Goal: Task Accomplishment & Management: Manage account settings

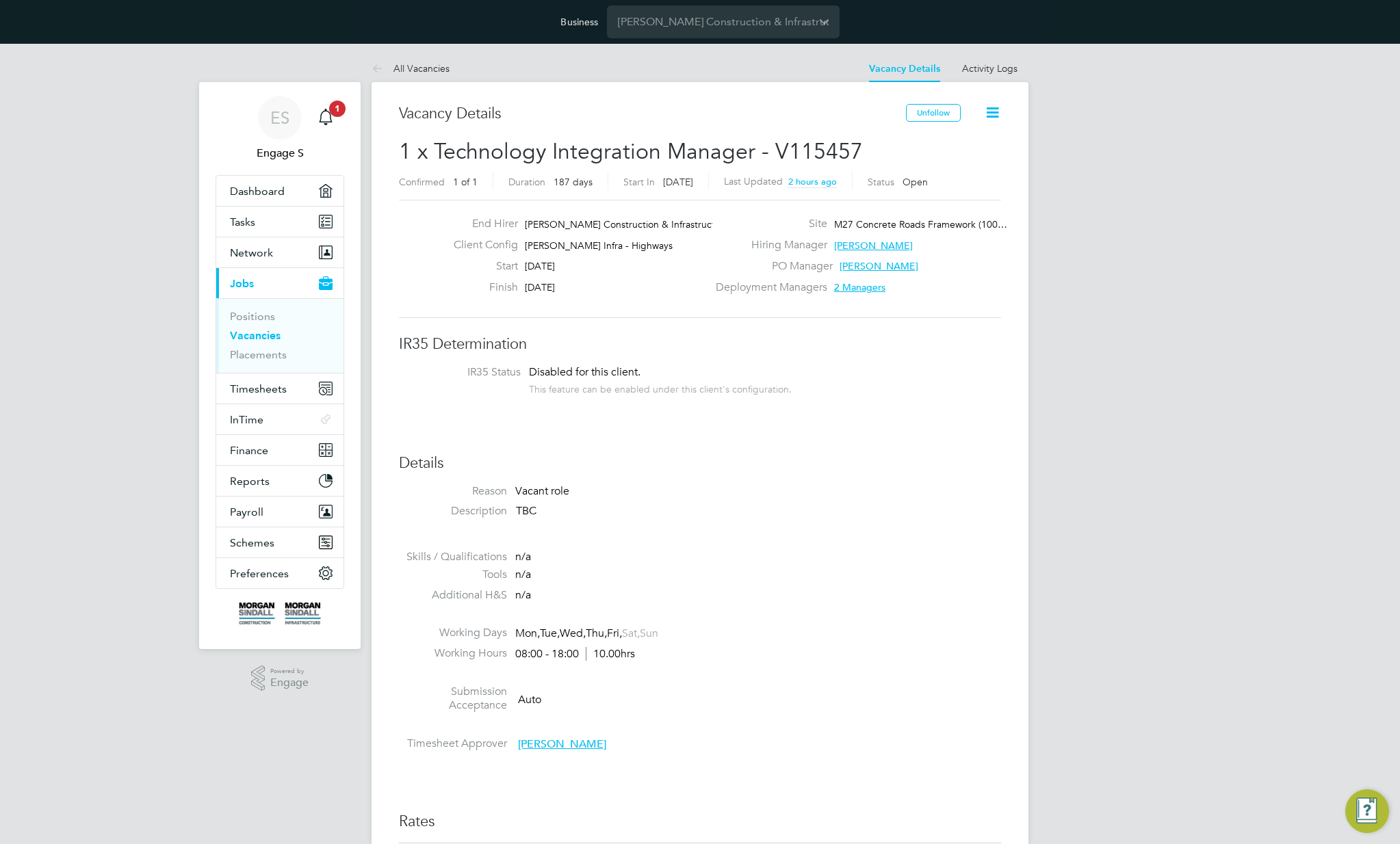
click at [501, 227] on label "End Hirer" at bounding box center [480, 224] width 75 height 15
click at [248, 579] on span "Preferences" at bounding box center [259, 574] width 59 height 13
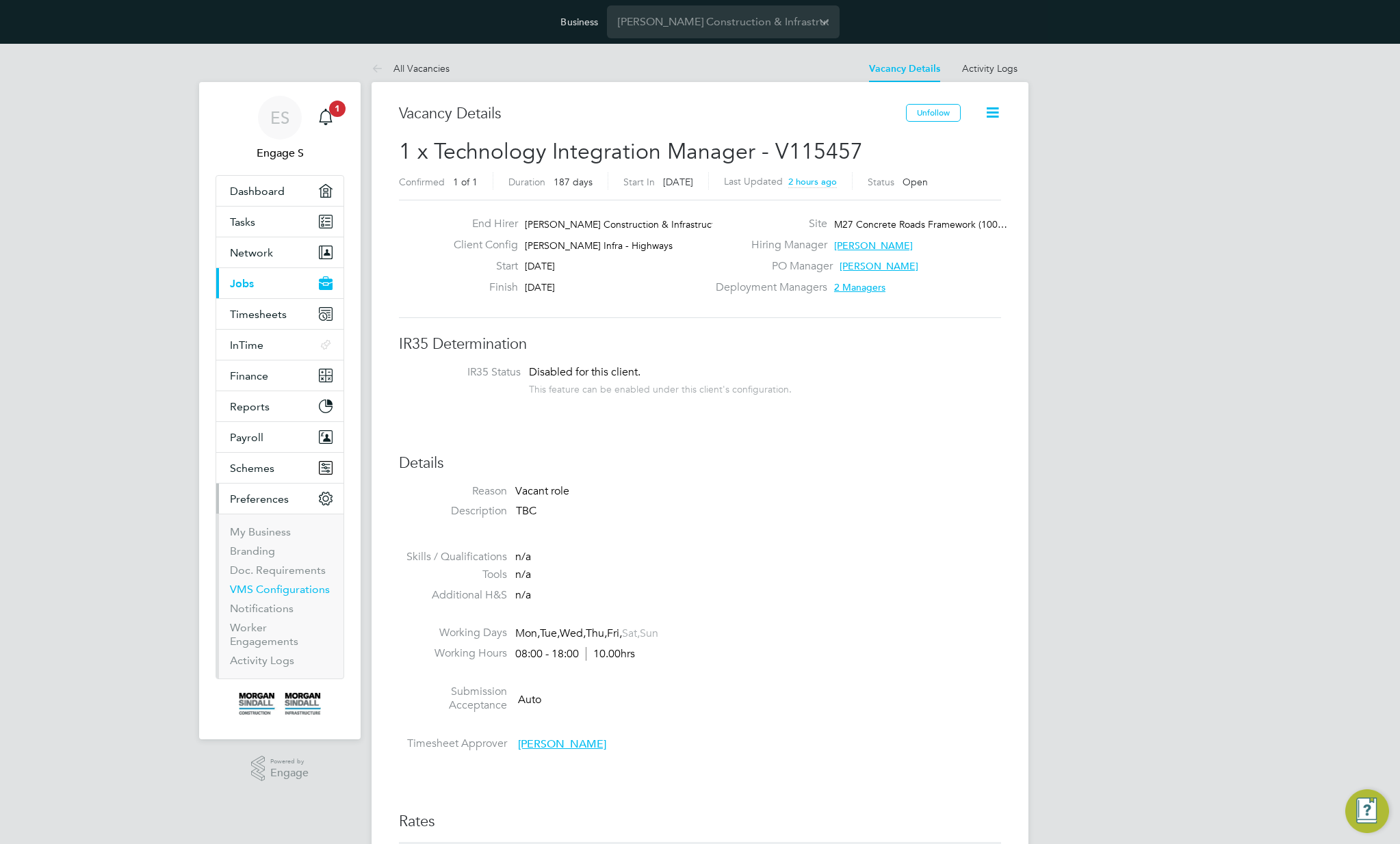
click at [262, 591] on link "VMS Configurations" at bounding box center [279, 589] width 100 height 13
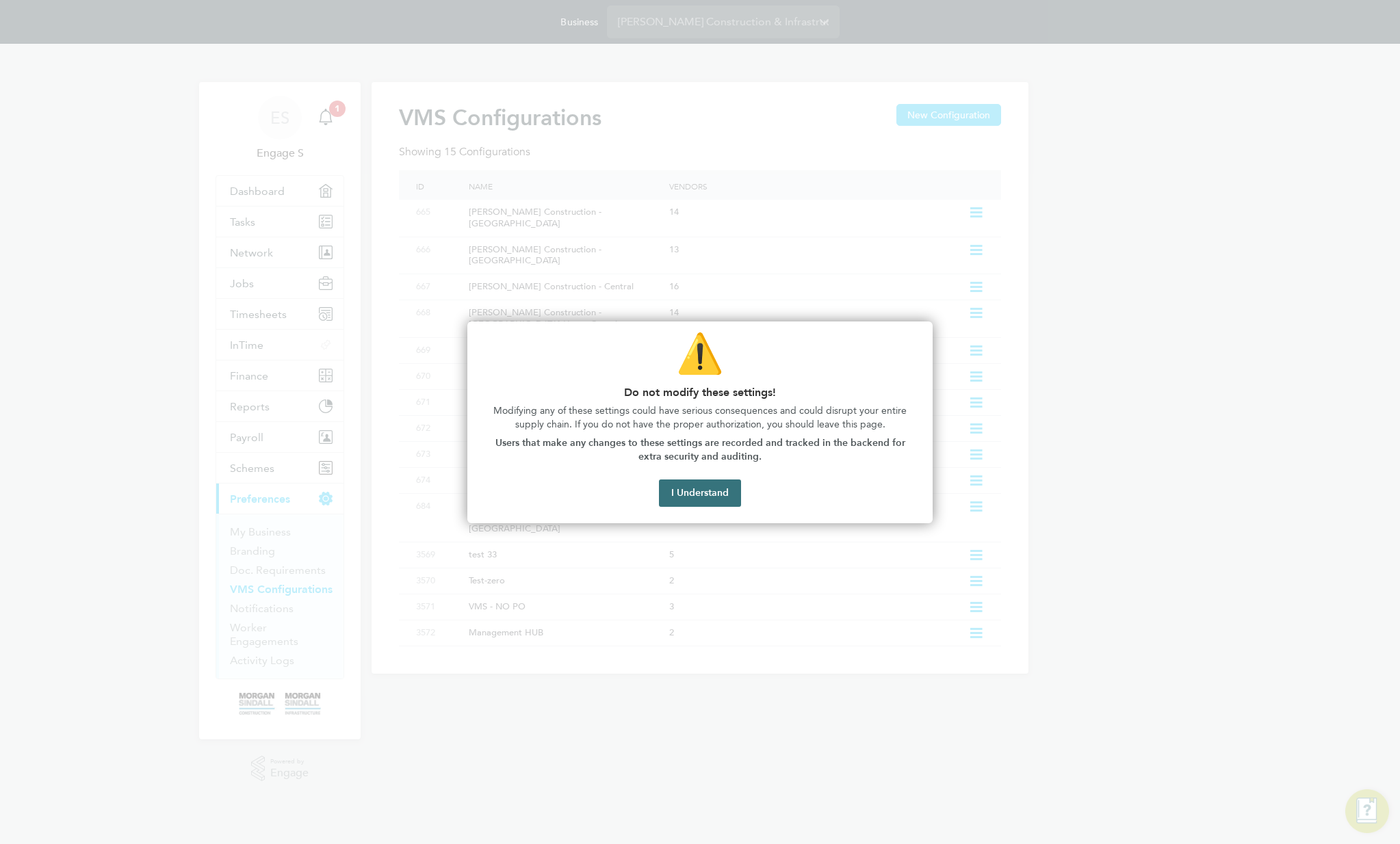
click at [712, 490] on button "I Understand" at bounding box center [700, 493] width 82 height 28
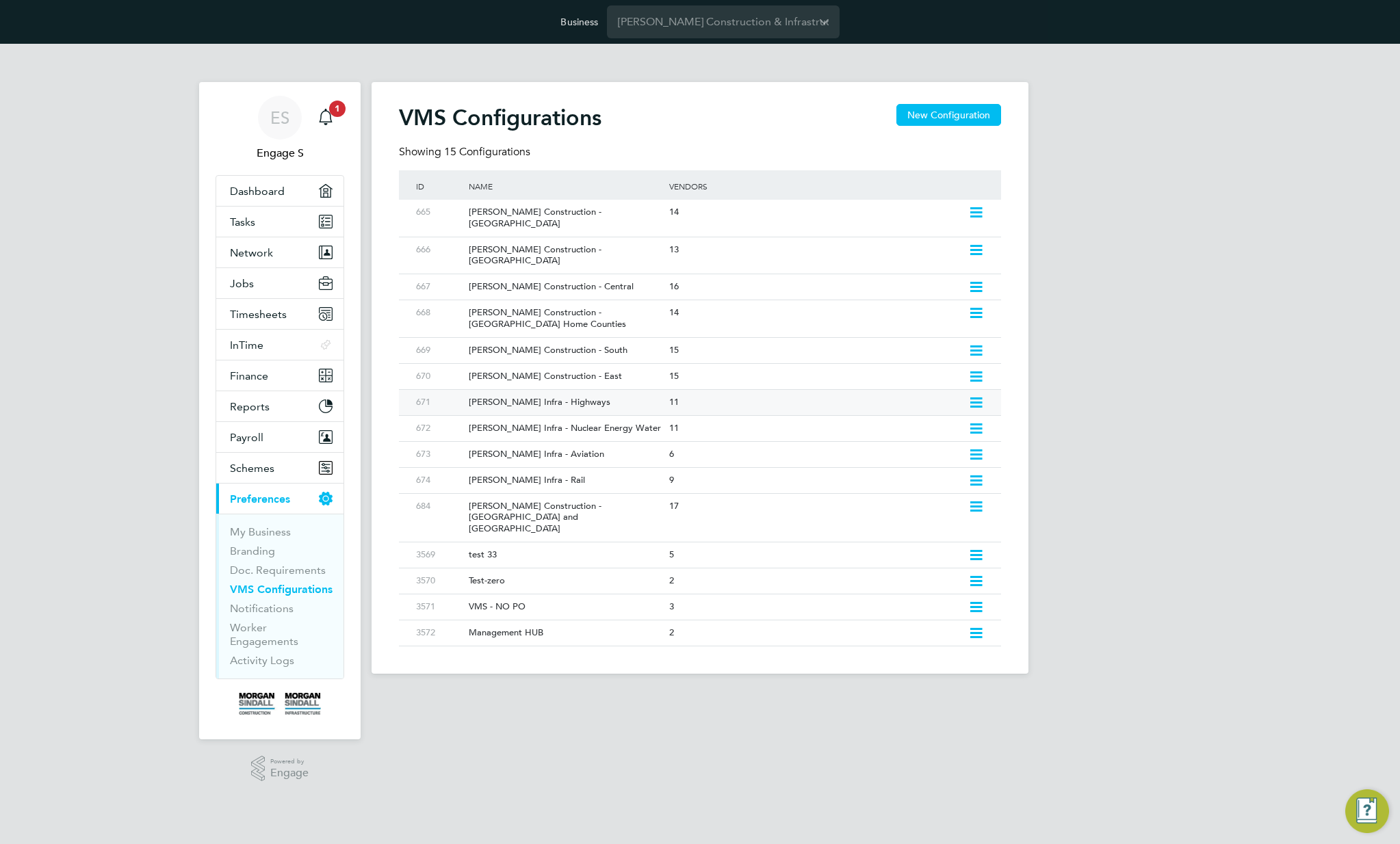
click at [573, 390] on div "[PERSON_NAME] Infra - Highways" at bounding box center [561, 402] width 206 height 26
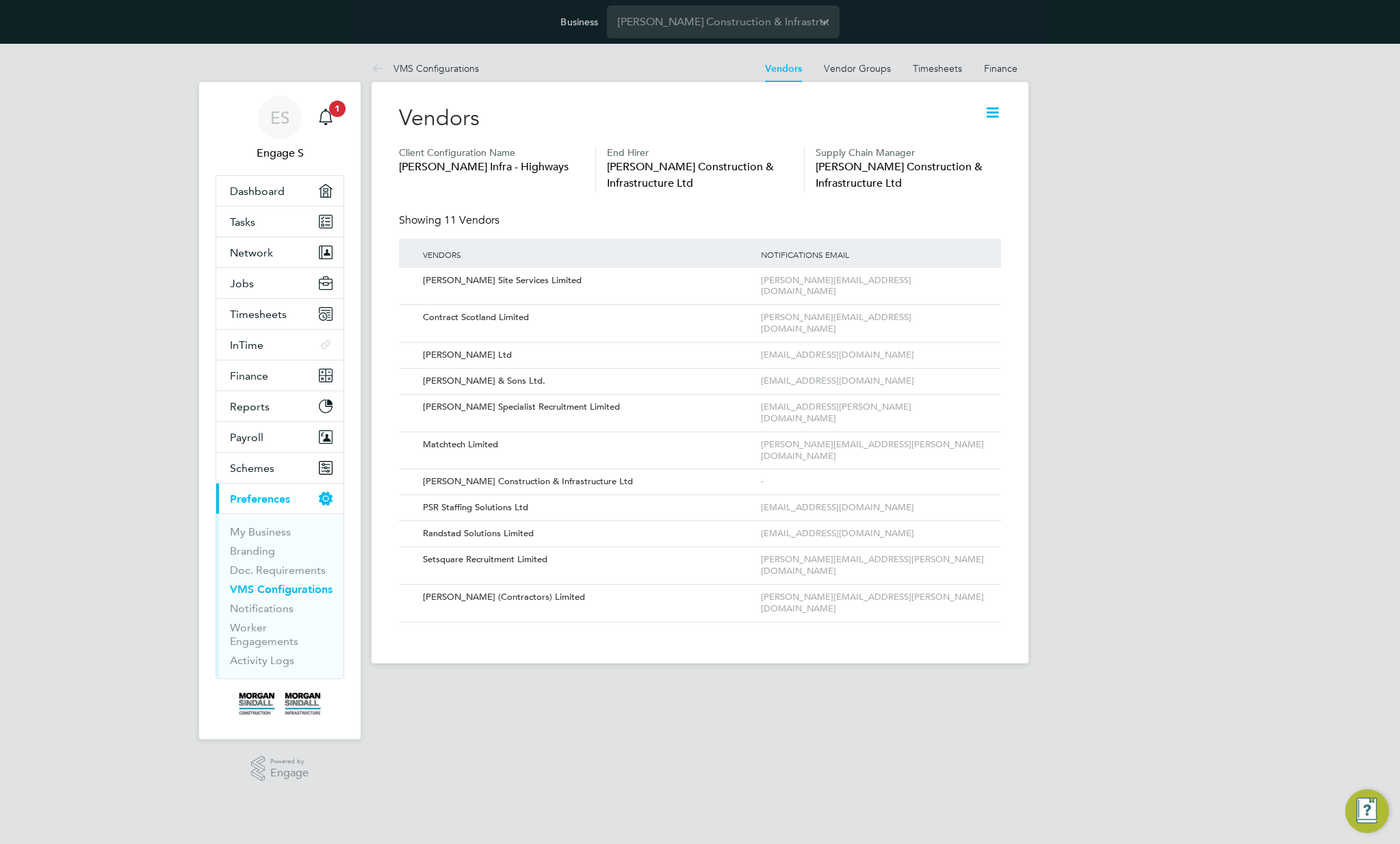
click at [986, 117] on icon at bounding box center [992, 112] width 17 height 17
click at [938, 141] on li "Edit VMS Configuration" at bounding box center [938, 145] width 122 height 19
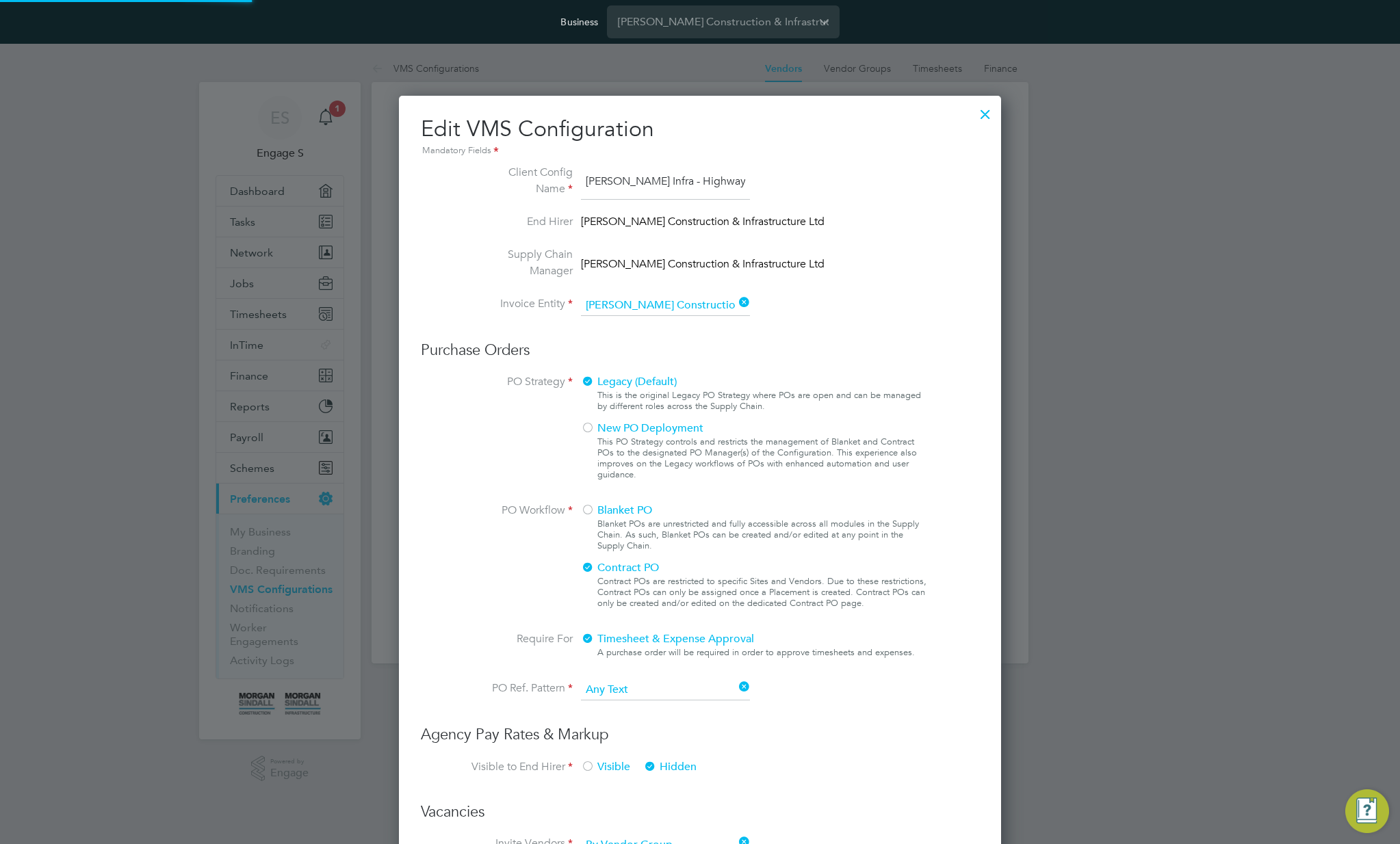
type input "Labour Desk"
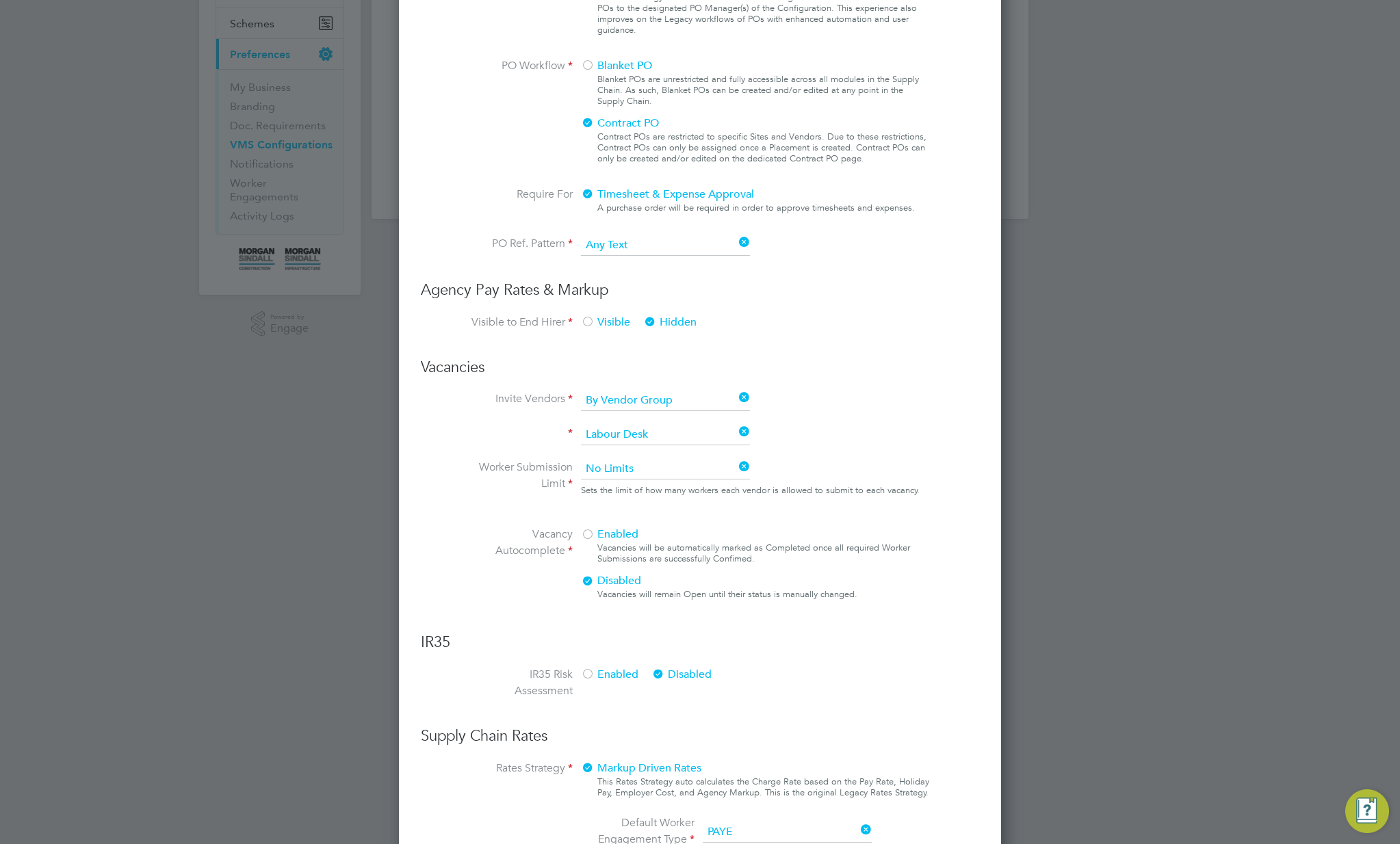
scroll to position [781, 0]
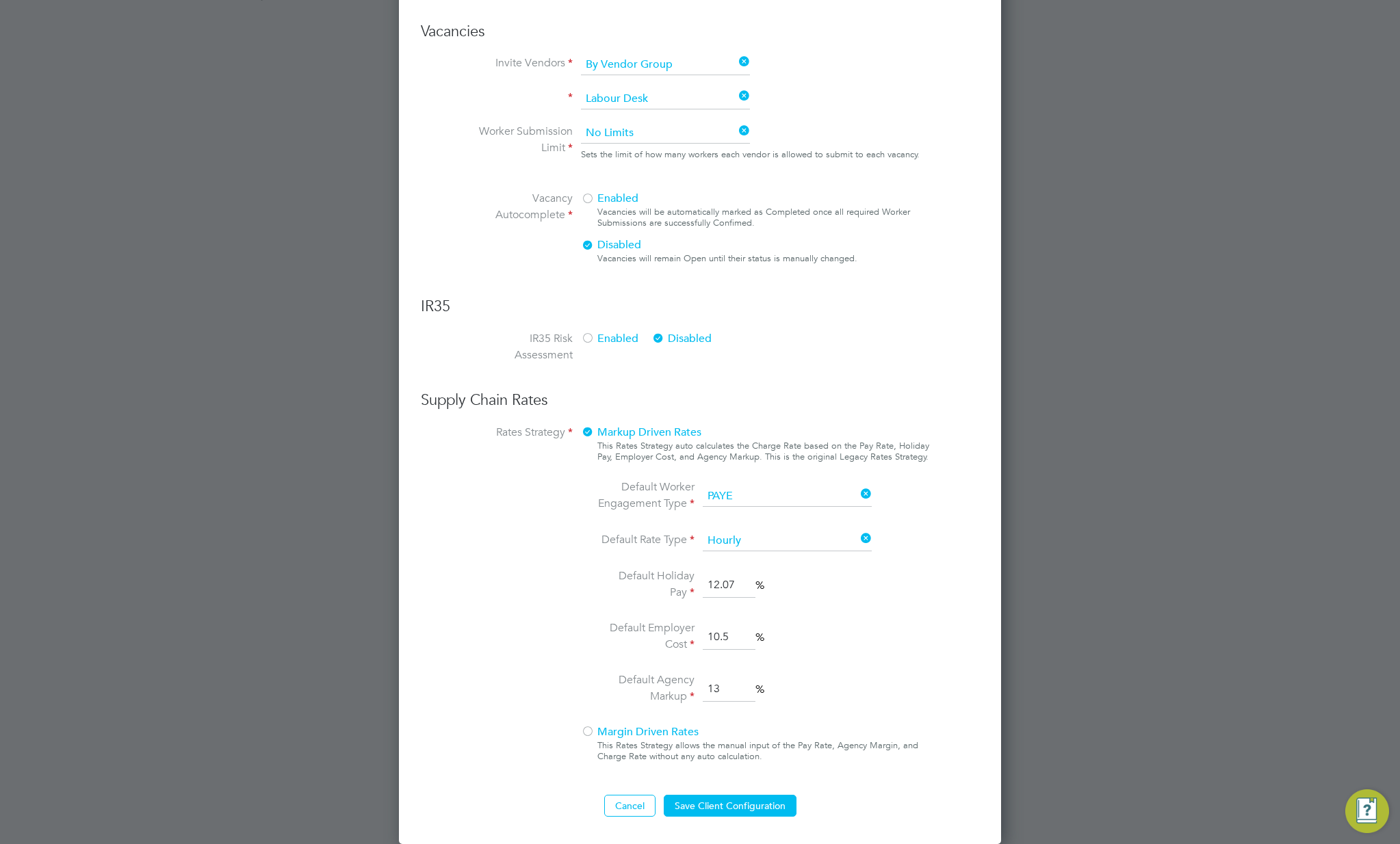
click at [588, 732] on div at bounding box center [588, 732] width 14 height 14
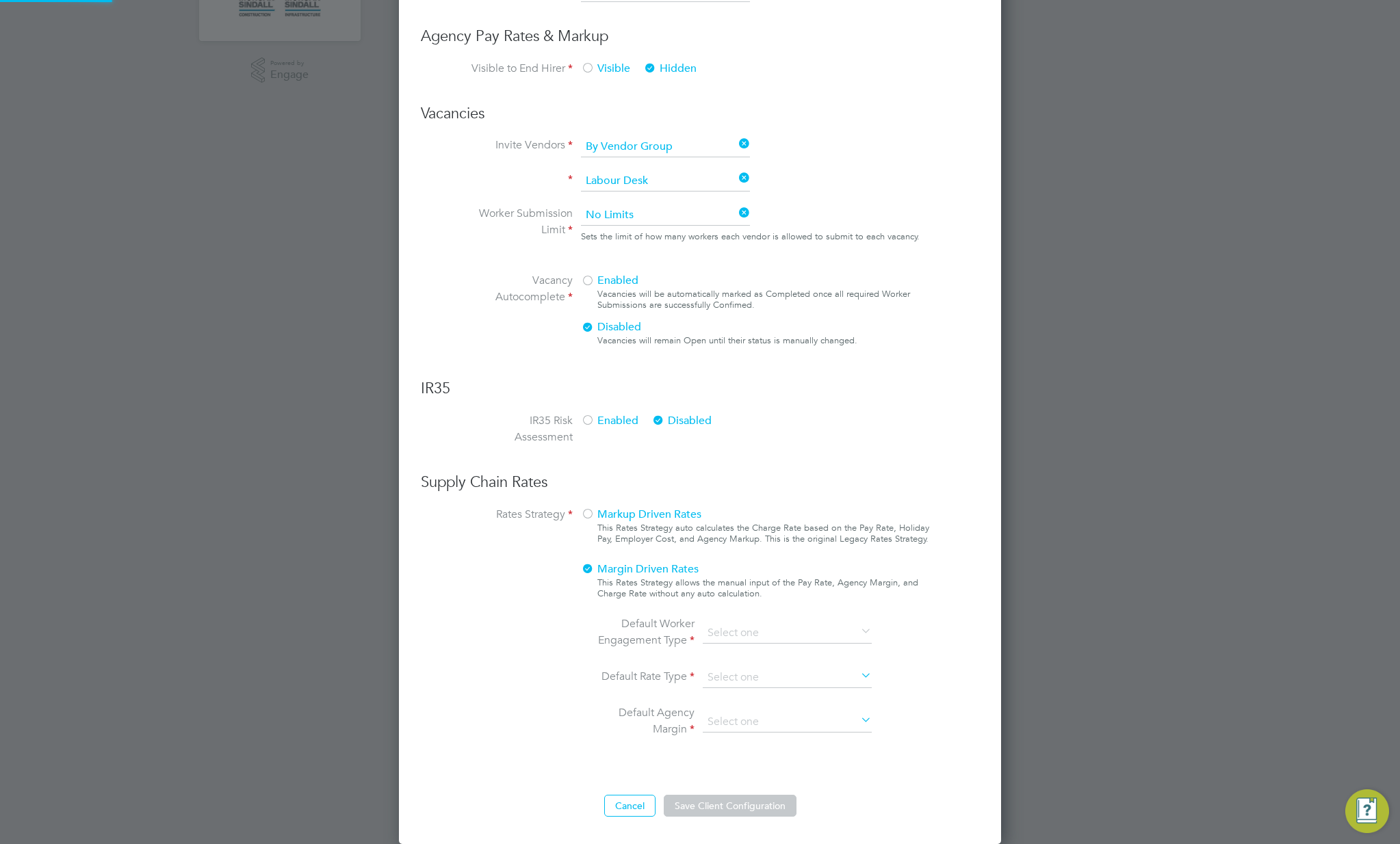
scroll to position [698, 0]
click at [791, 628] on input at bounding box center [788, 633] width 169 height 20
click at [776, 692] on li "Self-Employed" at bounding box center [788, 688] width 171 height 17
type input "Self-Employed"
click at [788, 628] on input at bounding box center [788, 633] width 169 height 20
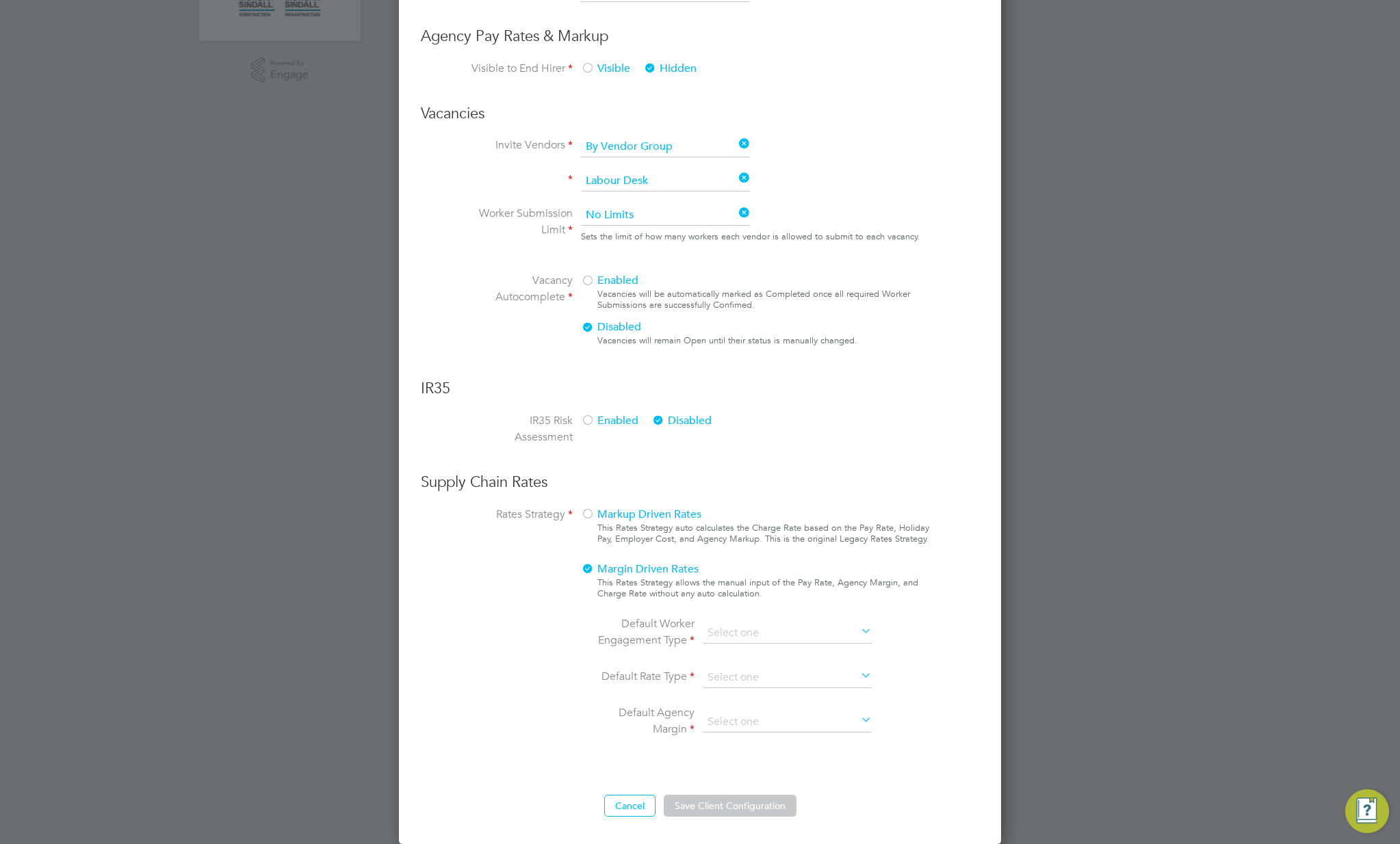
click at [773, 673] on li "Limited Company" at bounding box center [788, 670] width 171 height 17
type input "Limited Company"
click at [780, 673] on input at bounding box center [788, 678] width 169 height 20
click at [762, 698] on li "Hourly" at bounding box center [788, 697] width 171 height 17
type input "Hourly"
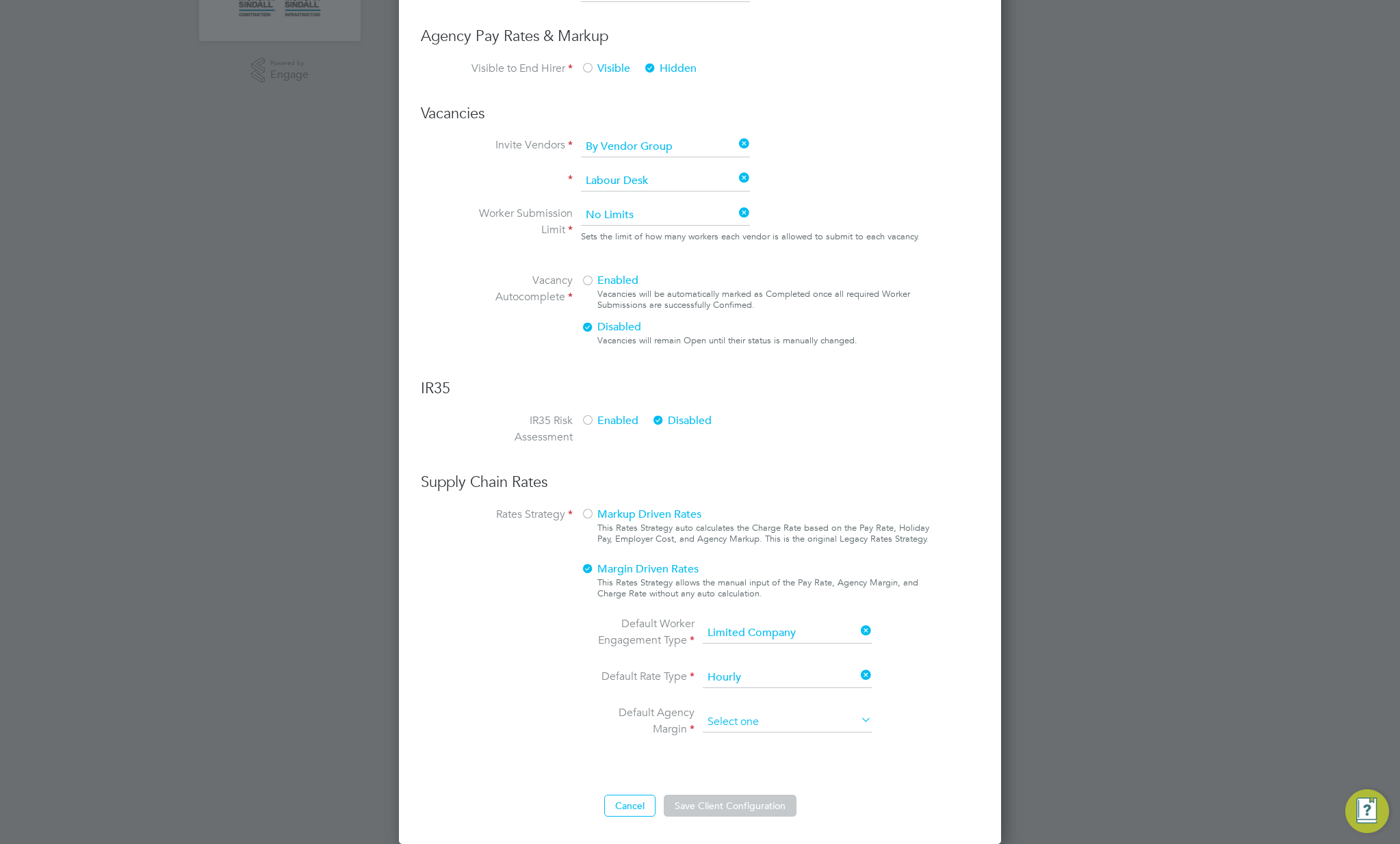
click at [760, 722] on input at bounding box center [788, 722] width 169 height 20
click at [750, 741] on li "Currency (£)" at bounding box center [788, 741] width 171 height 17
type input "Currency (£)"
click at [716, 808] on button "Save Client Configuration" at bounding box center [730, 805] width 133 height 22
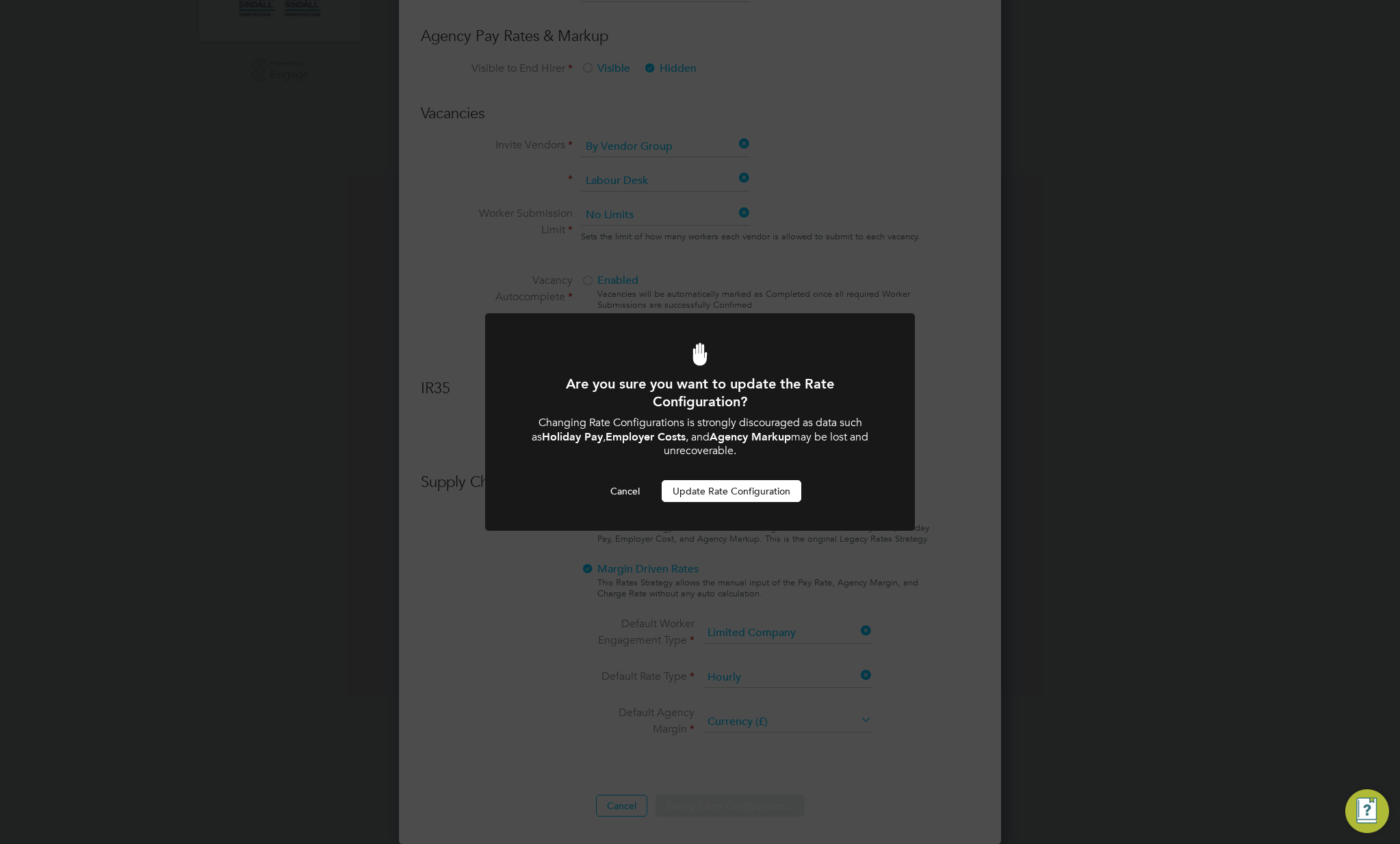
click at [727, 486] on button "Update Rate Configuration" at bounding box center [731, 491] width 139 height 22
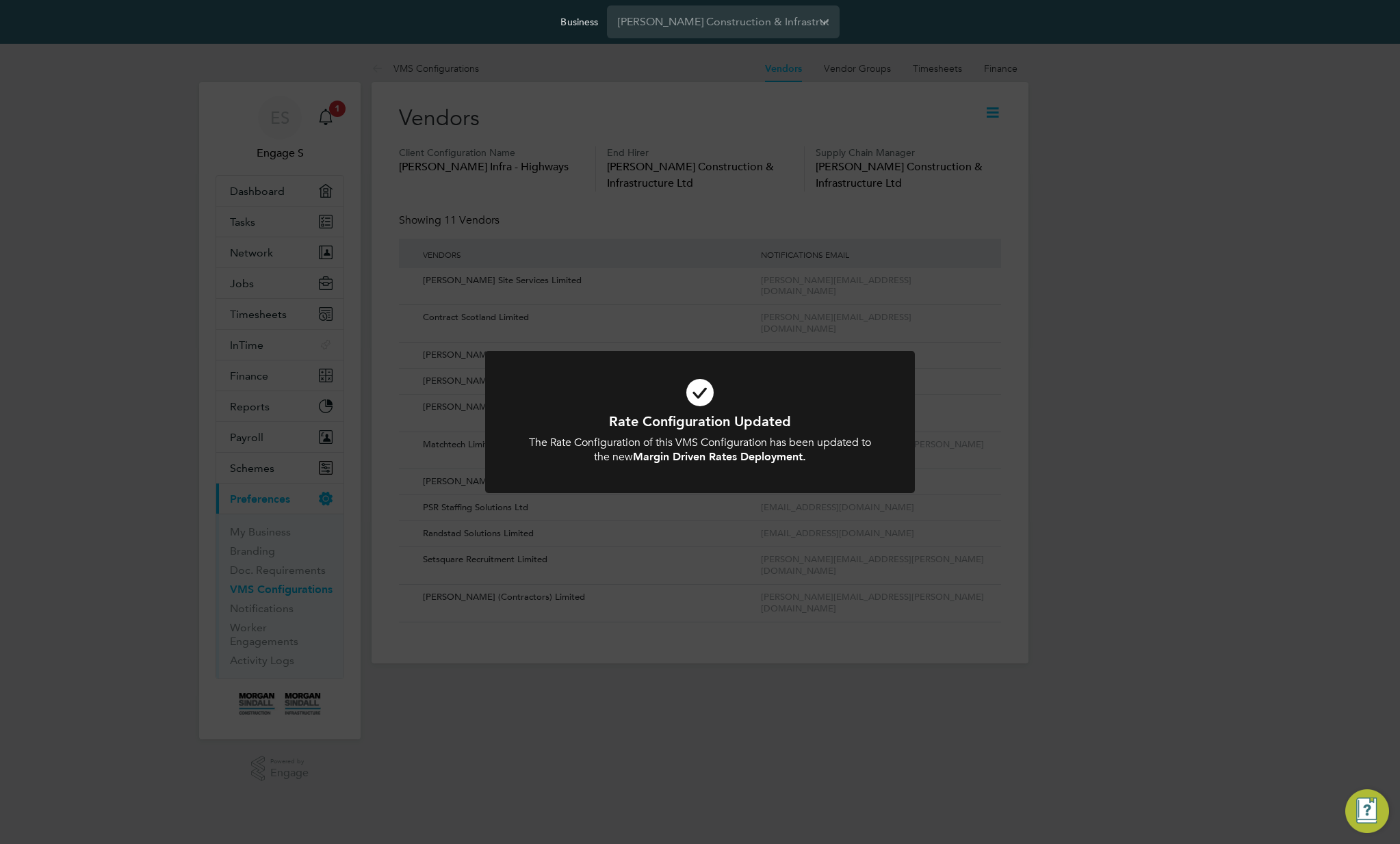
drag, startPoint x: 566, startPoint y: 168, endPoint x: 408, endPoint y: 165, distance: 158.0
click at [411, 165] on div "Rate Configuration Updated The Rate Configuration of this VMS Configuration has…" at bounding box center [700, 422] width 1400 height 844
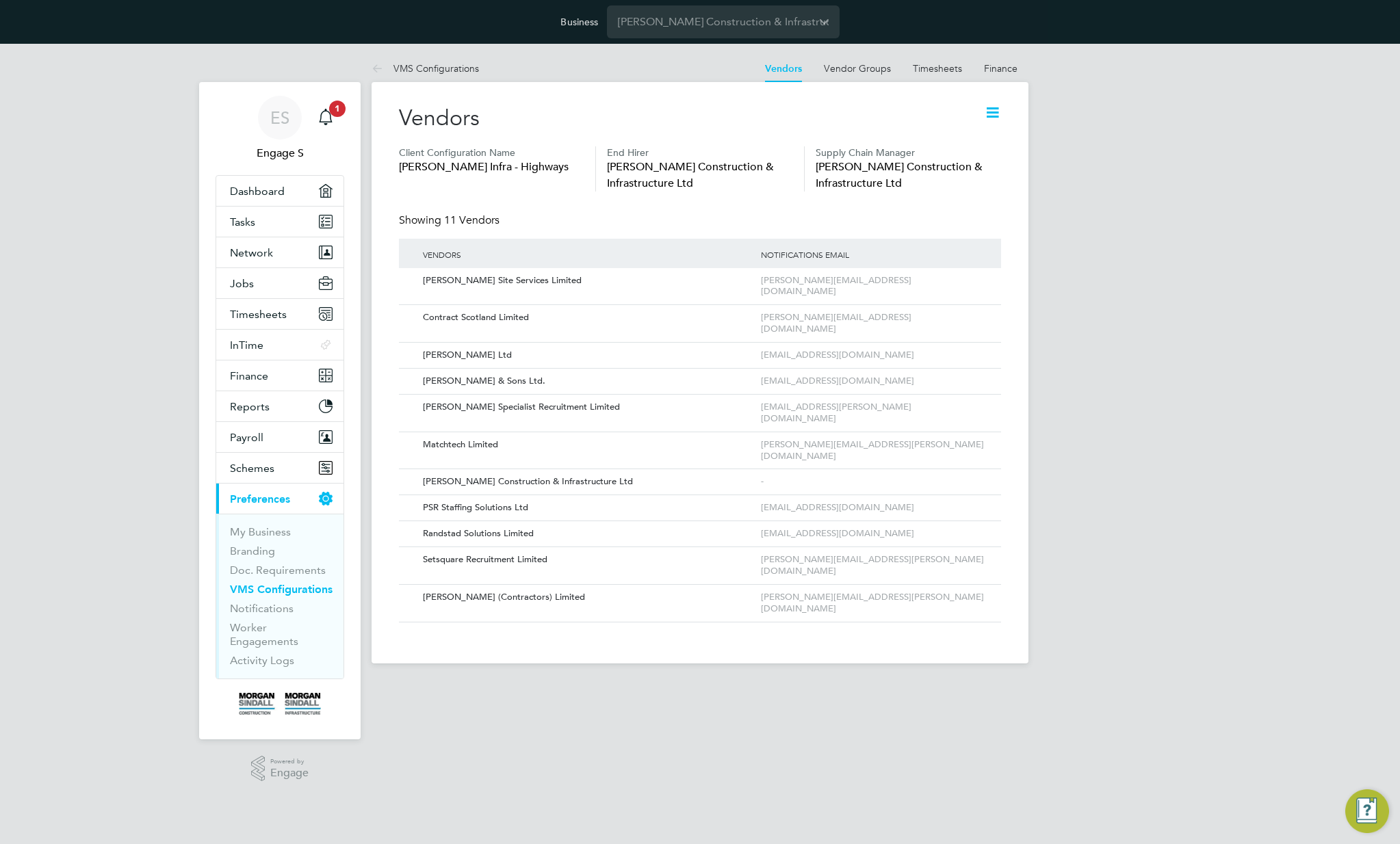
drag, startPoint x: 394, startPoint y: 167, endPoint x: 585, endPoint y: 169, distance: 191.0
click at [585, 169] on div "Vendors Client Configuration Name Morgan Sindall Infra - Highways End Hirer Mor…" at bounding box center [700, 373] width 657 height 582
copy span "Morgan Sindall Infra - Highways"
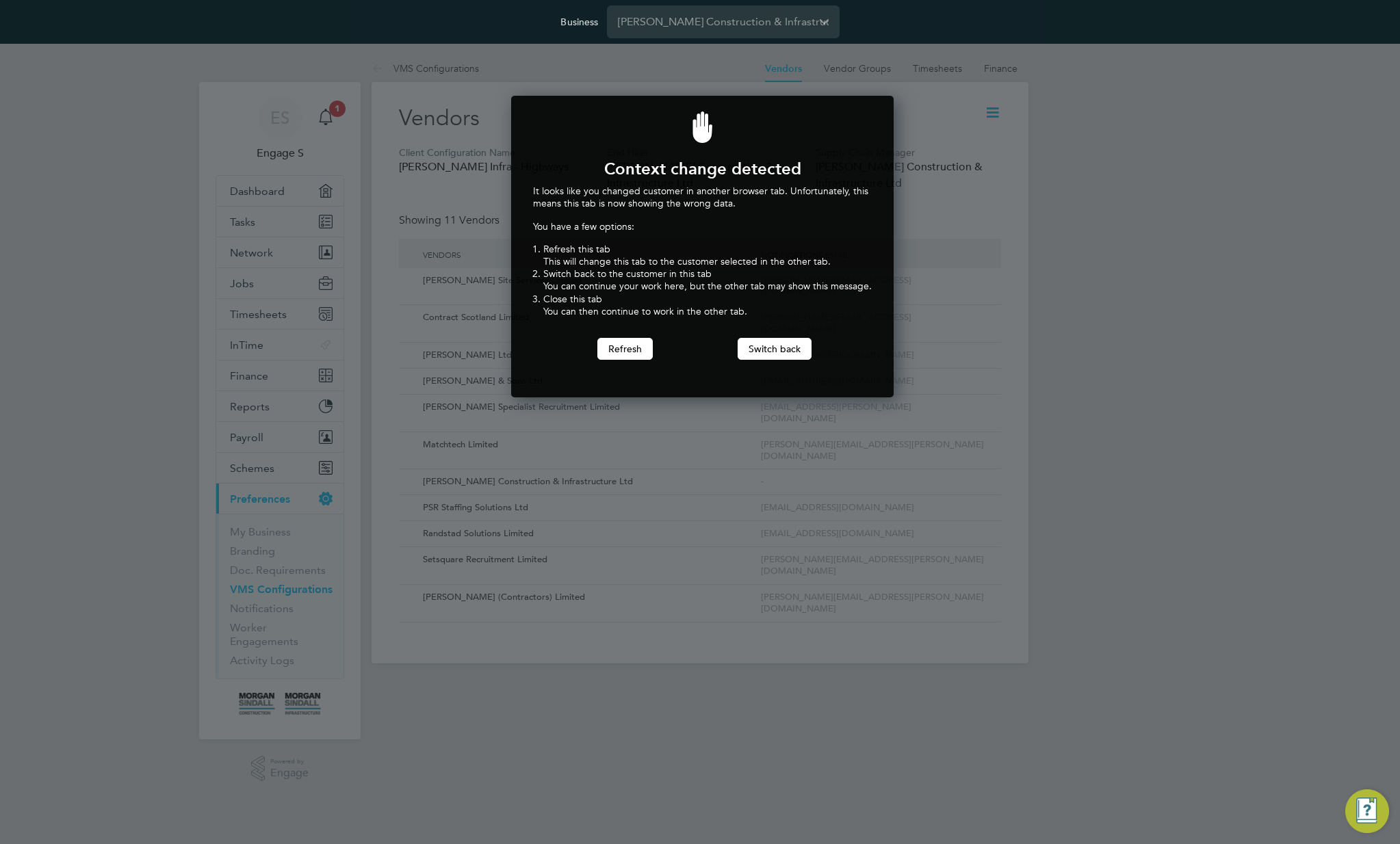
scroll to position [302, 378]
click at [762, 351] on button "Switch back" at bounding box center [774, 349] width 74 height 22
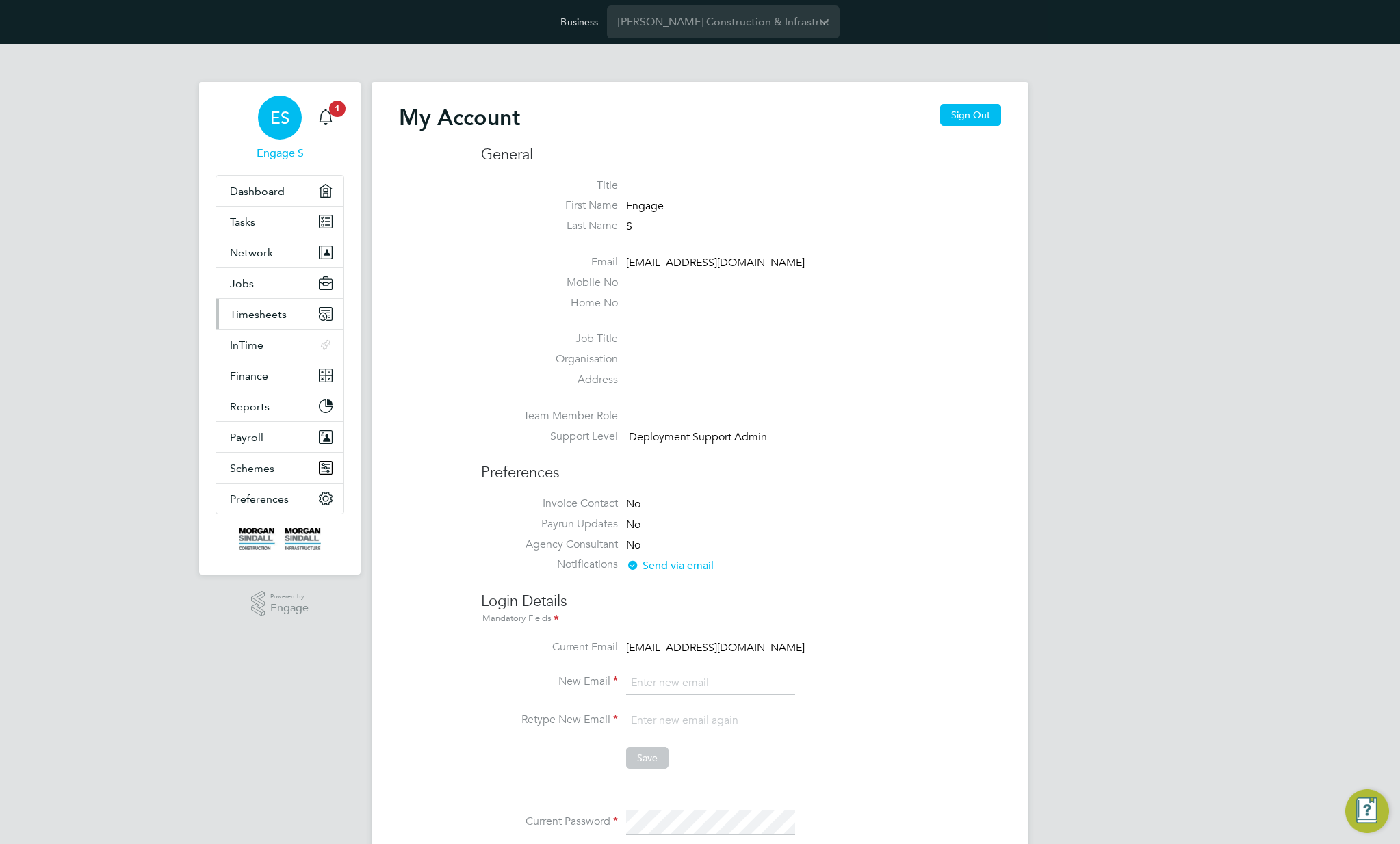
type input "[EMAIL_ADDRESS][DOMAIN_NAME]"
click at [269, 316] on span "Timesheets" at bounding box center [258, 314] width 57 height 13
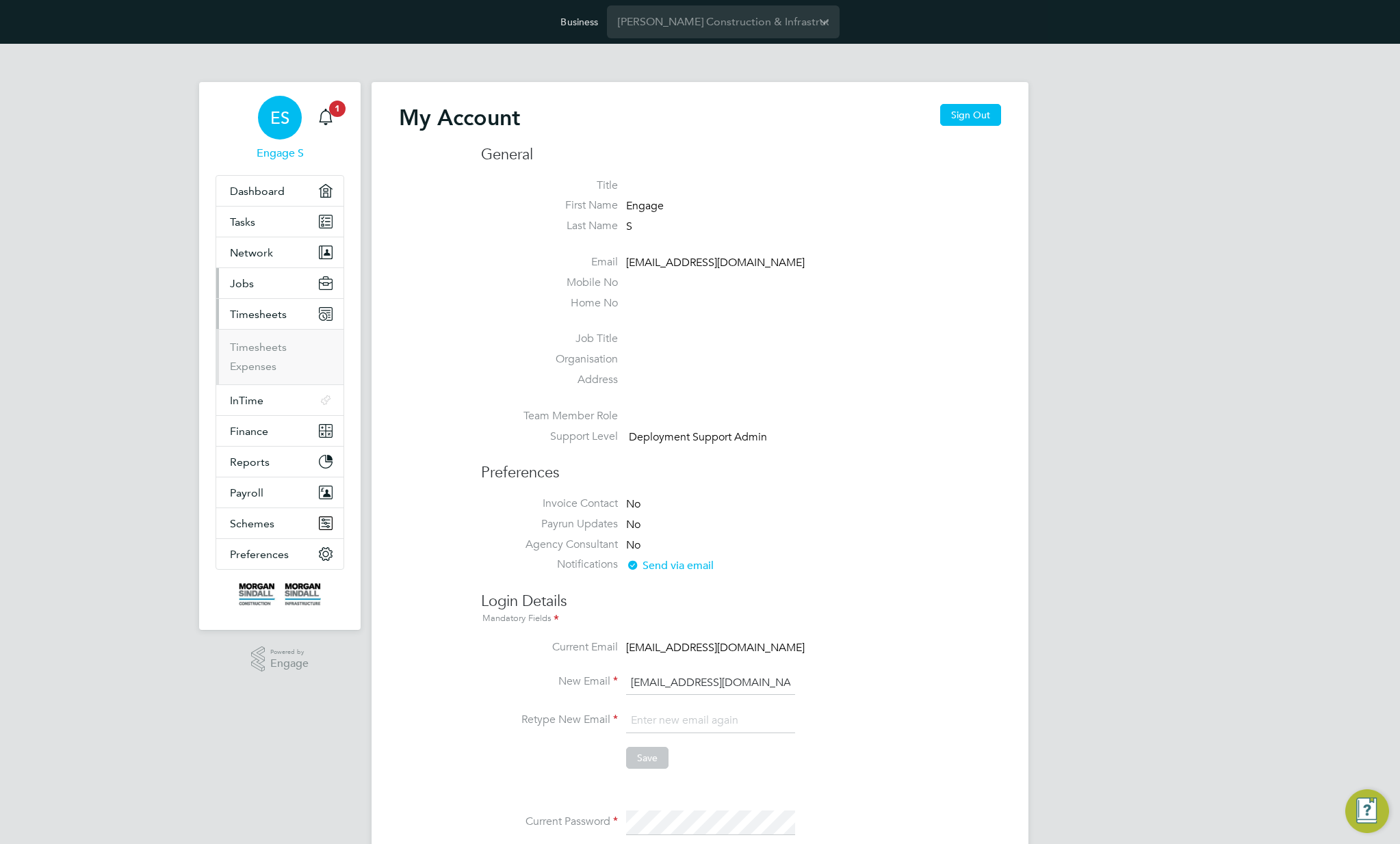
click at [266, 285] on button "Jobs" at bounding box center [280, 283] width 128 height 30
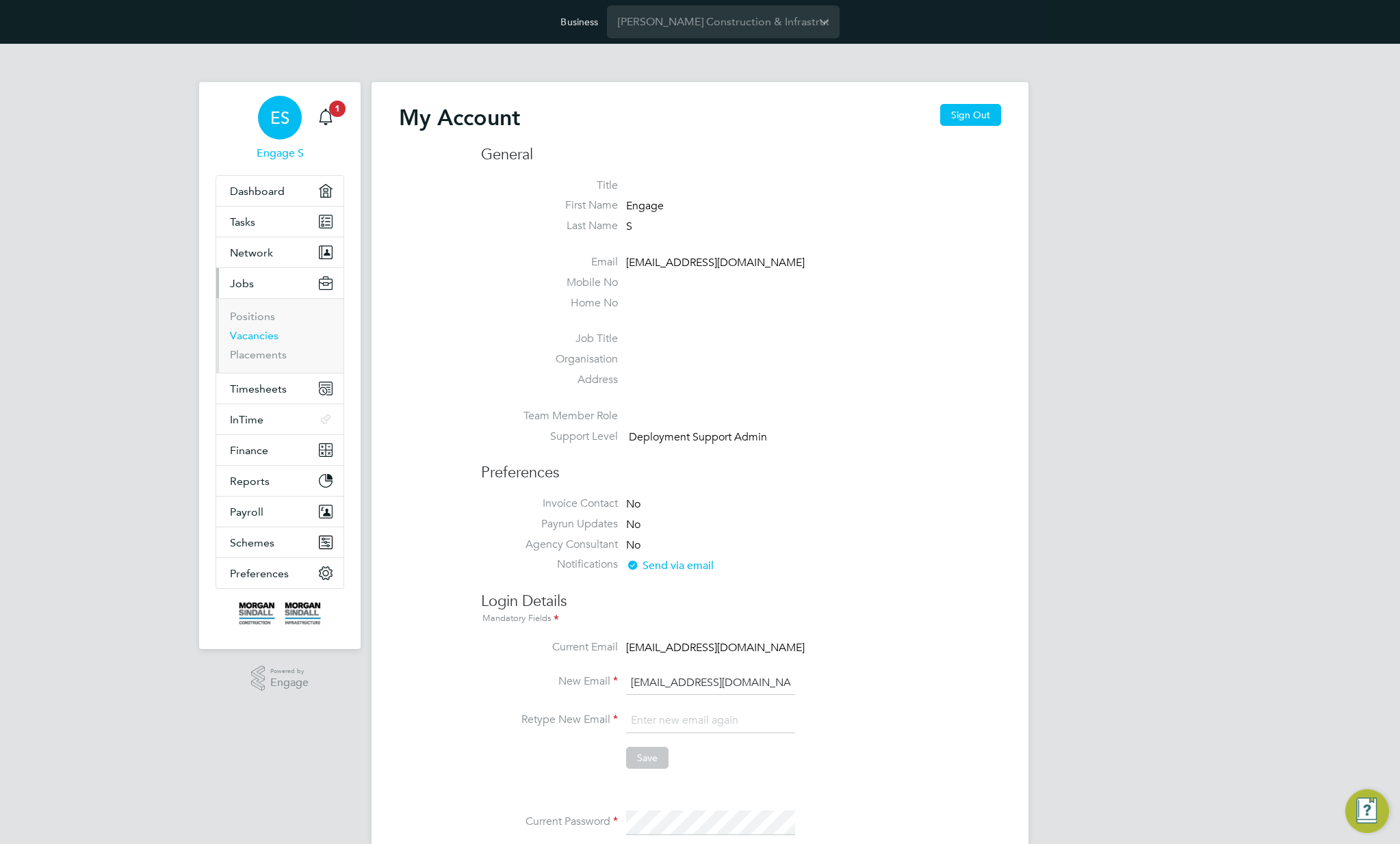
click at [254, 332] on link "Vacancies" at bounding box center [254, 335] width 49 height 13
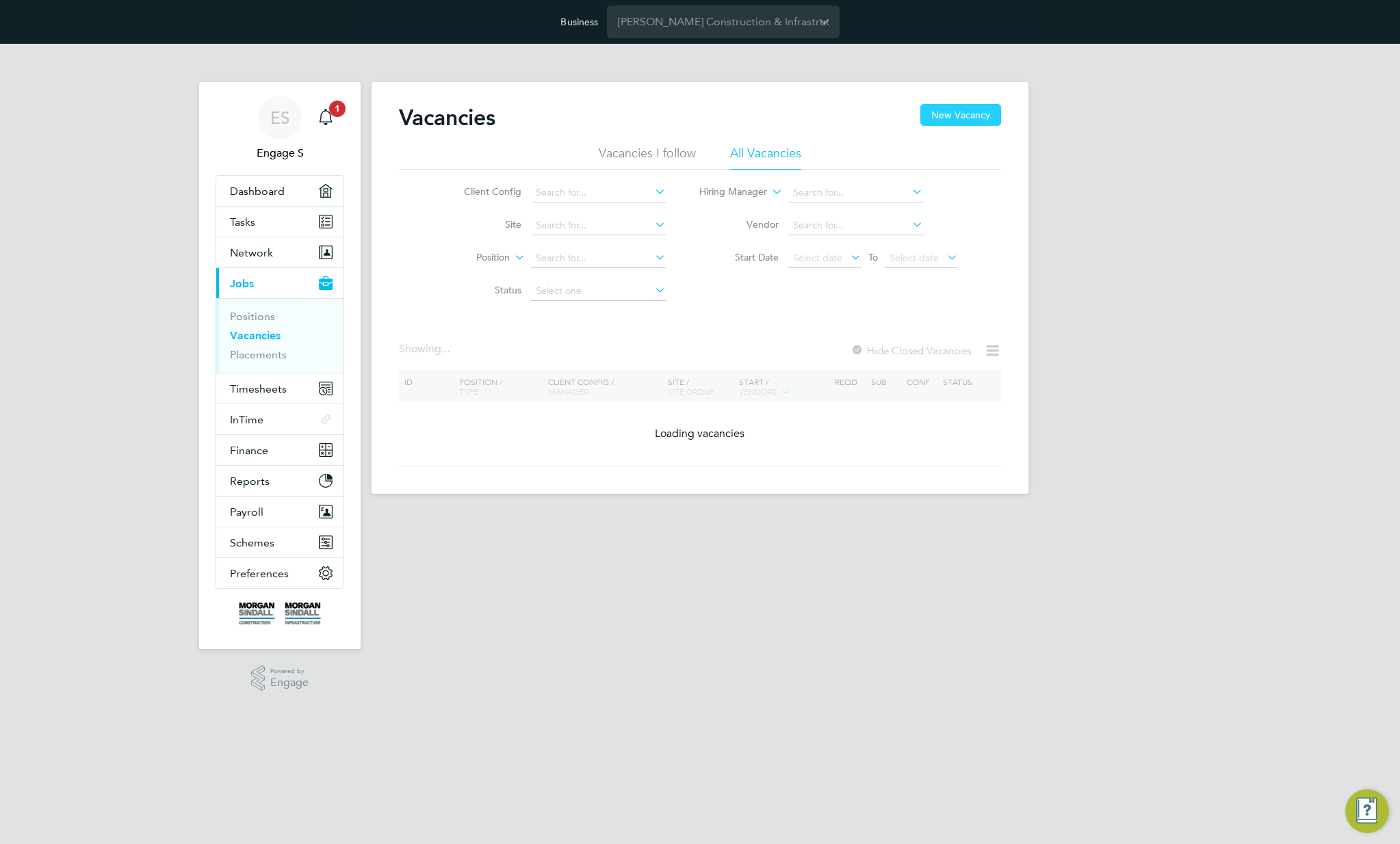
click at [956, 108] on button "New Vacancy" at bounding box center [960, 115] width 81 height 22
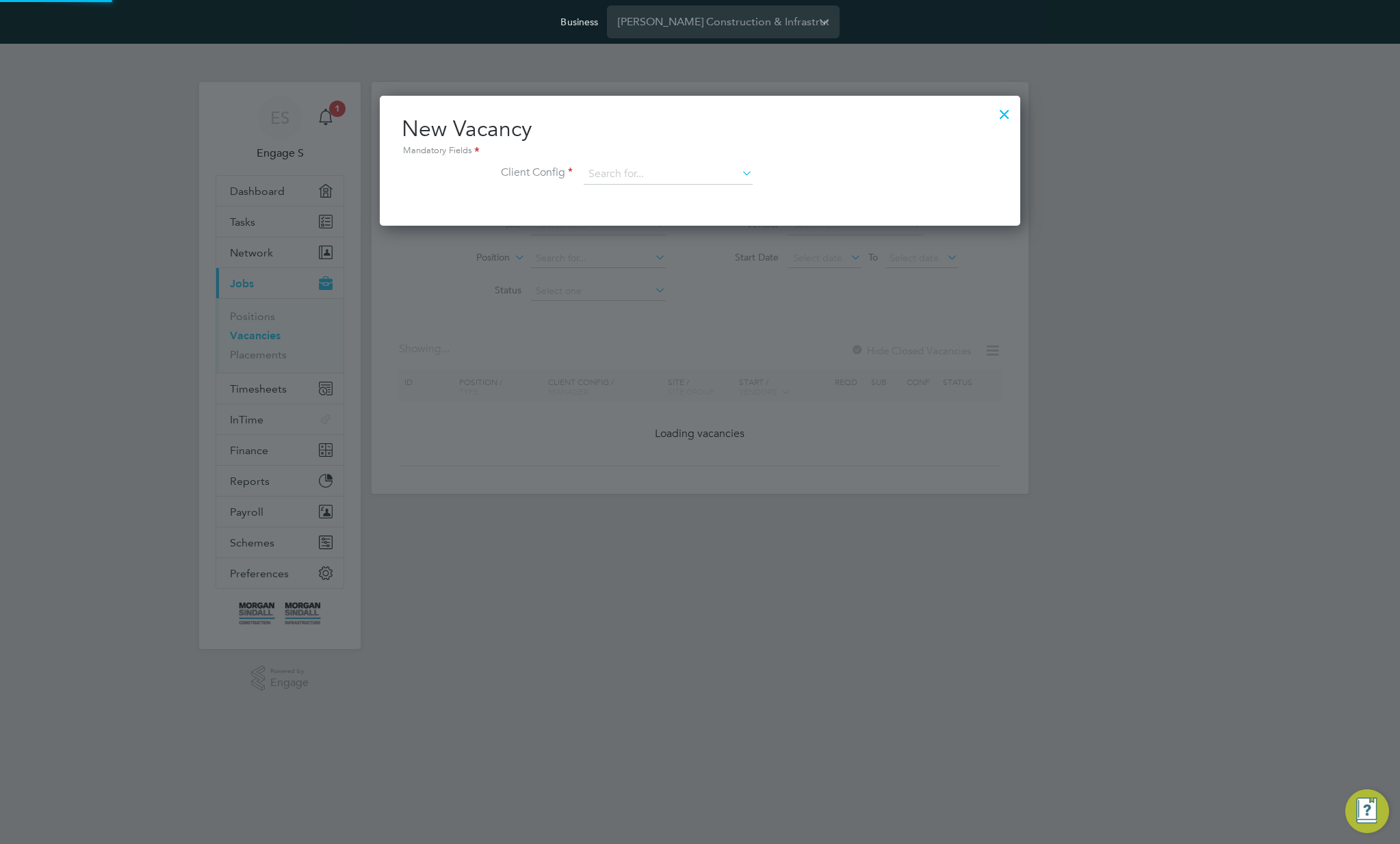
scroll to position [130, 641]
click at [688, 176] on input at bounding box center [668, 174] width 169 height 20
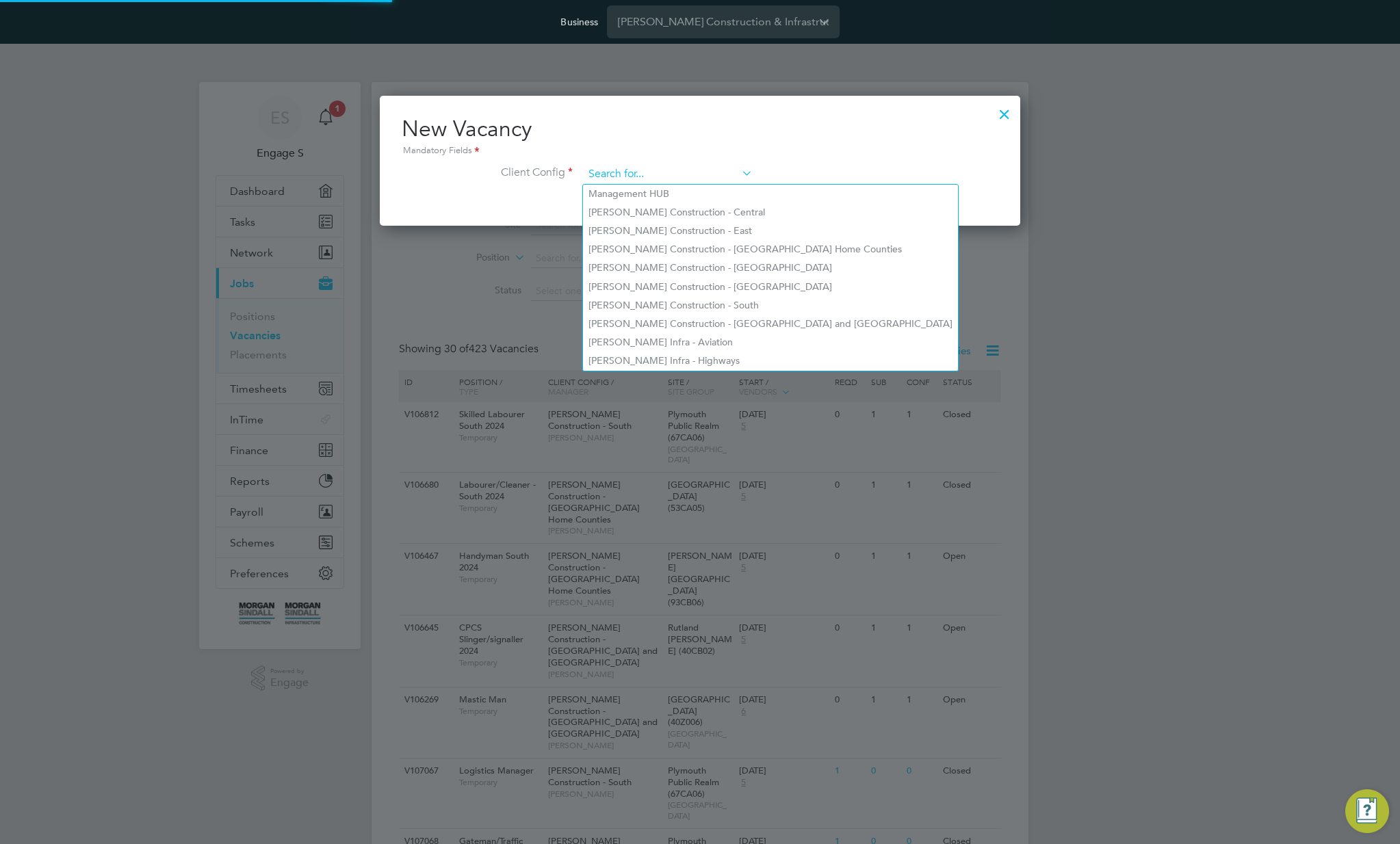
paste input "[PERSON_NAME] Infra - Highways"
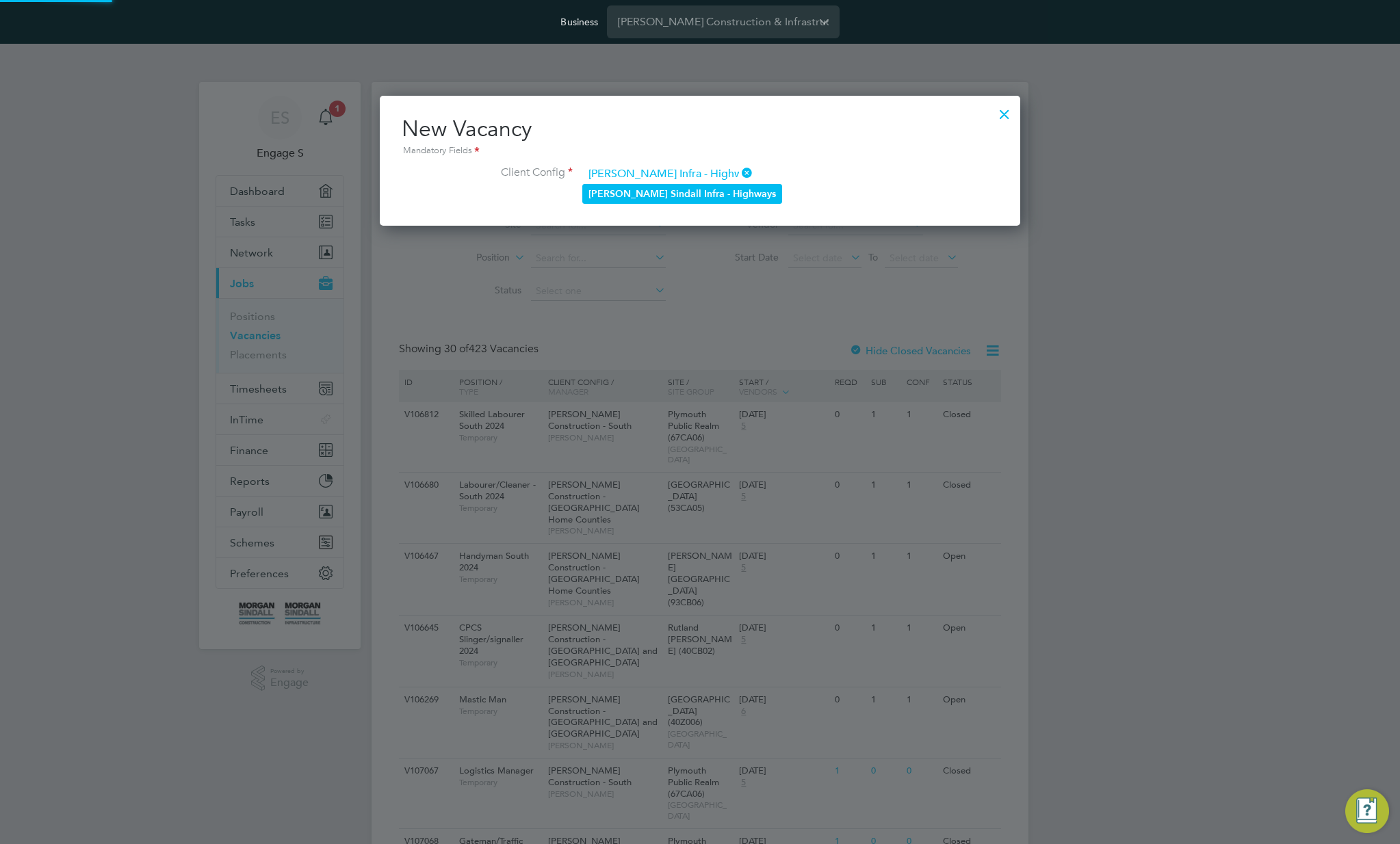
type input "[PERSON_NAME] Infra - Highways"
click at [685, 194] on li "[PERSON_NAME] Infra - Highways" at bounding box center [682, 193] width 198 height 18
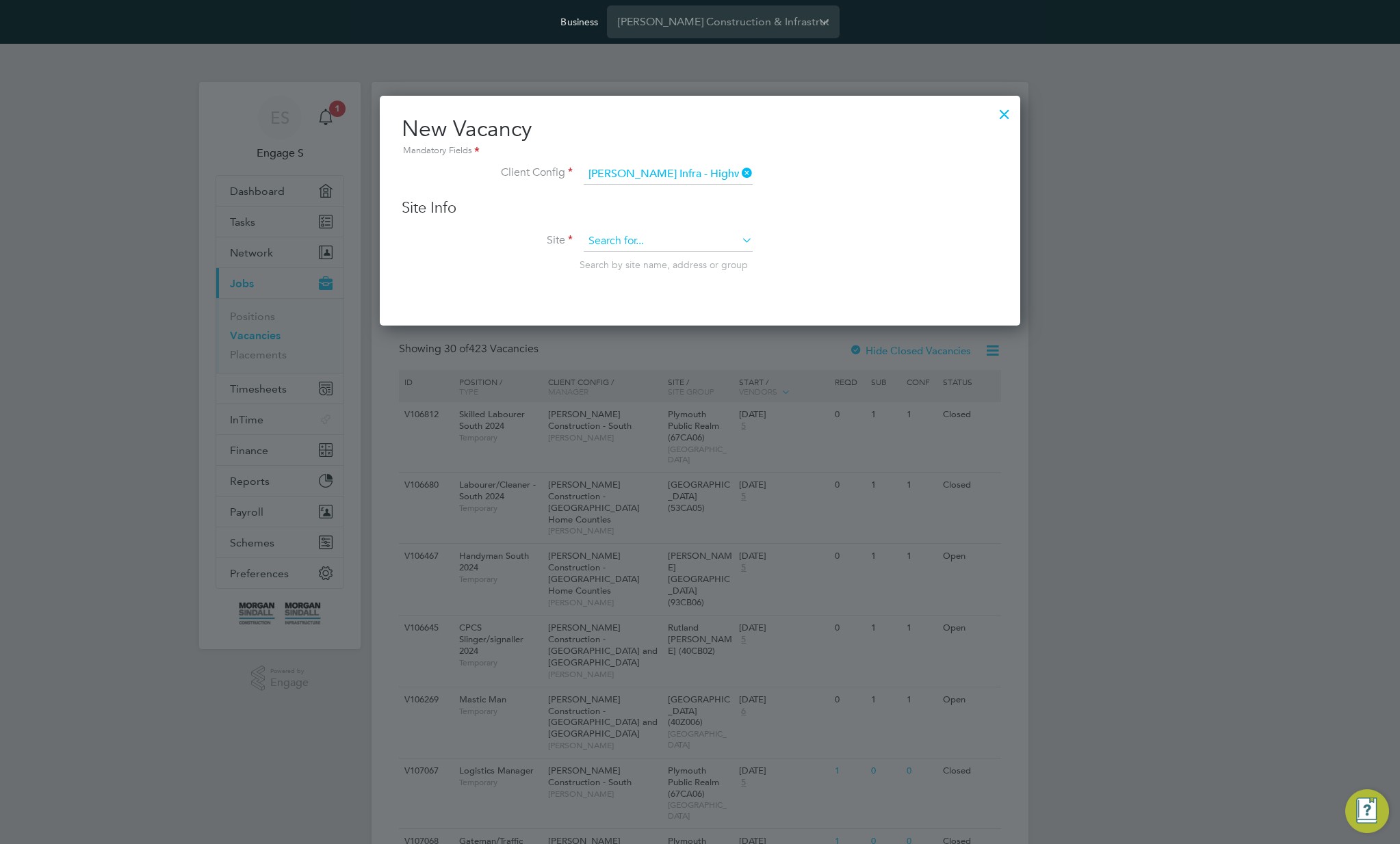
click at [672, 249] on input at bounding box center [668, 241] width 169 height 20
click at [696, 211] on h3 "Site Info" at bounding box center [700, 208] width 596 height 20
click at [1005, 110] on div at bounding box center [1005, 111] width 25 height 25
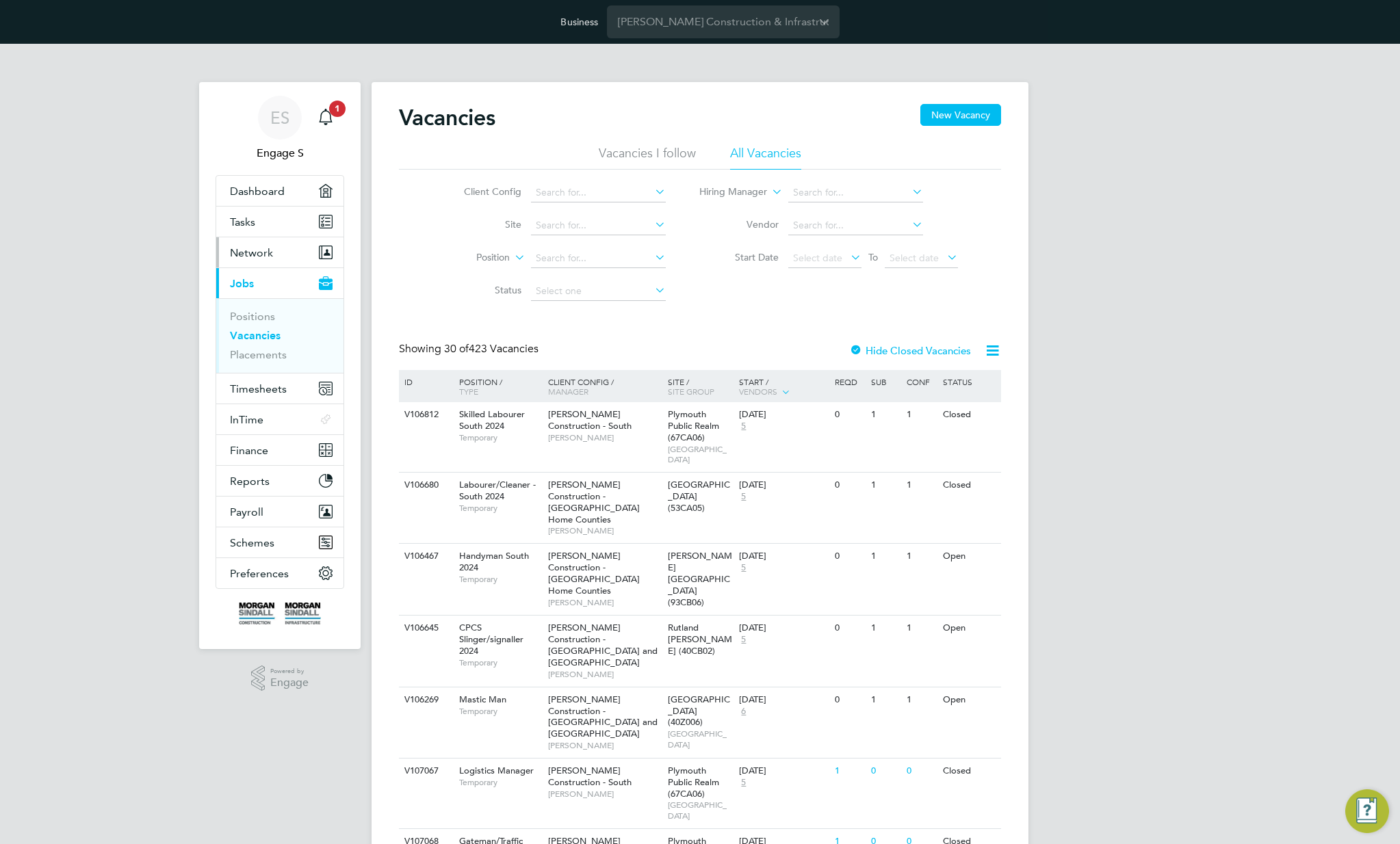
click at [266, 254] on span "Network" at bounding box center [251, 253] width 43 height 13
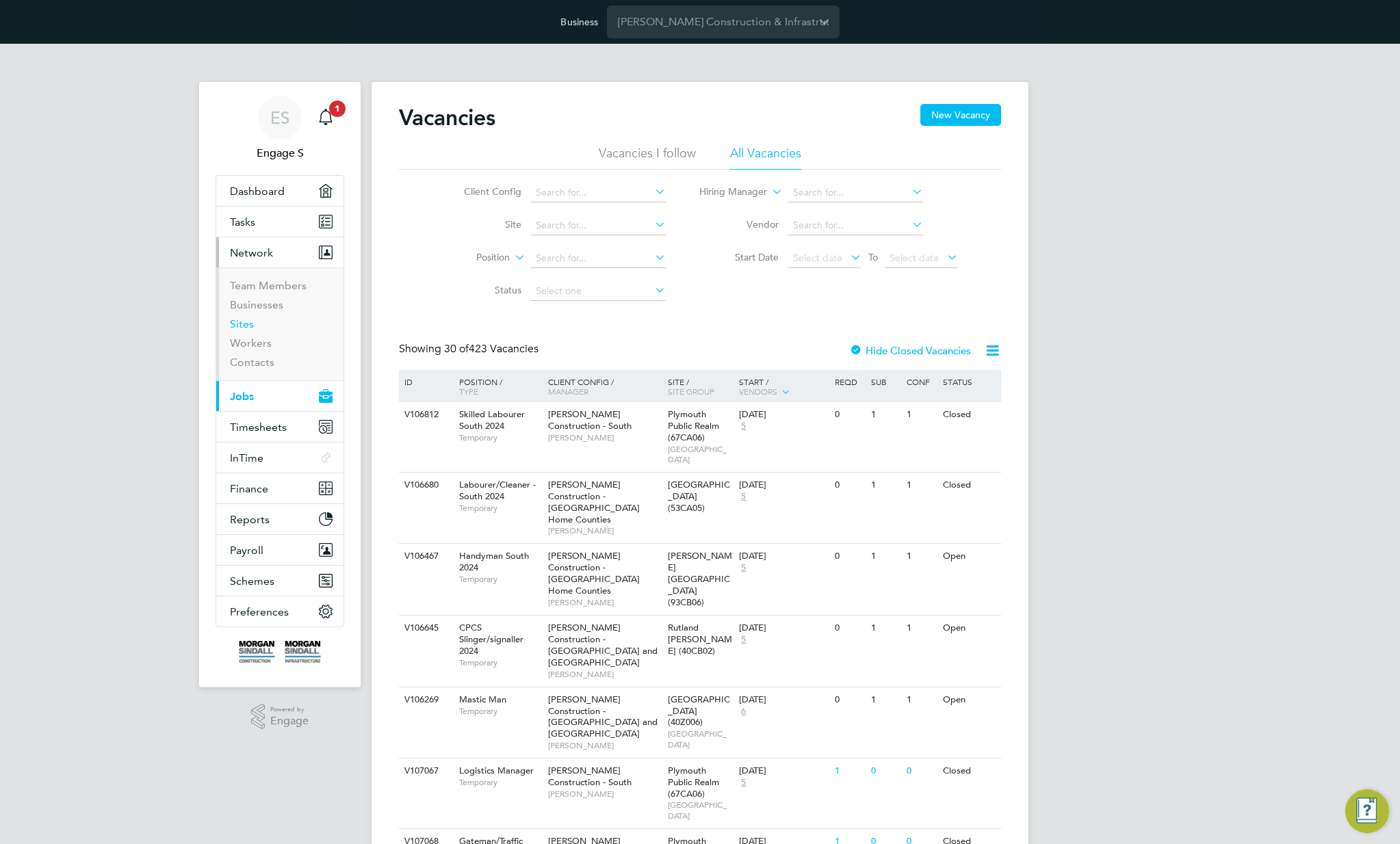
click at [239, 322] on link "Sites" at bounding box center [241, 324] width 24 height 13
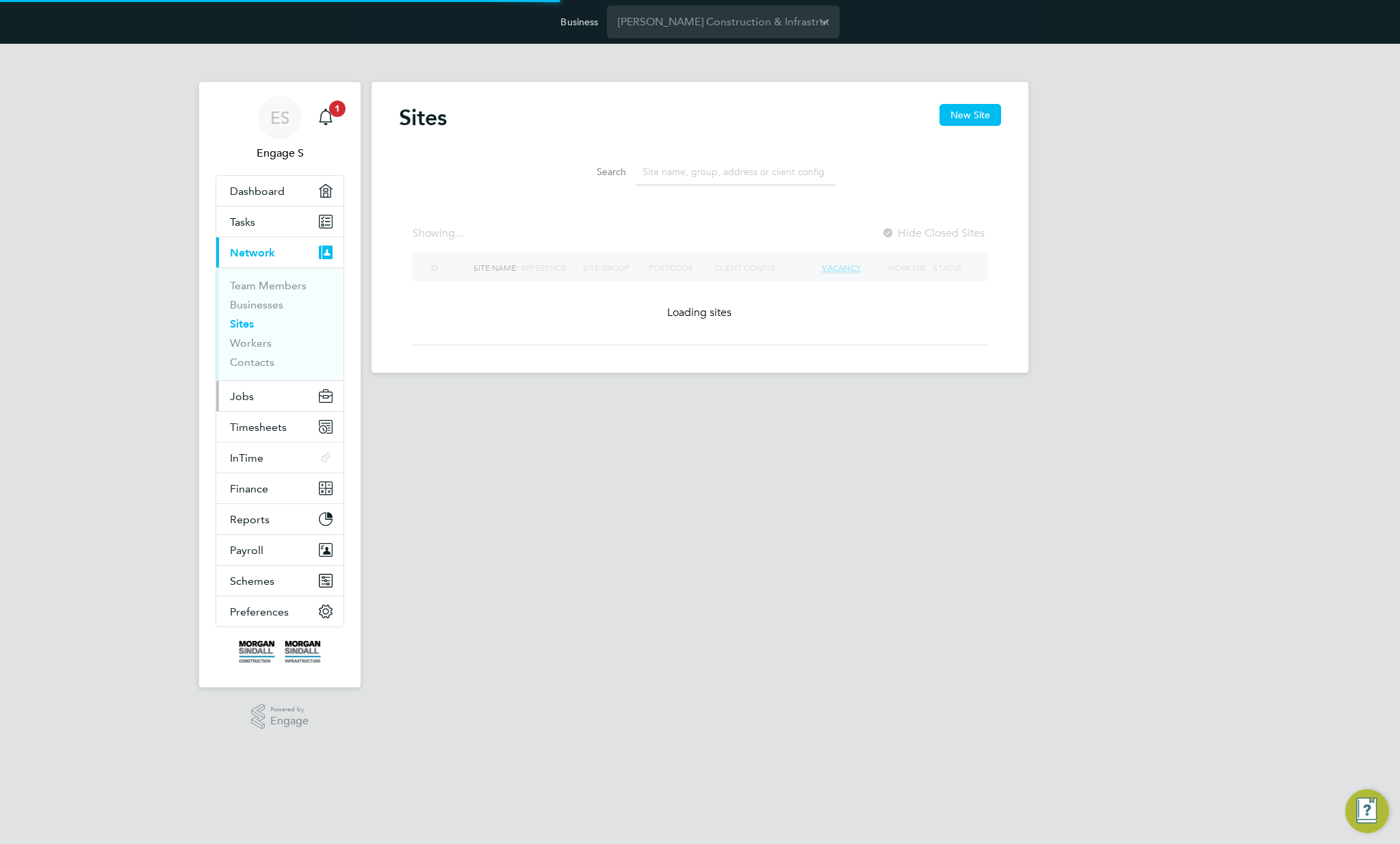
click at [252, 394] on span "Jobs" at bounding box center [241, 396] width 24 height 13
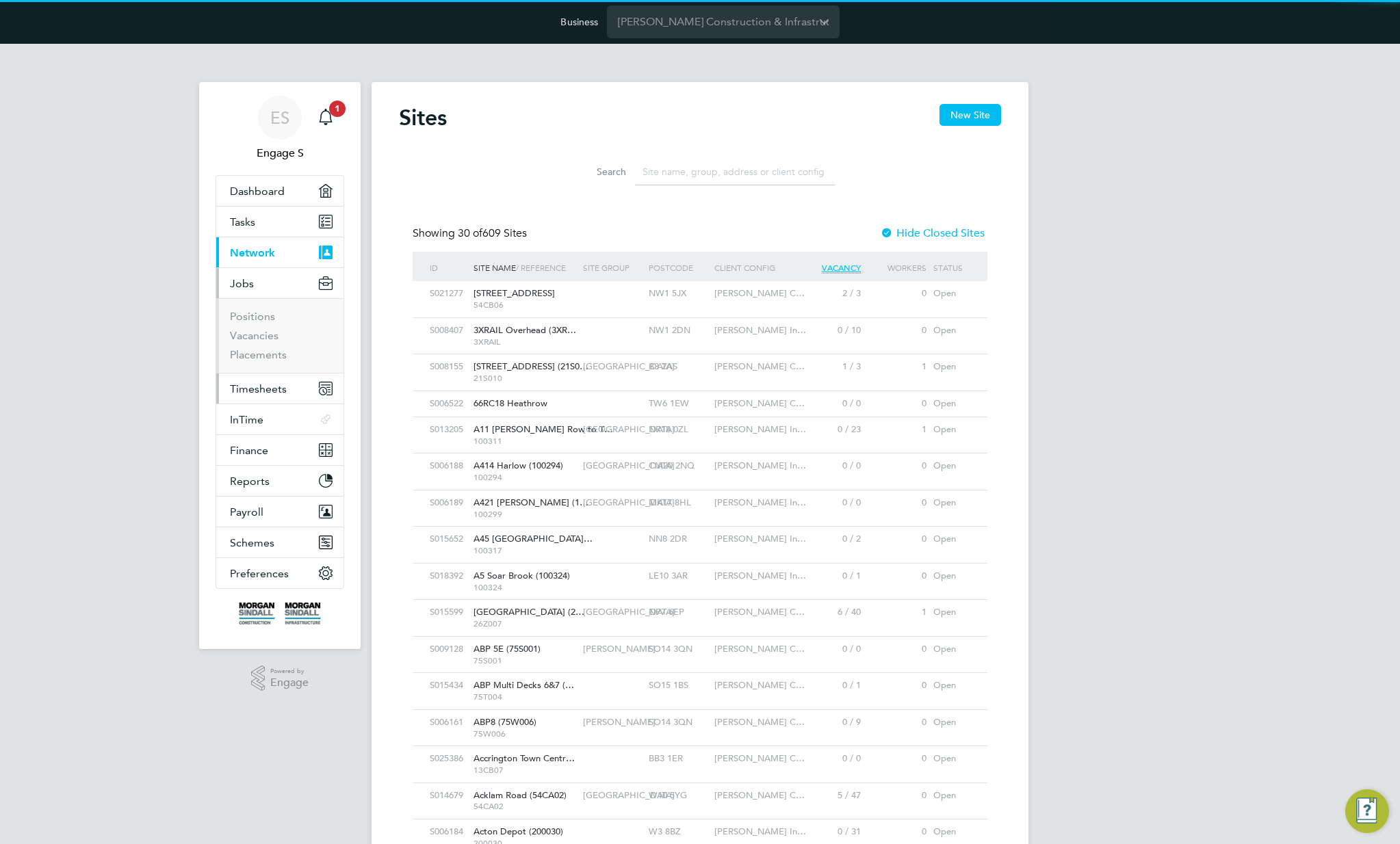
click at [248, 391] on span "Timesheets" at bounding box center [258, 389] width 57 height 13
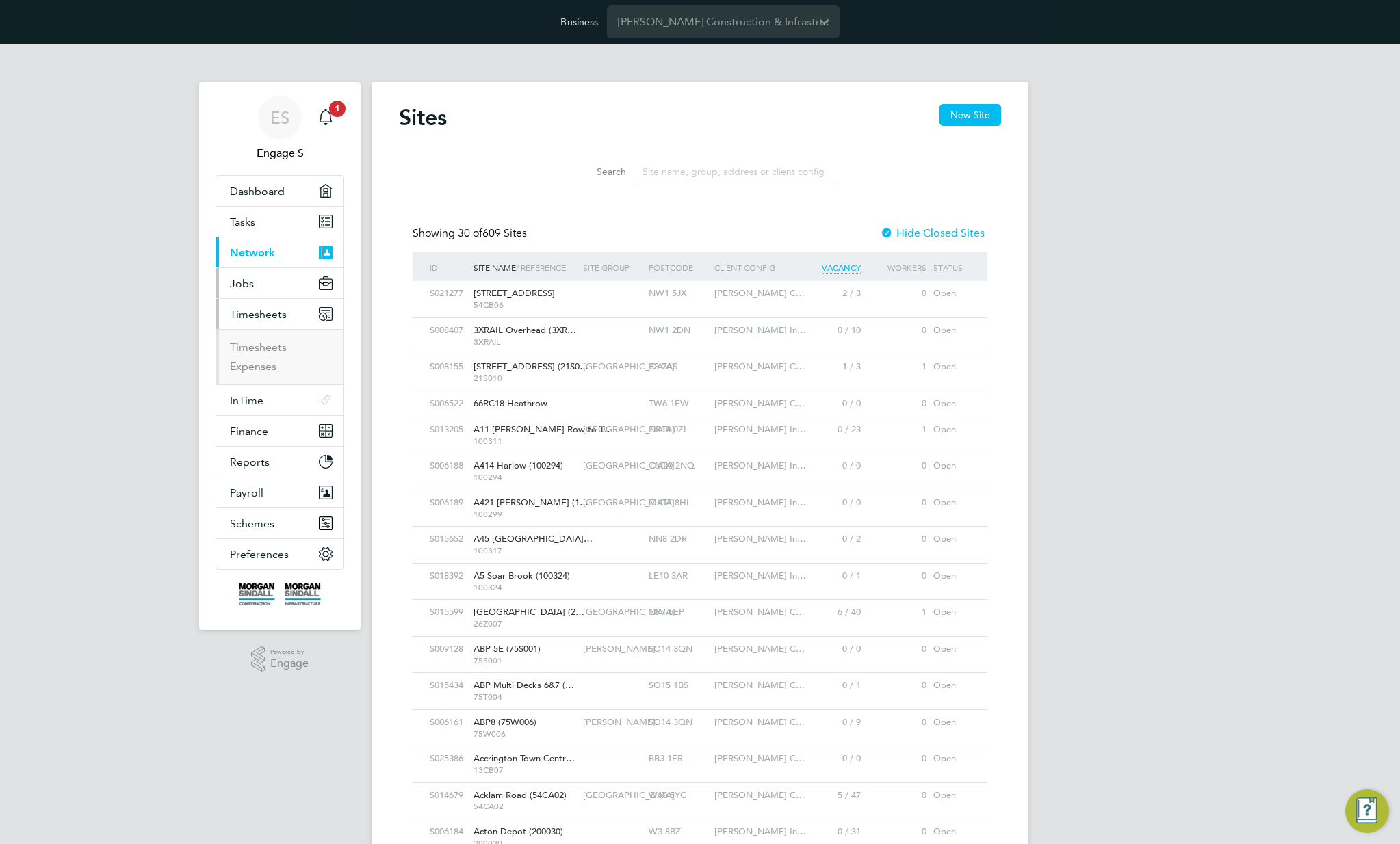
click at [283, 273] on button "Jobs" at bounding box center [280, 283] width 128 height 30
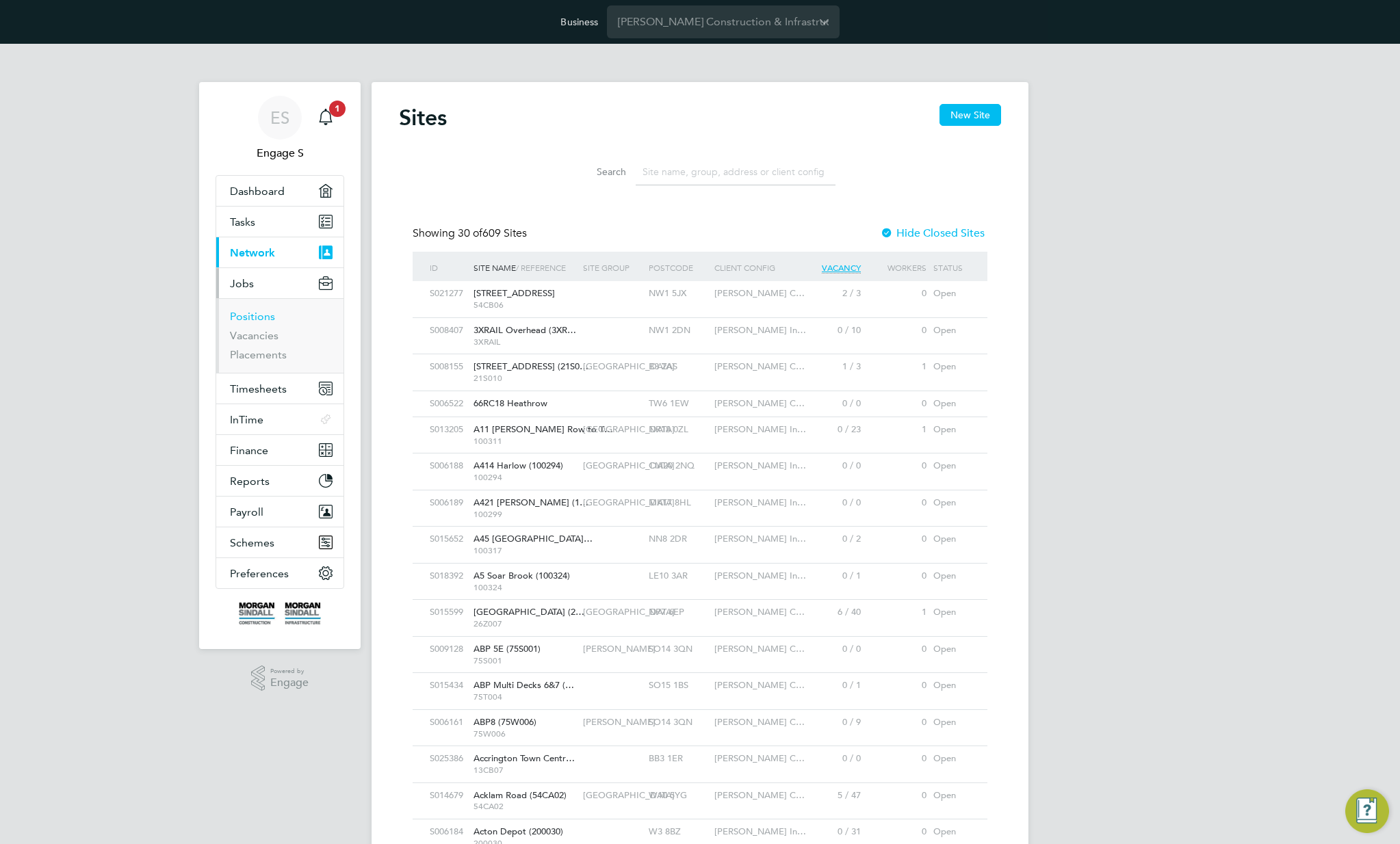
click at [256, 316] on link "Positions" at bounding box center [252, 316] width 45 height 13
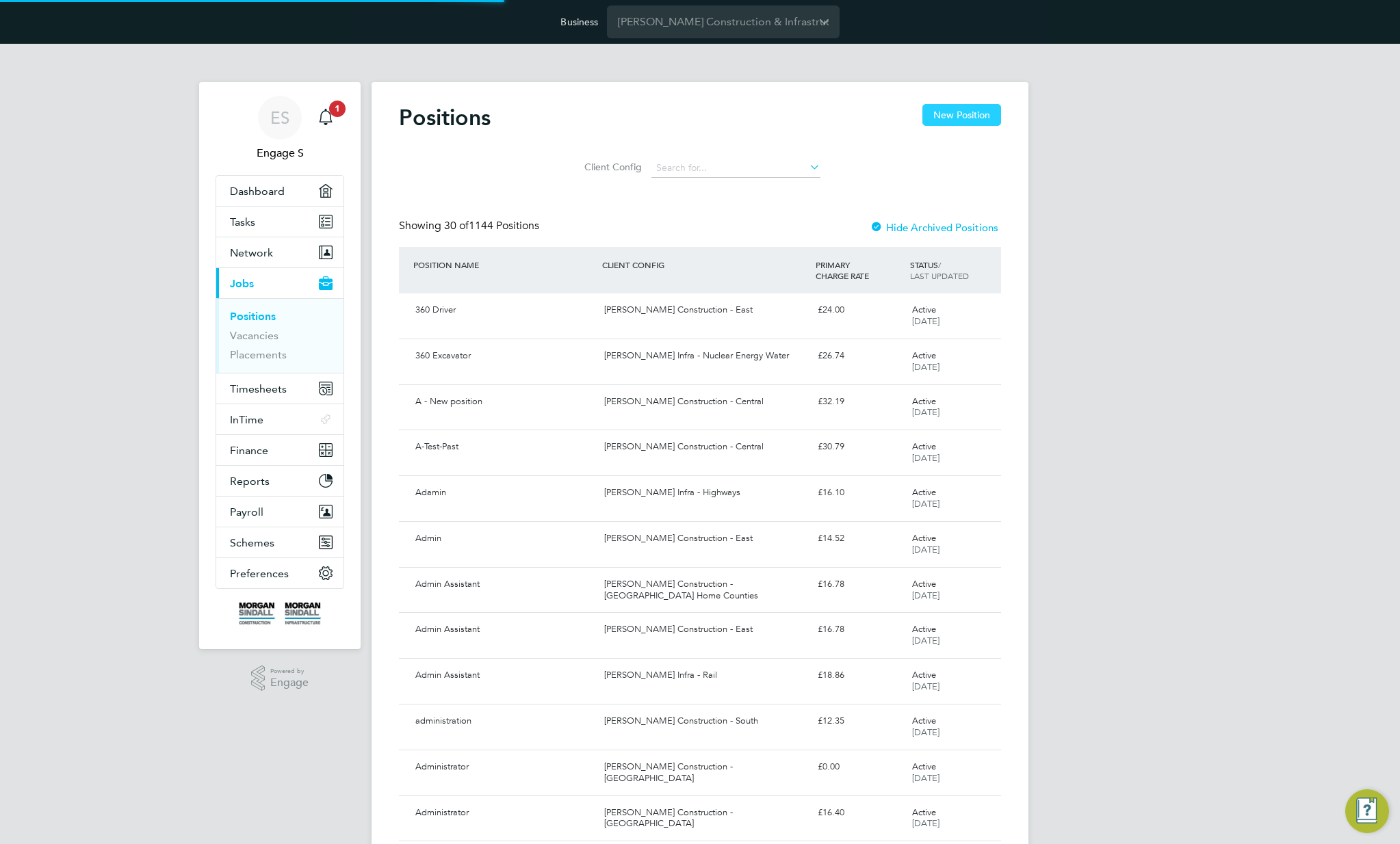
click at [954, 112] on button "New Position" at bounding box center [962, 115] width 79 height 22
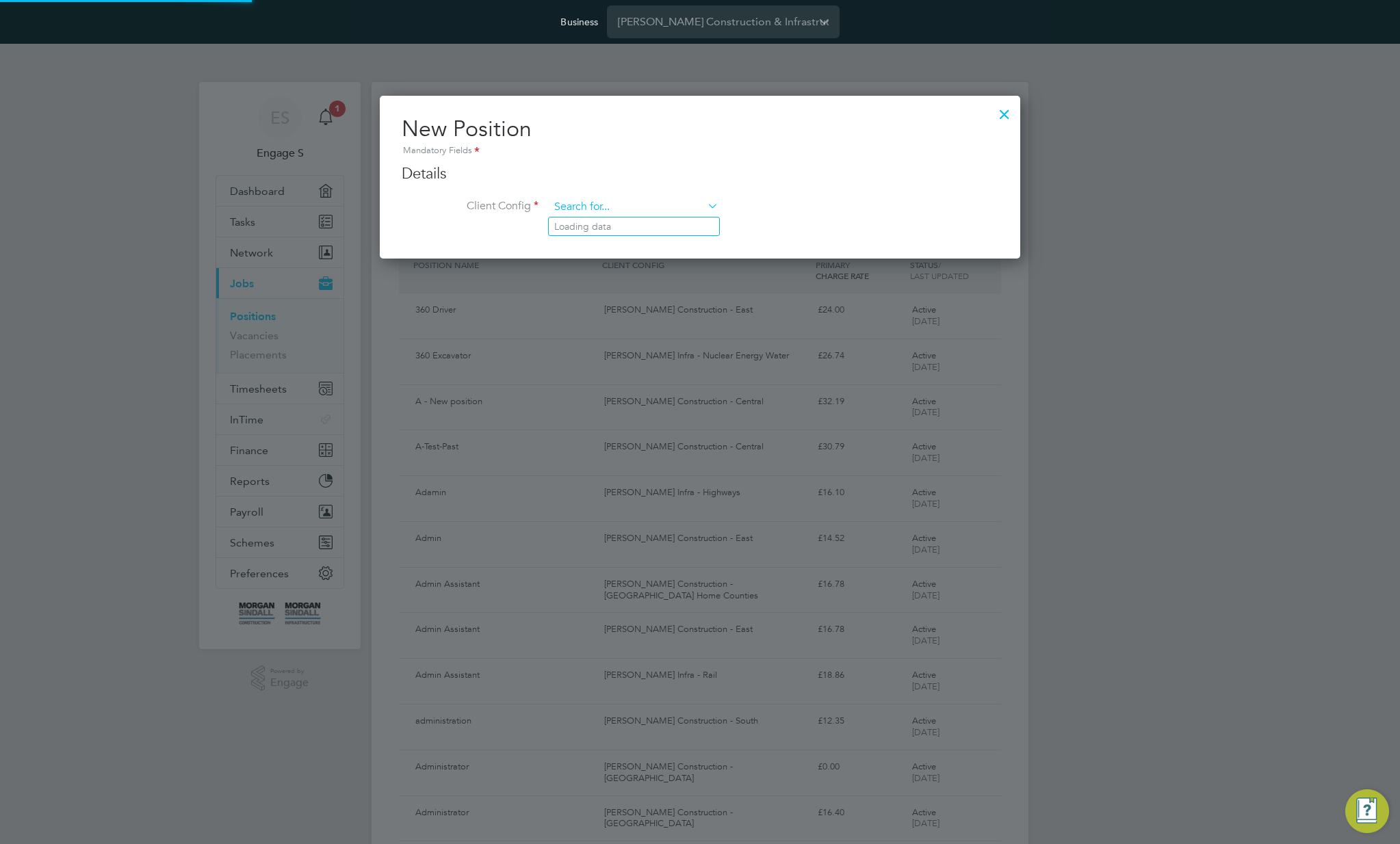
click at [607, 200] on input at bounding box center [634, 207] width 169 height 20
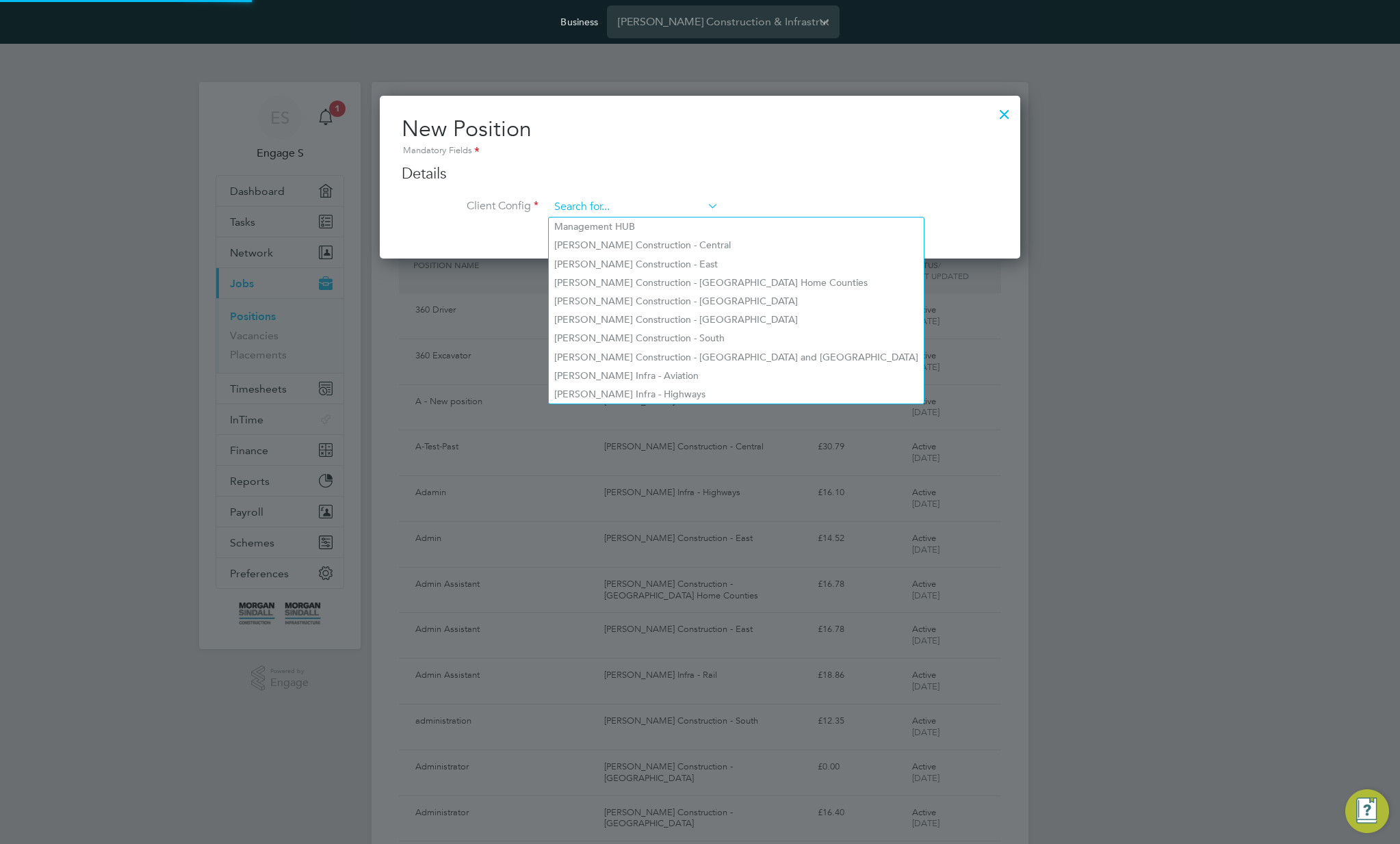
paste input "Morgan Sindall Infra - Highways"
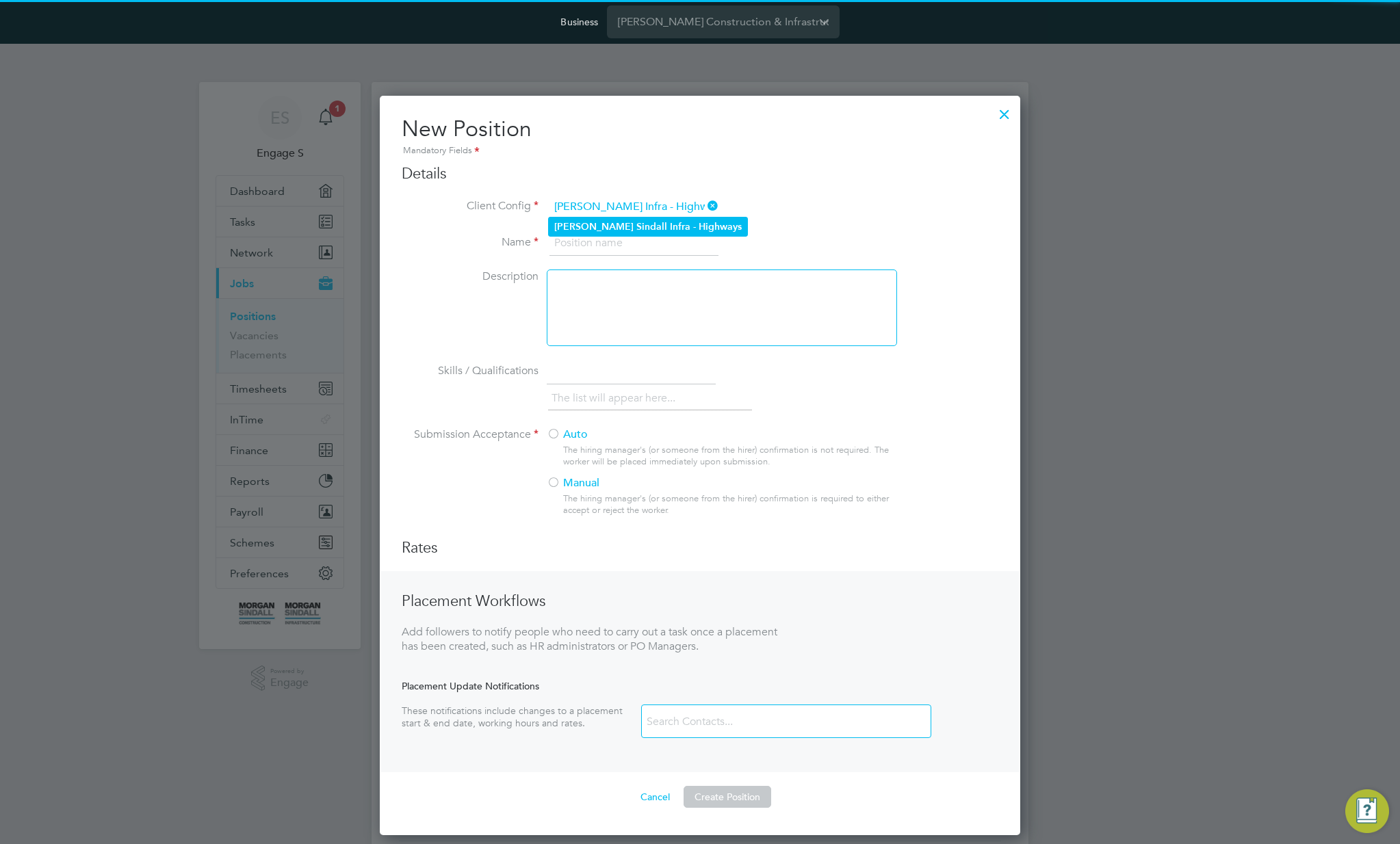
type input "Morgan Sindall Infra - Highways"
click at [603, 219] on li "Morgan Sindall Infra - Highways" at bounding box center [648, 226] width 198 height 18
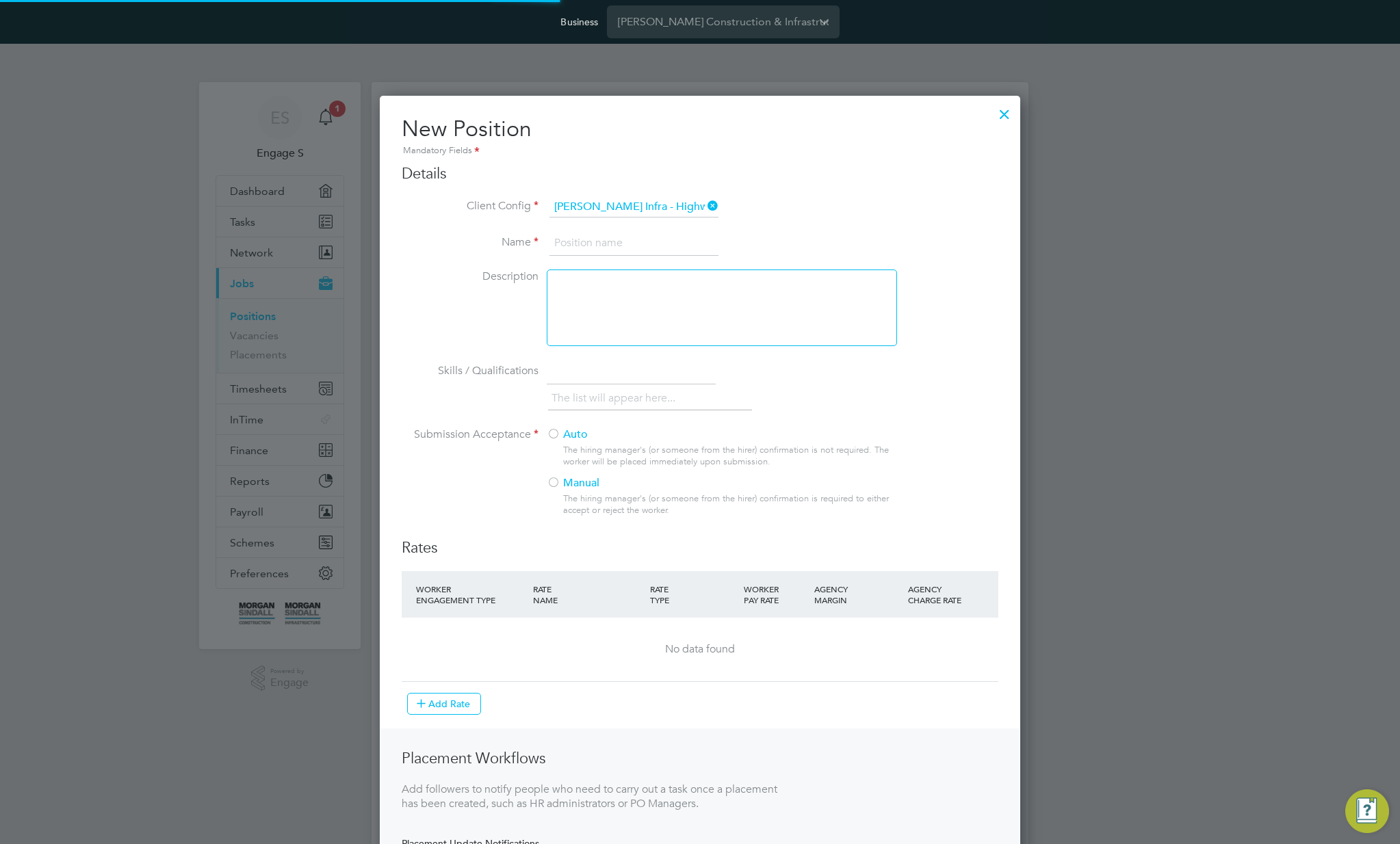
click at [602, 236] on input at bounding box center [634, 243] width 169 height 25
type input "Test 4 inv"
click at [701, 319] on div at bounding box center [722, 308] width 350 height 77
click at [567, 432] on label "Auto" at bounding box center [716, 434] width 338 height 15
click at [450, 705] on button "Add Rate" at bounding box center [443, 704] width 74 height 22
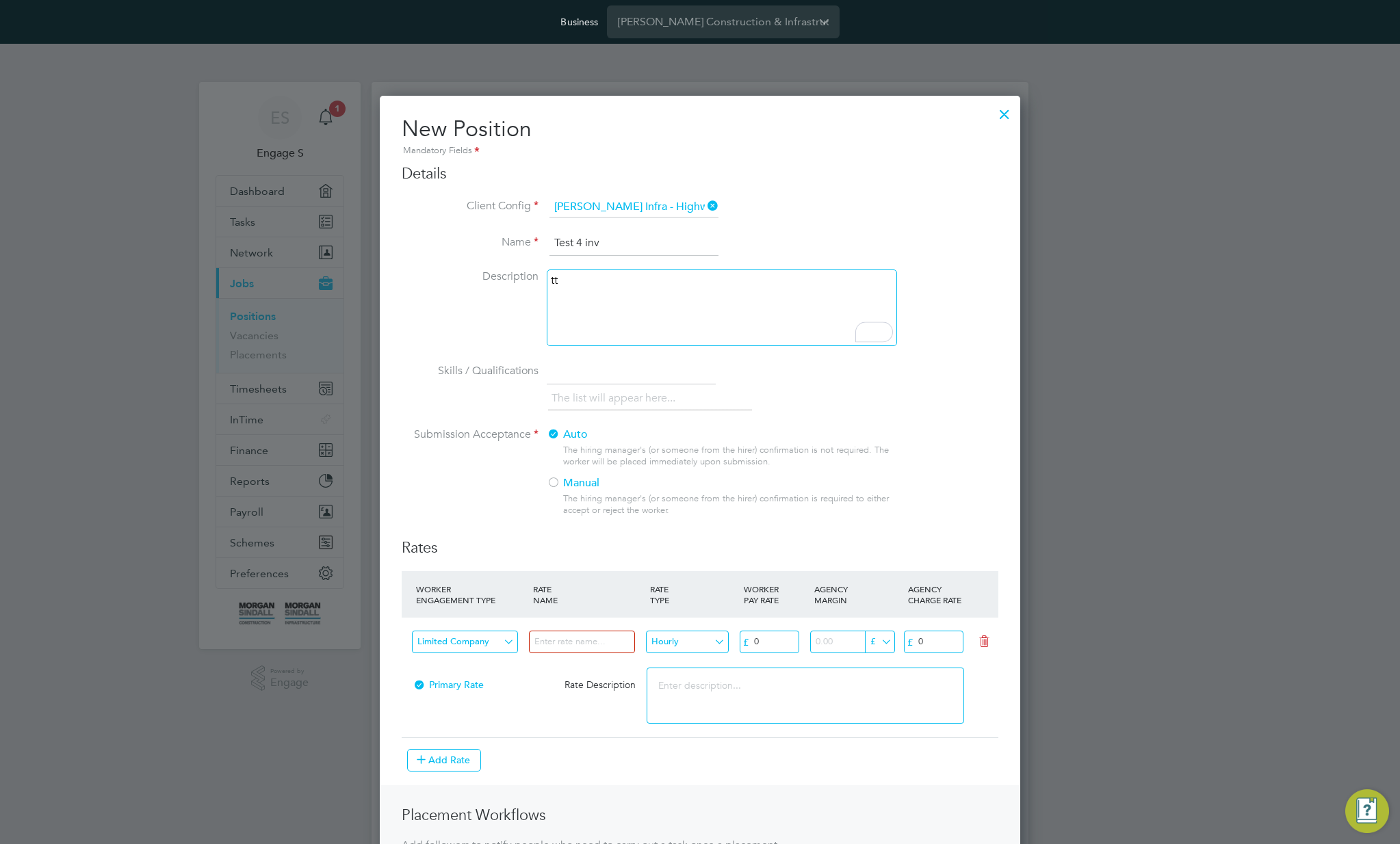
click at [561, 637] on input at bounding box center [581, 641] width 106 height 23
type input "TEst new rate"
drag, startPoint x: 772, startPoint y: 633, endPoint x: 773, endPoint y: 646, distance: 13.0
click at [773, 636] on input "0" at bounding box center [769, 641] width 60 height 23
type input "23"
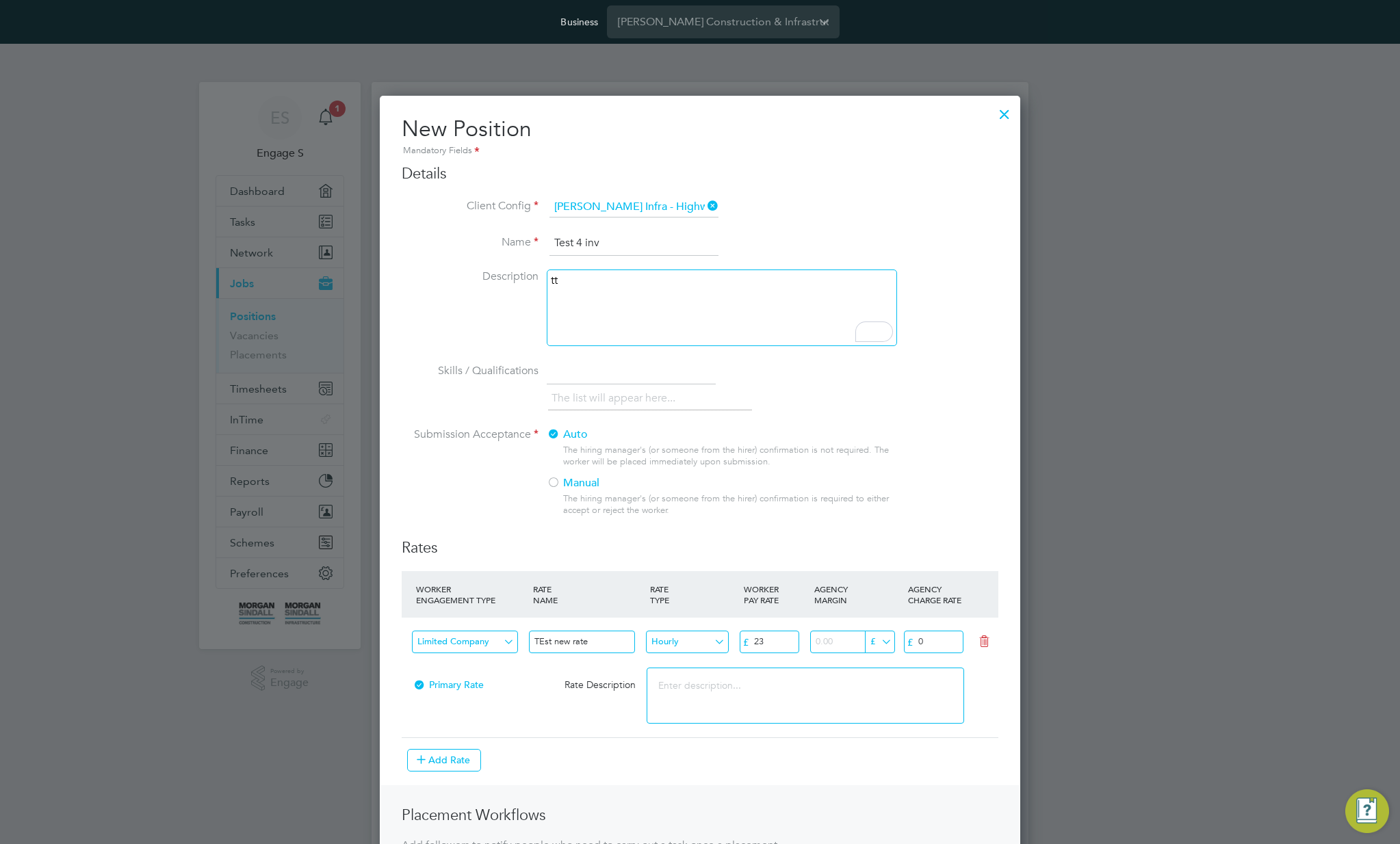
click at [932, 643] on input "0" at bounding box center [934, 641] width 60 height 23
click at [942, 644] on input "014" at bounding box center [934, 641] width 60 height 23
click at [940, 644] on input "014" at bounding box center [934, 641] width 60 height 23
click at [926, 638] on input "01424" at bounding box center [934, 641] width 60 height 23
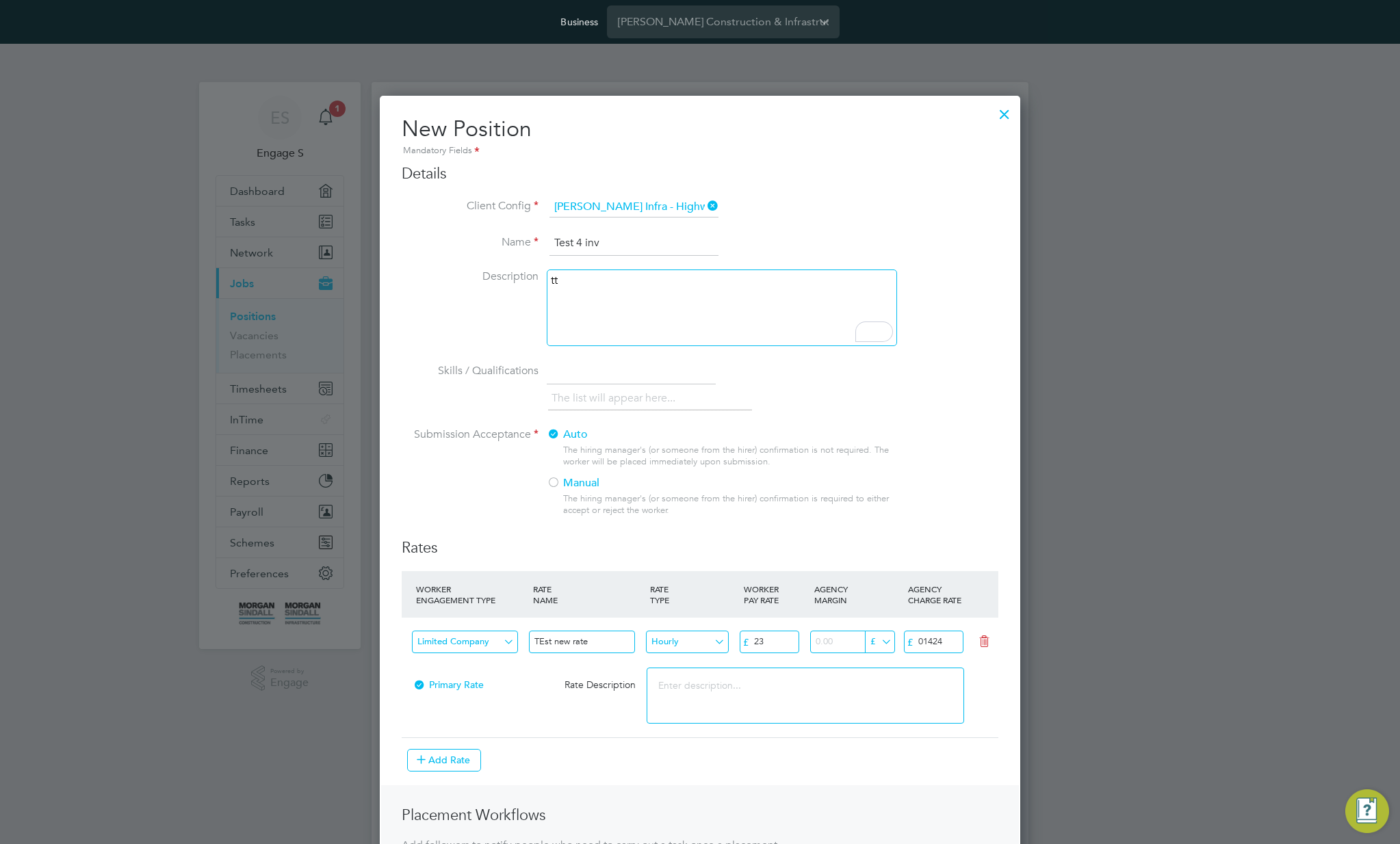
click at [926, 638] on input "01424" at bounding box center [934, 641] width 60 height 23
click at [927, 638] on input "01424" at bounding box center [934, 641] width 60 height 23
type input "24"
click at [895, 683] on textarea "To enrich screen reader interactions, please activate Accessibility in Grammarl…" at bounding box center [805, 695] width 316 height 56
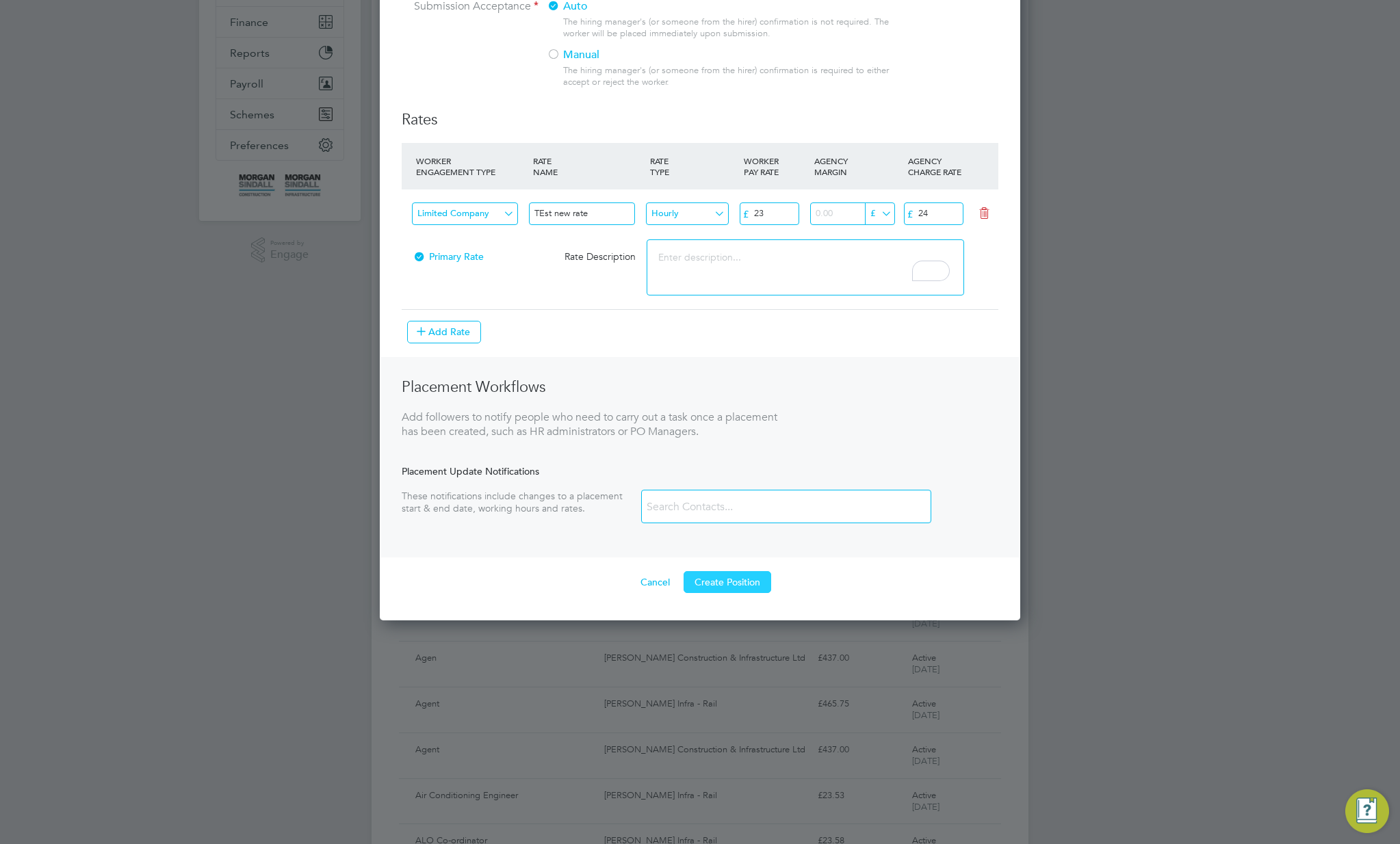
click at [717, 583] on button "Create Position" at bounding box center [727, 582] width 88 height 22
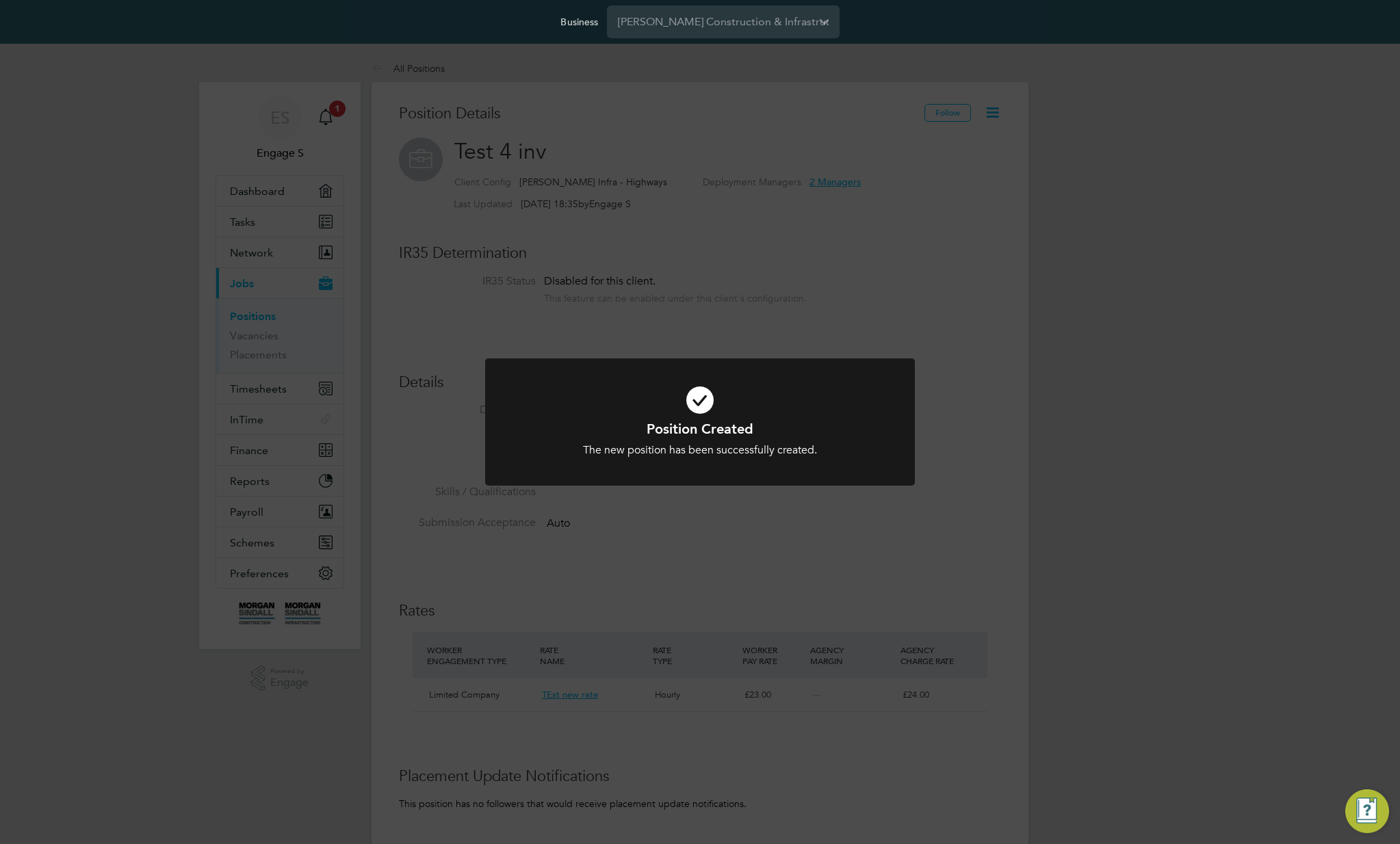
click at [871, 587] on div "Position Created The new position has been successfully created. Cancel Okay" at bounding box center [700, 422] width 1400 height 844
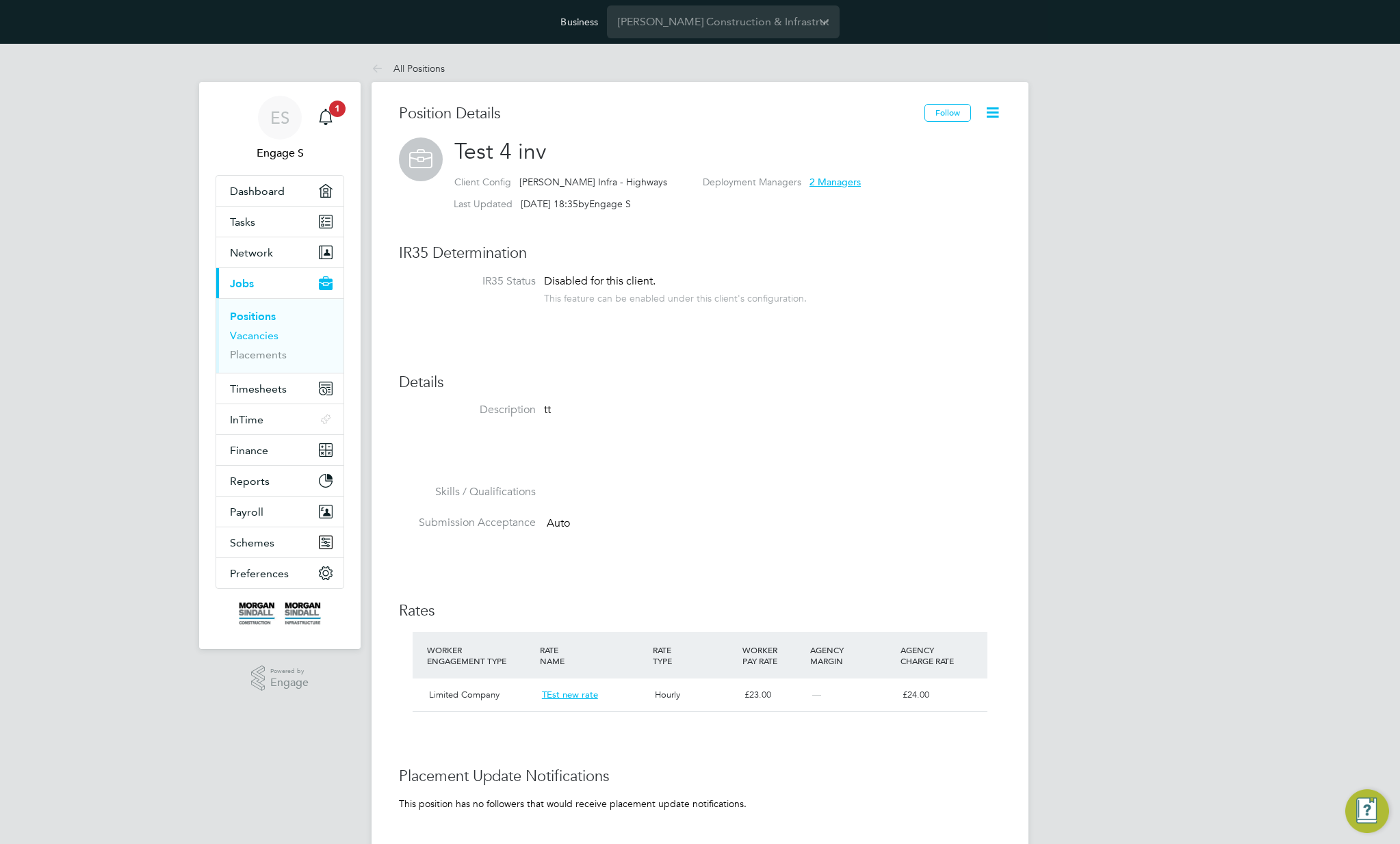
click at [264, 337] on link "Vacancies" at bounding box center [254, 335] width 49 height 13
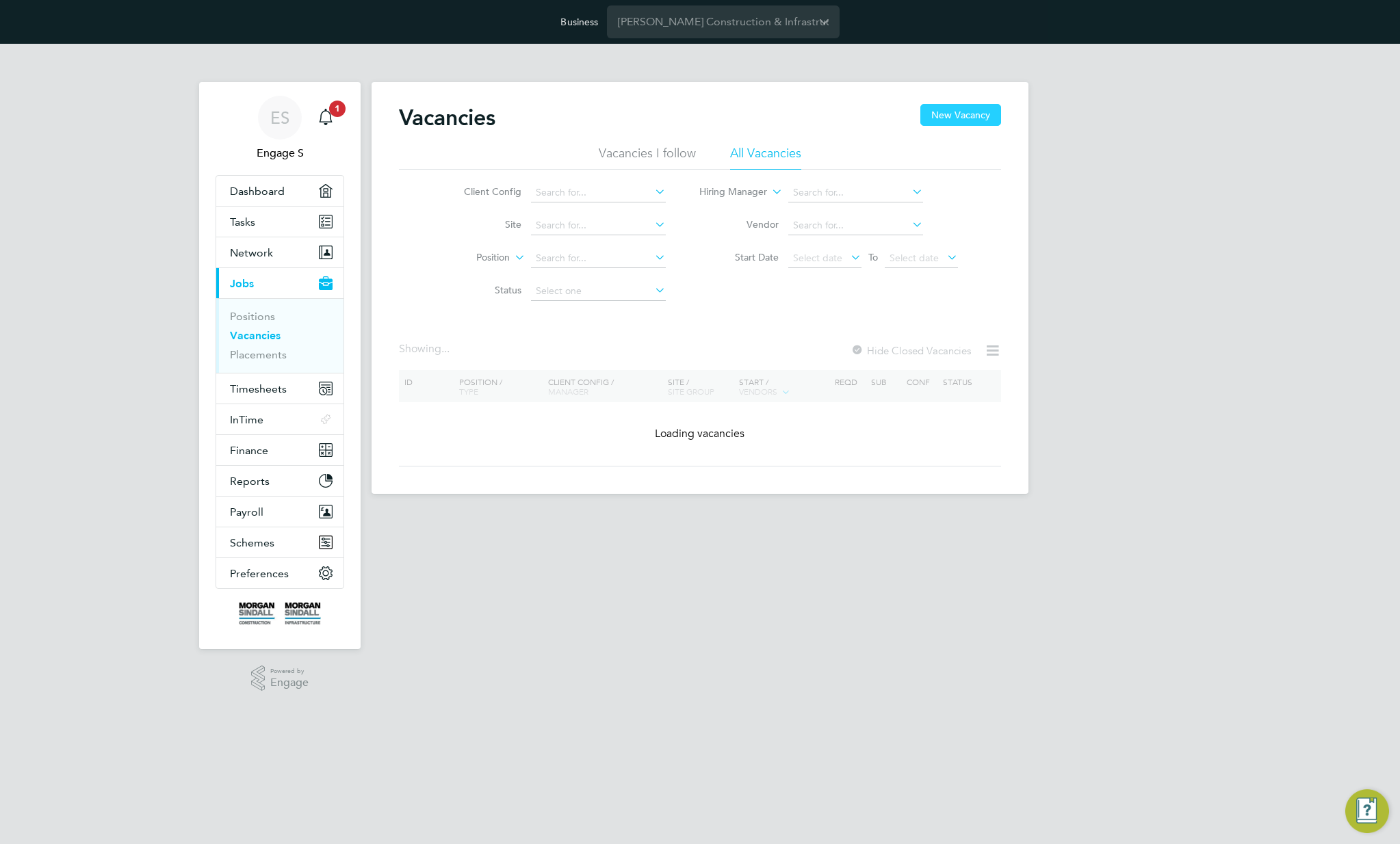
click at [950, 116] on button "New Vacancy" at bounding box center [960, 115] width 81 height 22
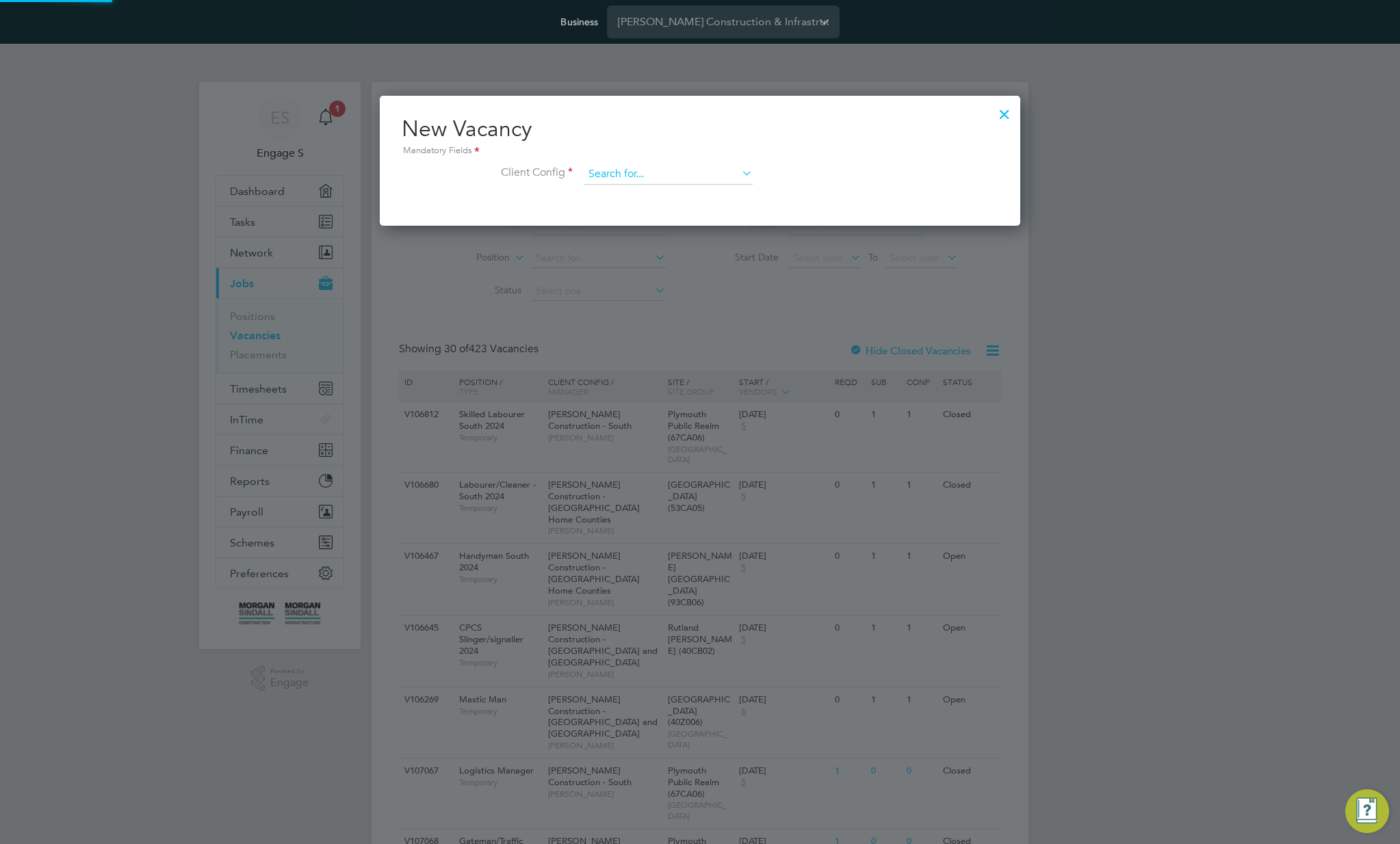
click at [693, 176] on input at bounding box center [668, 174] width 169 height 20
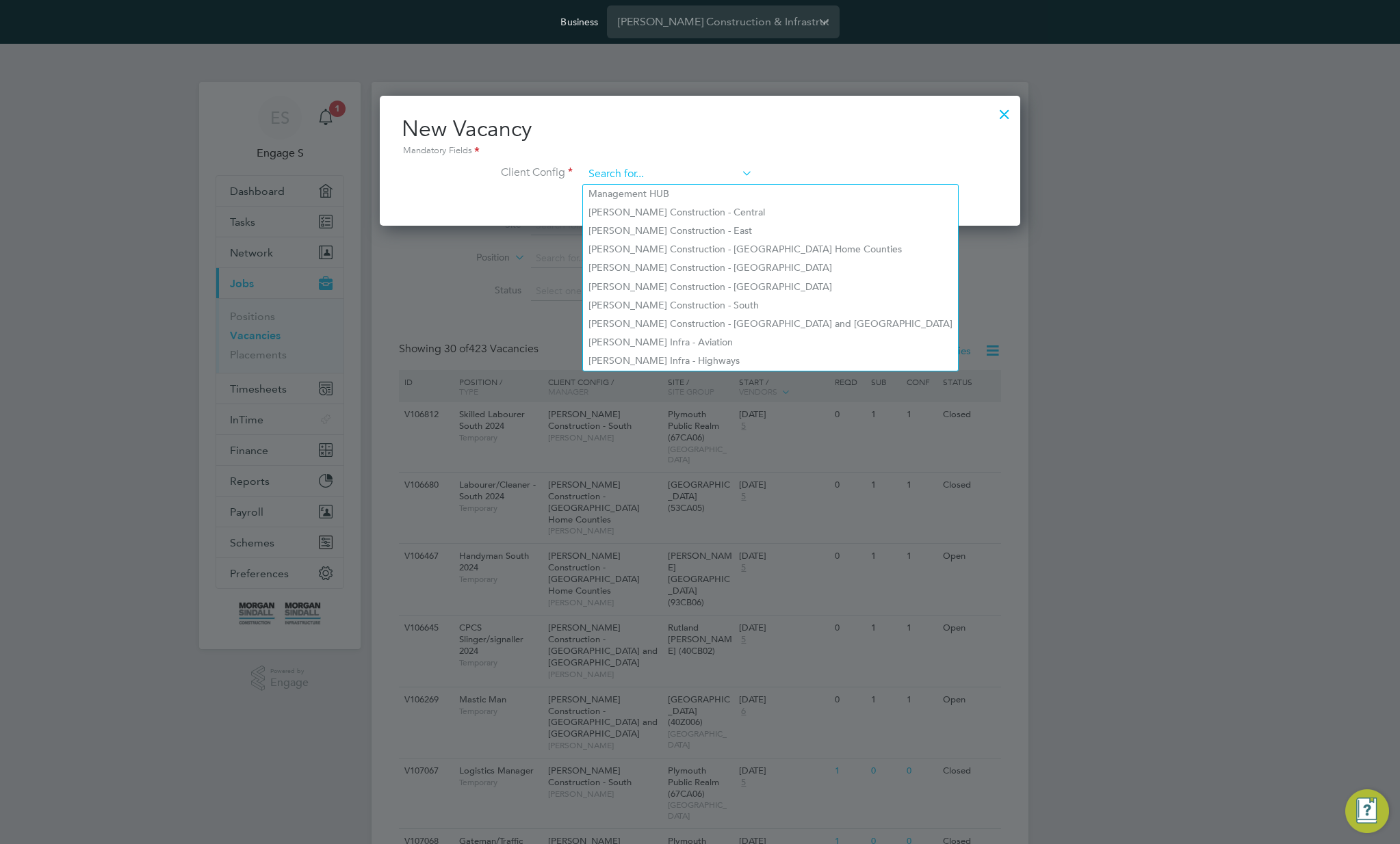
paste input "[PERSON_NAME] Infra - Highways"
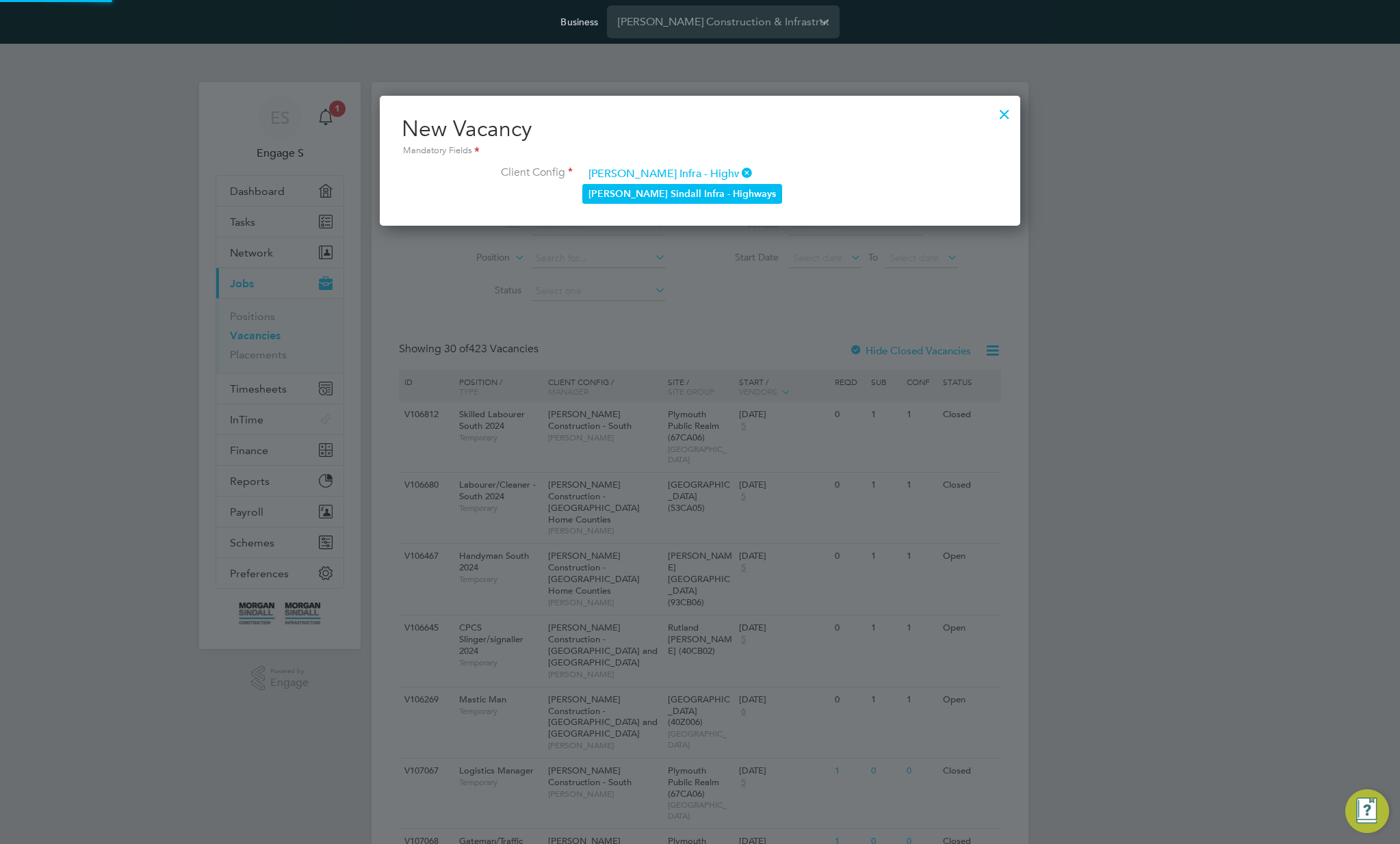
type input "[PERSON_NAME] Infra - Highways"
click at [680, 195] on li "Morgan Sindall Infra - Highways" at bounding box center [682, 193] width 198 height 18
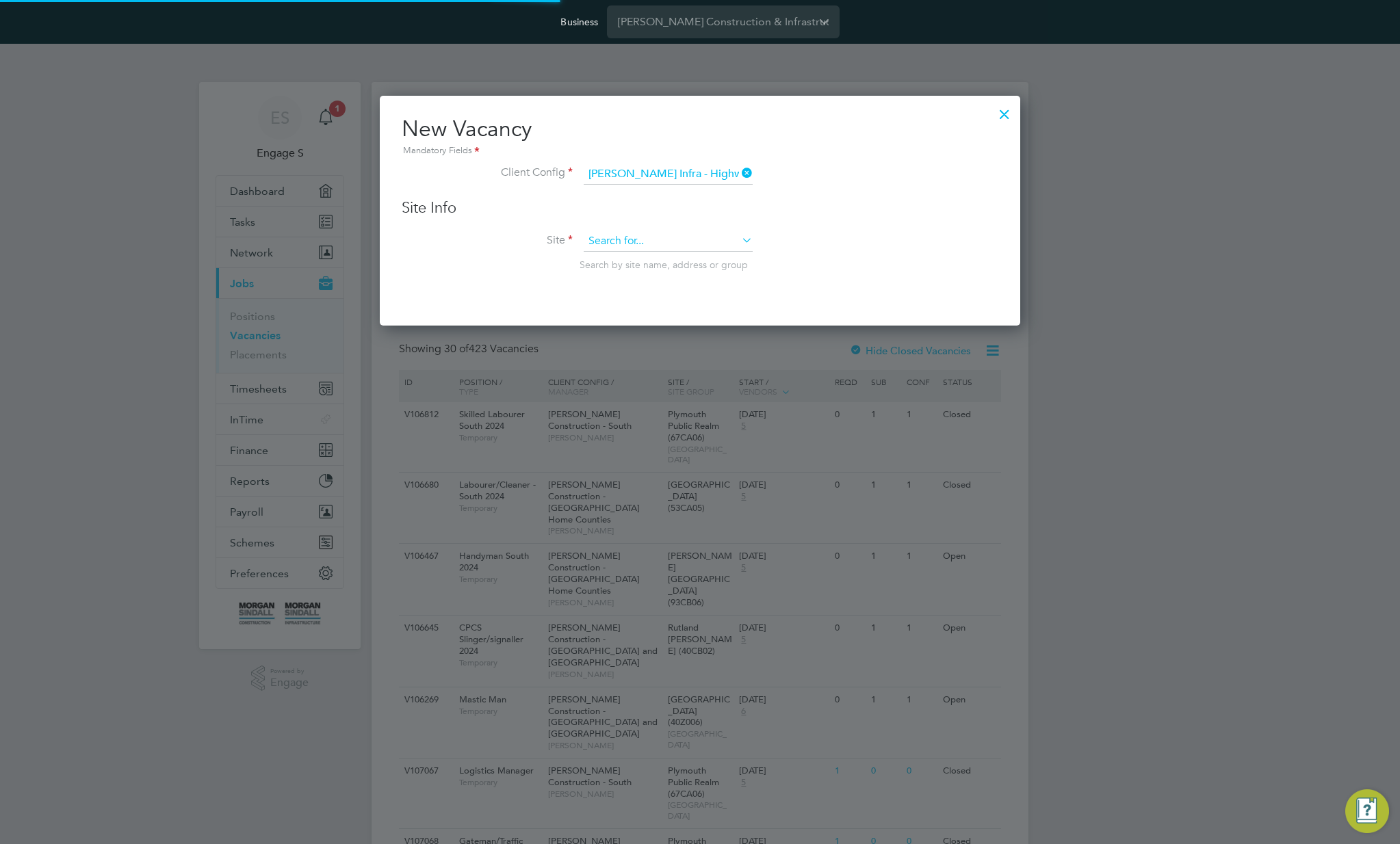
click at [679, 241] on input at bounding box center [668, 241] width 169 height 20
type input "t"
type input "4 inv"
click at [653, 235] on input "4 inv" at bounding box center [668, 241] width 169 height 20
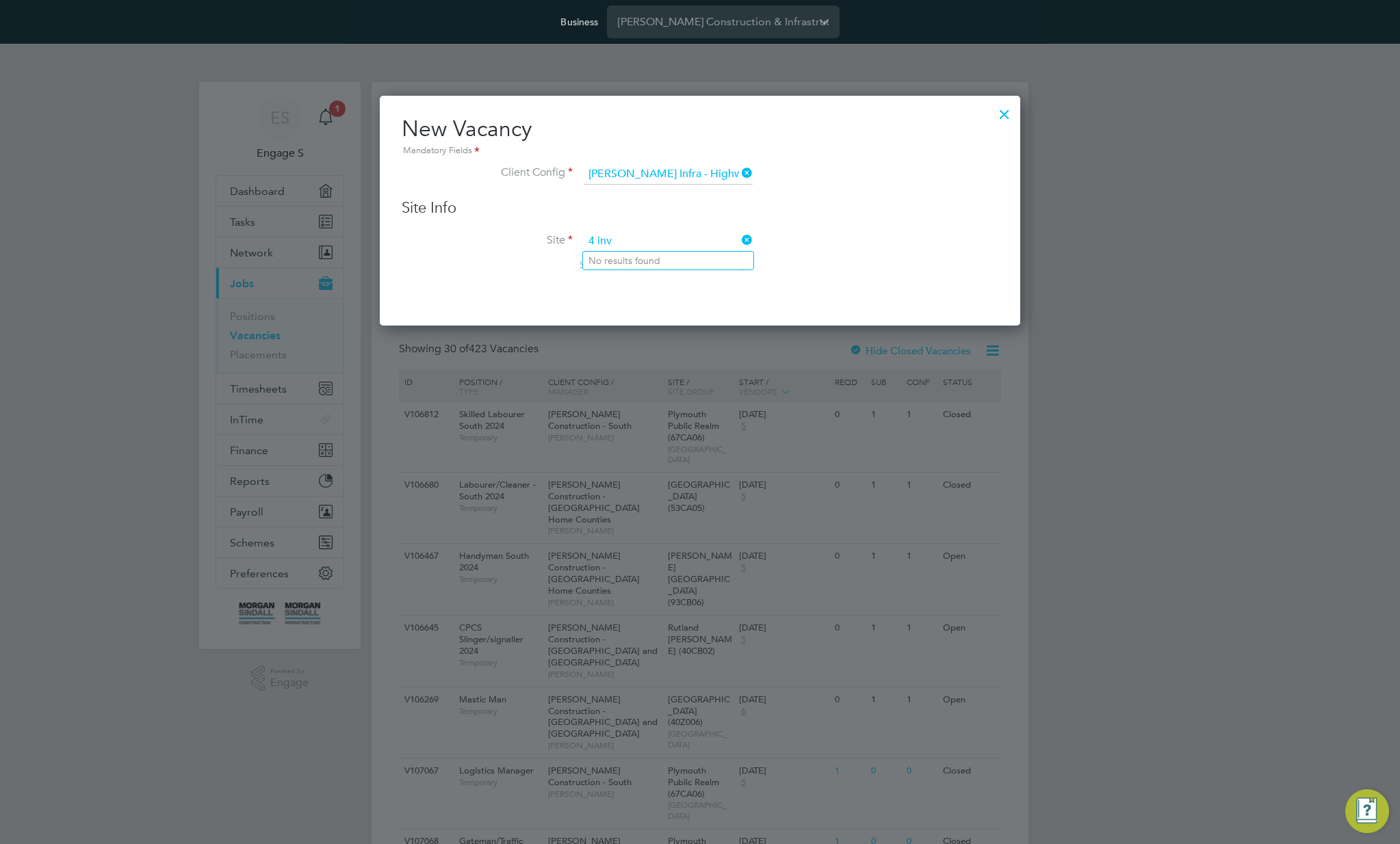
click at [653, 235] on input "4 inv" at bounding box center [668, 241] width 169 height 20
type input "inv"
click at [739, 235] on icon at bounding box center [739, 240] width 0 height 19
click at [691, 248] on input at bounding box center [668, 241] width 169 height 20
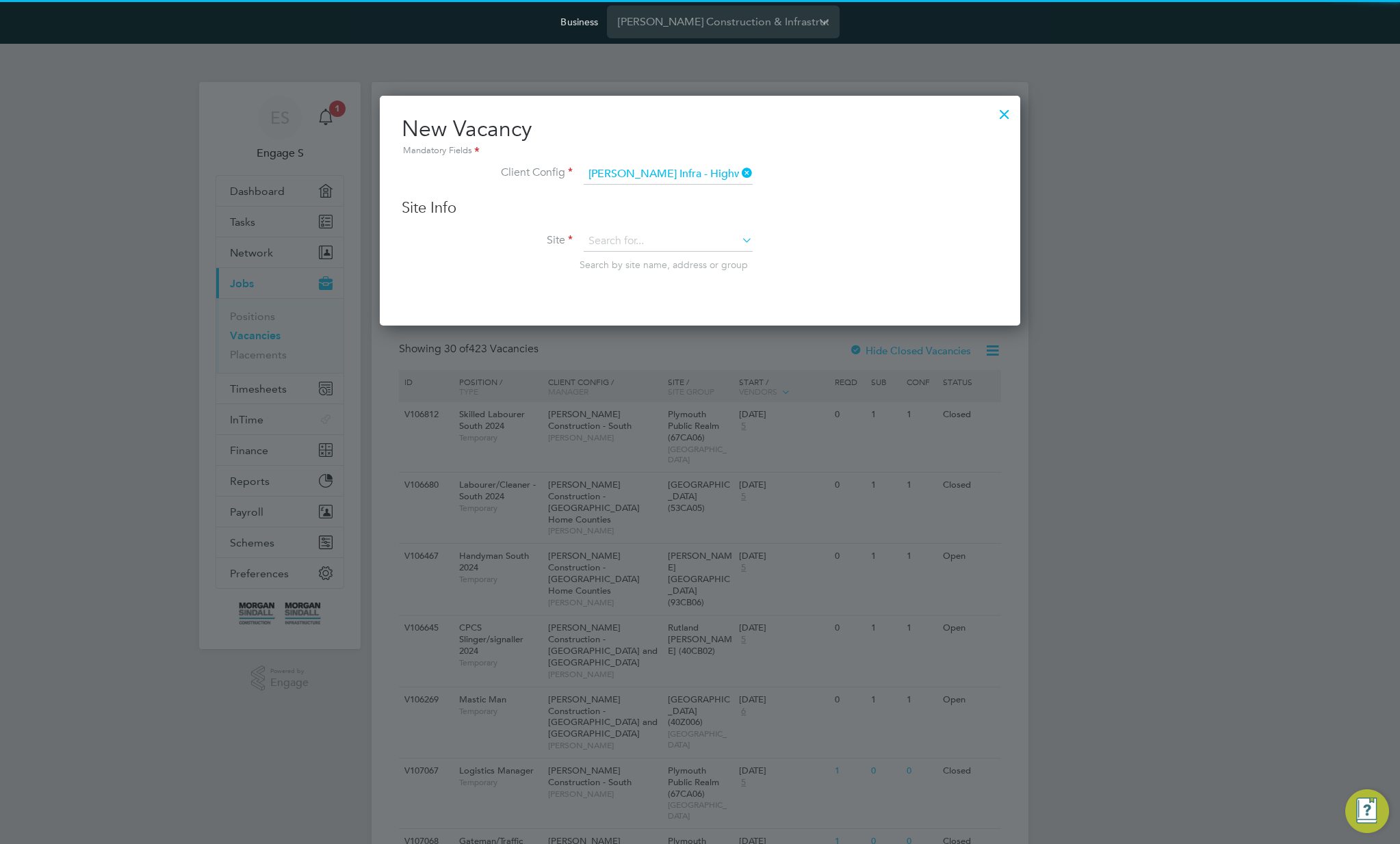
click at [691, 433] on div at bounding box center [700, 422] width 1400 height 844
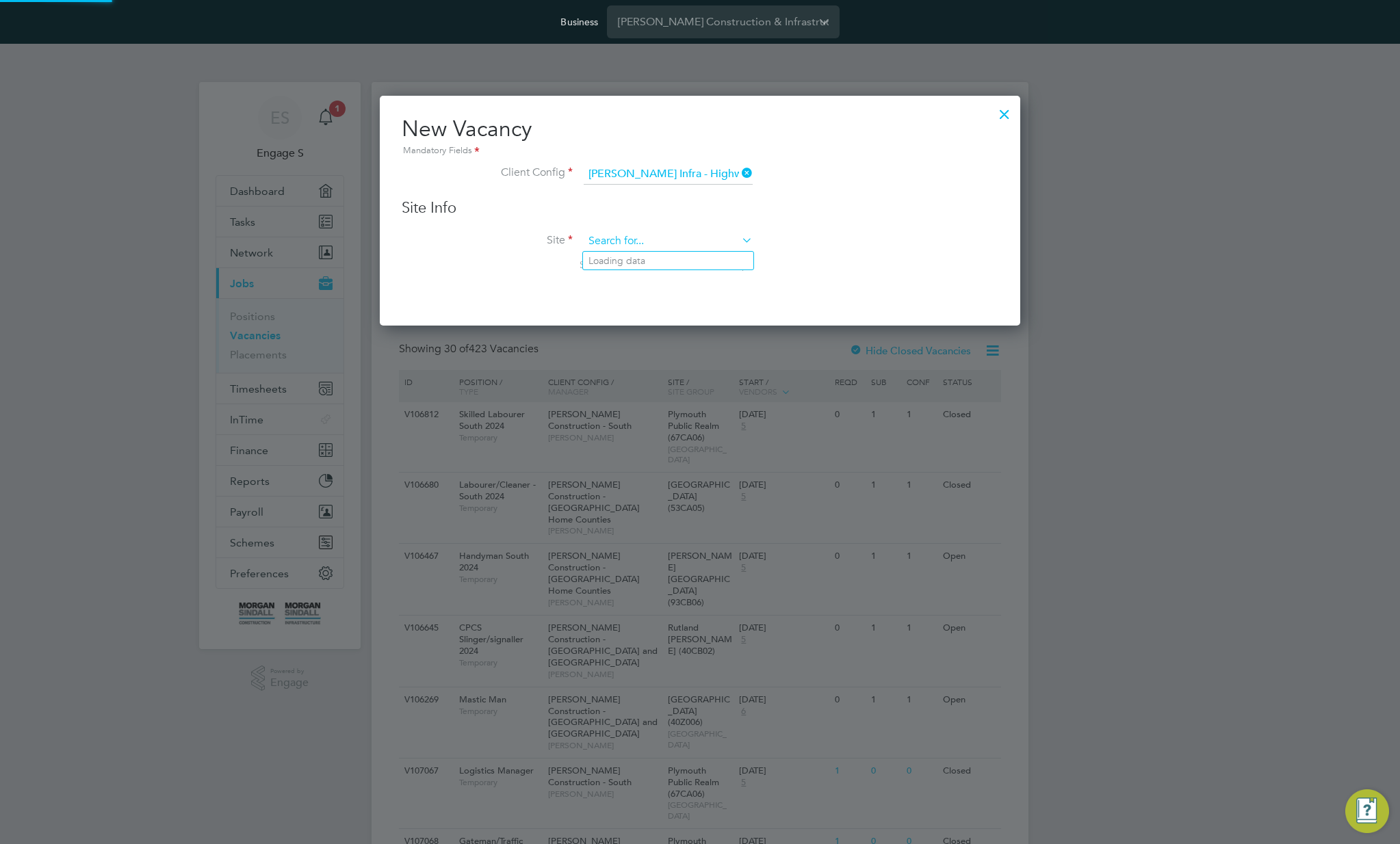
click at [671, 238] on input at bounding box center [668, 241] width 169 height 20
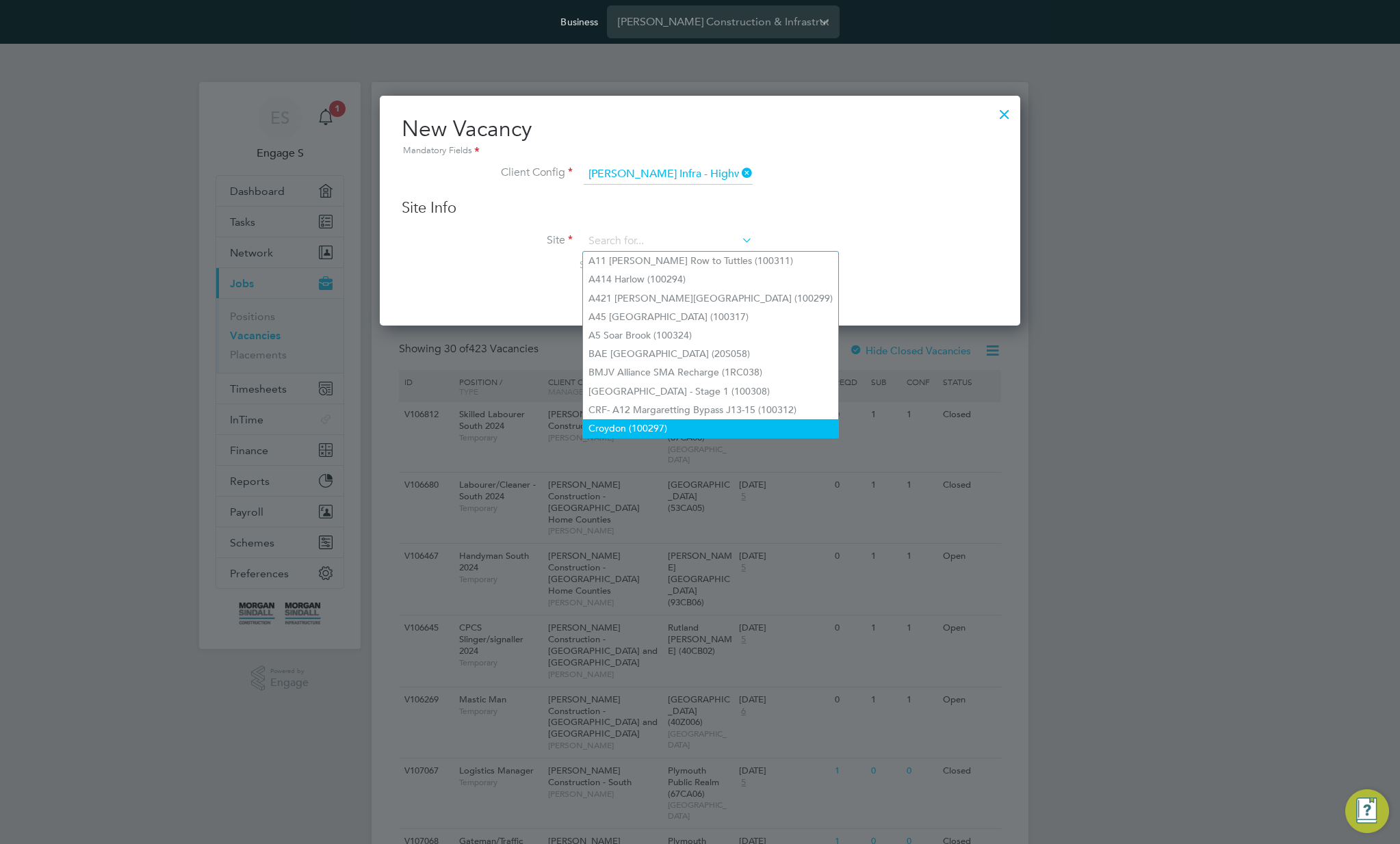
click at [662, 419] on li "Croydon (100297)" at bounding box center [710, 428] width 255 height 18
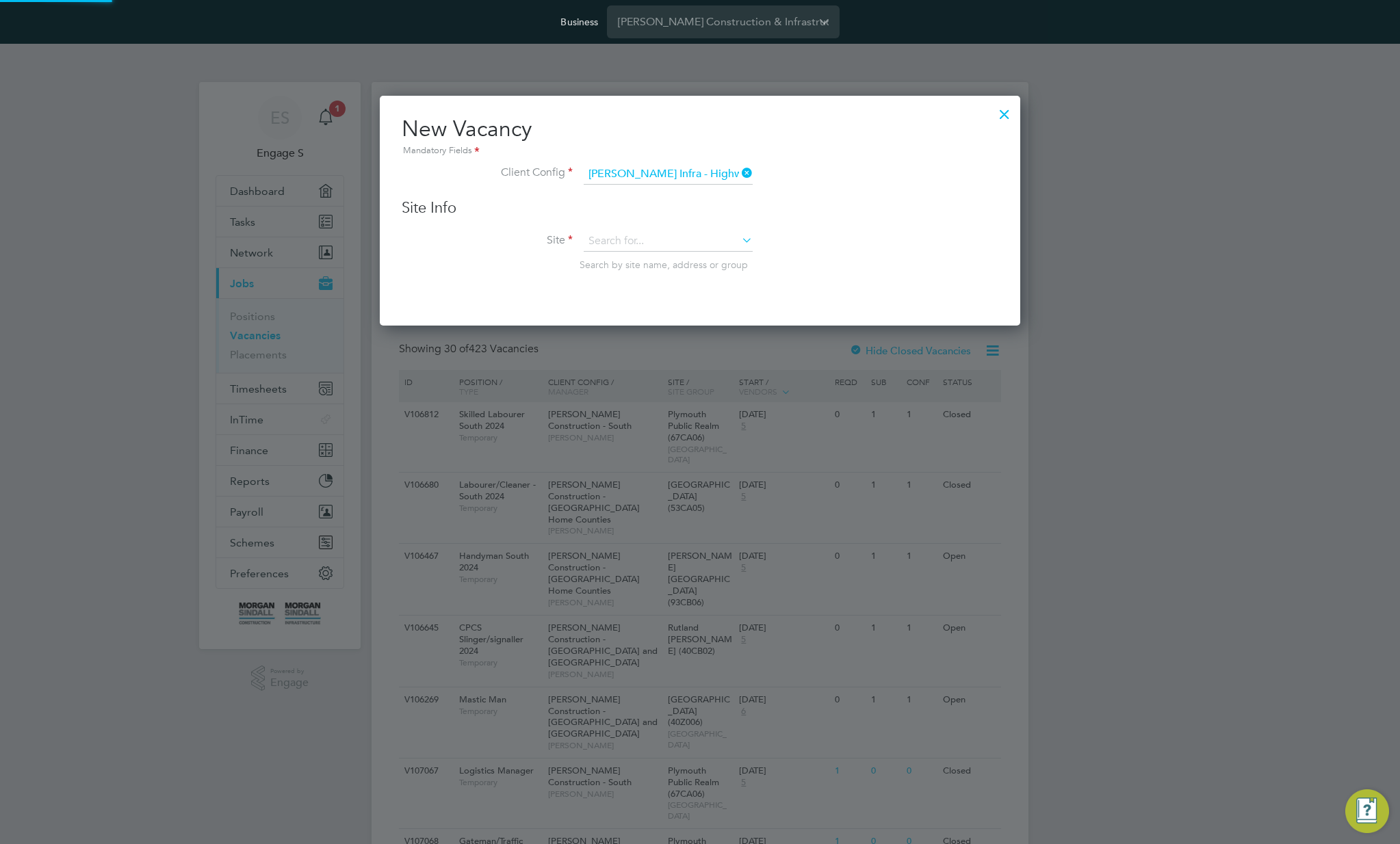
type input "Croydon (100297)"
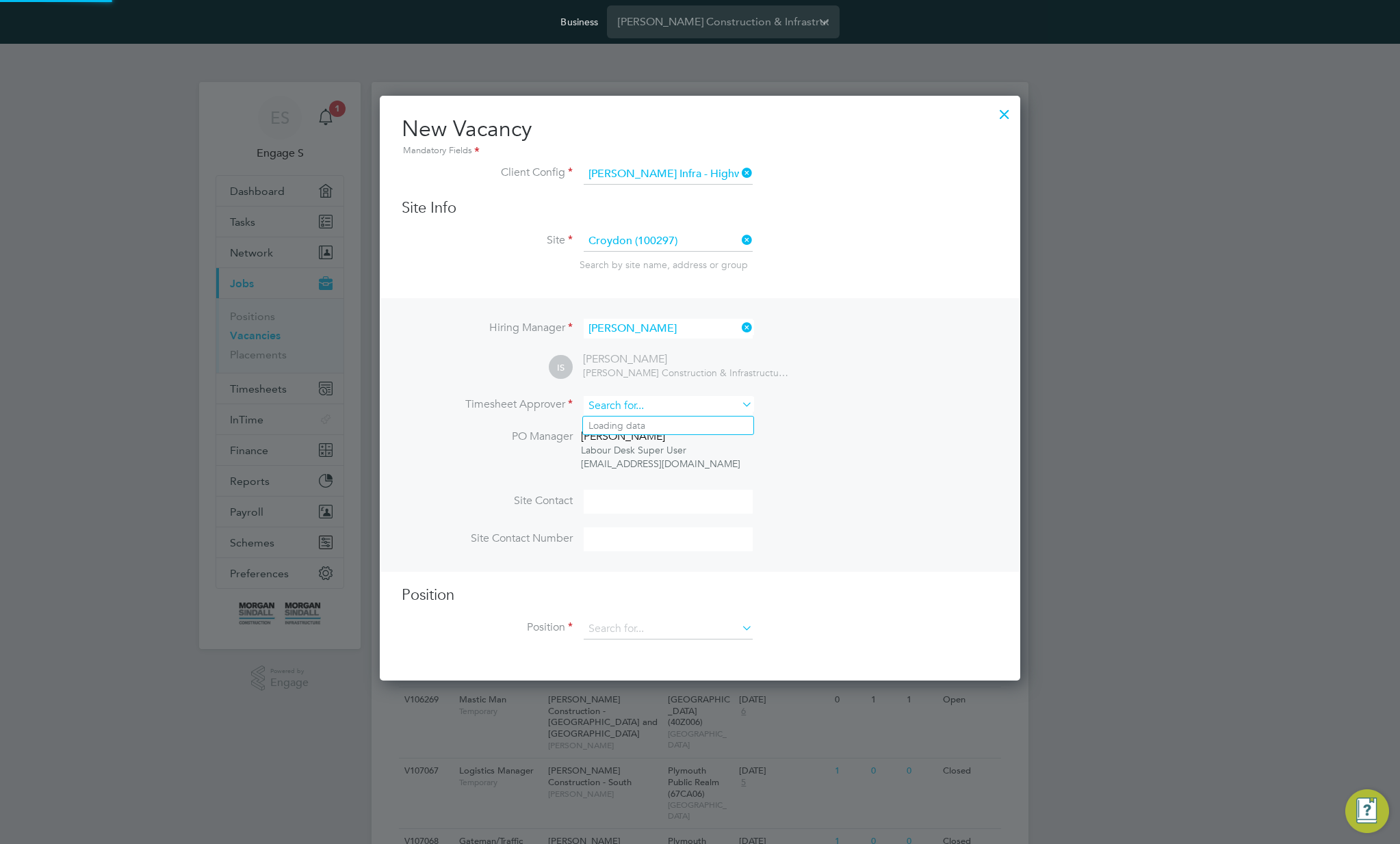
click at [652, 403] on input at bounding box center [668, 405] width 169 height 20
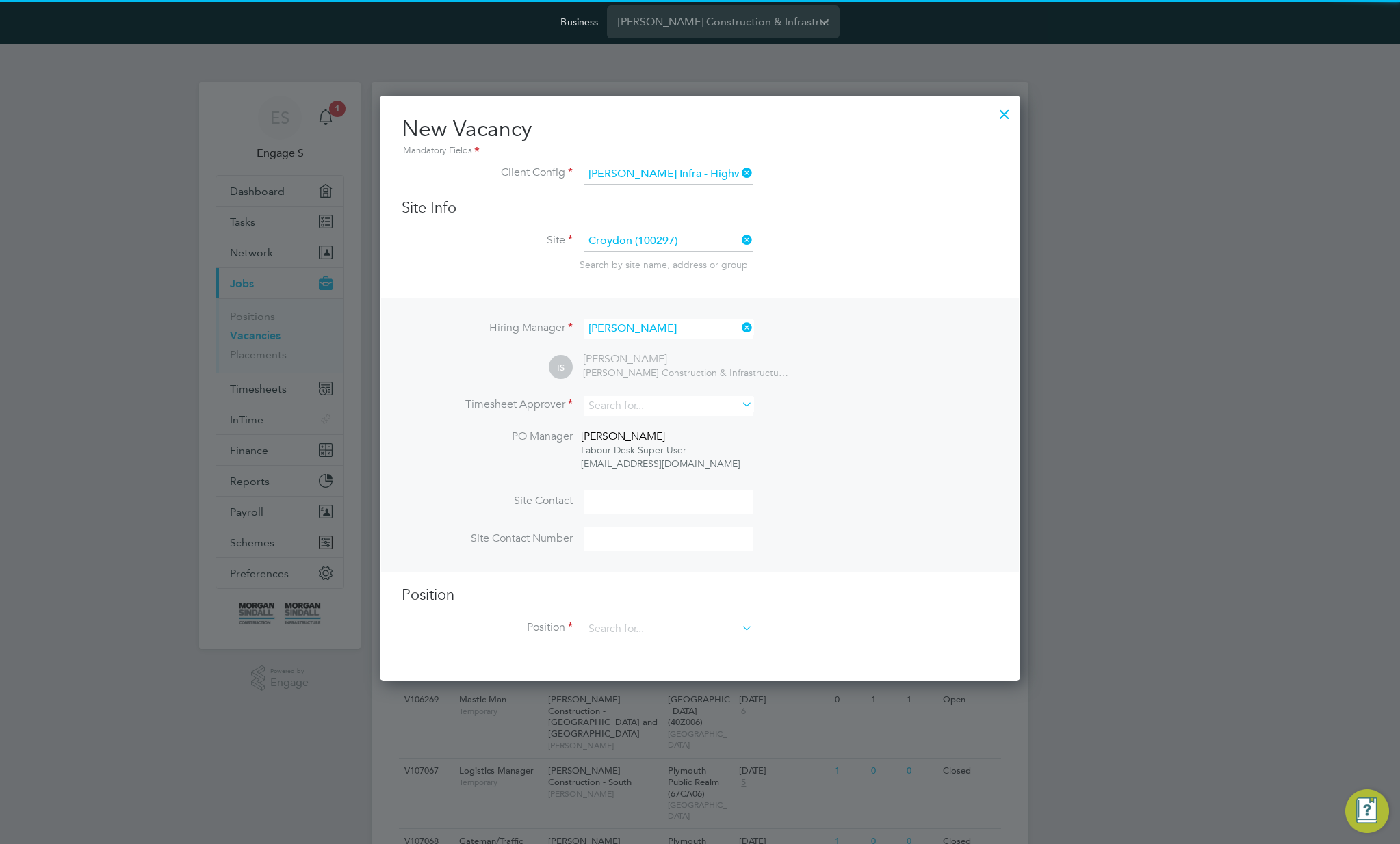
click at [653, 443] on li "[PERSON_NAME]" at bounding box center [668, 444] width 171 height 18
type input "[PERSON_NAME]"
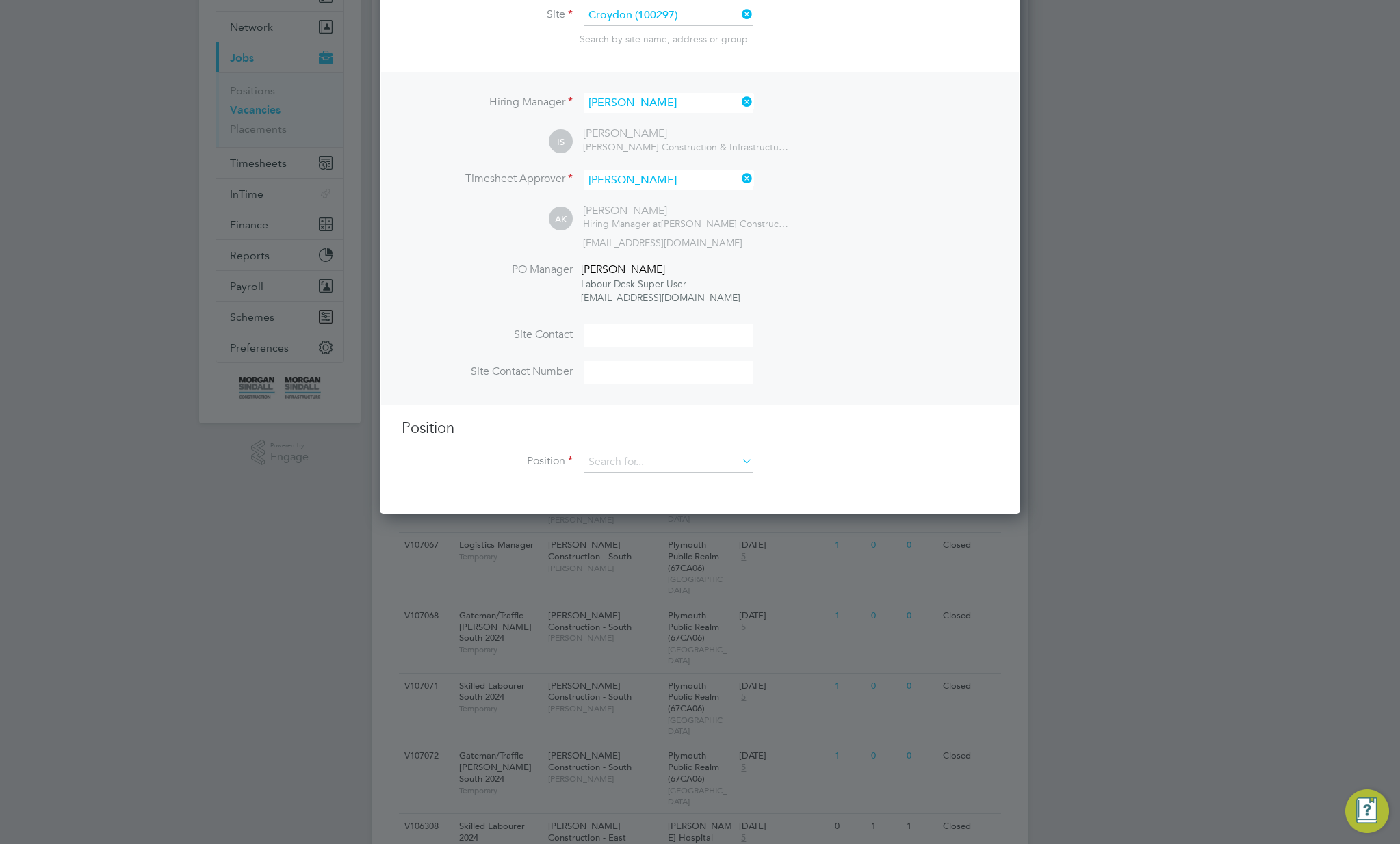
scroll to position [227, 0]
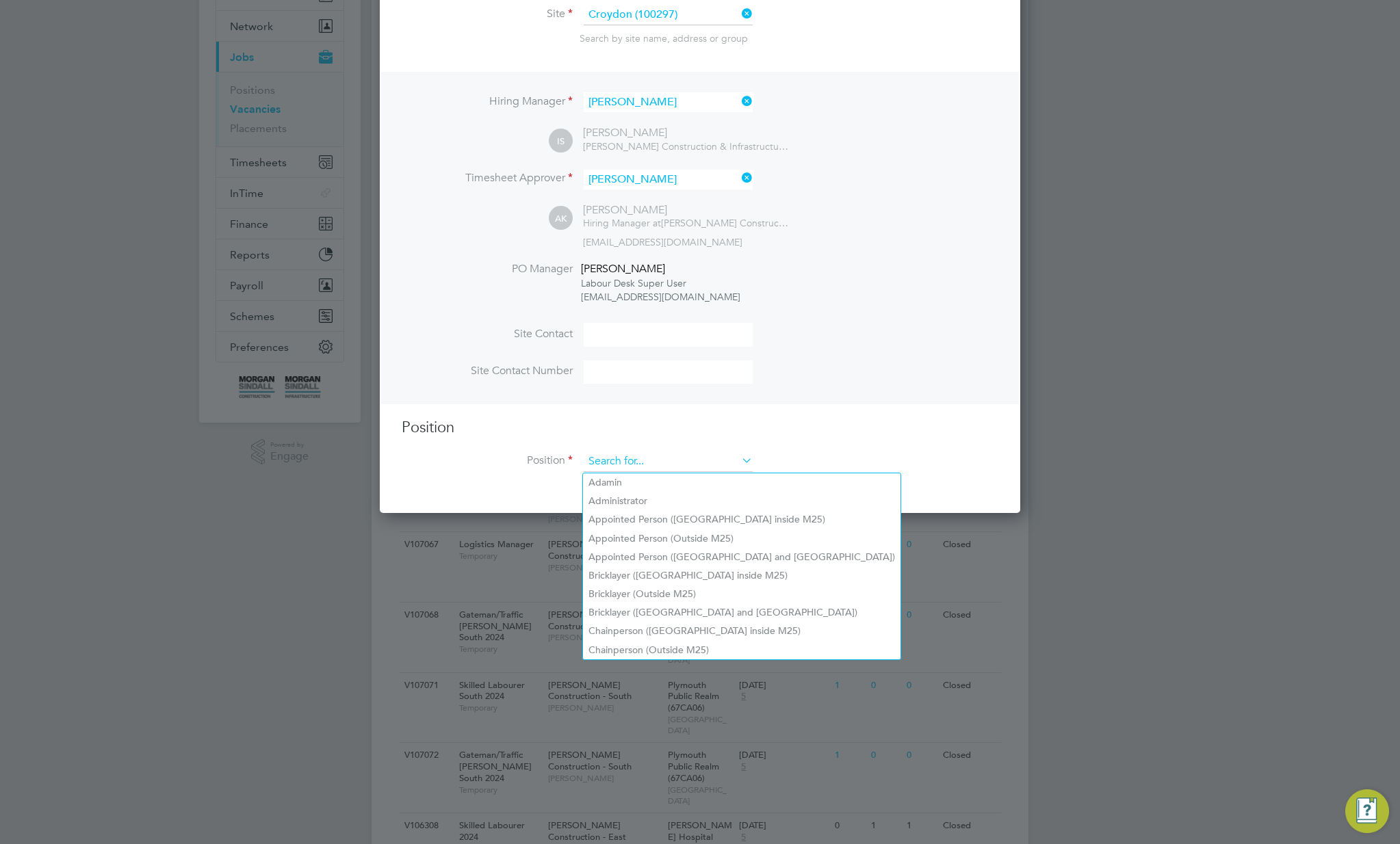
click at [639, 465] on input at bounding box center [668, 461] width 169 height 20
paste input "[PERSON_NAME] Infra - Highways"
type input "[PERSON_NAME] Infra - Highways"
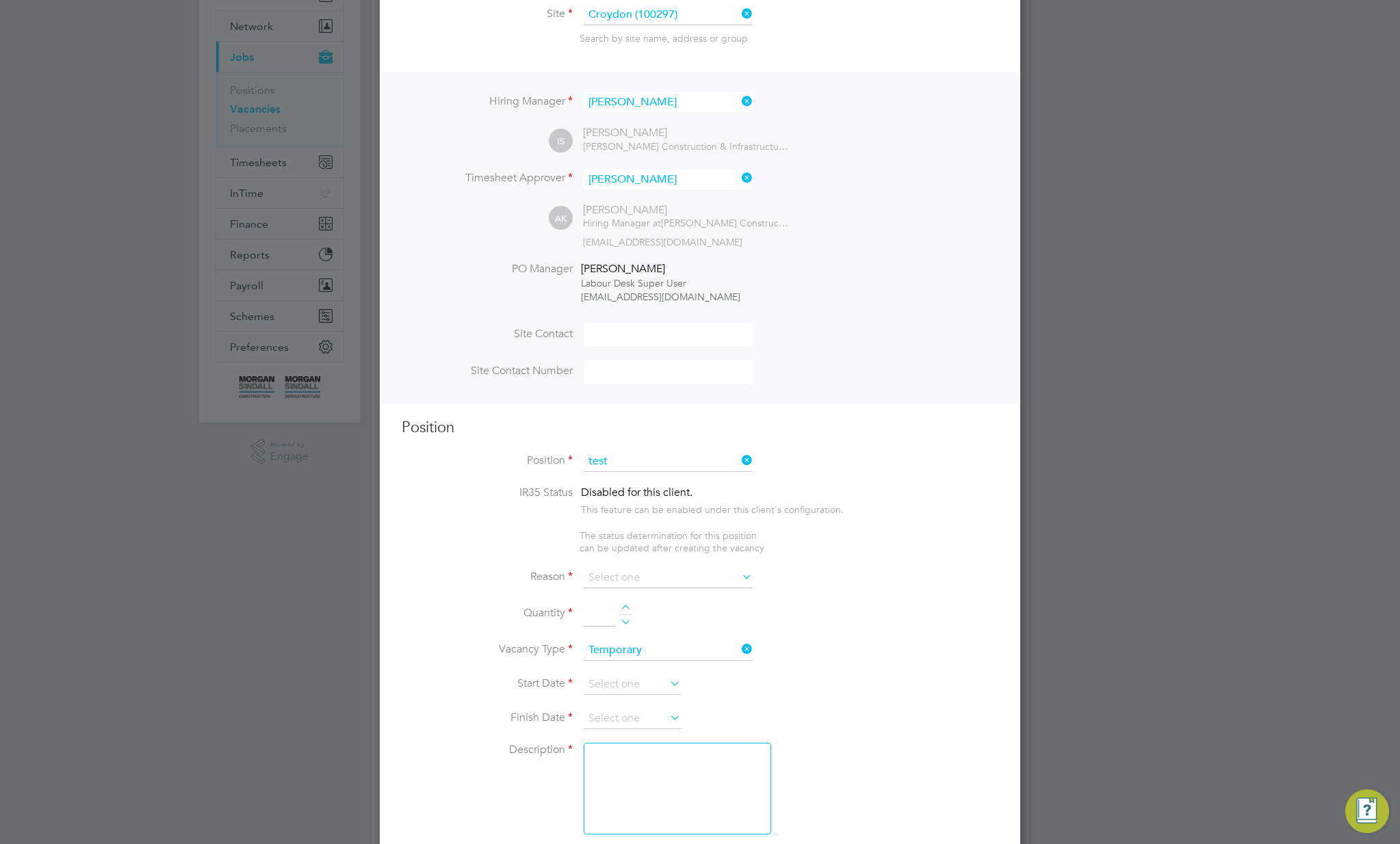
click at [629, 476] on li "Test 4 inv" at bounding box center [668, 482] width 171 height 18
type input "Test 4 inv"
type textarea "tt"
click at [678, 582] on input at bounding box center [668, 578] width 169 height 20
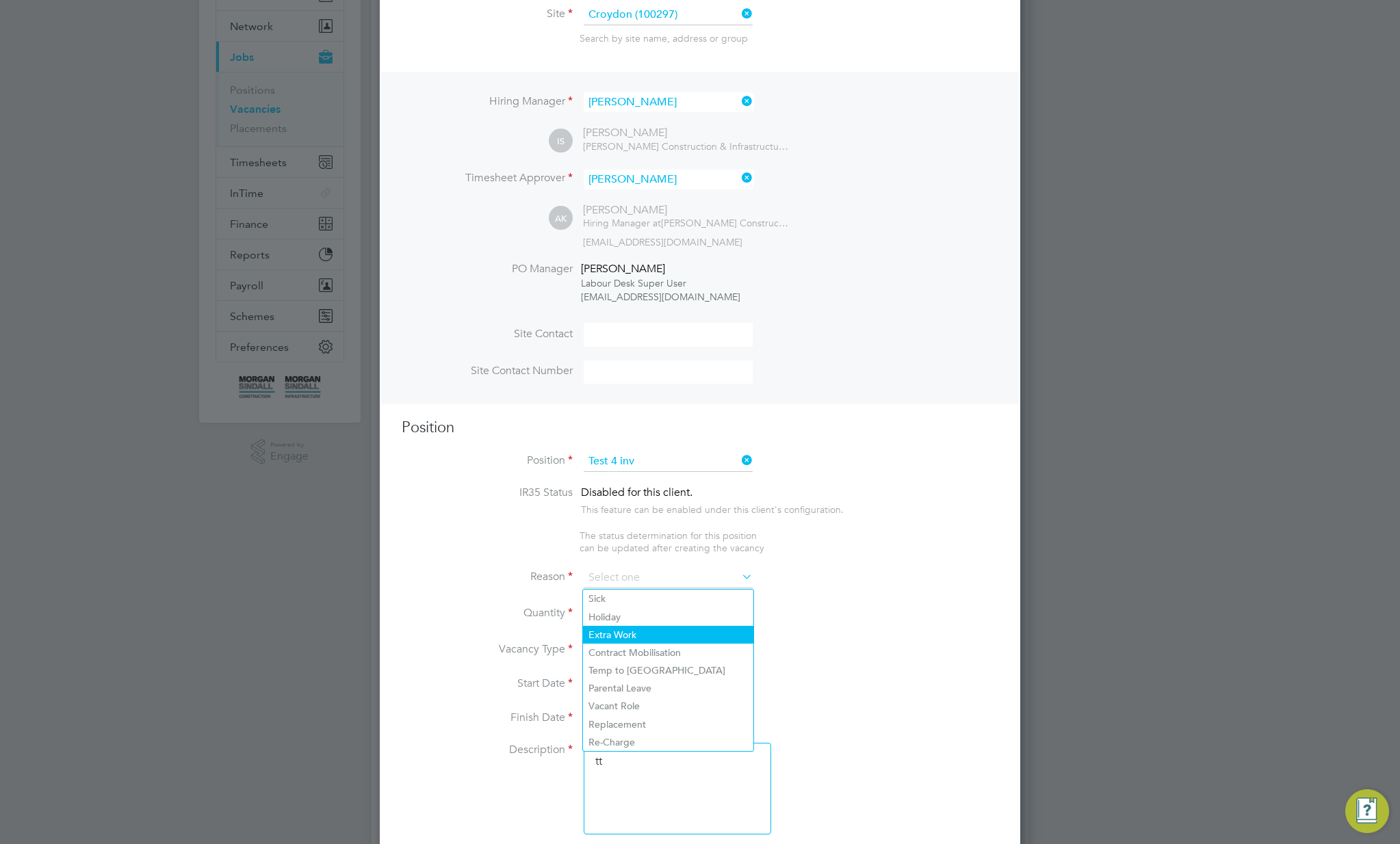
click at [656, 632] on li "Extra Work" at bounding box center [668, 635] width 171 height 17
type input "Extra Work"
click at [627, 607] on div at bounding box center [626, 609] width 12 height 9
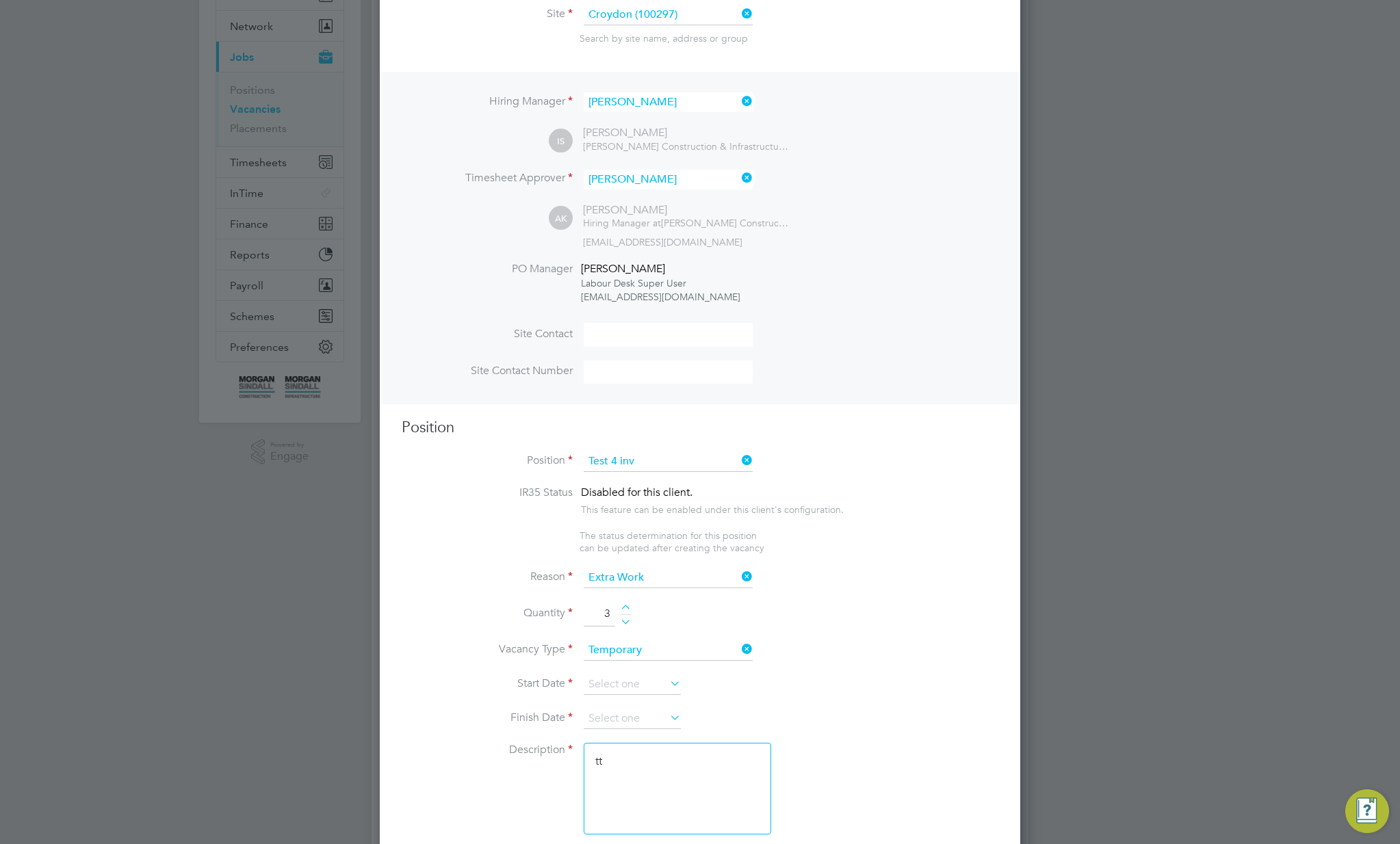
click at [627, 607] on div at bounding box center [626, 609] width 12 height 9
type input "5"
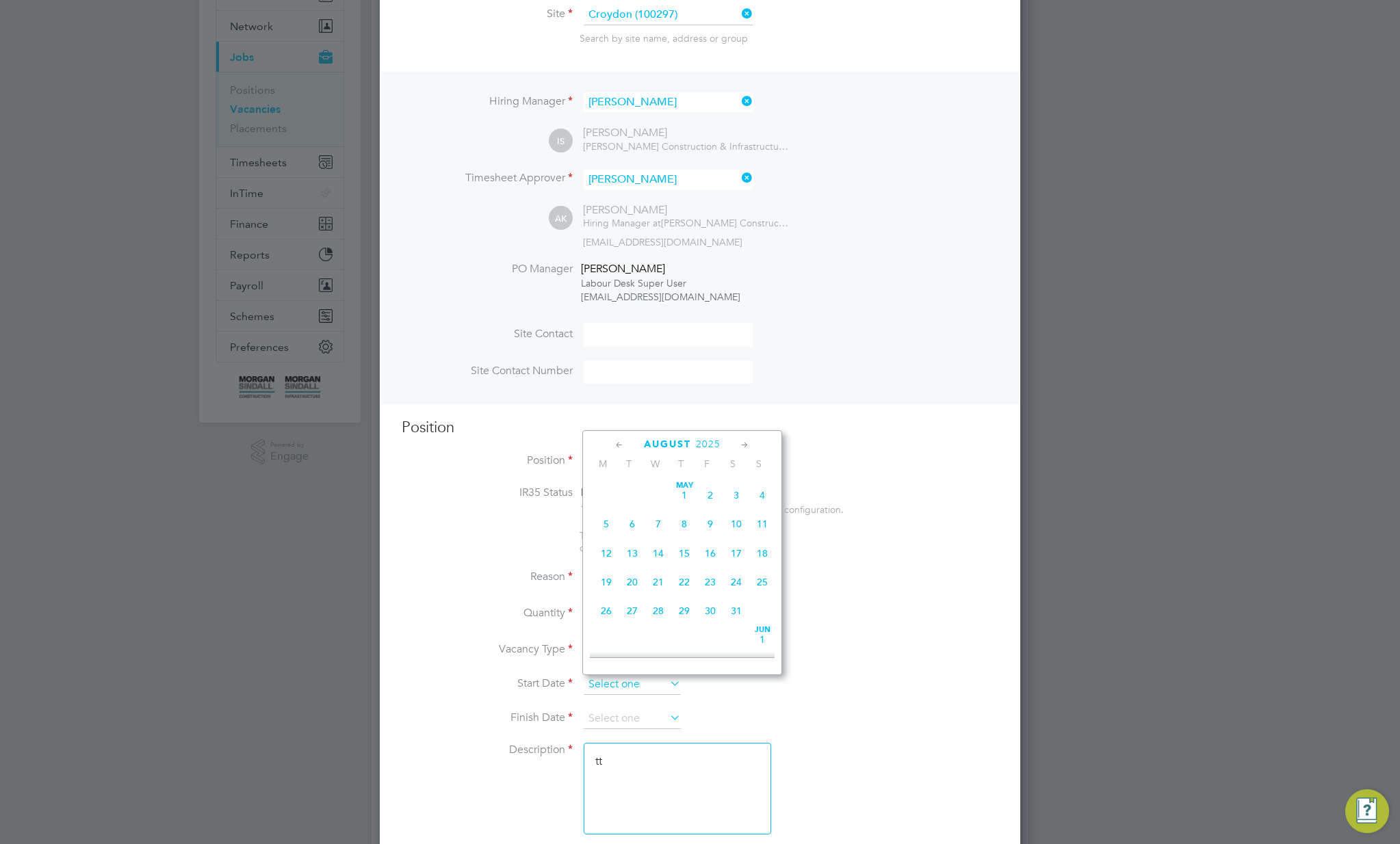
click at [624, 684] on input at bounding box center [631, 684] width 97 height 20
click at [714, 493] on span "Aug 1" at bounding box center [710, 484] width 26 height 26
type input "[DATE]"
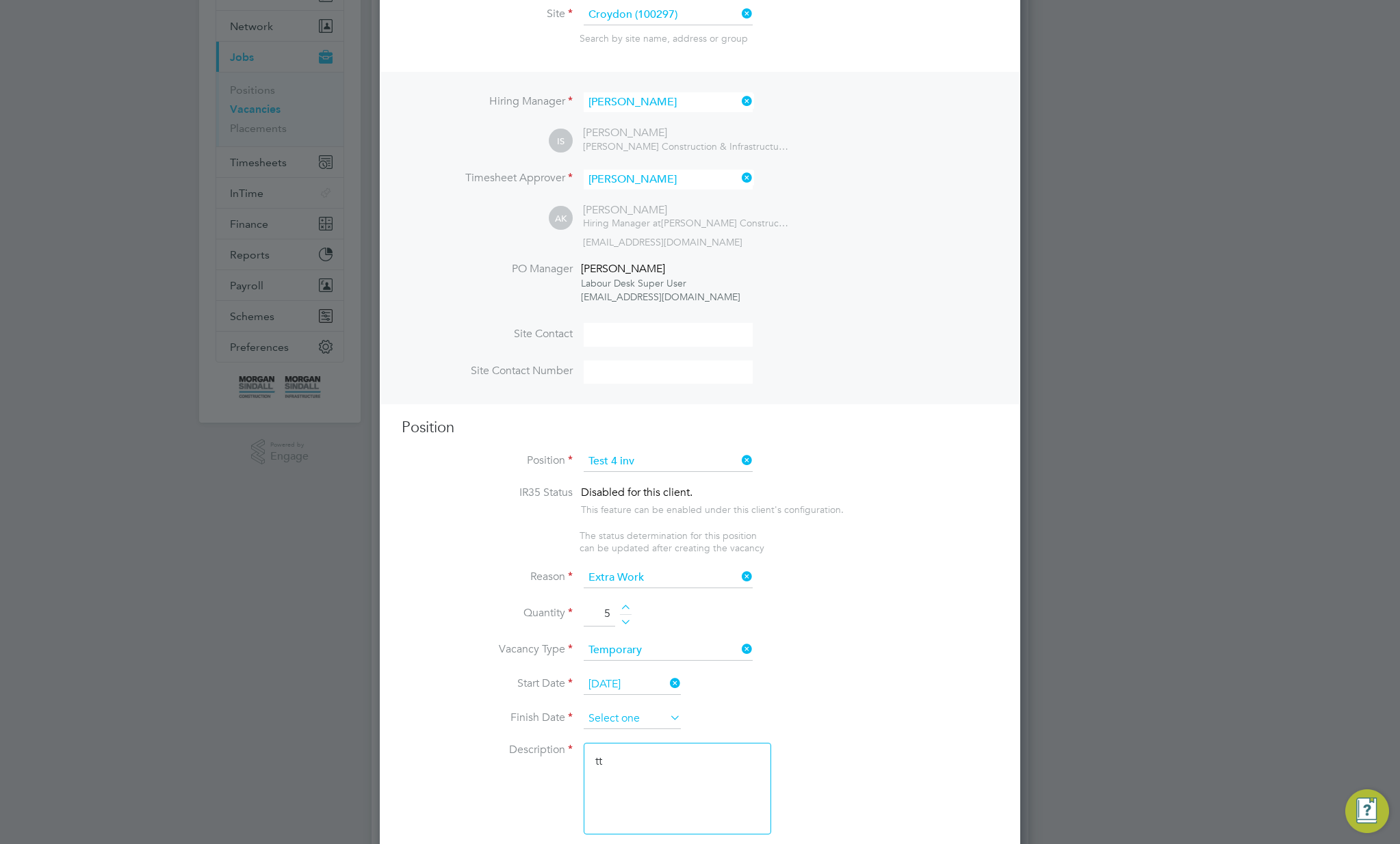
click at [653, 728] on input at bounding box center [631, 719] width 97 height 20
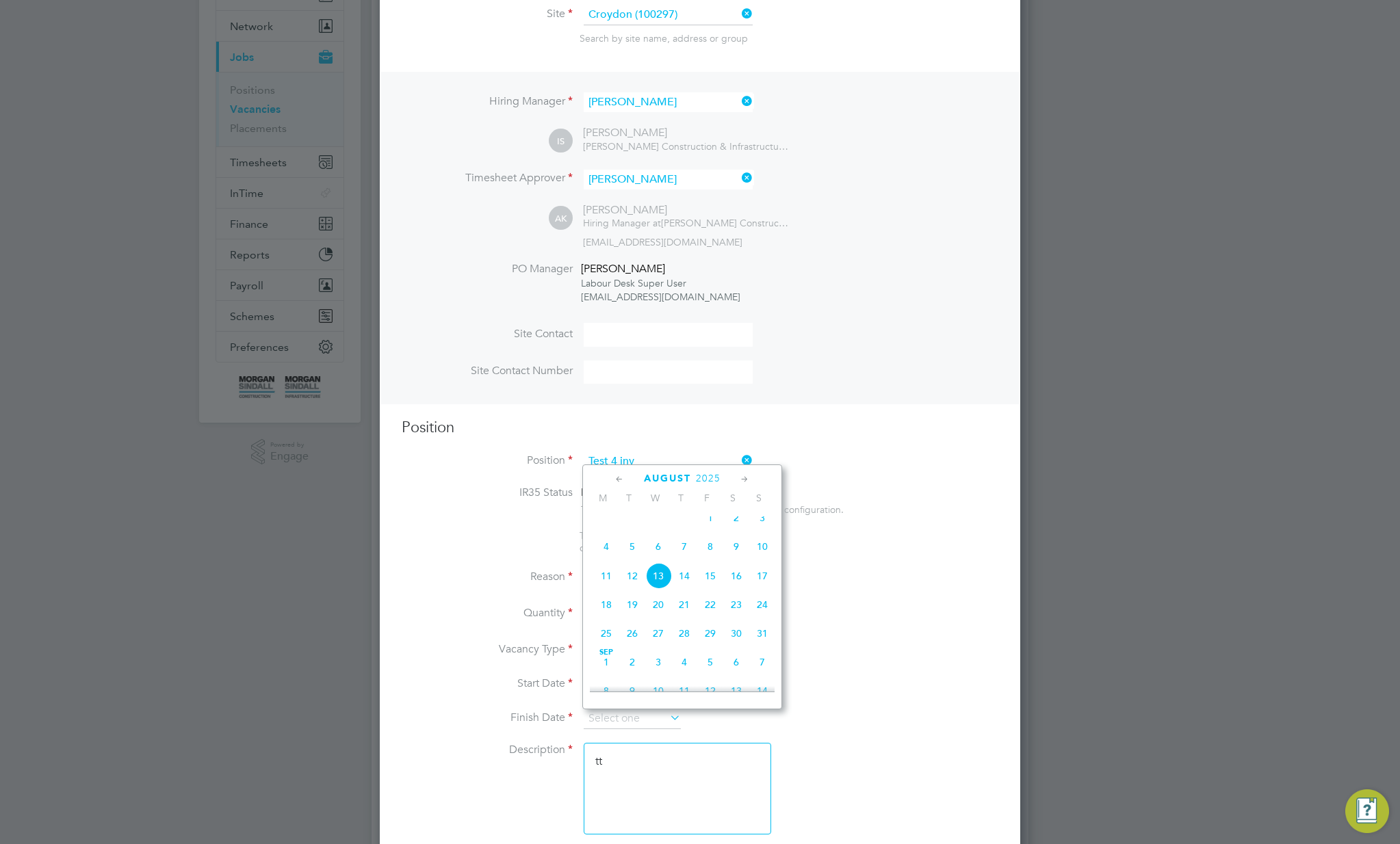
click at [769, 670] on span "7" at bounding box center [763, 663] width 26 height 26
type input "[DATE]"
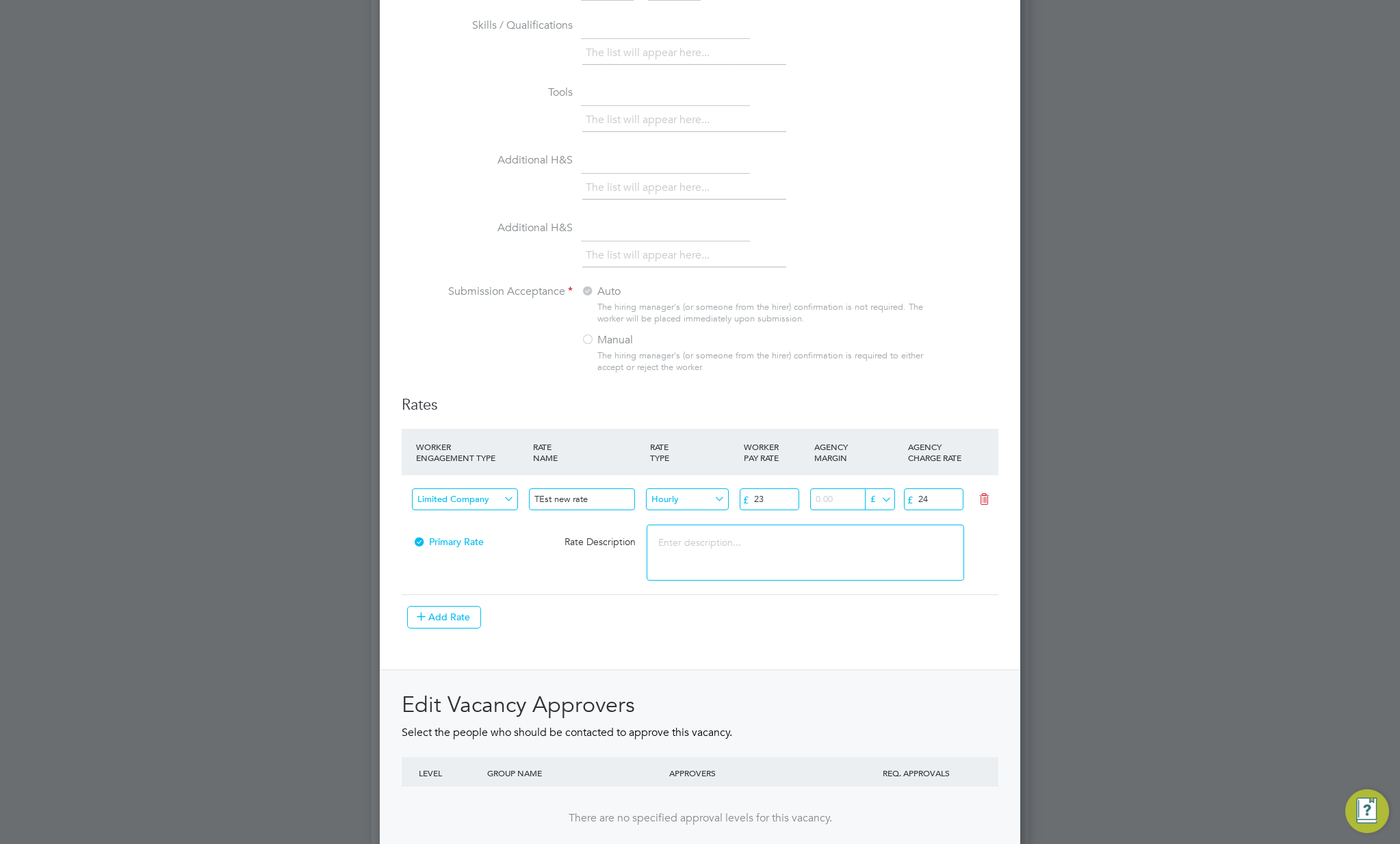
scroll to position [1361, 0]
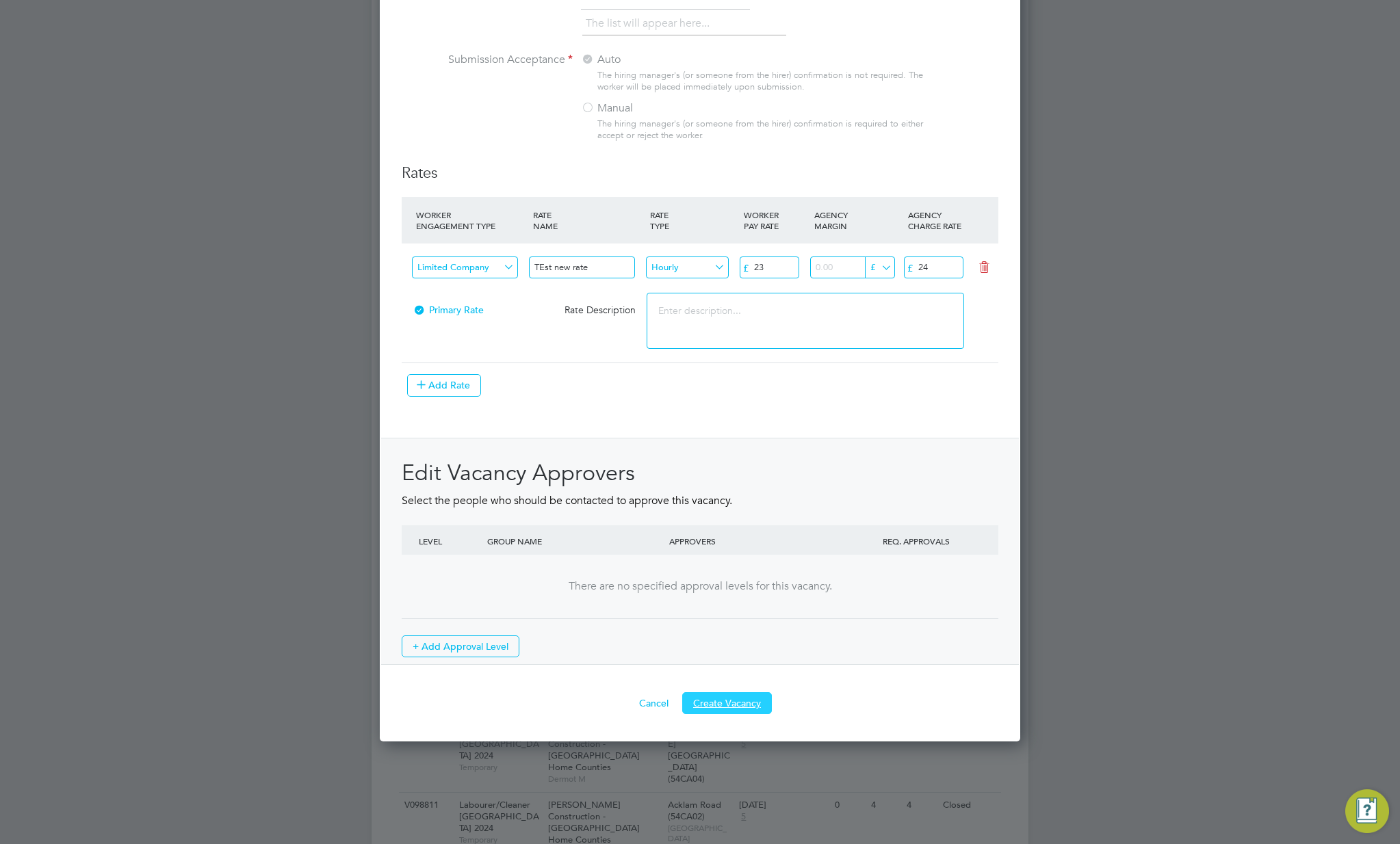
click at [724, 700] on button "Create Vacancy" at bounding box center [727, 703] width 90 height 22
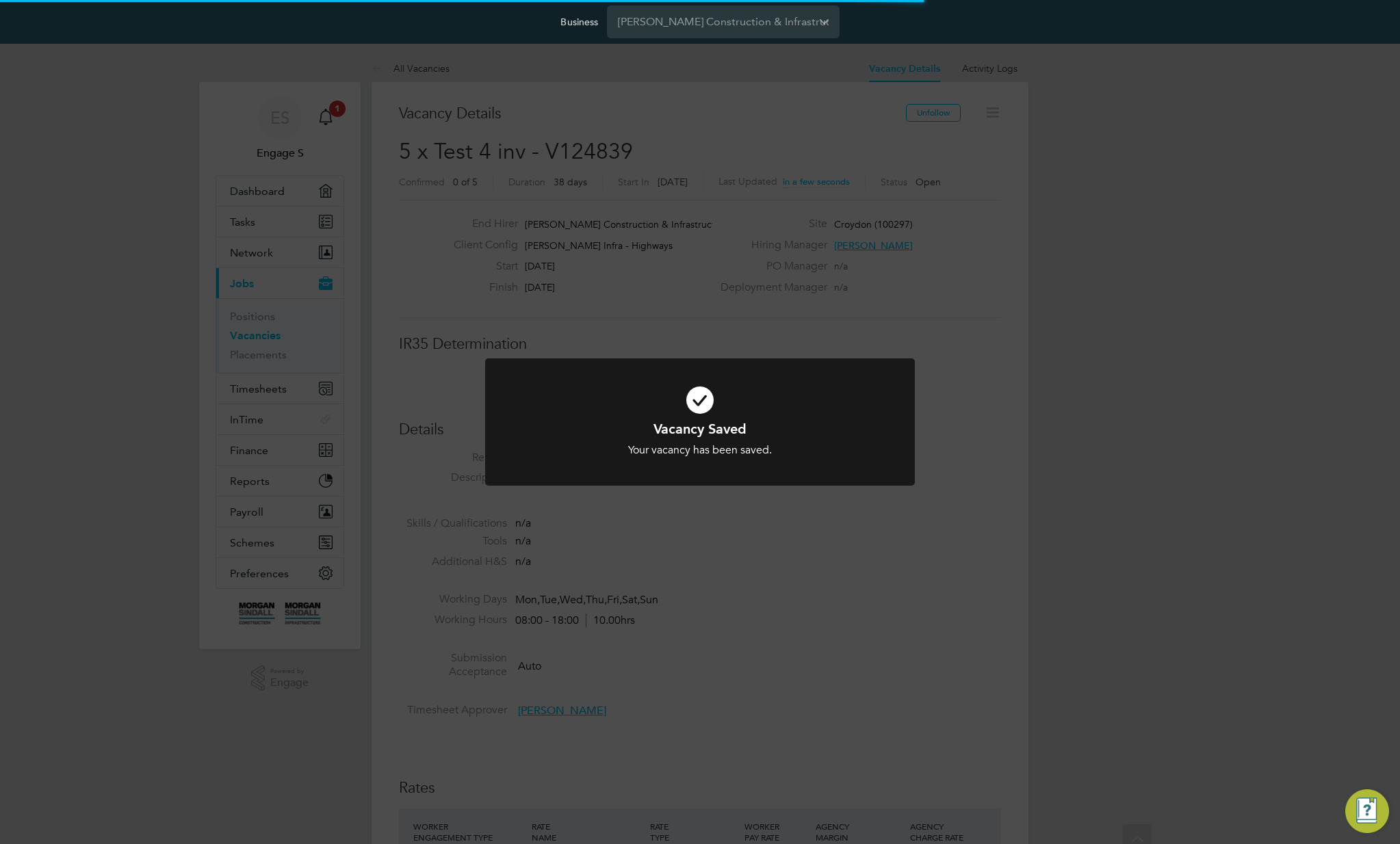
scroll to position [7, 7]
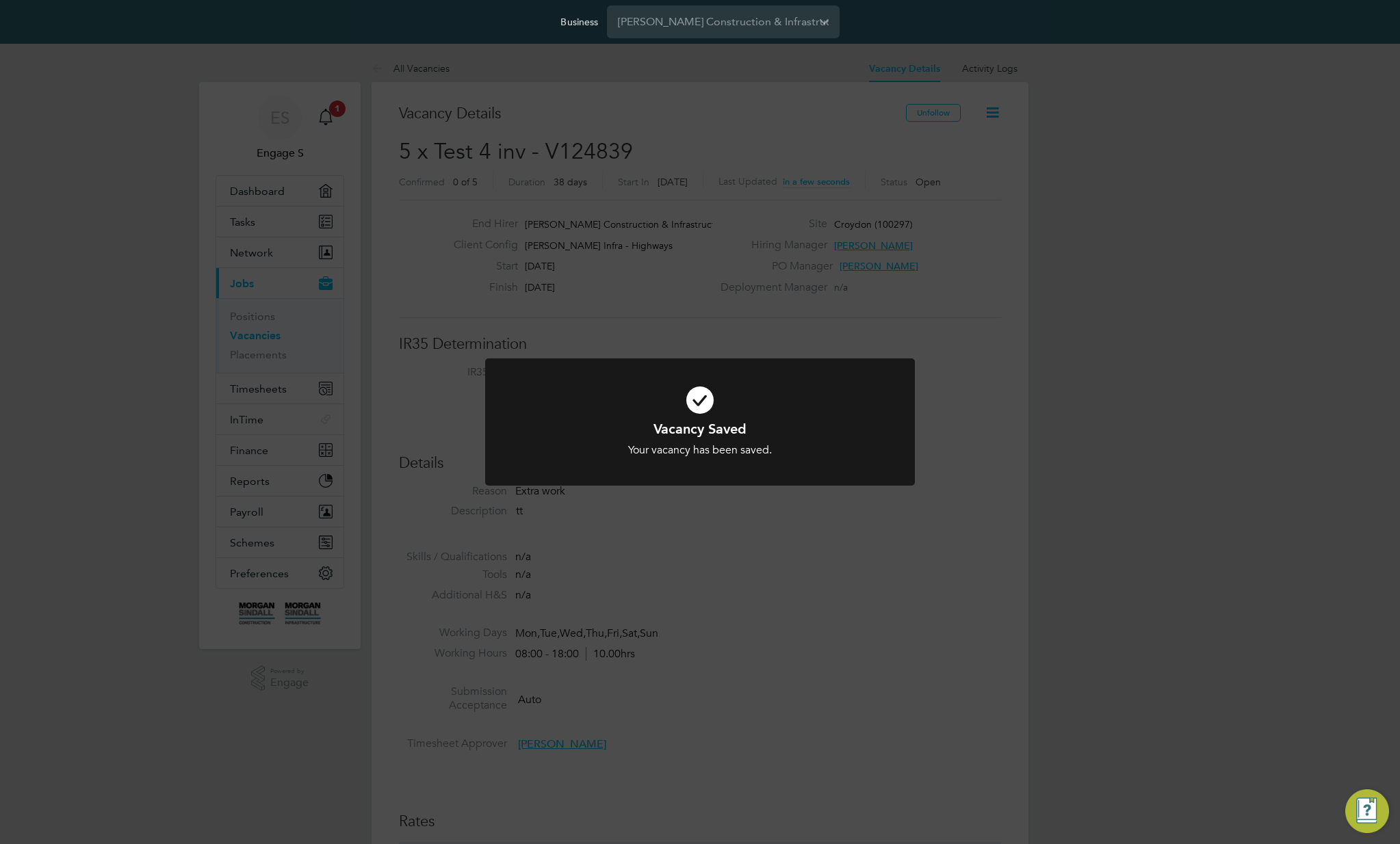
click at [796, 634] on div "Vacancy Saved Your vacancy has been saved. Cancel Okay" at bounding box center [700, 422] width 1400 height 844
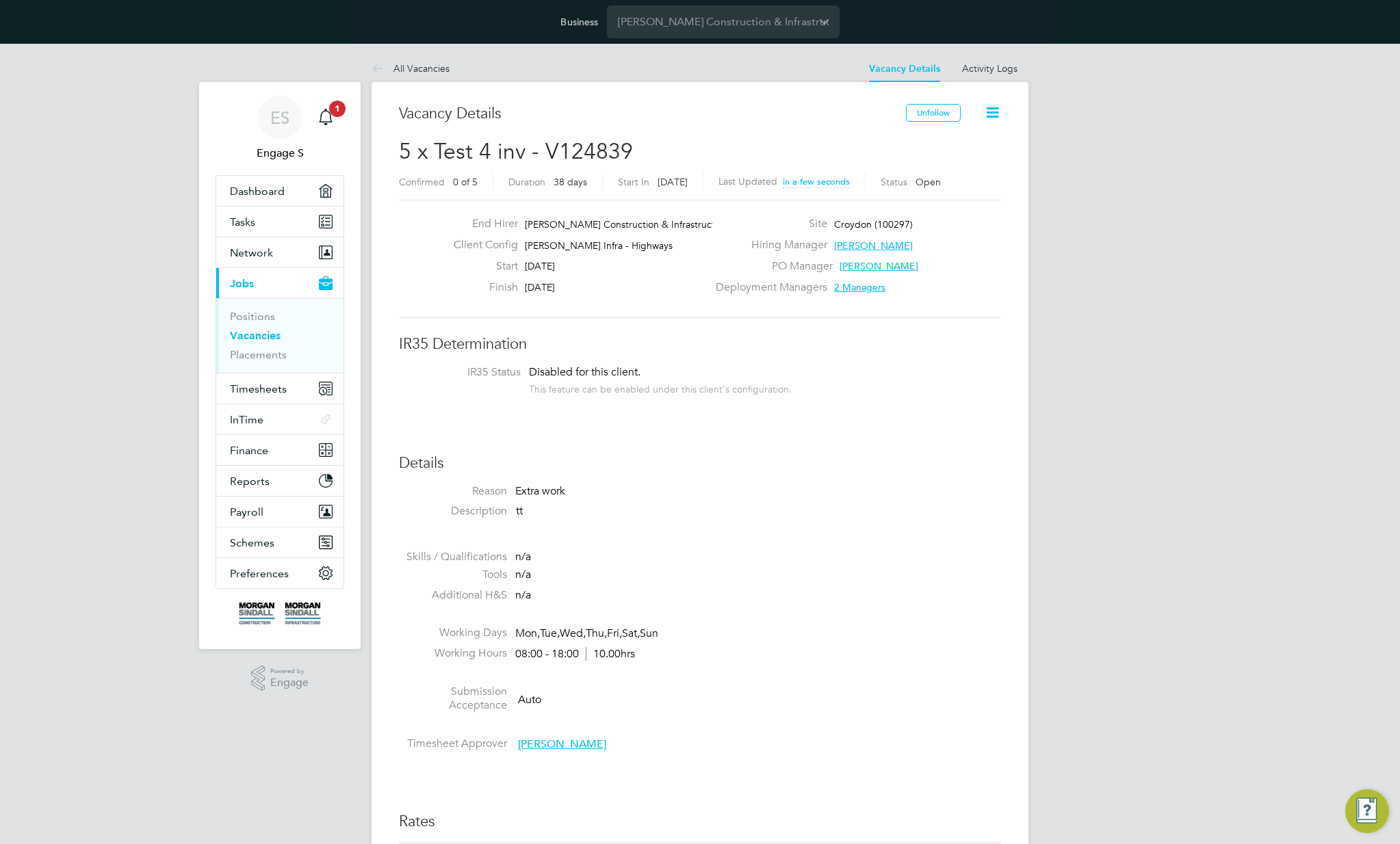
click at [994, 104] on icon at bounding box center [992, 112] width 17 height 17
click at [859, 370] on li "IR35 Status Disabled for this client. This feature can be enabled under this cl…" at bounding box center [700, 382] width 575 height 34
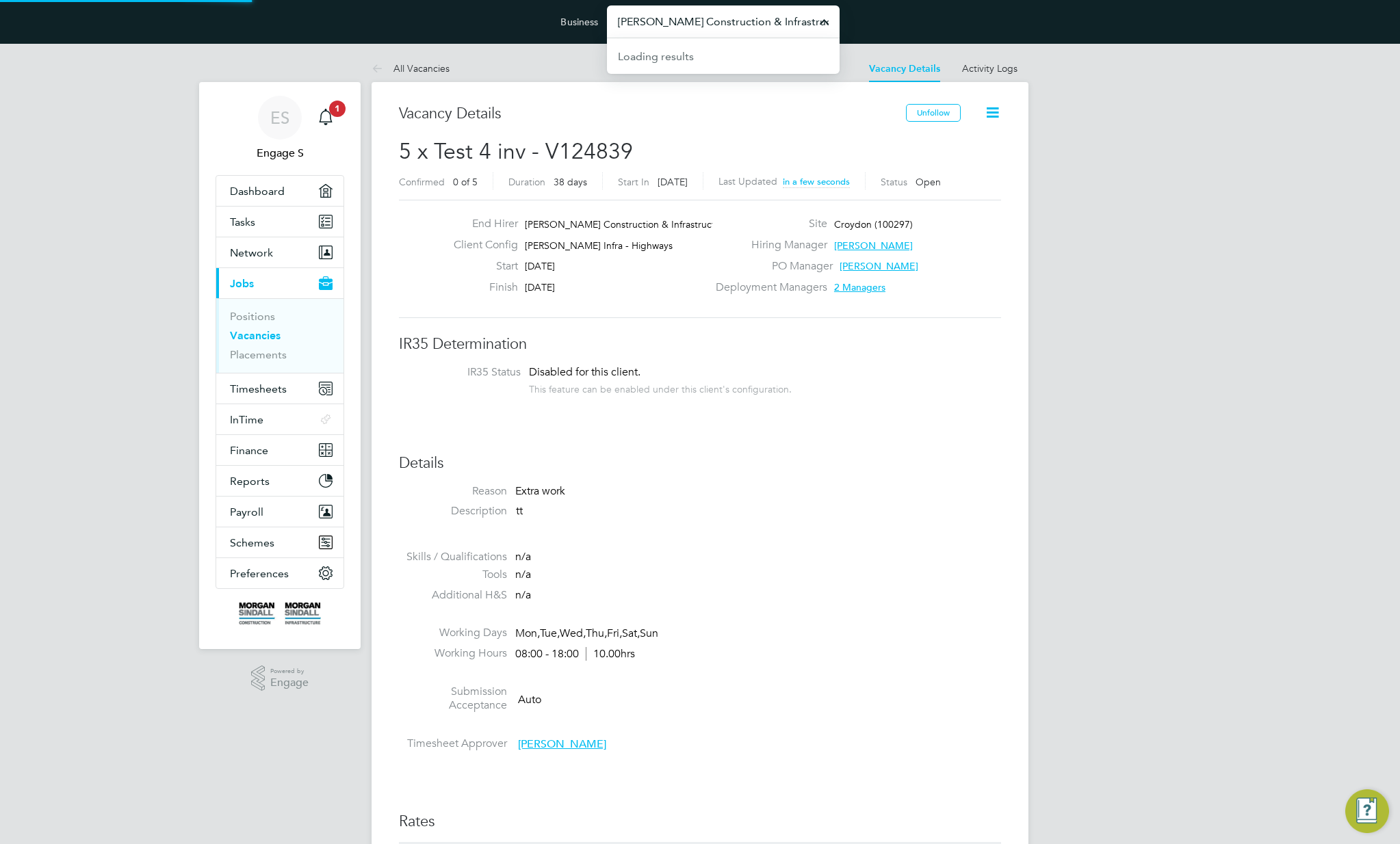
click at [718, 12] on input "[PERSON_NAME] Construction & Infrastructure Ltd" at bounding box center [723, 22] width 233 height 32
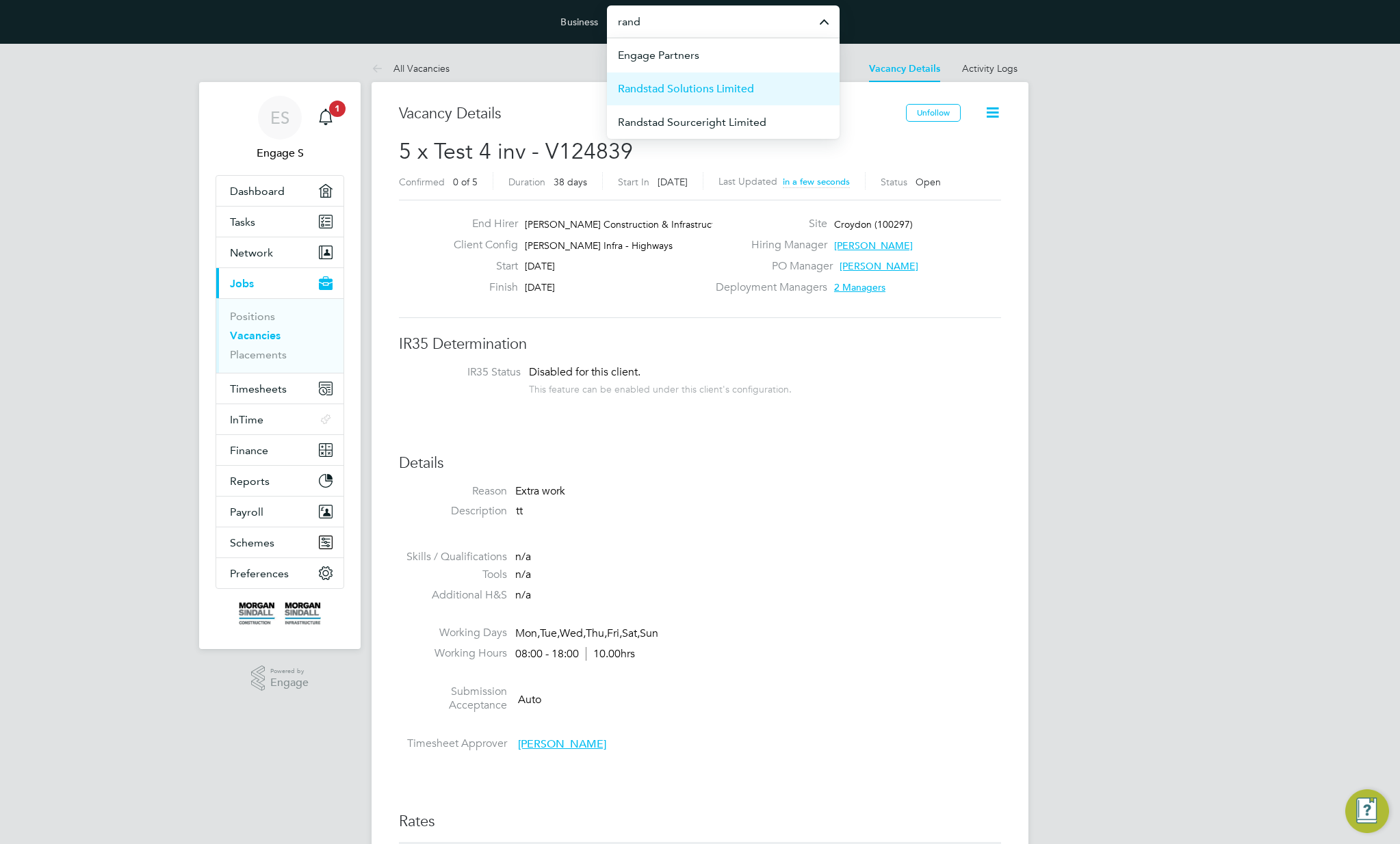
click at [699, 93] on span "Randstad Solutions Limited" at bounding box center [685, 89] width 136 height 17
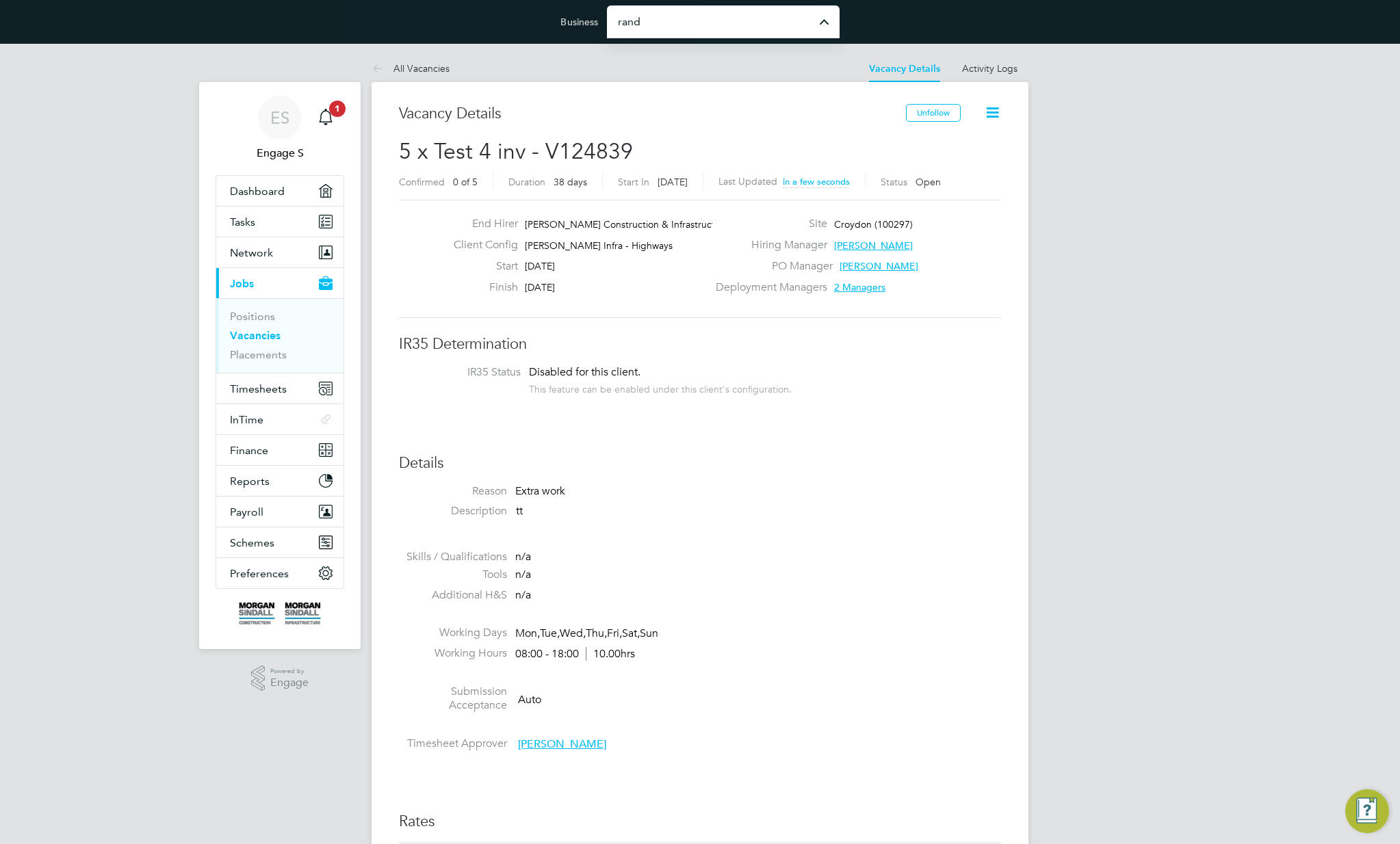
type input "Randstad Solutions Limited"
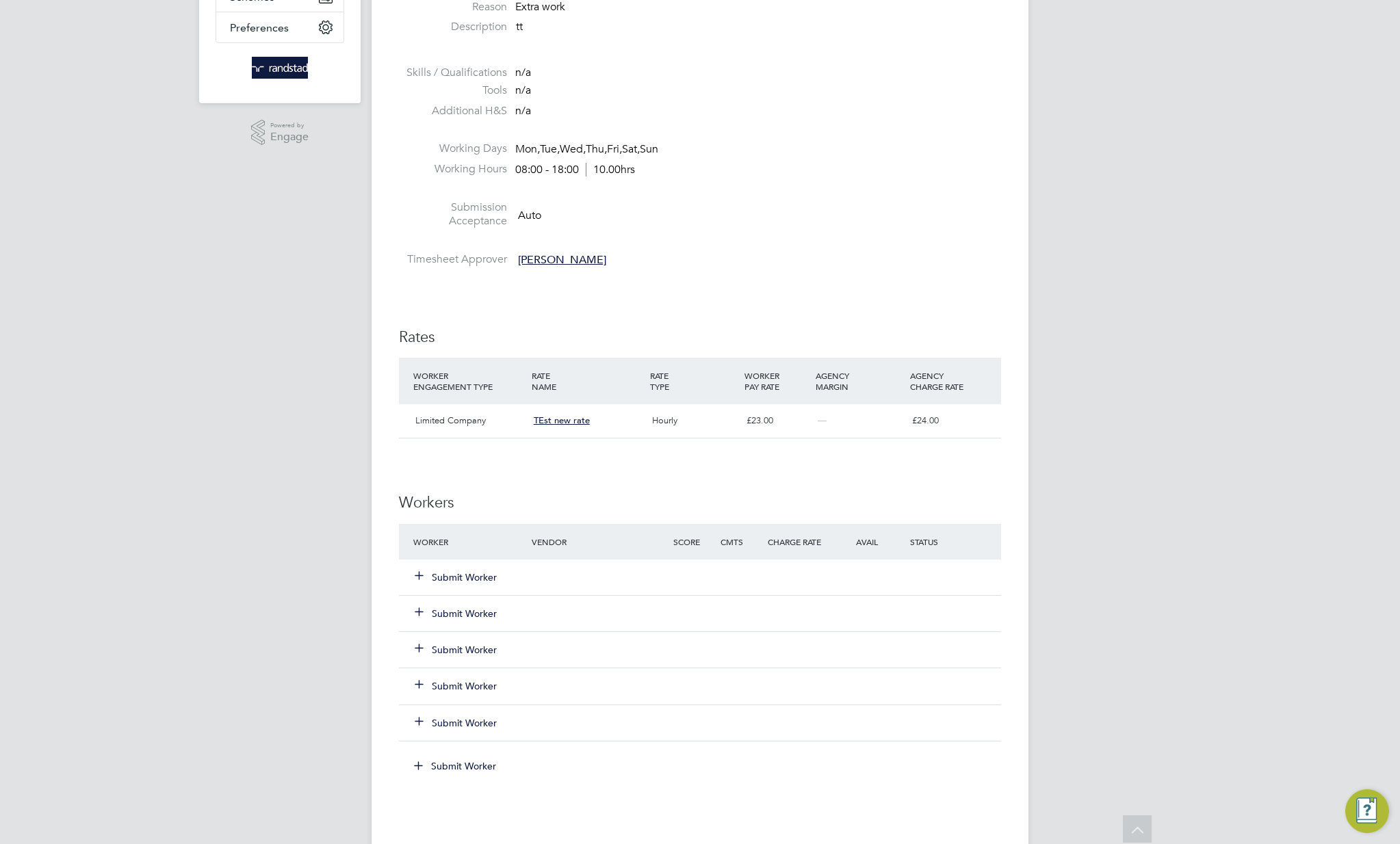
scroll to position [487, 0]
click at [455, 571] on button "Submit Worker" at bounding box center [456, 574] width 82 height 14
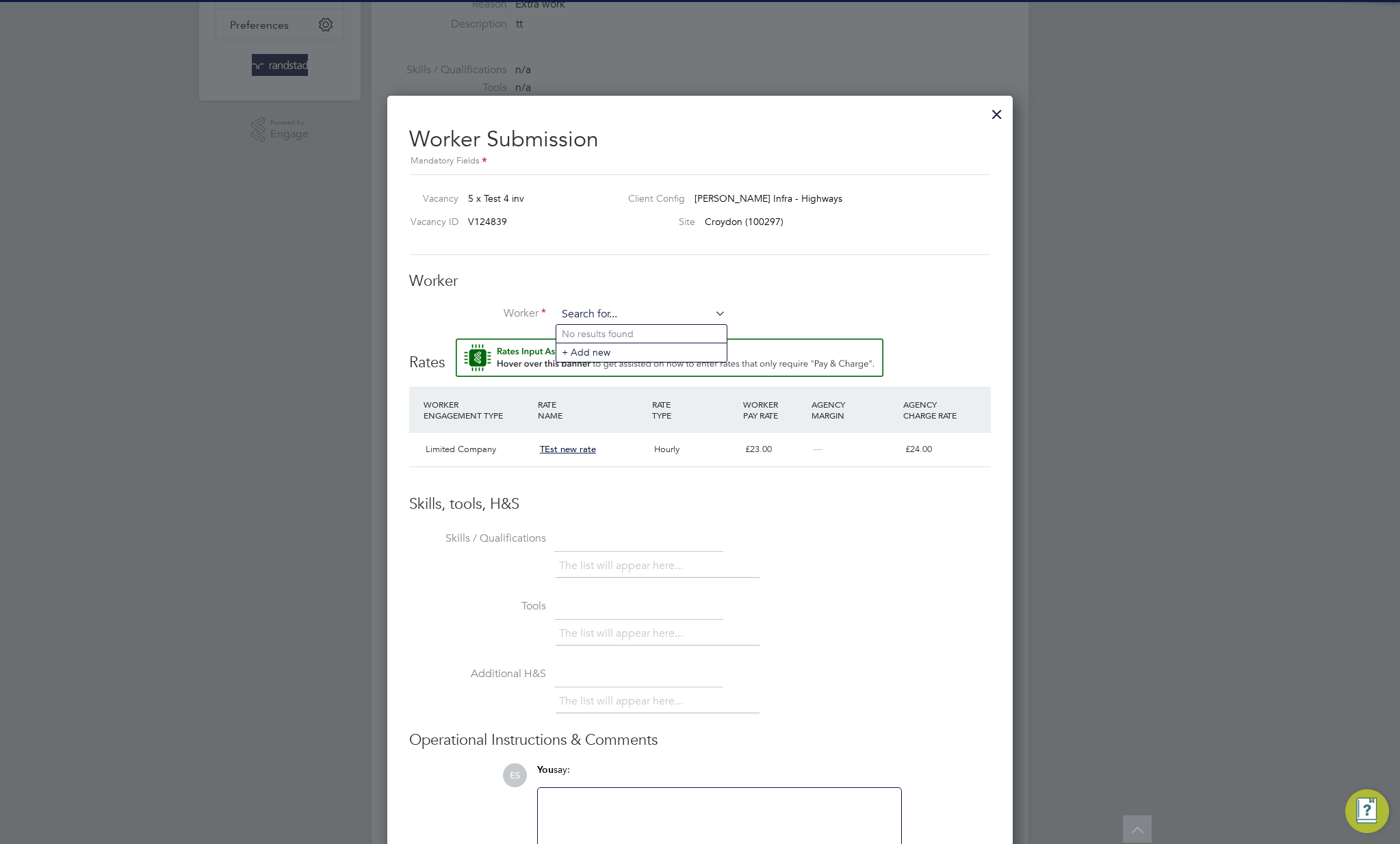
scroll to position [0, 0]
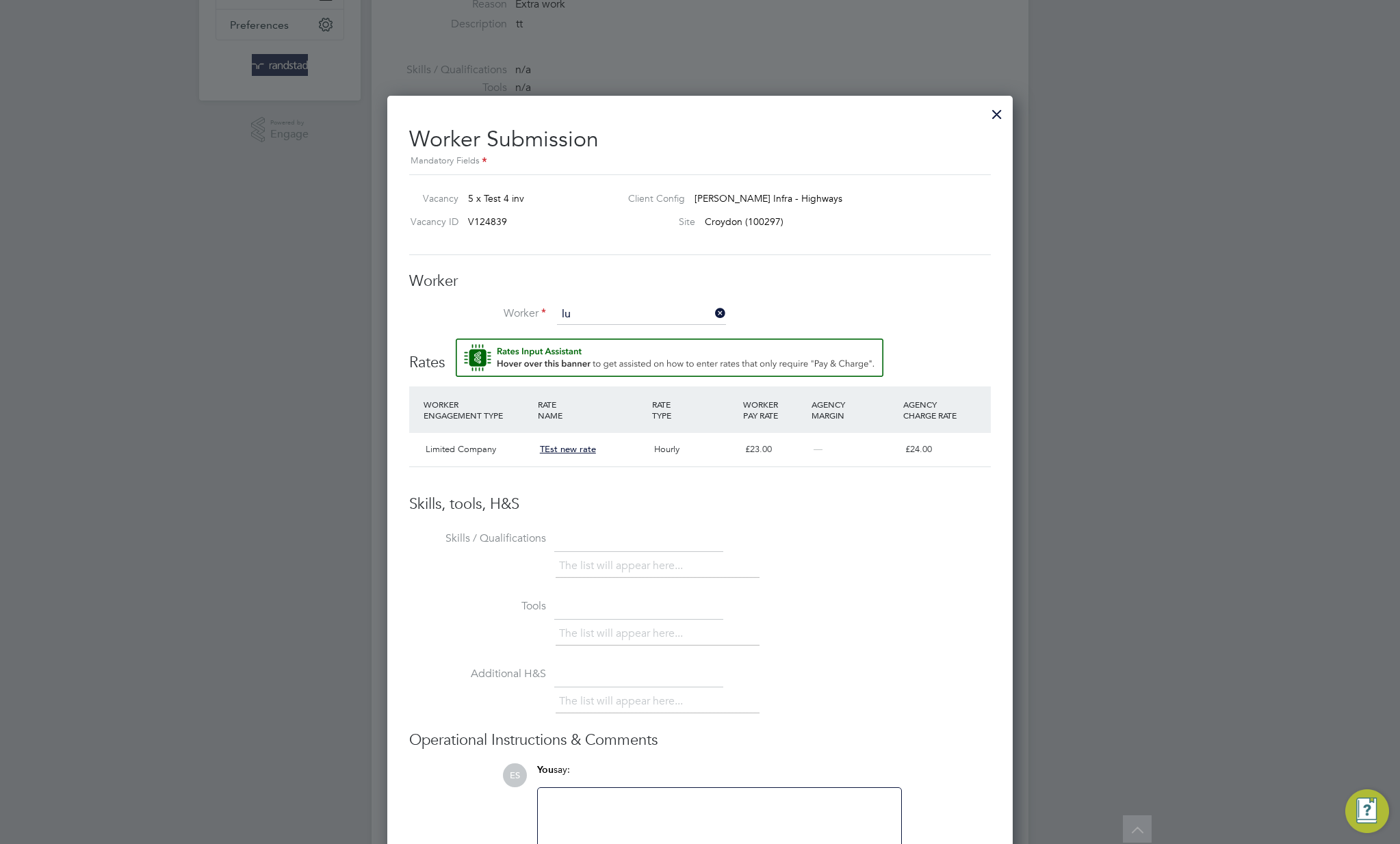
click at [664, 337] on li "Lu ke Oliver Oliver R (C-000803170)" at bounding box center [646, 334] width 180 height 18
type input "Luke Oliver Oliver R (C-000803170)"
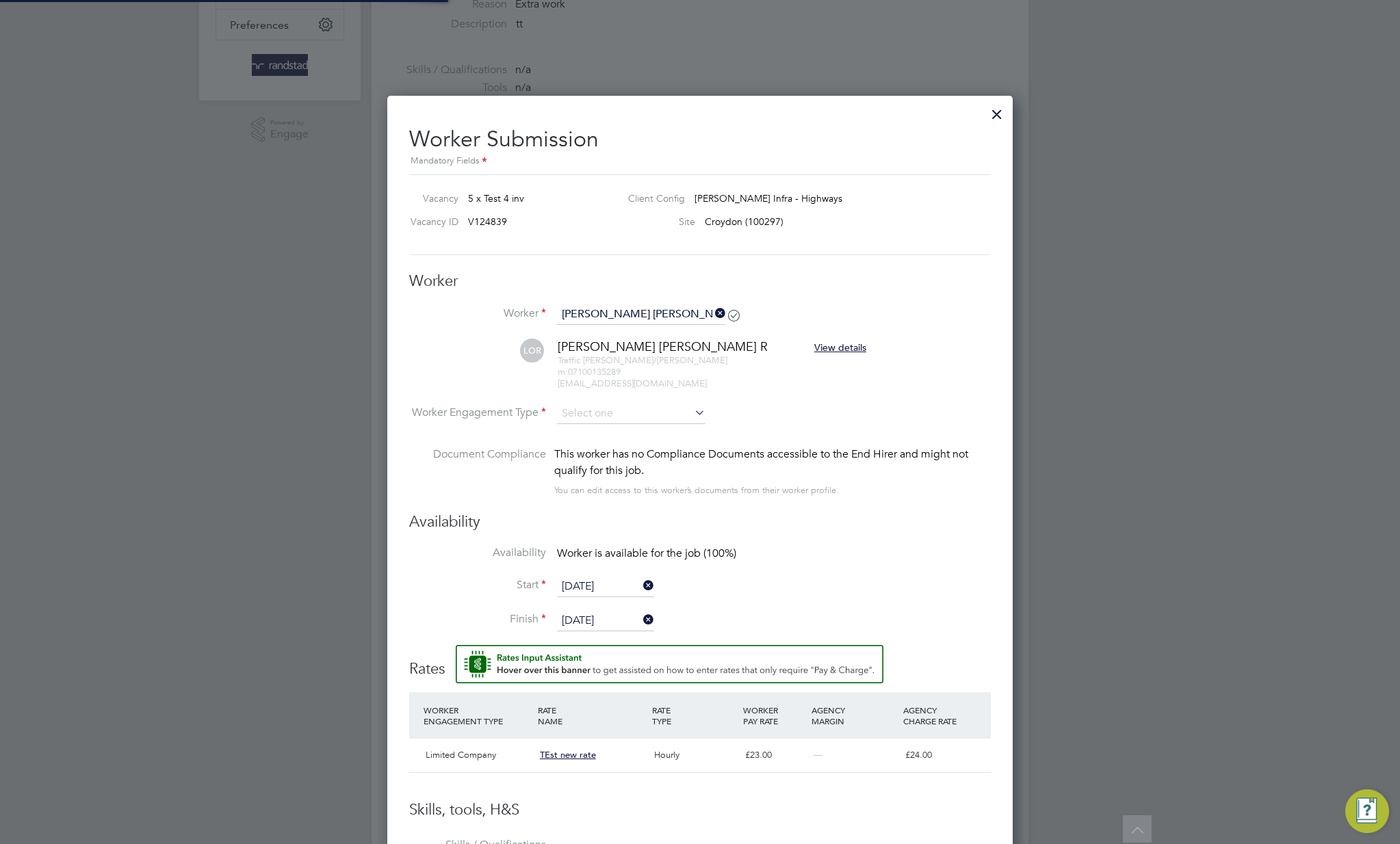
scroll to position [6, 7]
click at [667, 410] on input at bounding box center [631, 415] width 149 height 20
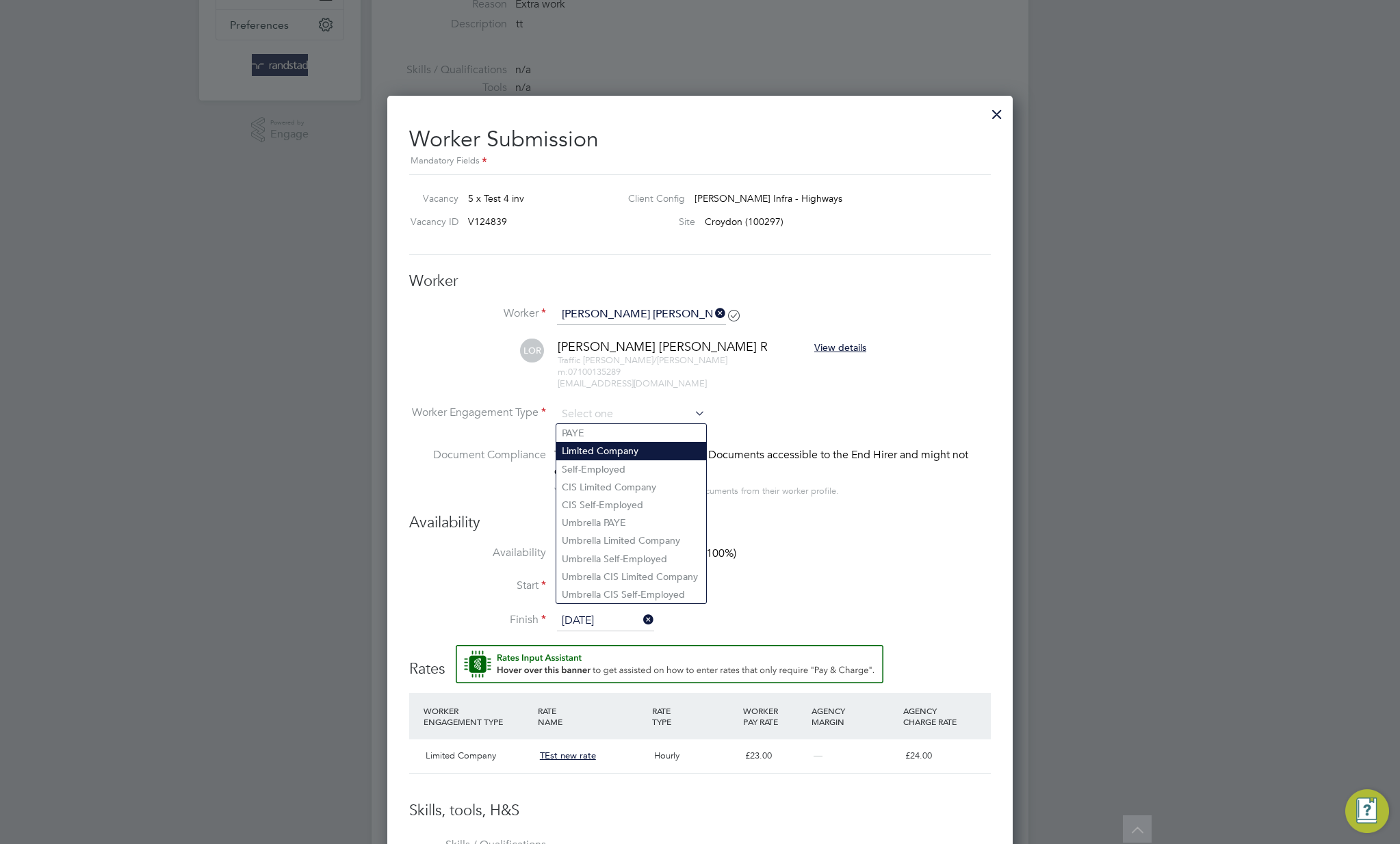
click at [648, 452] on li "Limited Company" at bounding box center [631, 450] width 150 height 17
type input "Limited Company"
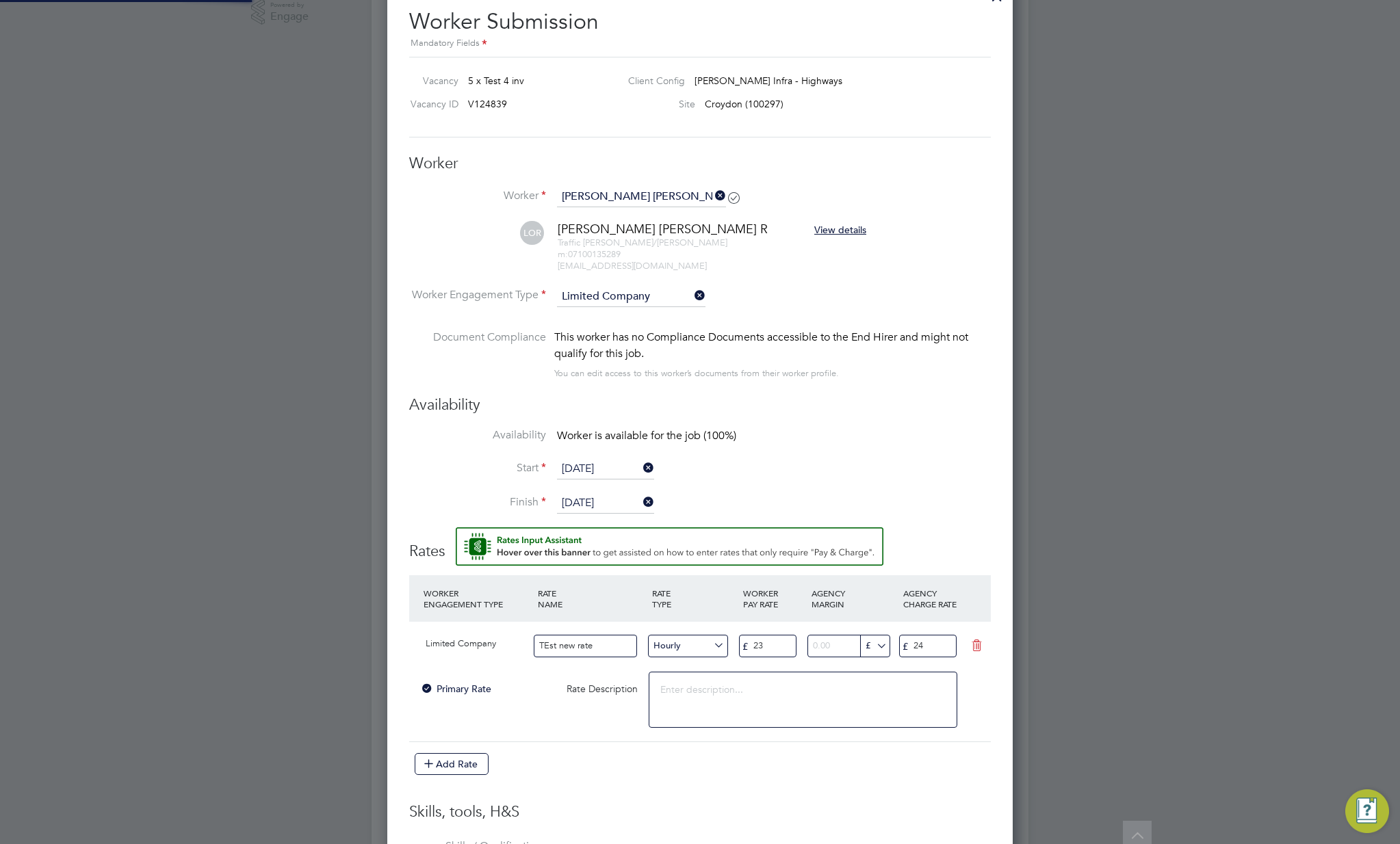
scroll to position [1002, 0]
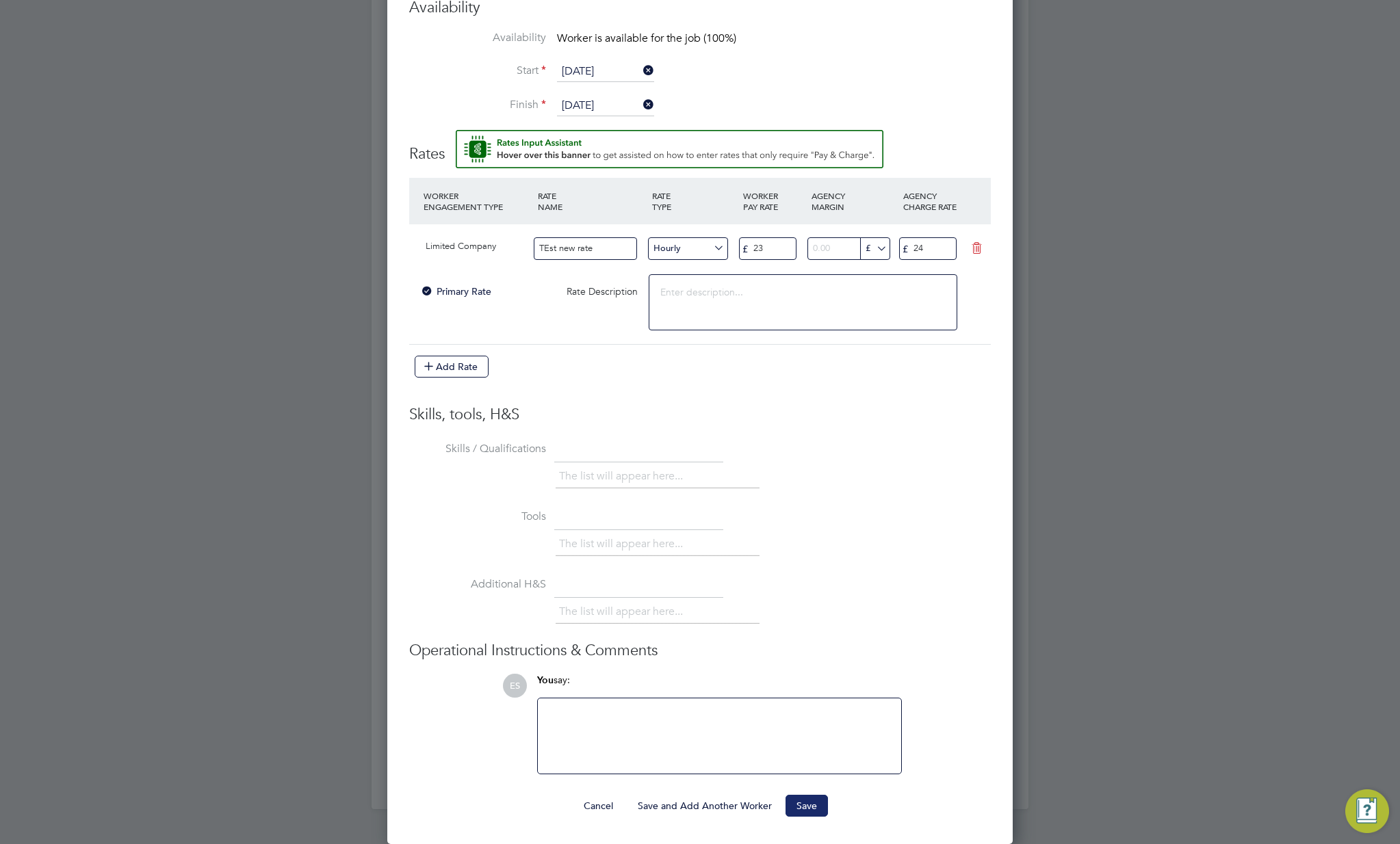
click at [808, 800] on button "Save" at bounding box center [806, 805] width 42 height 22
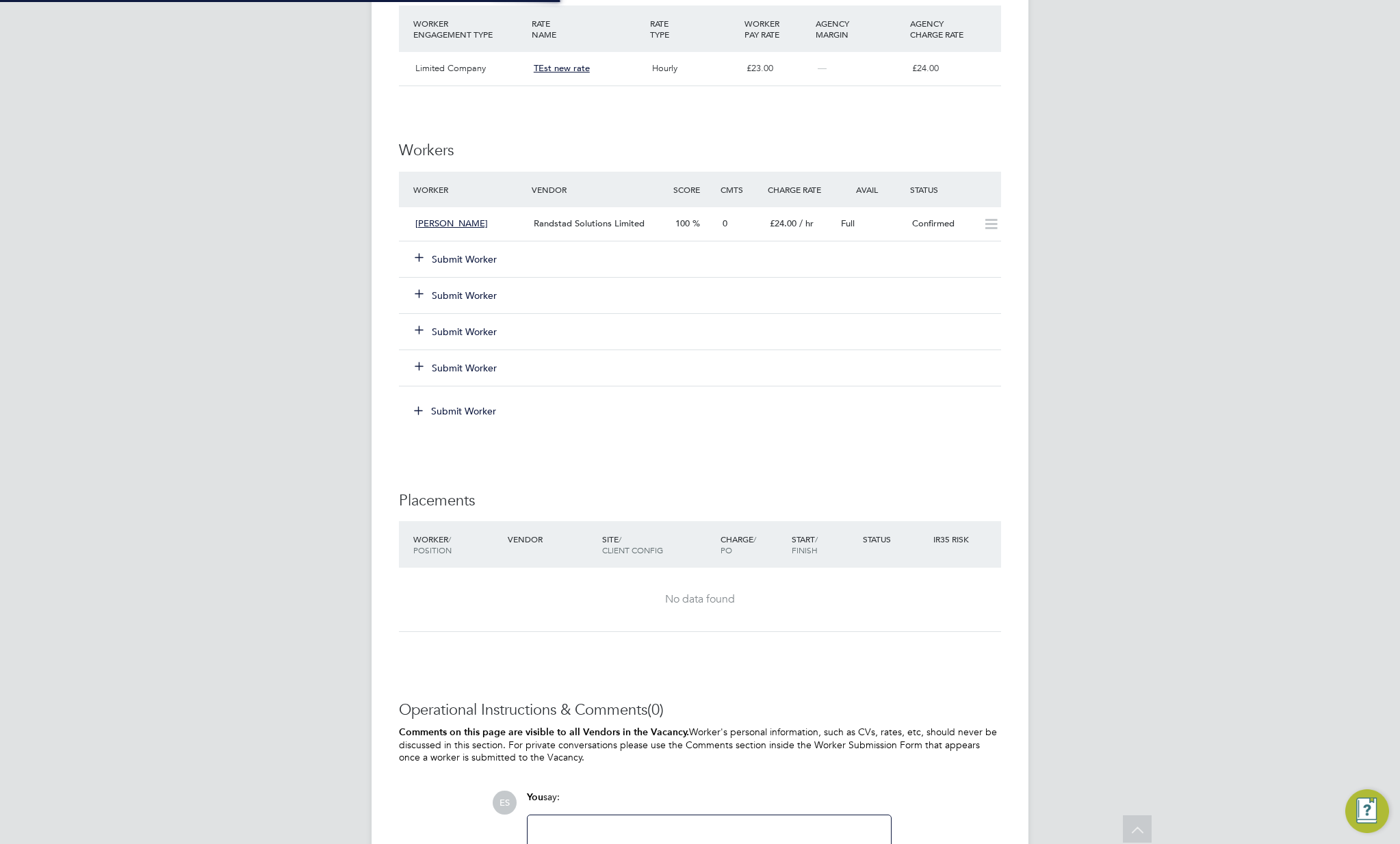
scroll to position [0, 0]
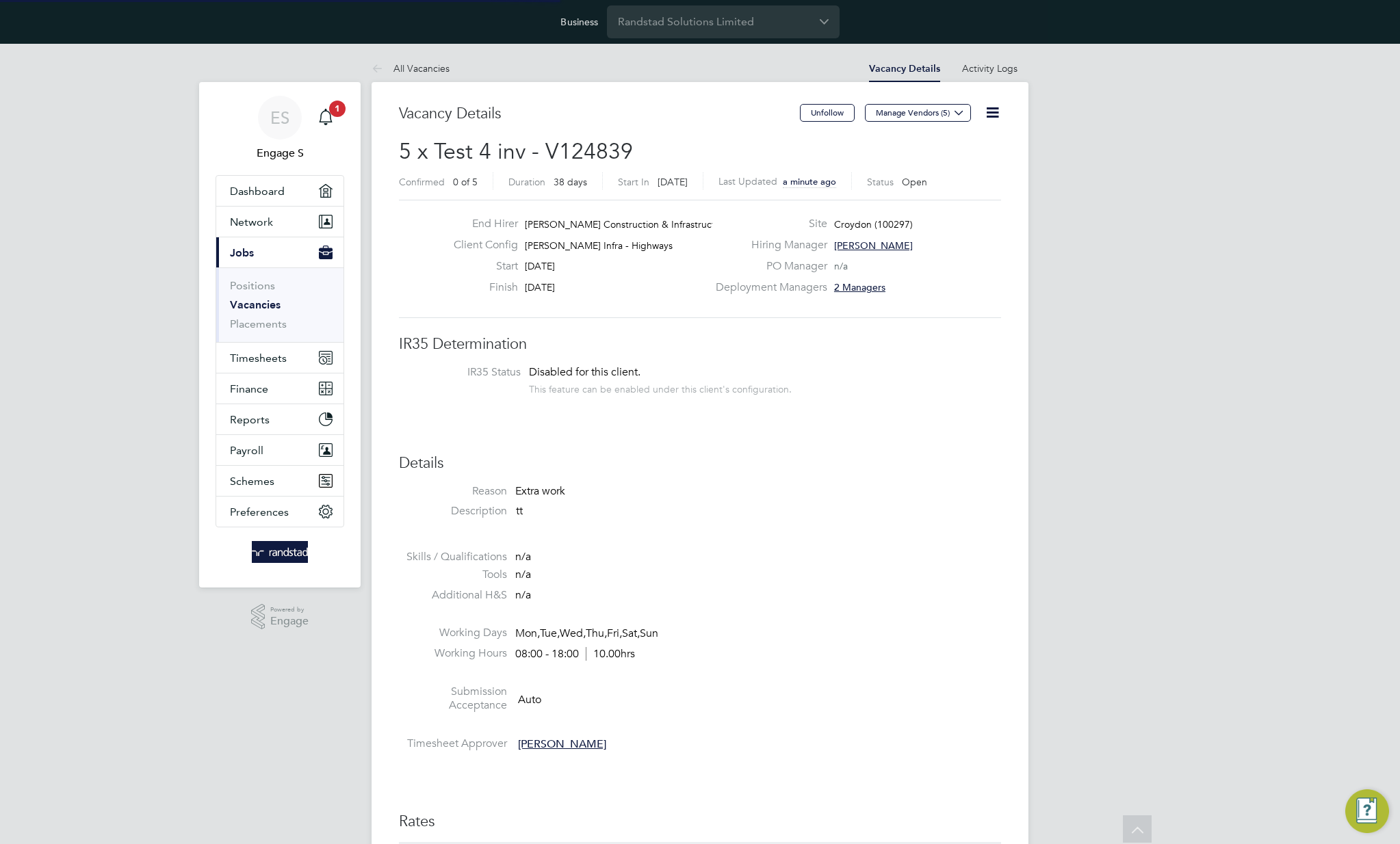
click at [919, 575] on li "Tools n/a" at bounding box center [700, 578] width 602 height 20
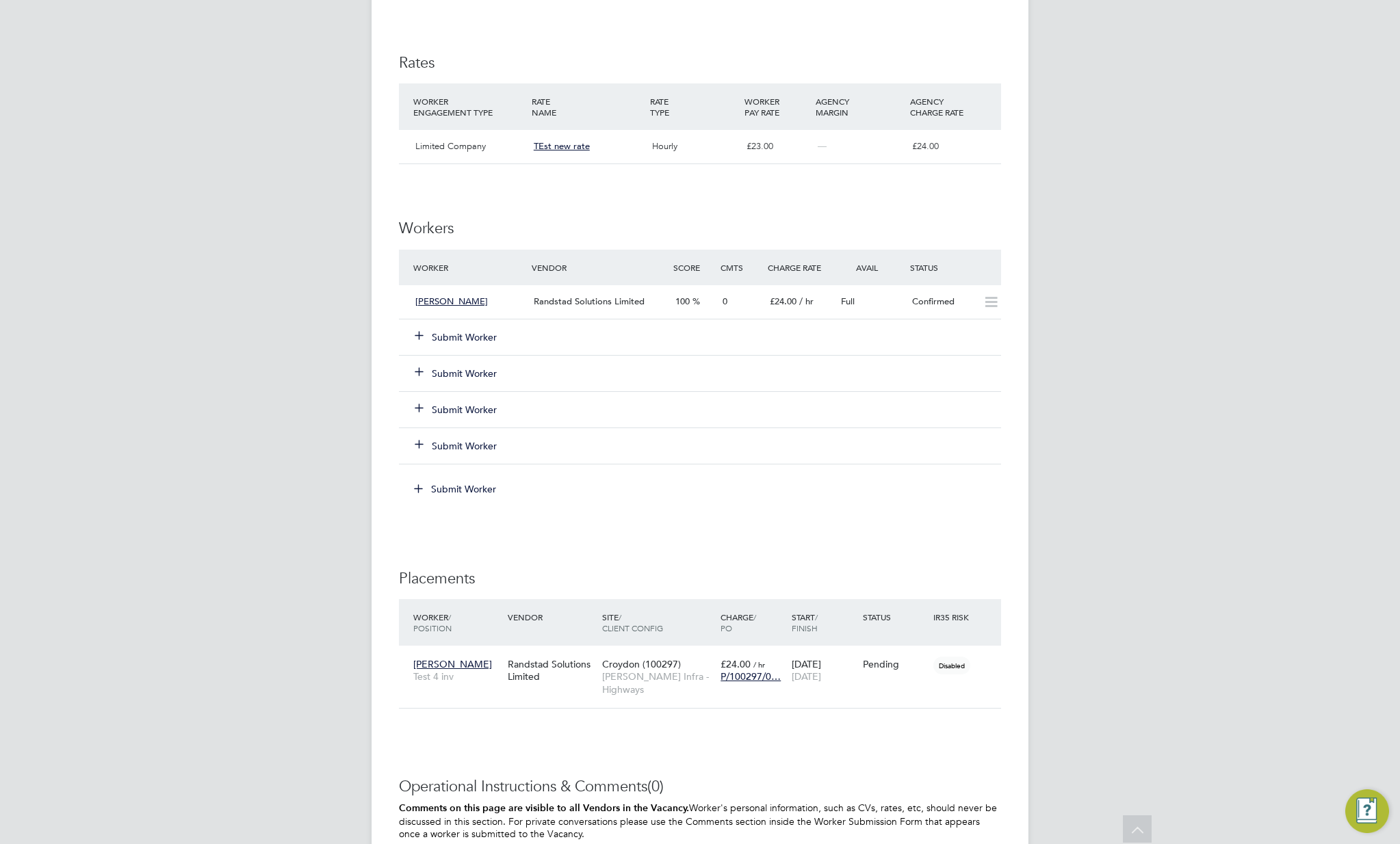
scroll to position [984, 0]
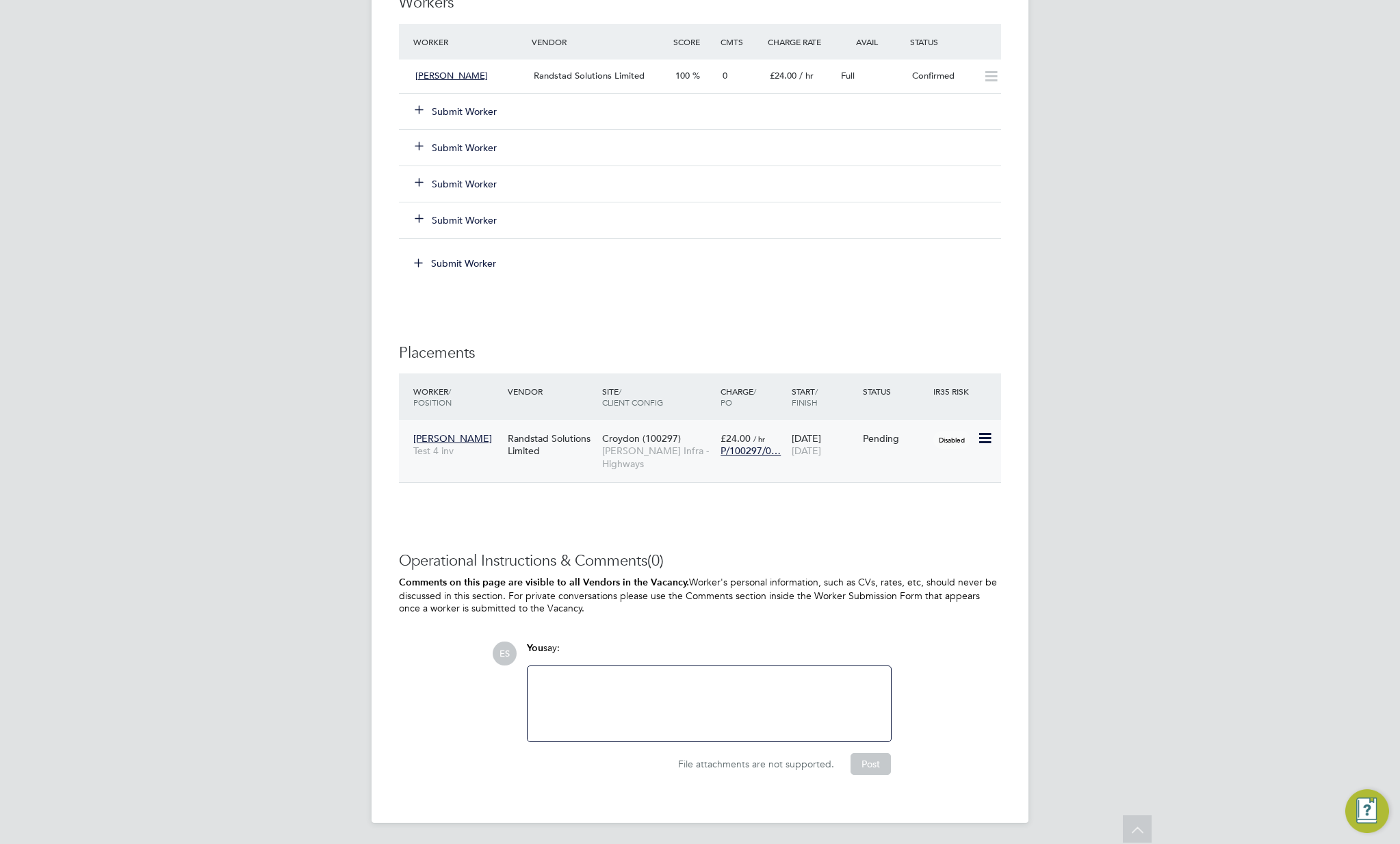
click at [990, 437] on icon at bounding box center [984, 438] width 14 height 17
click at [908, 524] on li "Start" at bounding box center [942, 524] width 97 height 19
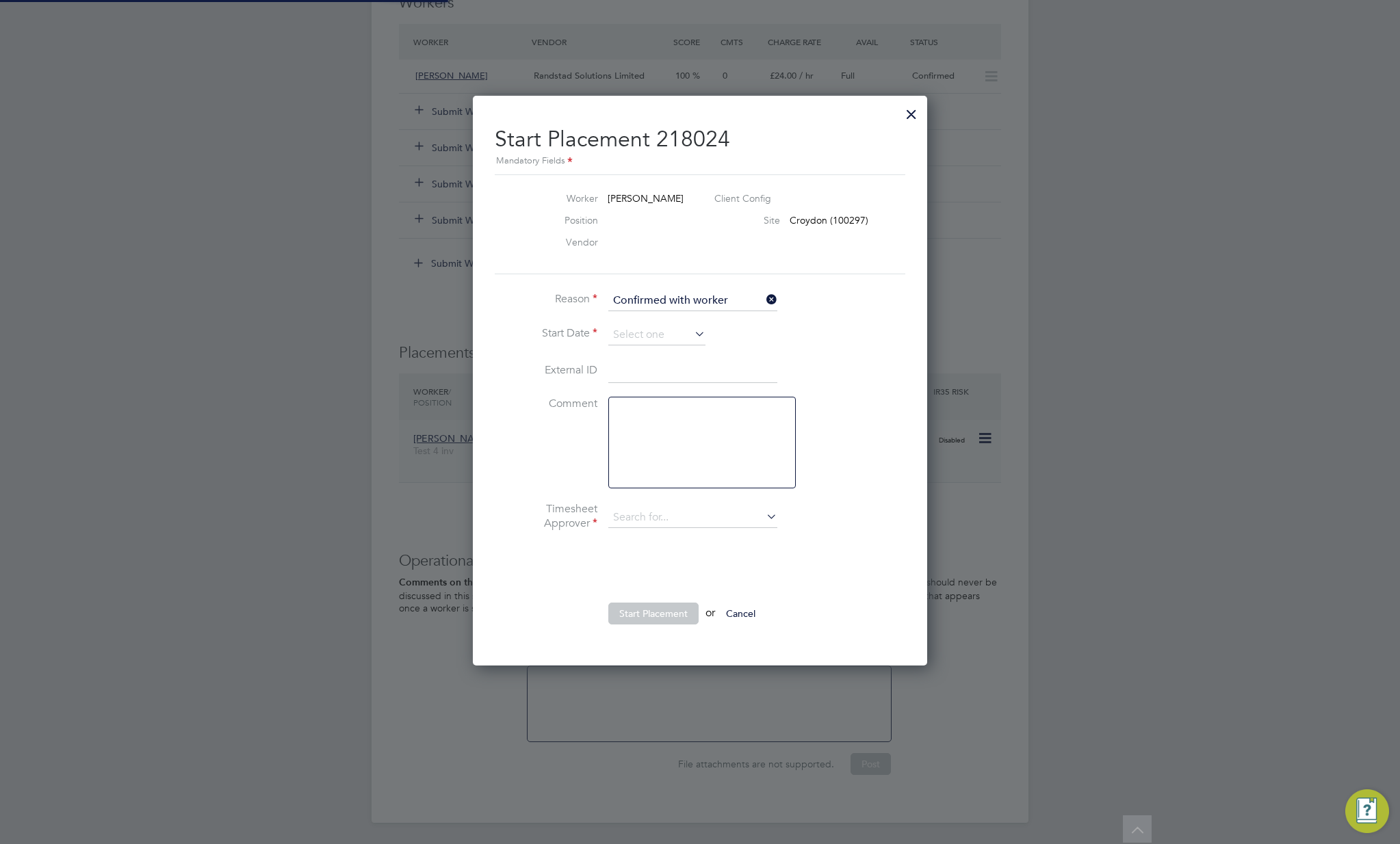
type input "[PERSON_NAME]"
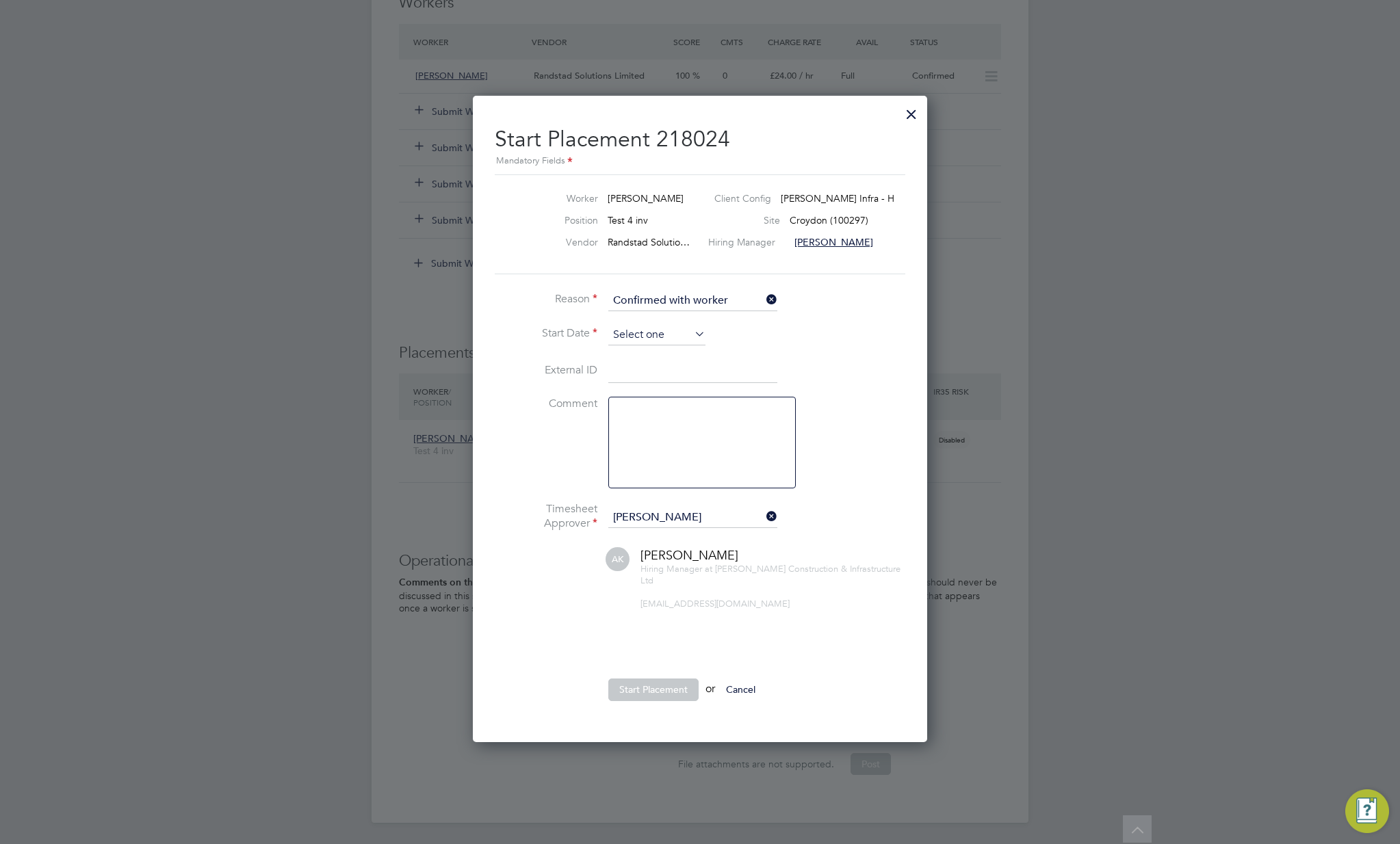
click at [668, 330] on input at bounding box center [656, 335] width 97 height 20
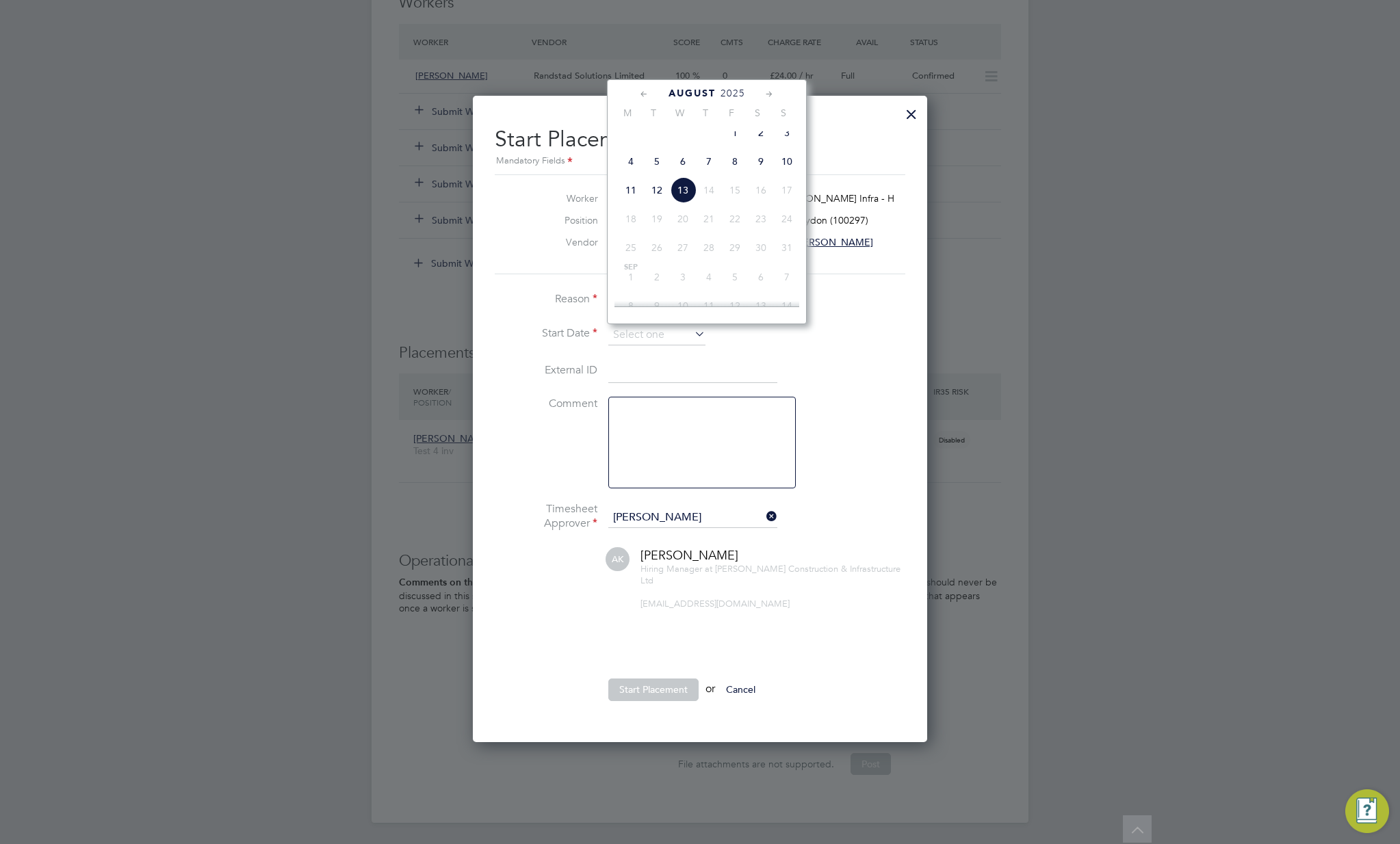
click at [733, 127] on span "Aug" at bounding box center [735, 122] width 26 height 7
type input "[DATE]"
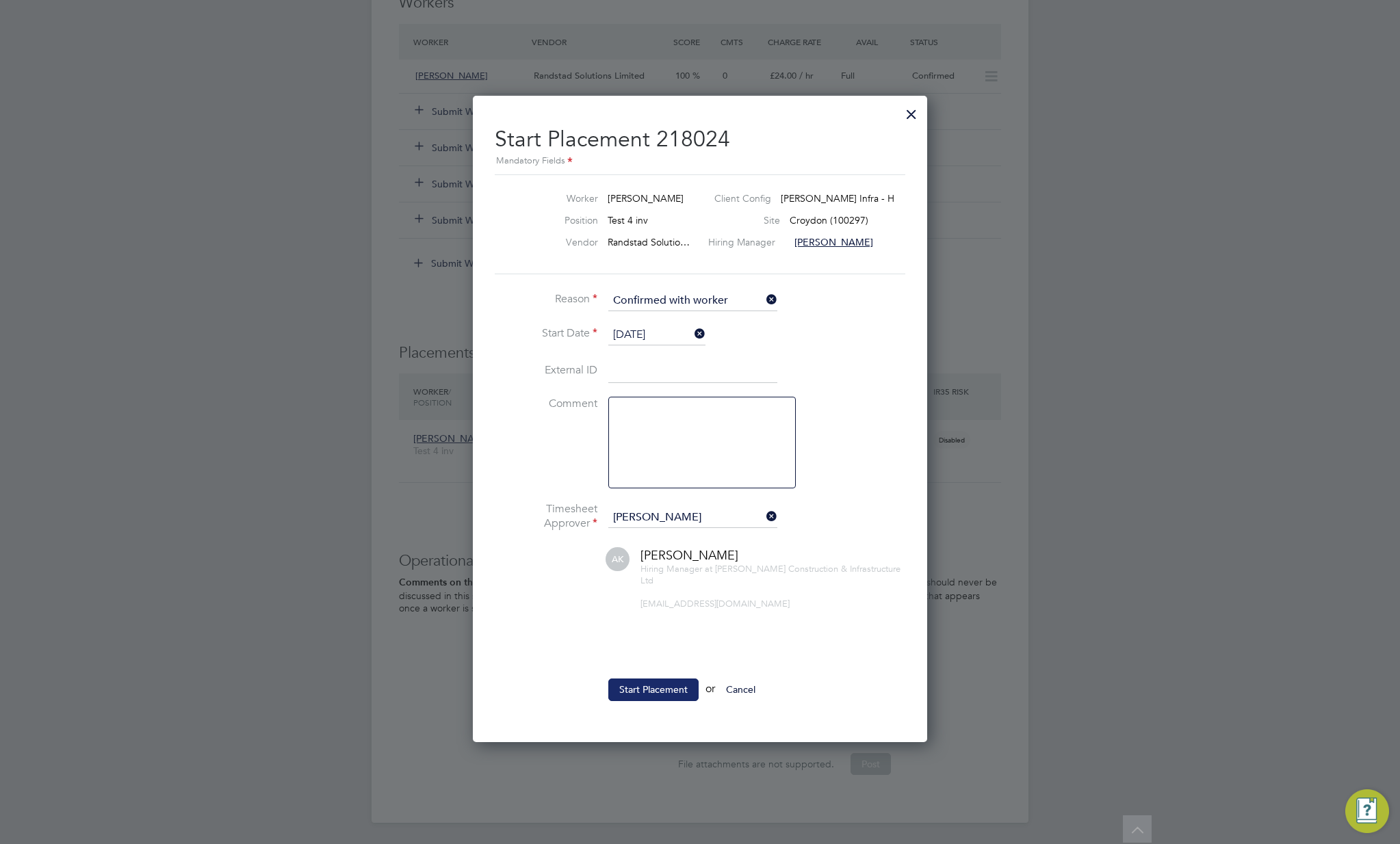
click at [643, 692] on button "Start Placement" at bounding box center [653, 689] width 90 height 22
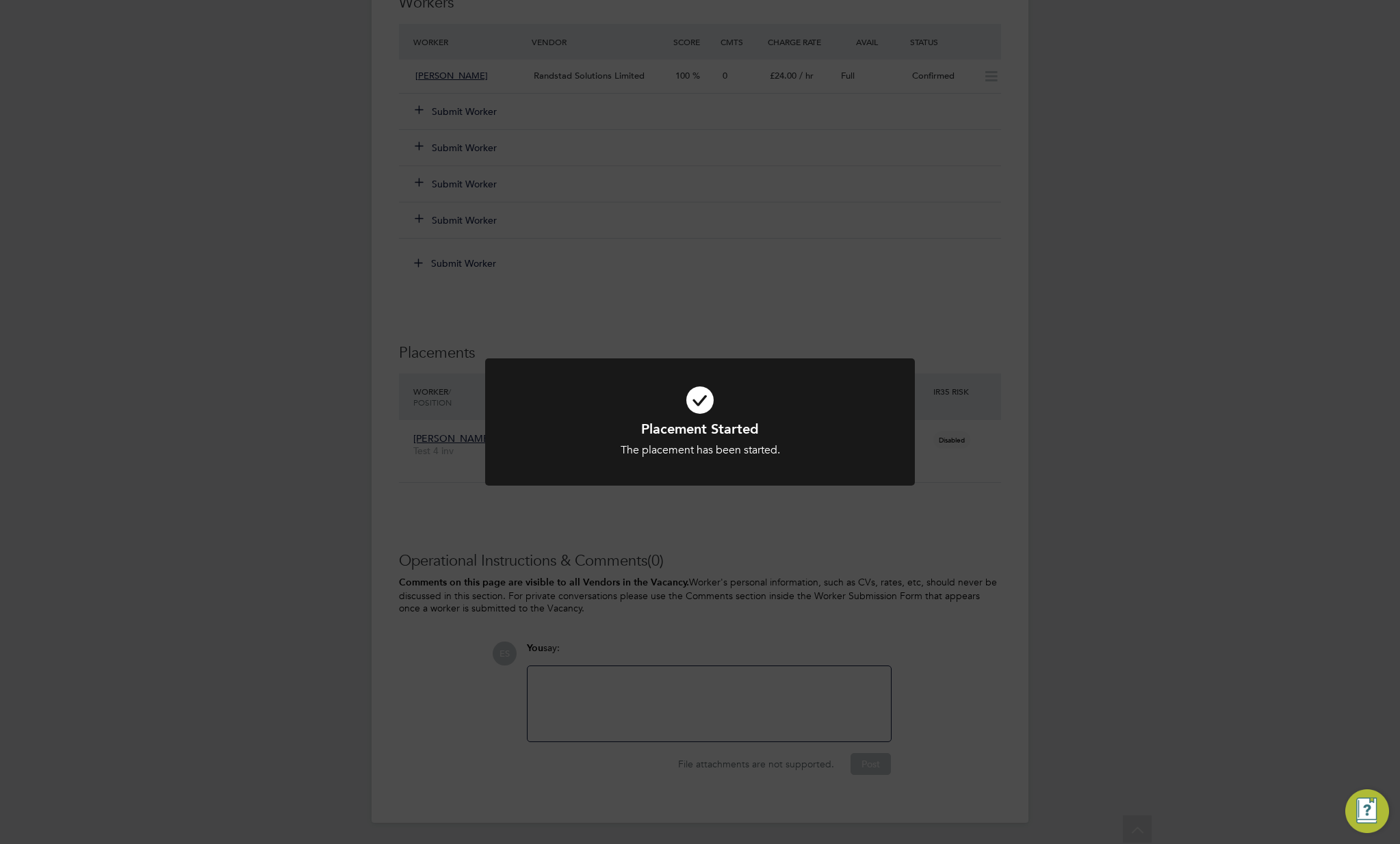
drag, startPoint x: 699, startPoint y: 607, endPoint x: 723, endPoint y: 571, distance: 43.3
click at [702, 605] on div "Placement Started The placement has been started. Cancel Okay" at bounding box center [700, 422] width 1400 height 844
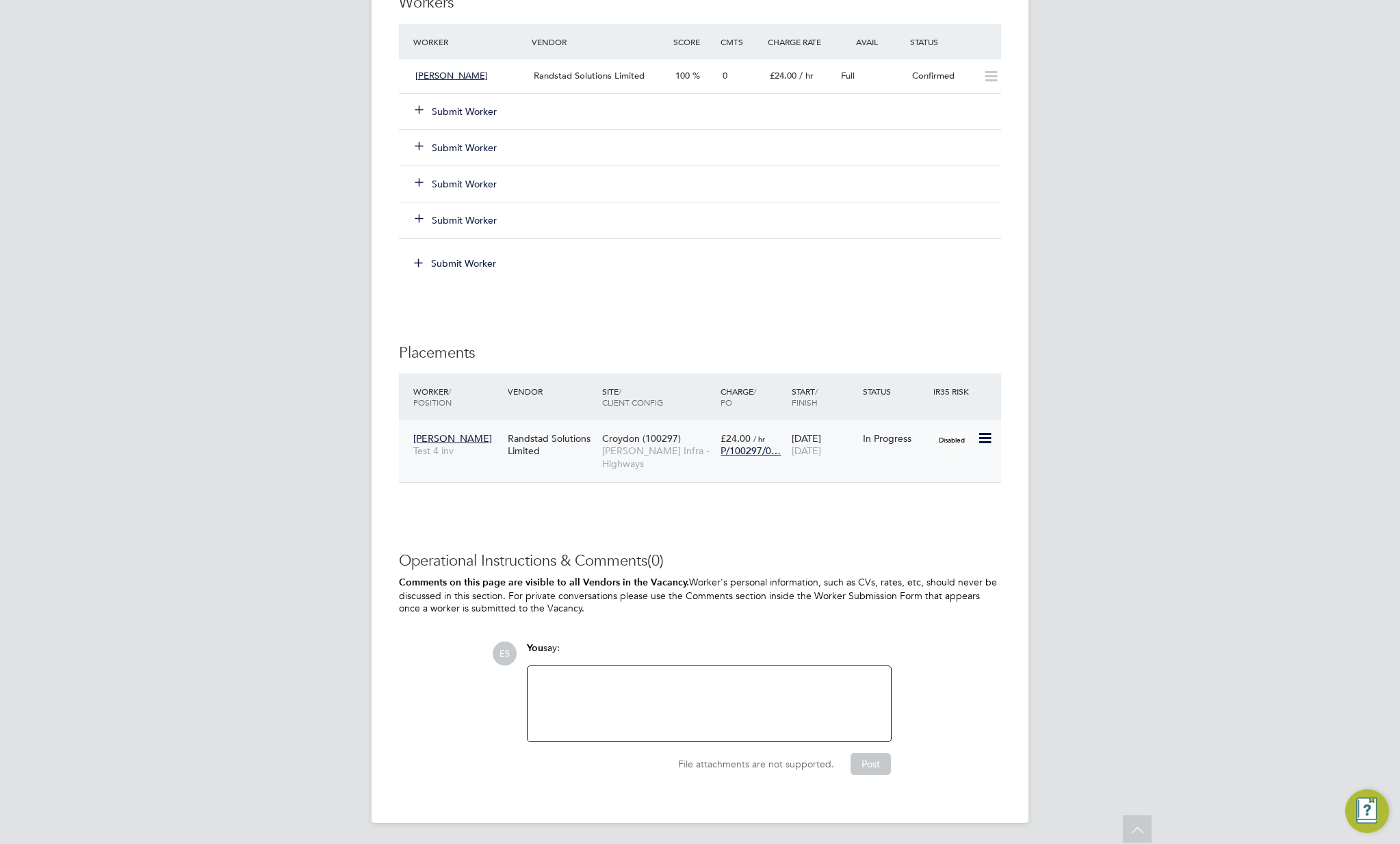
click at [637, 448] on span "[PERSON_NAME] Infra - Highways" at bounding box center [658, 457] width 112 height 25
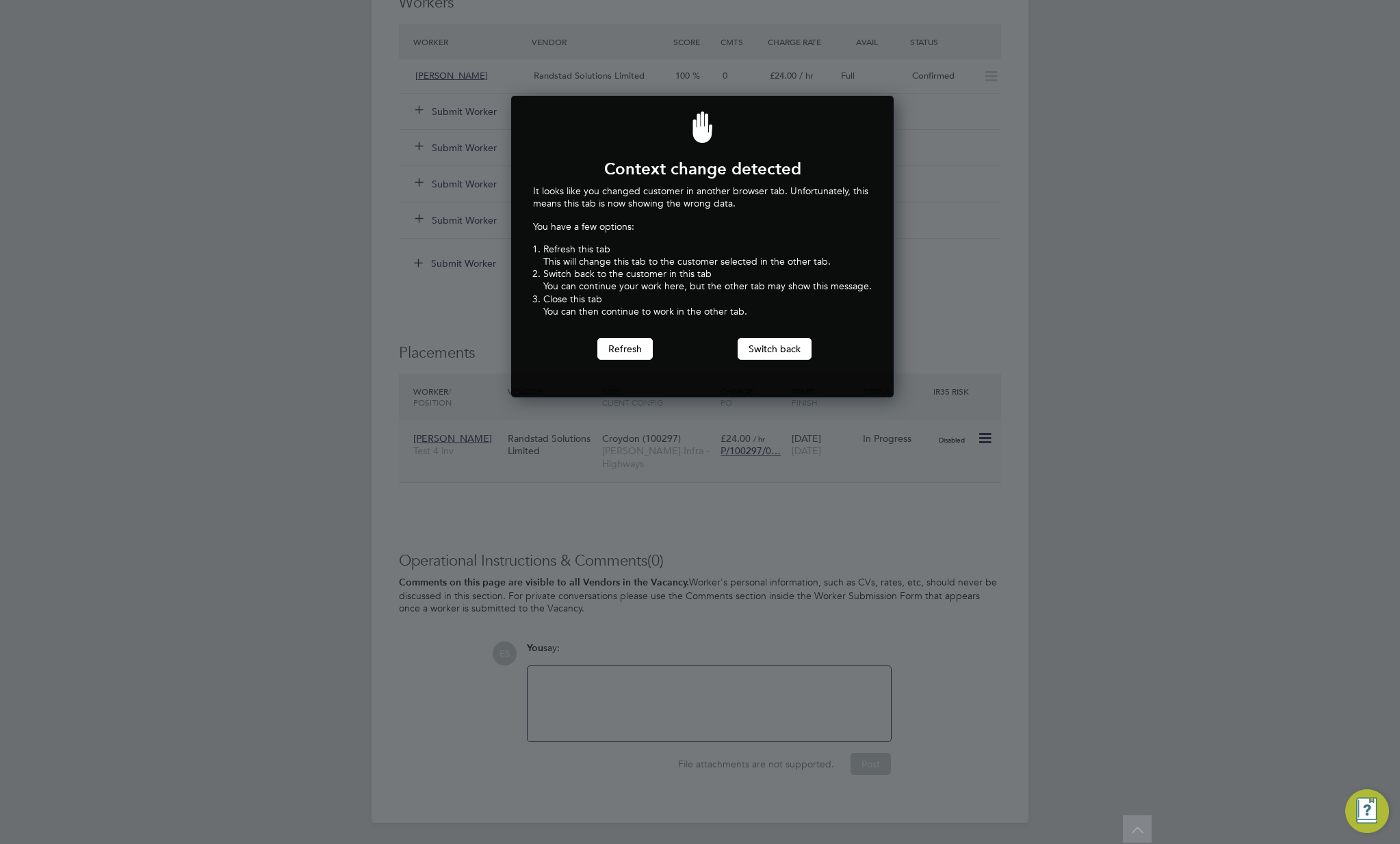
scroll to position [302, 378]
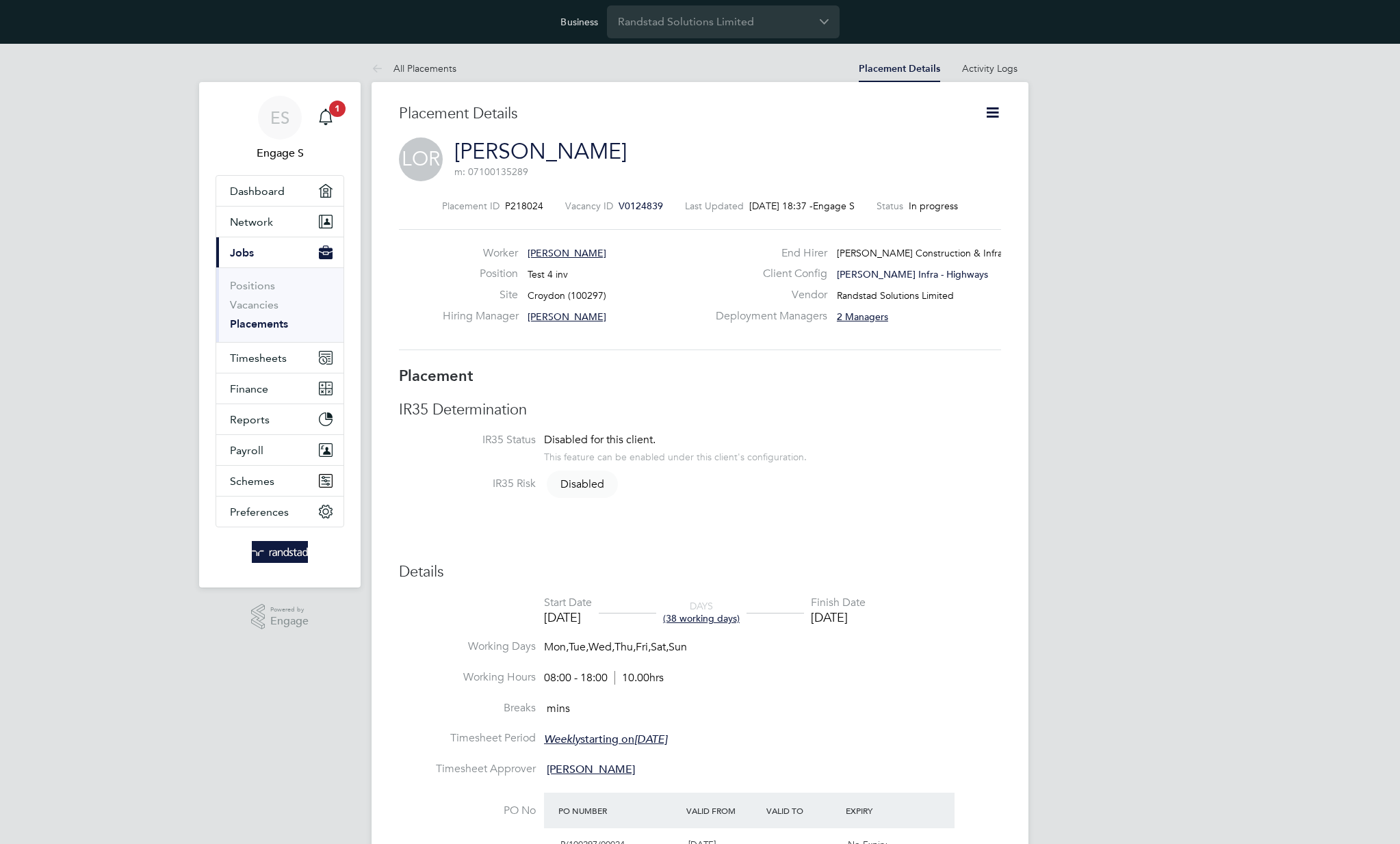
click at [992, 113] on icon at bounding box center [992, 112] width 17 height 17
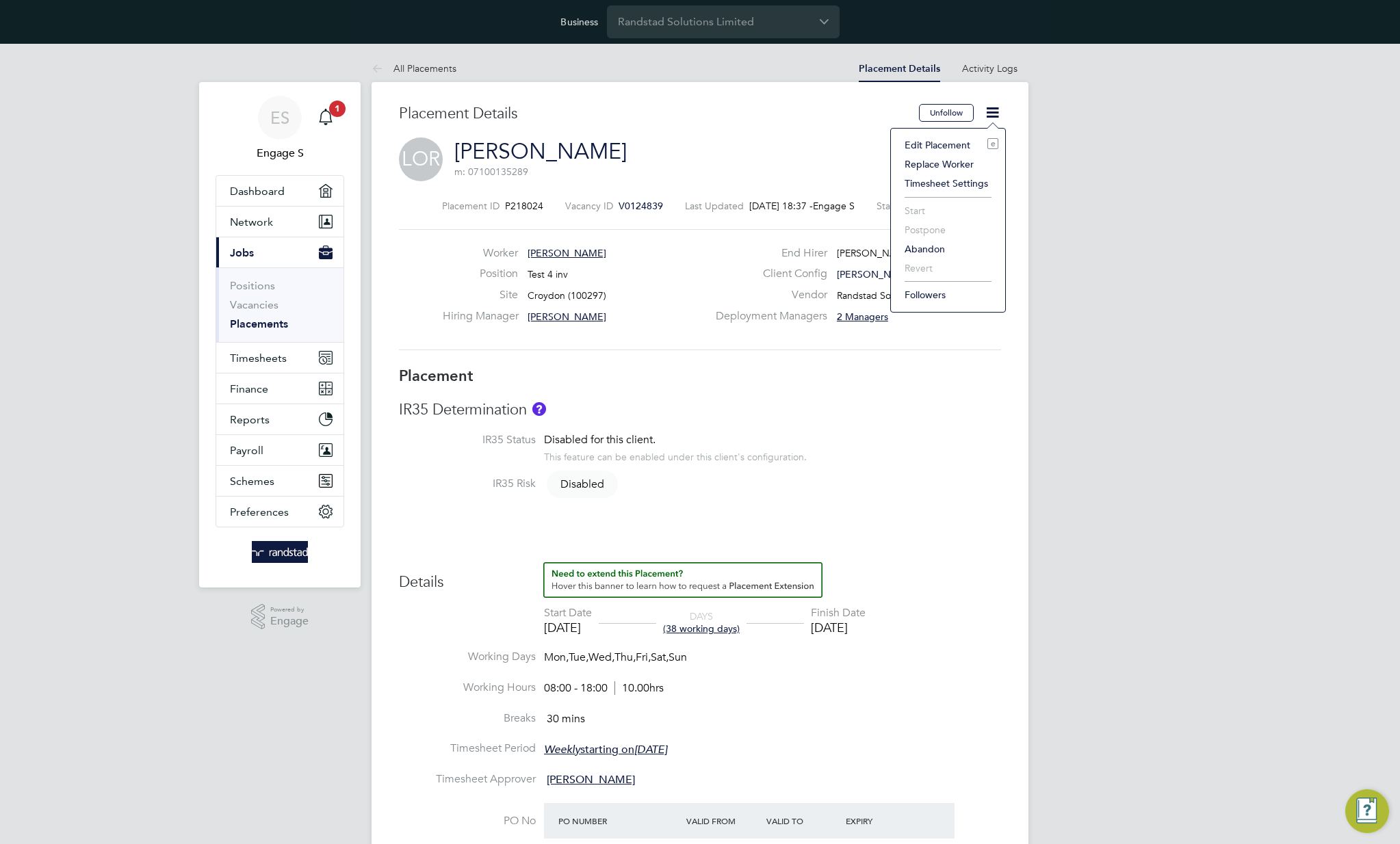
click at [937, 403] on h3 "IR35 Determination" at bounding box center [700, 410] width 602 height 20
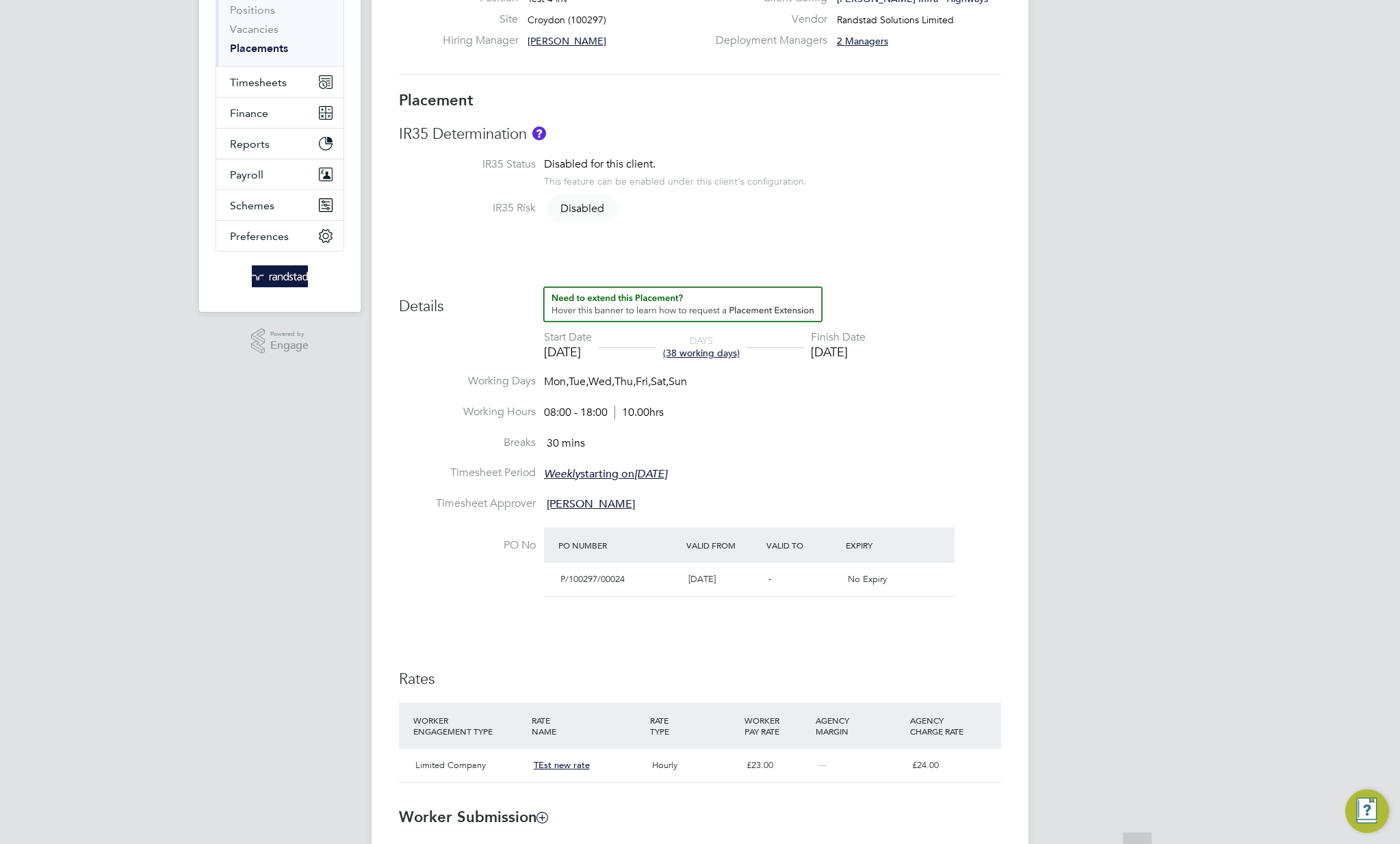
scroll to position [431, 0]
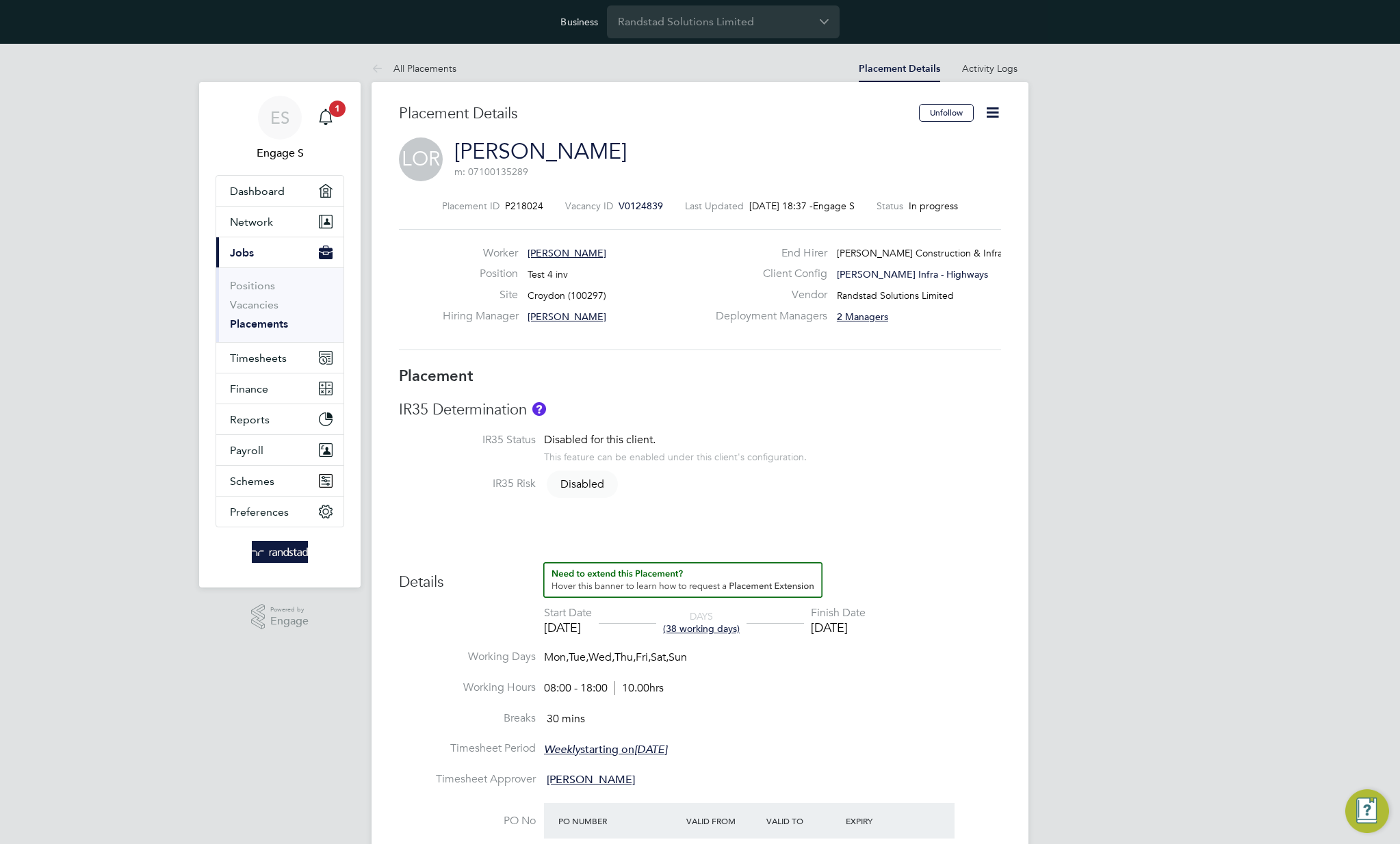
click at [990, 110] on icon at bounding box center [992, 112] width 17 height 17
click at [548, 146] on link "Luke Oliver R" at bounding box center [540, 152] width 172 height 27
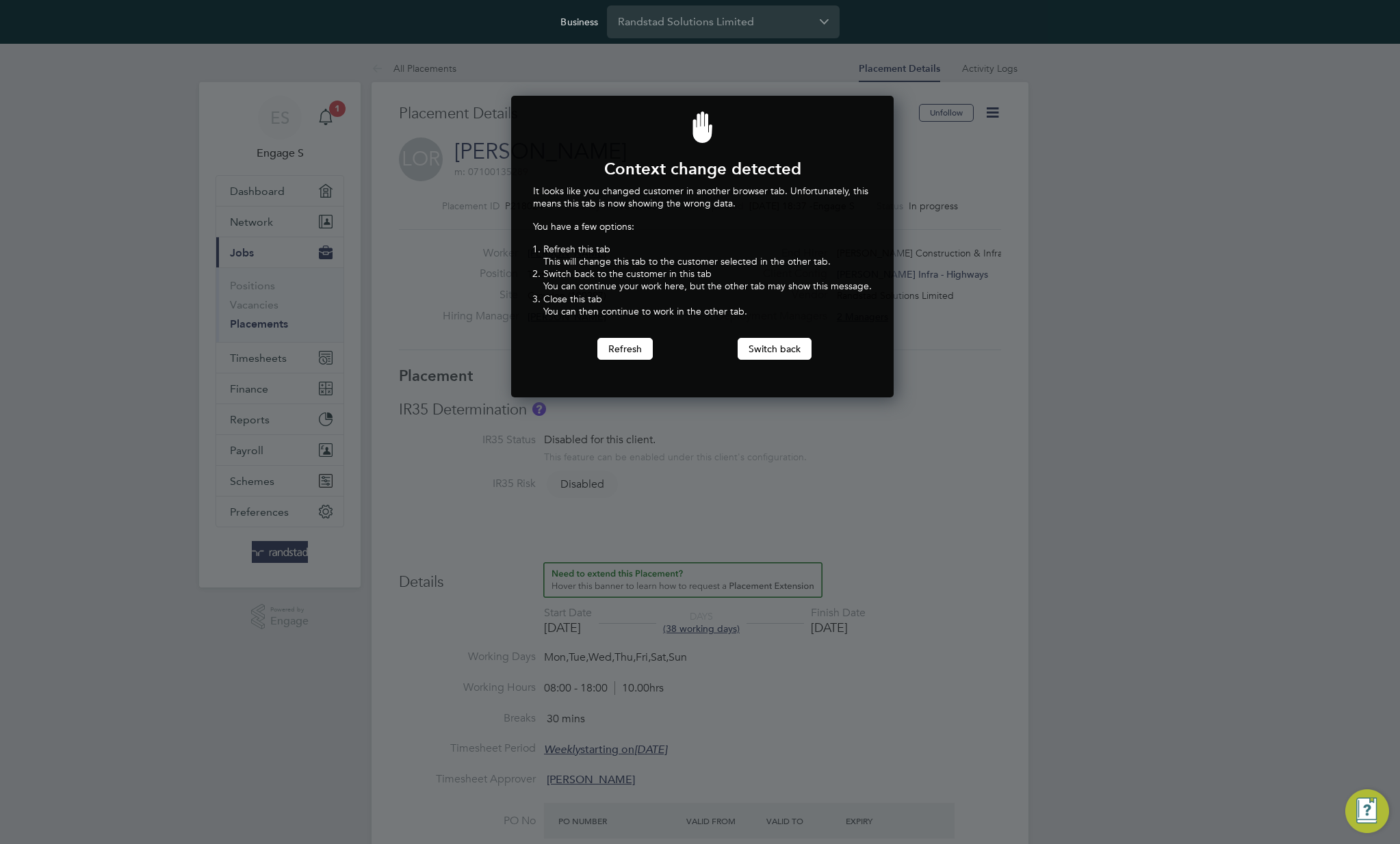
scroll to position [302, 378]
click at [761, 352] on button "Switch back" at bounding box center [774, 349] width 74 height 22
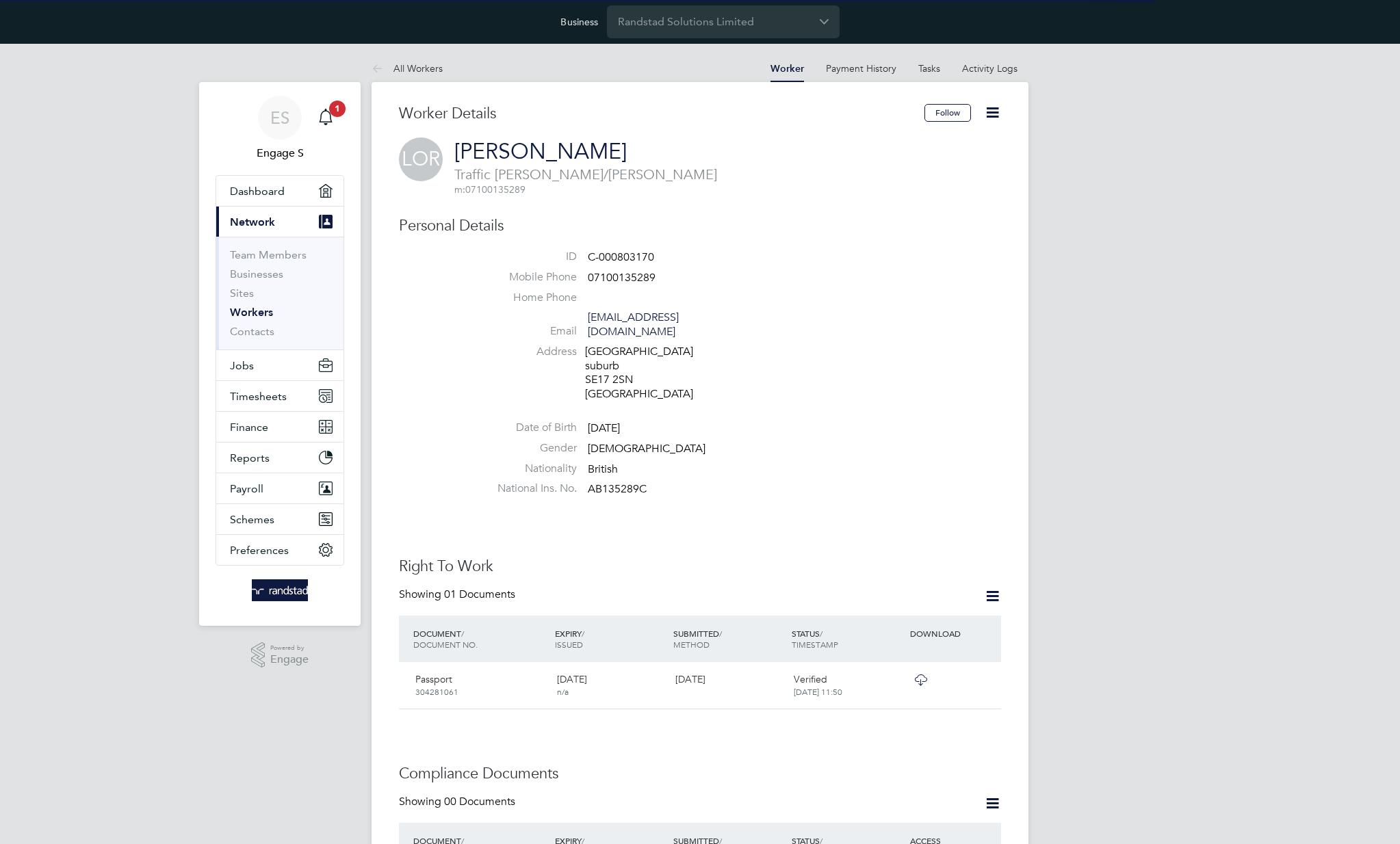
click at [986, 107] on icon at bounding box center [992, 112] width 17 height 17
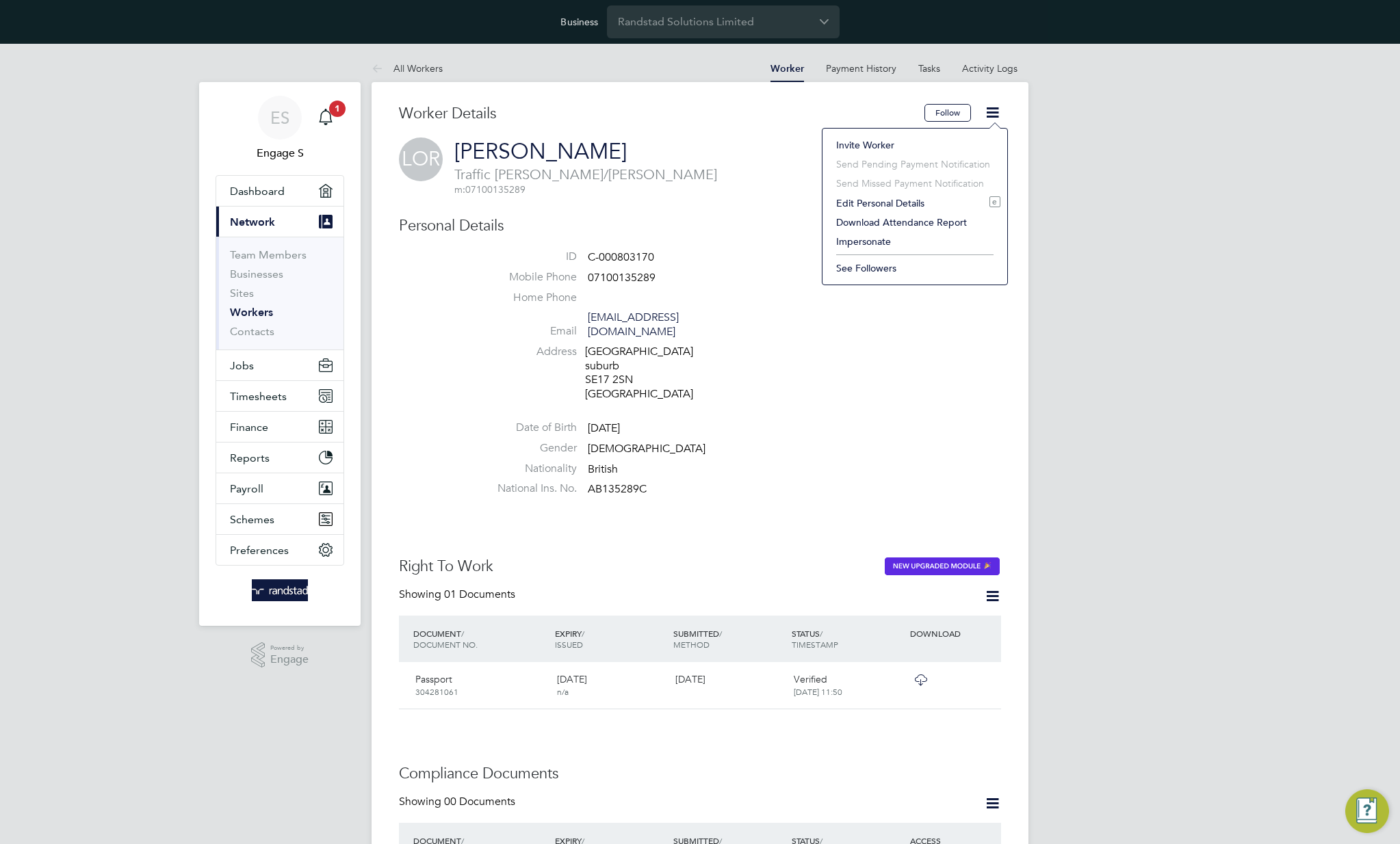
click at [872, 243] on li "Impersonate" at bounding box center [914, 241] width 171 height 19
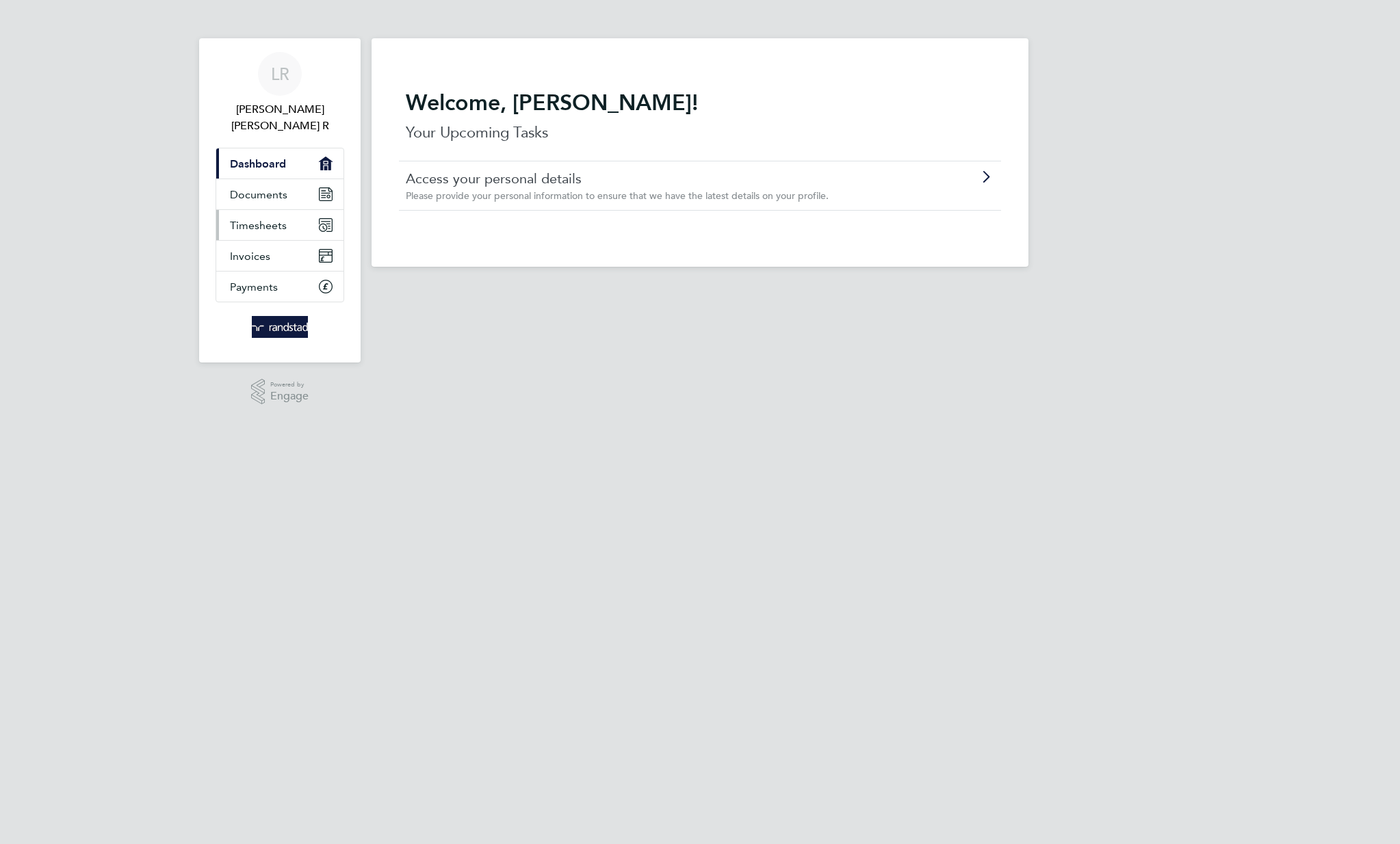
click at [275, 219] on span "Timesheets" at bounding box center [258, 225] width 57 height 13
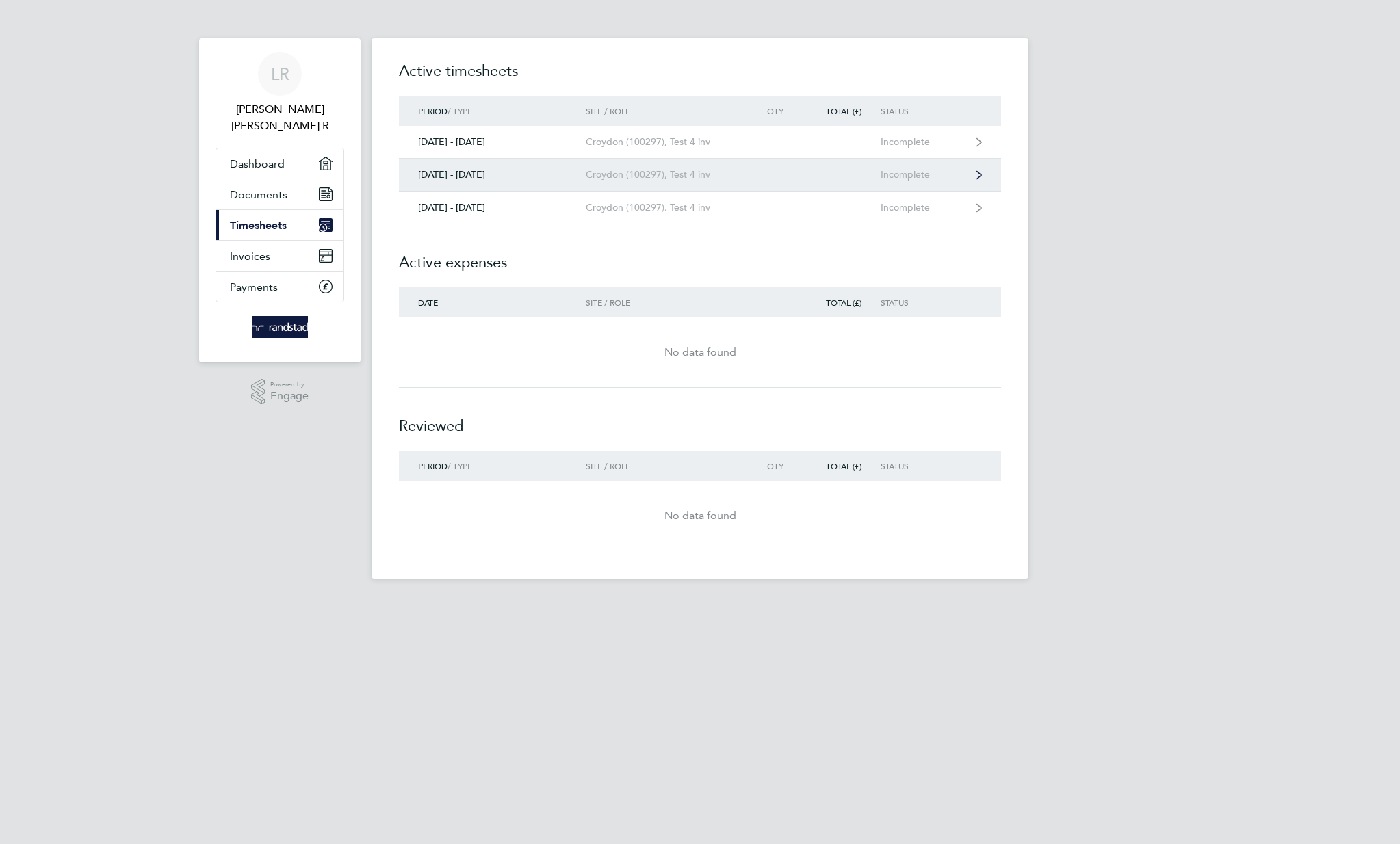
click at [559, 173] on div "[DATE] - [DATE]" at bounding box center [492, 175] width 187 height 12
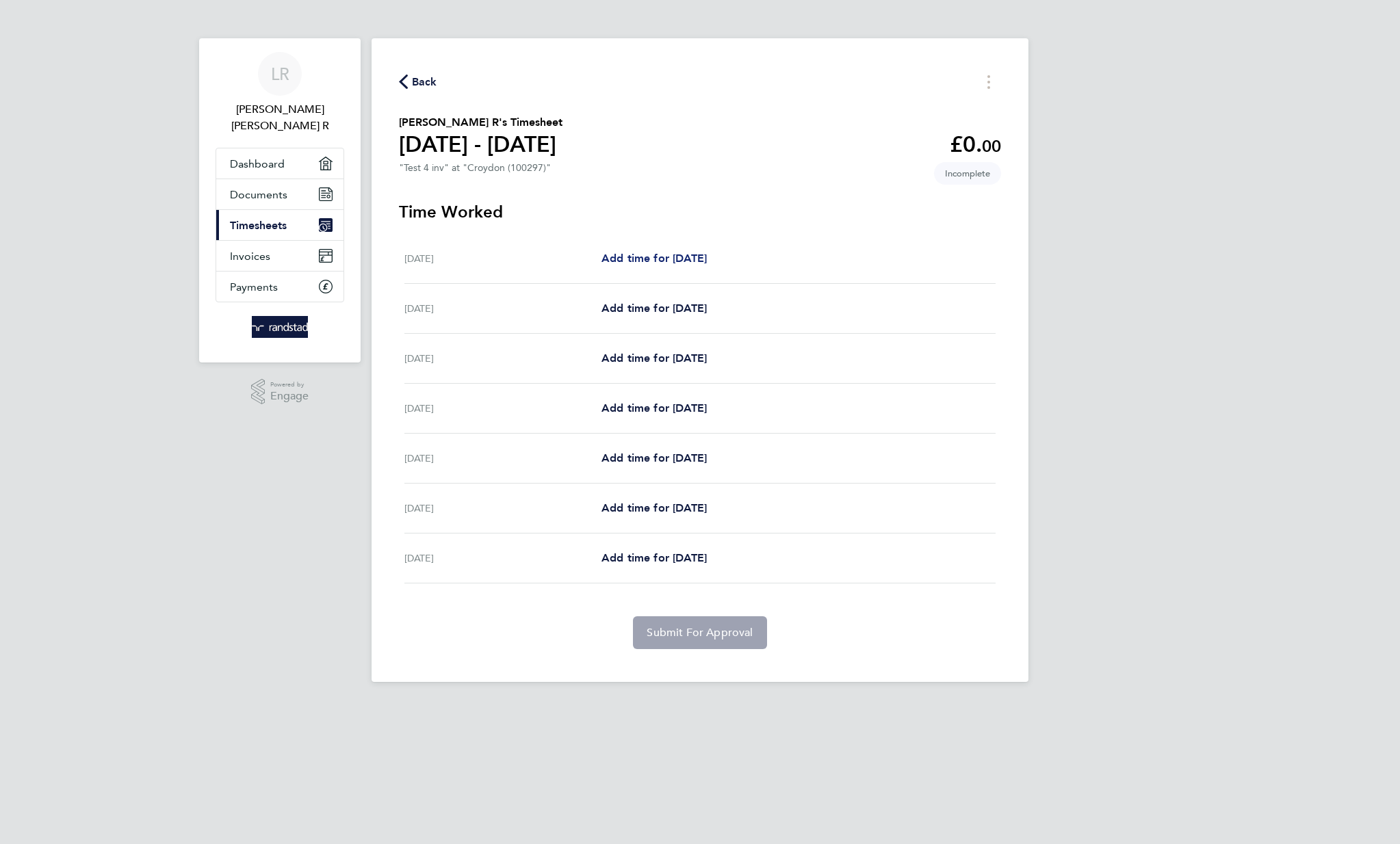
click at [707, 259] on span "Add time for [DATE]" at bounding box center [654, 258] width 106 height 13
select select "30"
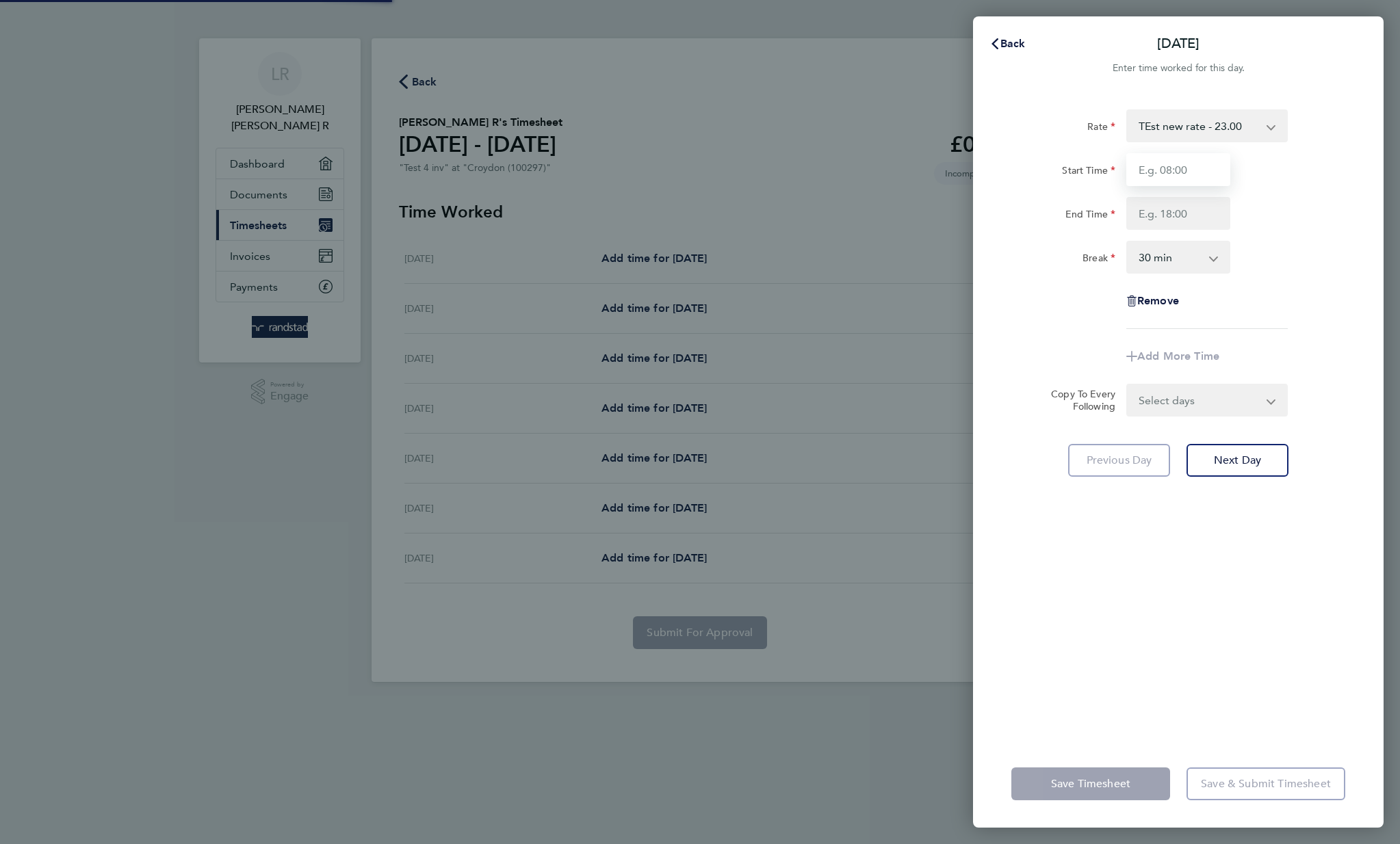
click at [1190, 167] on input "Start Time" at bounding box center [1178, 169] width 104 height 33
type input "11:00"
click at [1190, 216] on input "End Time" at bounding box center [1178, 213] width 104 height 33
type input "22:00"
click at [1259, 244] on div "Break 0 min 15 min 30 min 45 min 60 min 75 min 90 min" at bounding box center [1178, 257] width 345 height 33
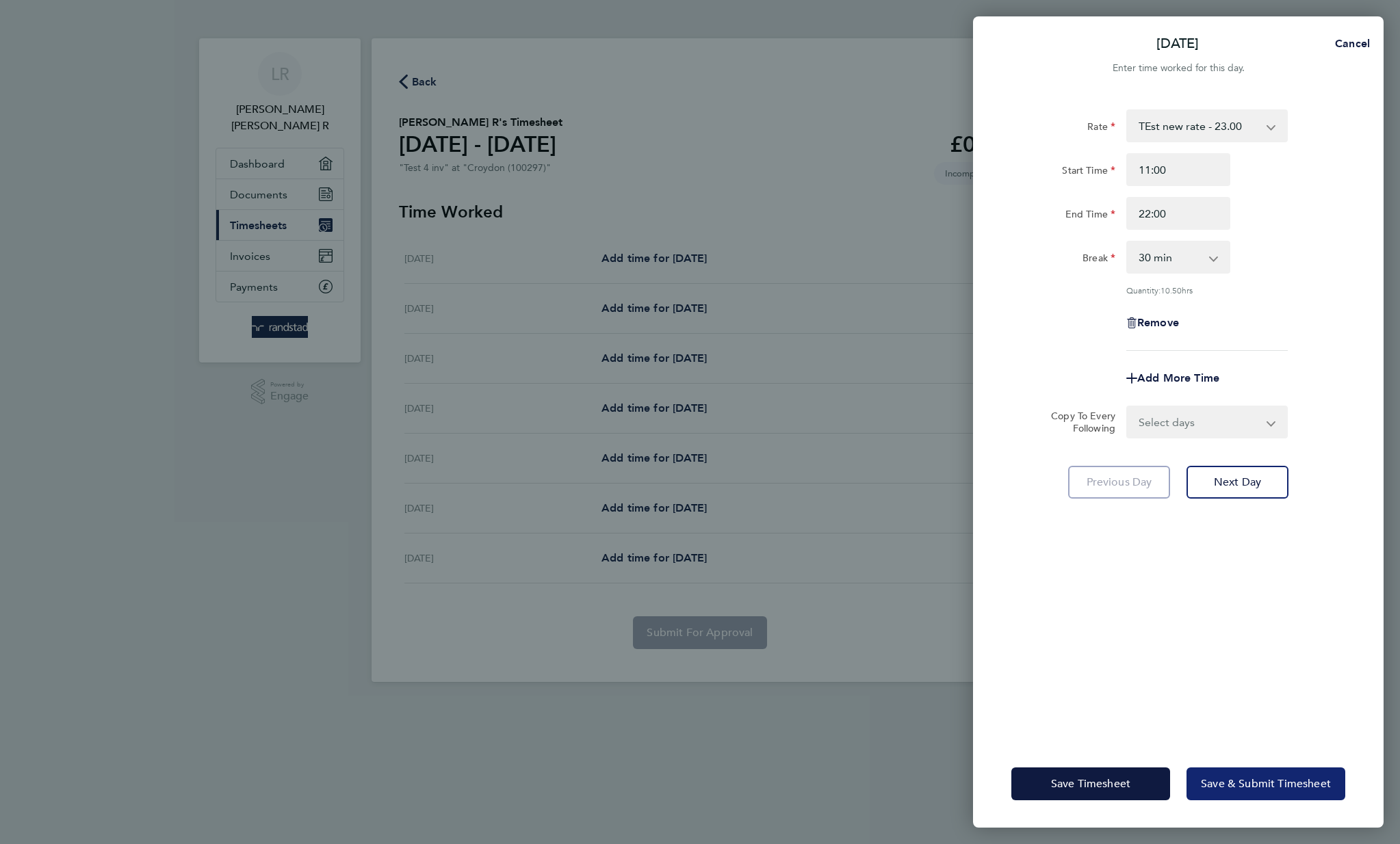
click at [1264, 800] on button "Save & Submit Timesheet" at bounding box center [1266, 784] width 159 height 33
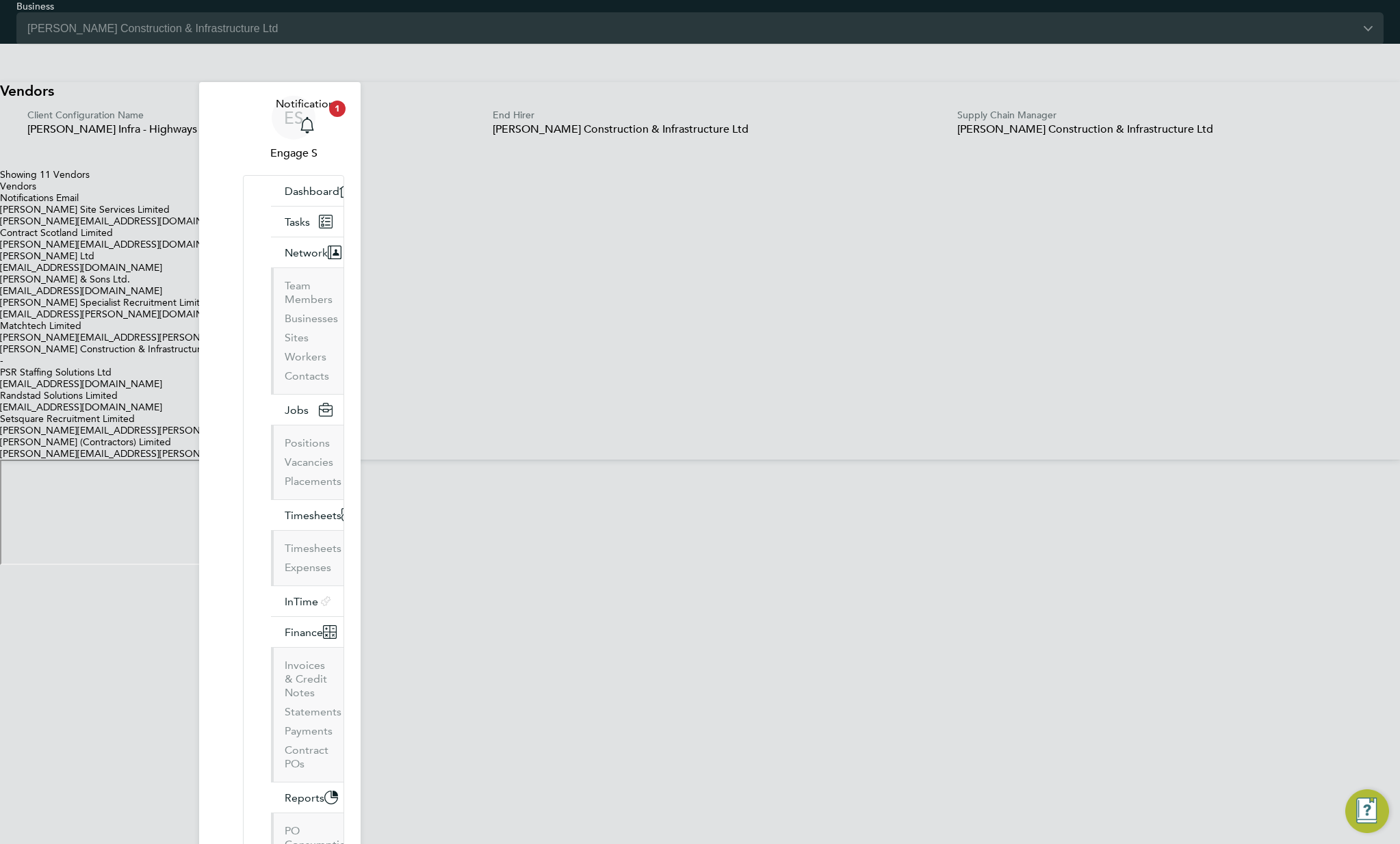
click at [0, 99] on icon at bounding box center [0, 99] width 0 height 0
click at [921, 99] on div "Vendors" at bounding box center [700, 90] width 1400 height 17
click at [284, 509] on span "Timesheets" at bounding box center [313, 515] width 57 height 13
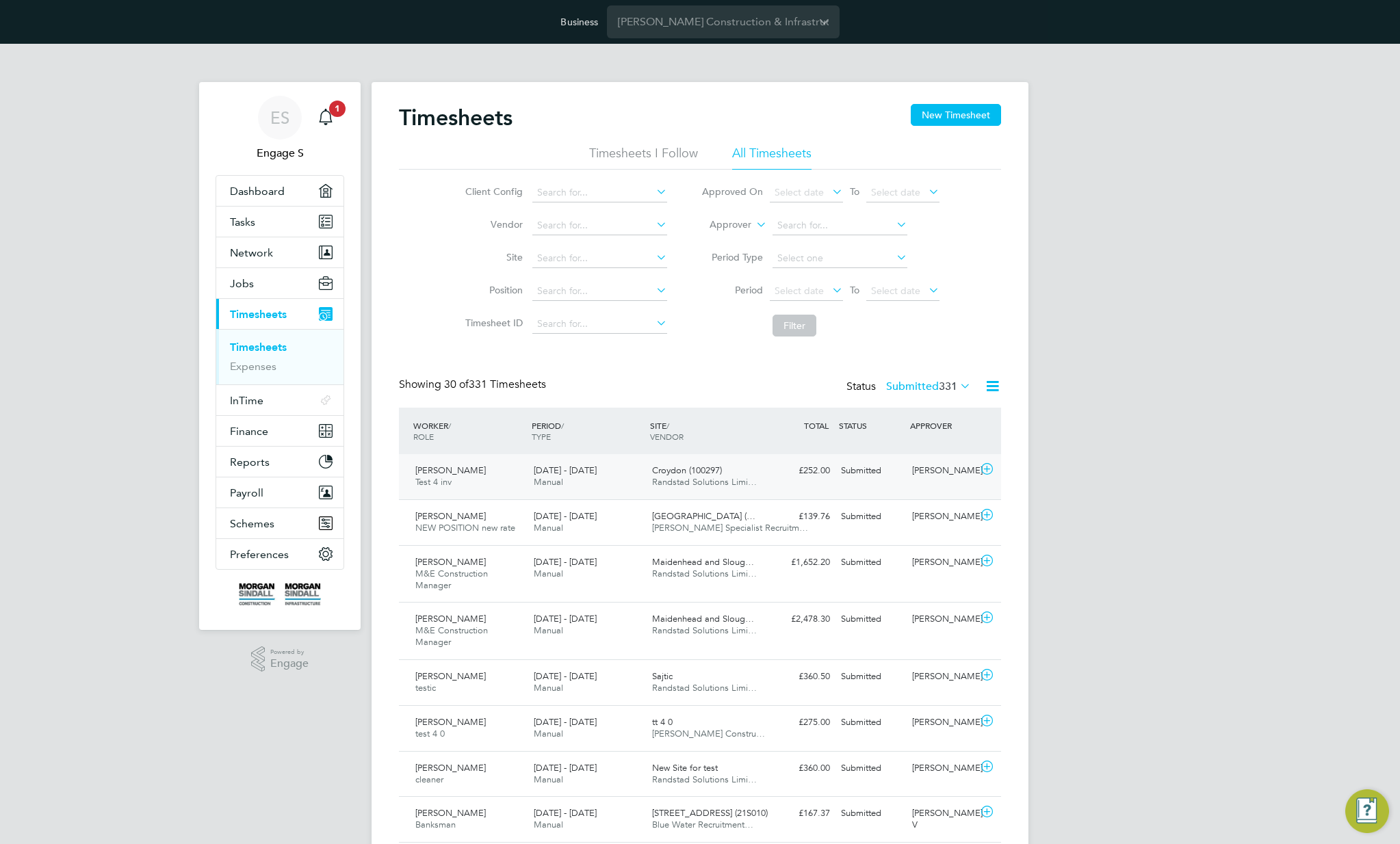
click at [771, 475] on div "£252.00 Submitted" at bounding box center [800, 471] width 71 height 23
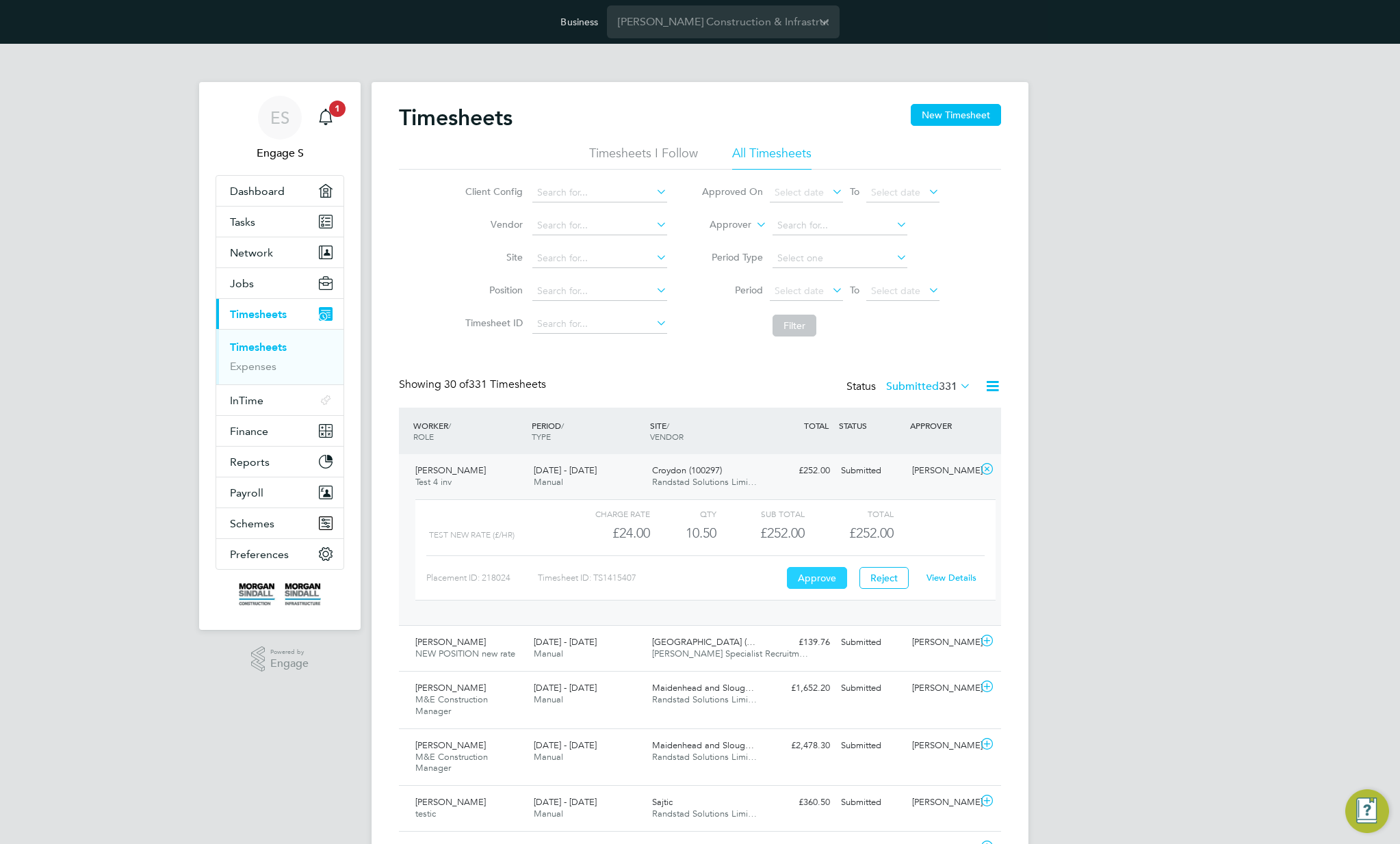
click at [814, 583] on button "Approve" at bounding box center [817, 578] width 61 height 22
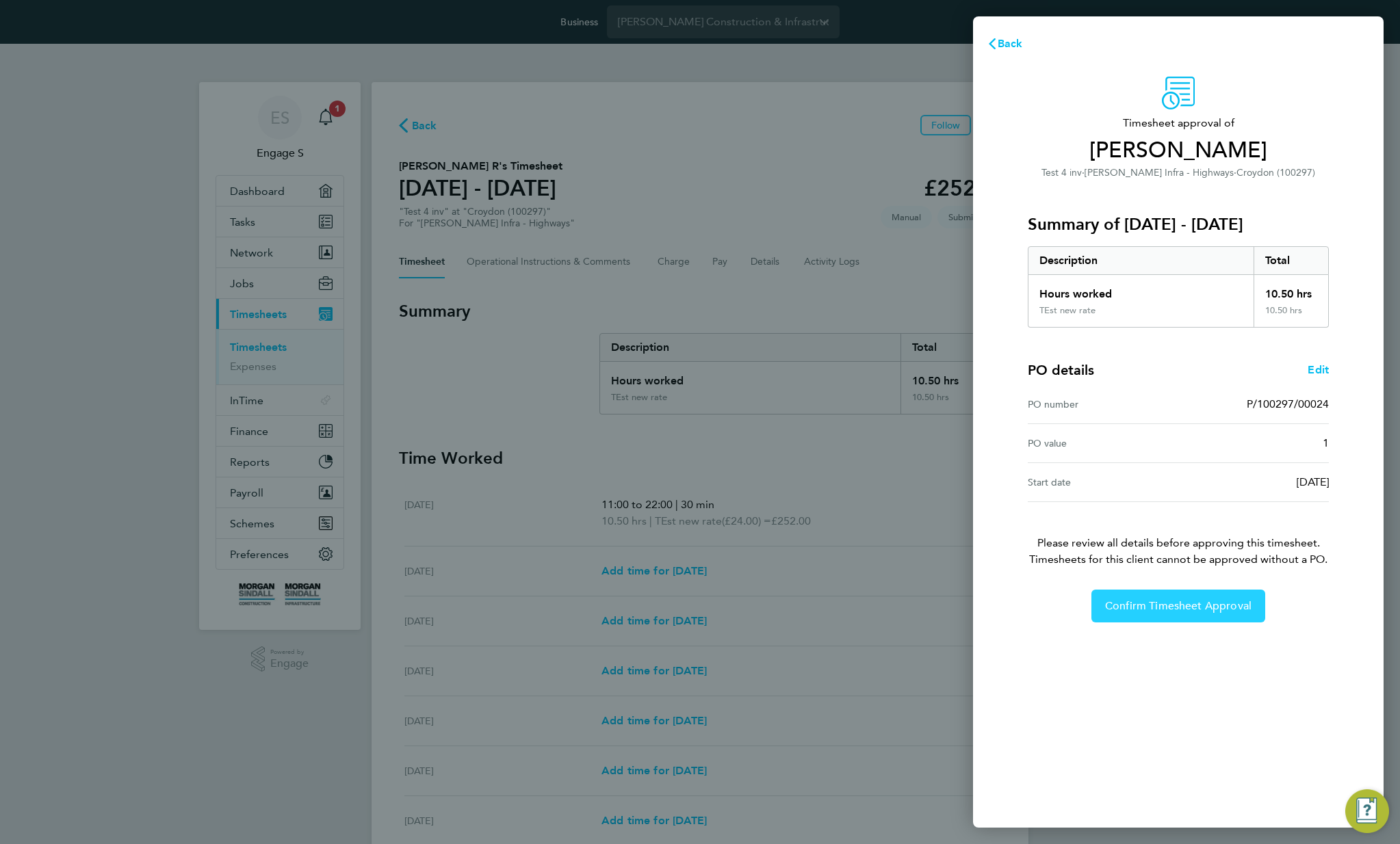
click at [1171, 602] on span "Confirm Timesheet Approval" at bounding box center [1178, 606] width 147 height 14
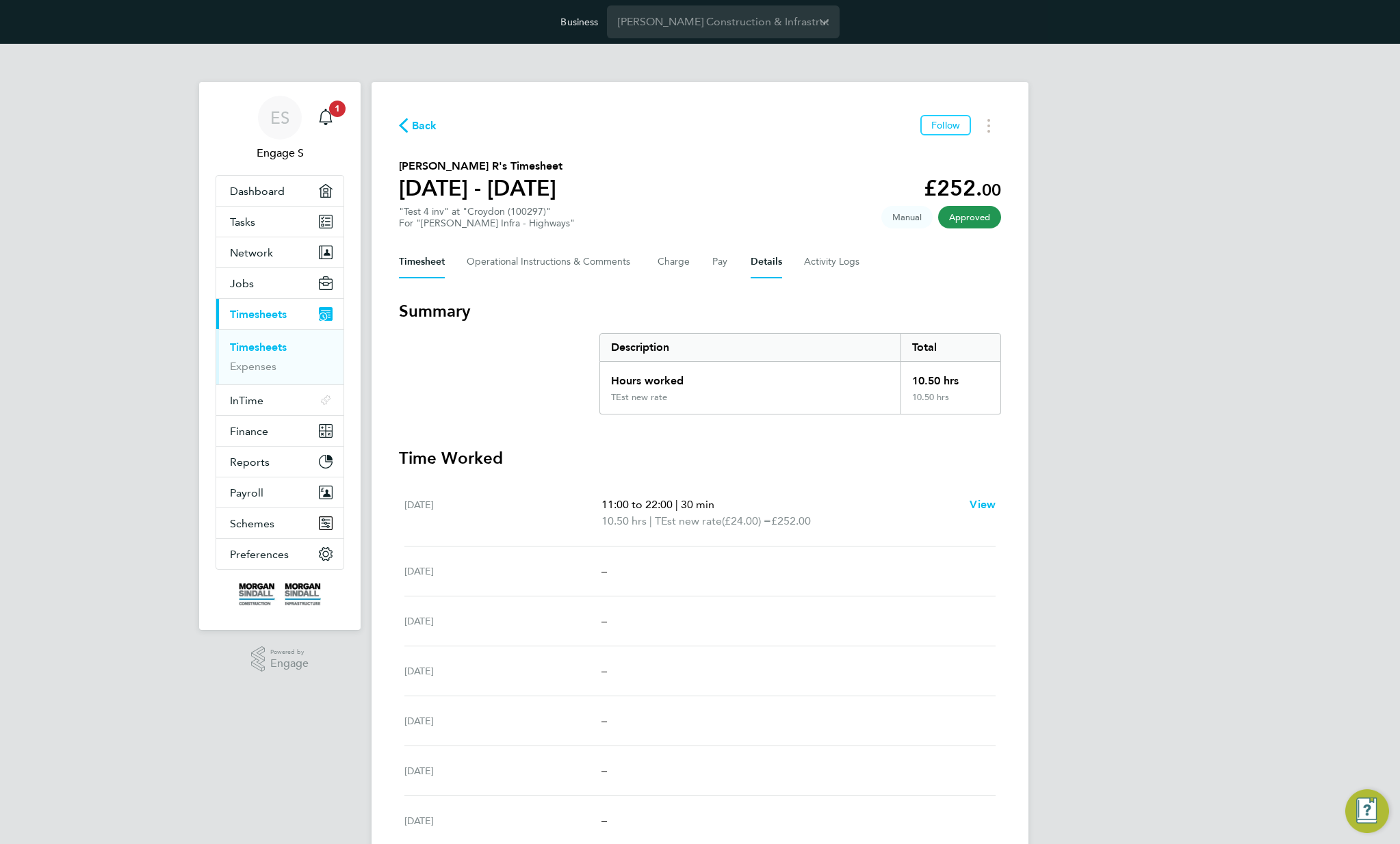
click at [764, 261] on button "Details" at bounding box center [766, 262] width 31 height 33
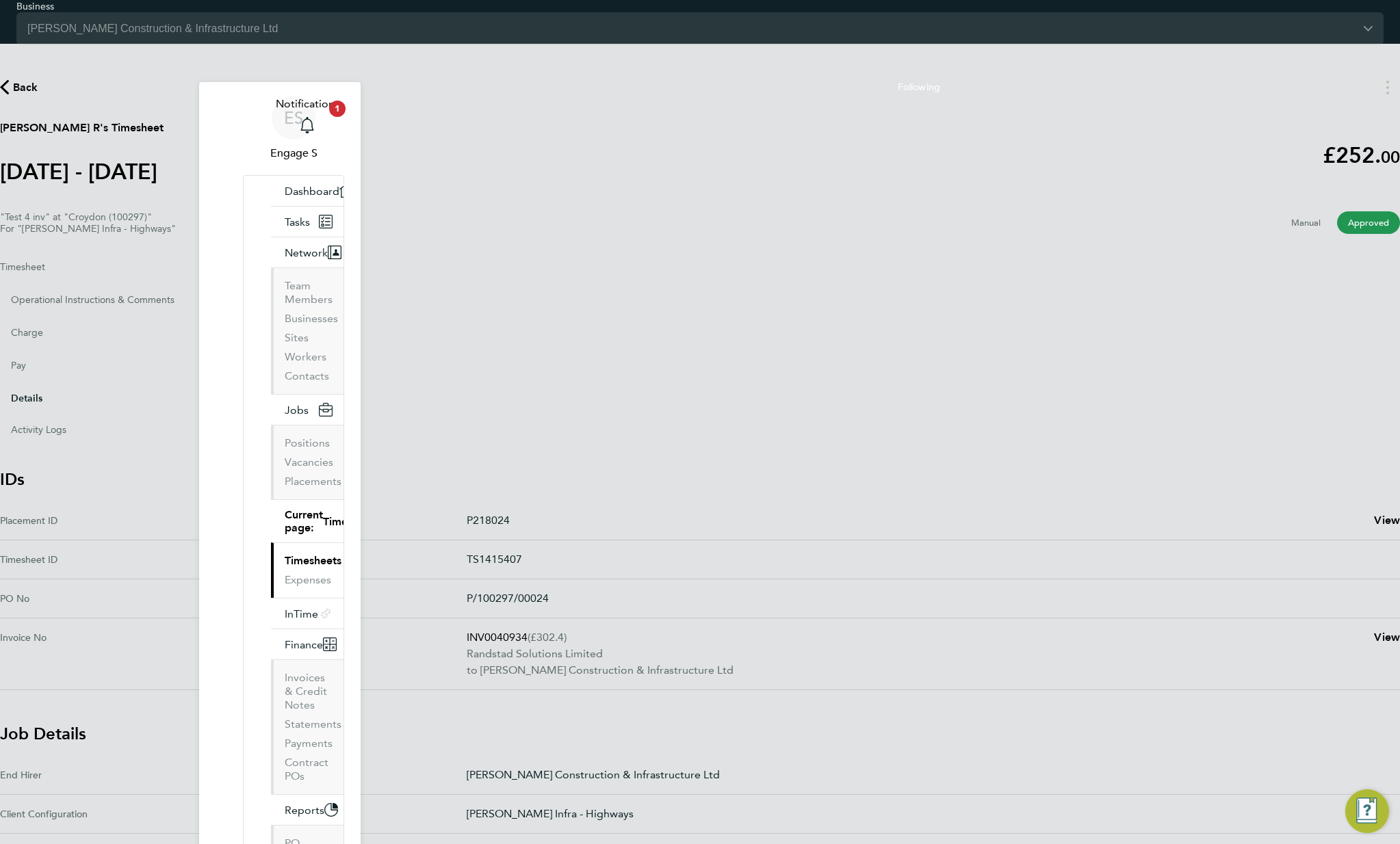
click at [1374, 630] on span "View" at bounding box center [1387, 637] width 26 height 13
click at [1374, 514] on span "View" at bounding box center [1387, 520] width 26 height 13
drag, startPoint x: 414, startPoint y: 187, endPoint x: 734, endPoint y: 192, distance: 320.0
click at [734, 192] on section "Luke Oliver R's Timesheet 02 - 08 Aug 2025 £252. 00 "Test 4 inv" at "Croydon (1…" at bounding box center [700, 177] width 1400 height 115
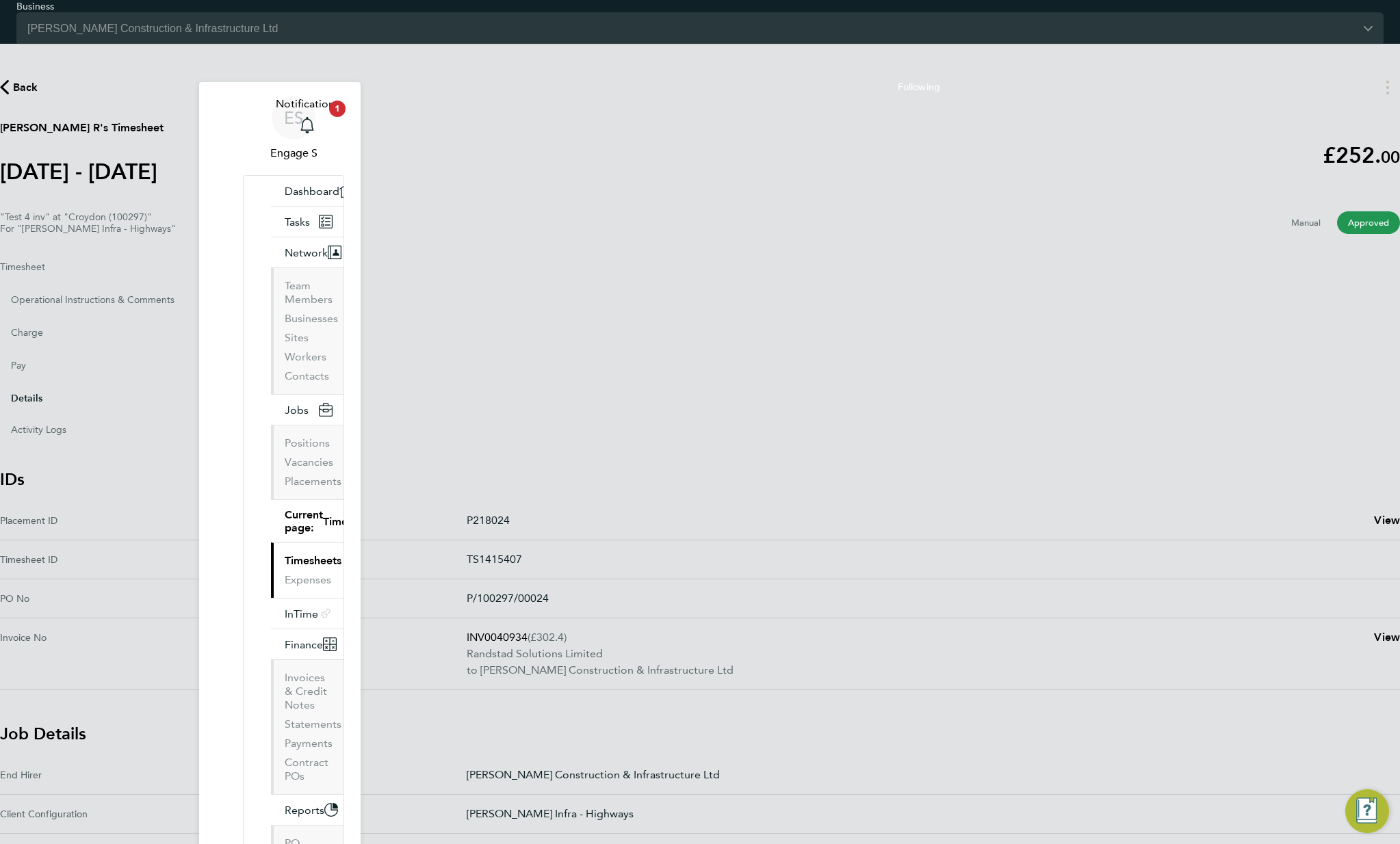
click at [734, 192] on section "Luke Oliver R's Timesheet 02 - 08 Aug 2025 £252. 00 "Test 4 inv" at "Croydon (1…" at bounding box center [700, 177] width 1400 height 115
drag, startPoint x: 652, startPoint y: 183, endPoint x: 445, endPoint y: 174, distance: 207.2
click at [445, 174] on section "Luke Oliver R's Timesheet 02 - 08 Aug 2025 £252. 00 "Test 4 inv" at "Croydon (1…" at bounding box center [700, 177] width 1400 height 115
drag, startPoint x: 890, startPoint y: 499, endPoint x: 573, endPoint y: 468, distance: 318.5
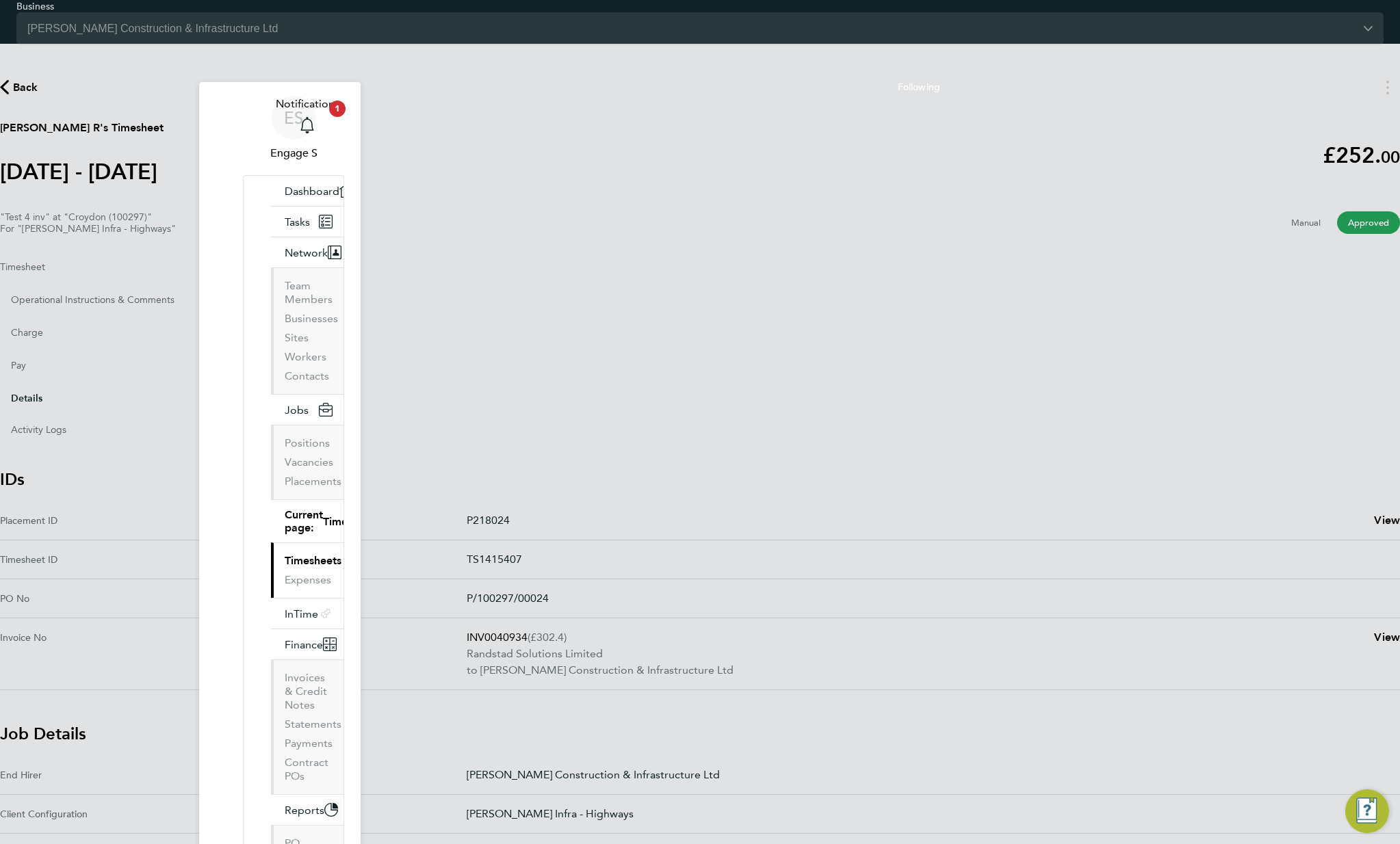
click at [573, 618] on No "Invoice No INV0040934 (£302.4) Randstad Solutions Limited to Morgan Sindall Con…" at bounding box center [700, 654] width 1400 height 72
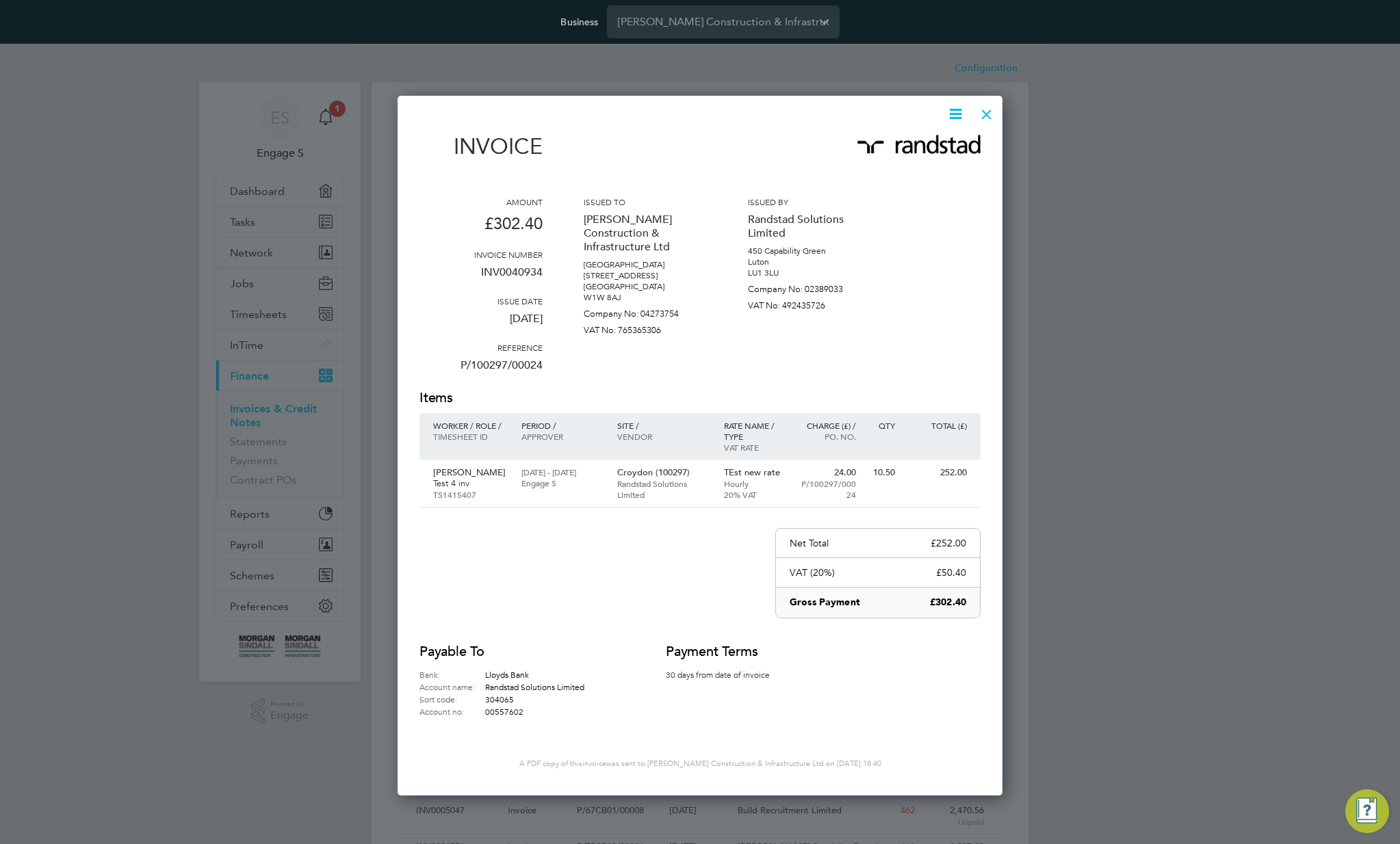
click at [980, 108] on div at bounding box center [987, 111] width 25 height 25
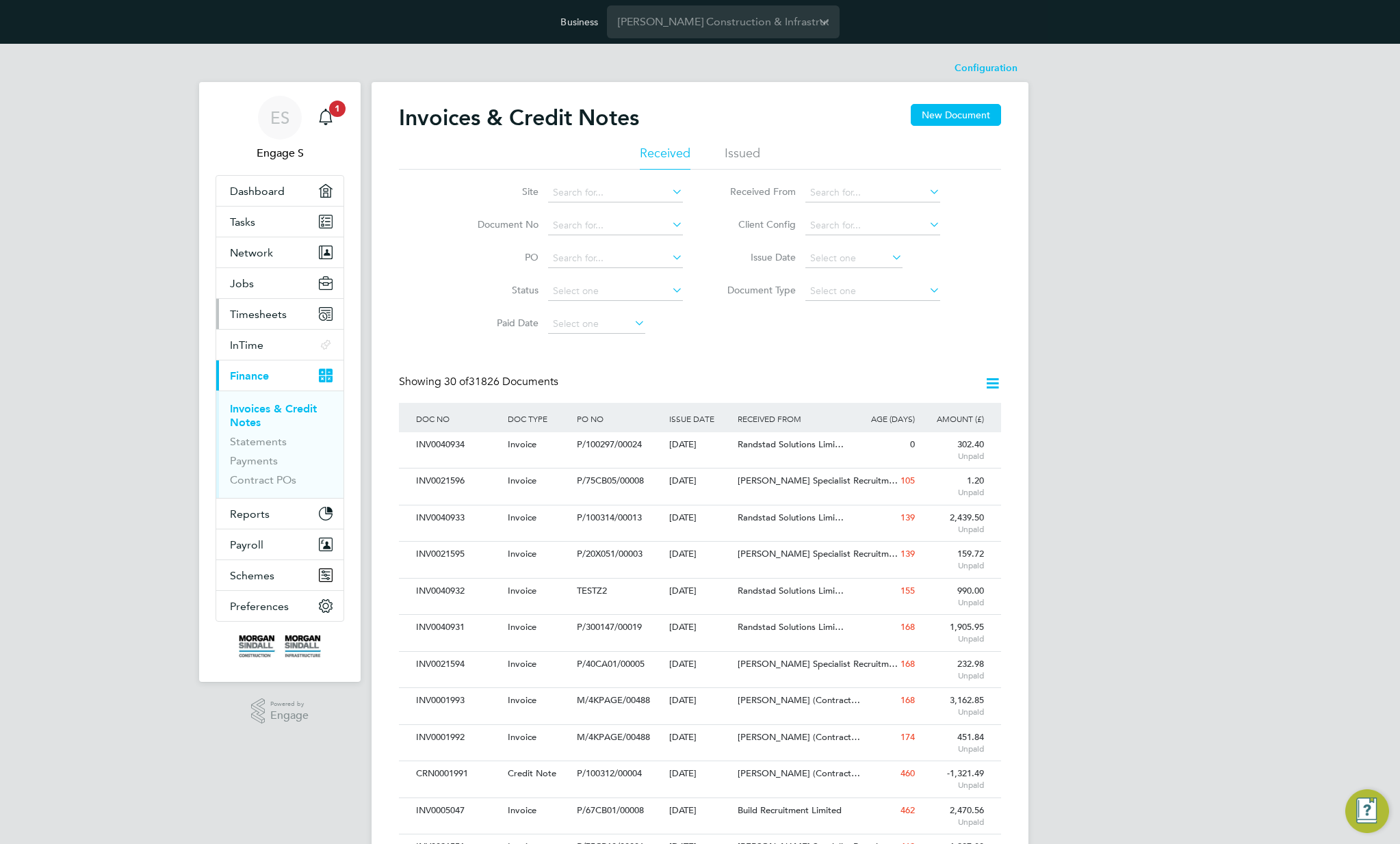
click at [269, 314] on span "Timesheets" at bounding box center [258, 314] width 57 height 13
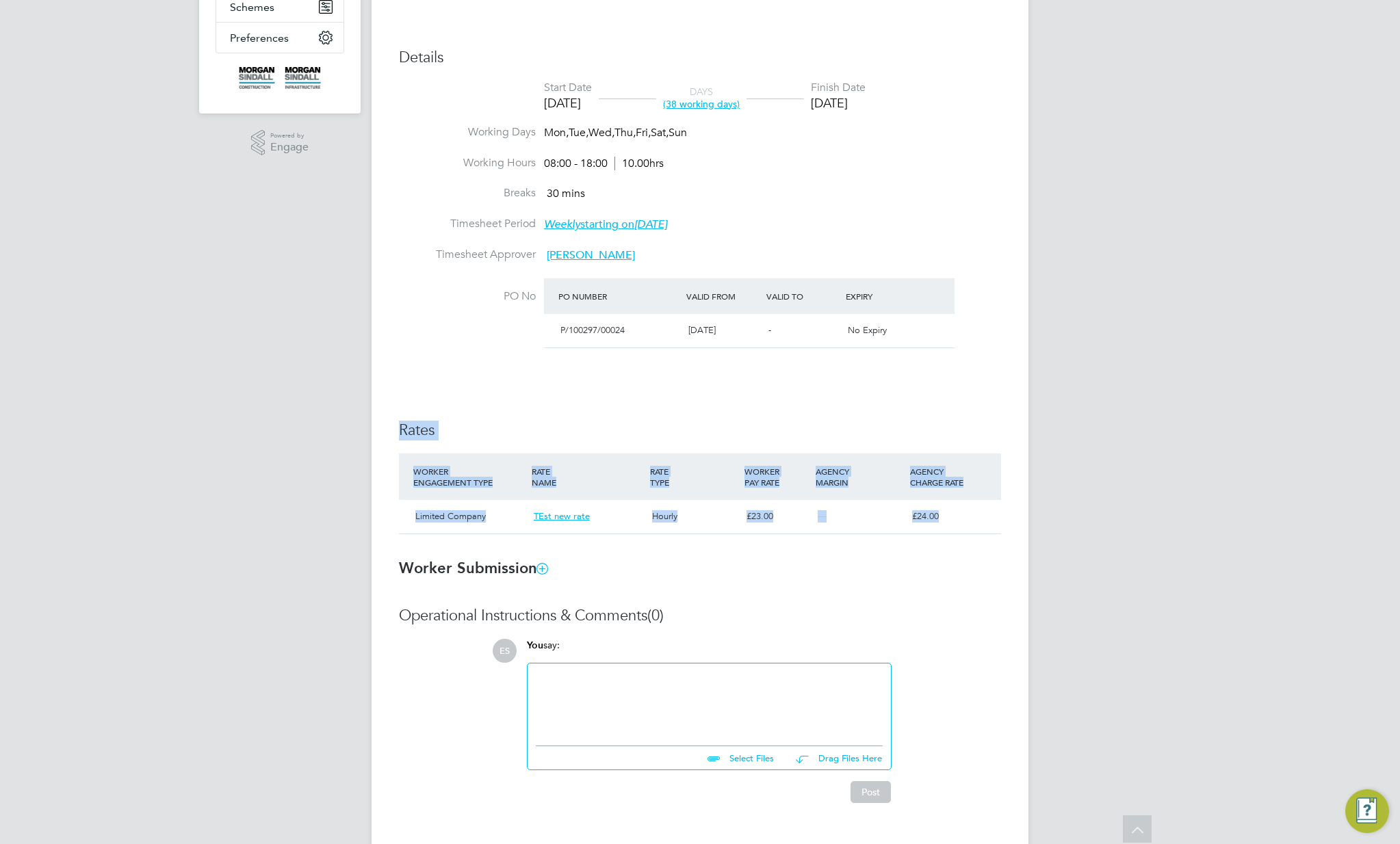
drag, startPoint x: 404, startPoint y: 423, endPoint x: 1046, endPoint y: 561, distance: 656.7
click at [1046, 560] on div "ES Engage S Notifications 1 Applications: Dashboard Tasks Network Team Members …" at bounding box center [700, 190] width 1400 height 1364
click at [927, 566] on h3 "Worker Submission" at bounding box center [700, 568] width 602 height 20
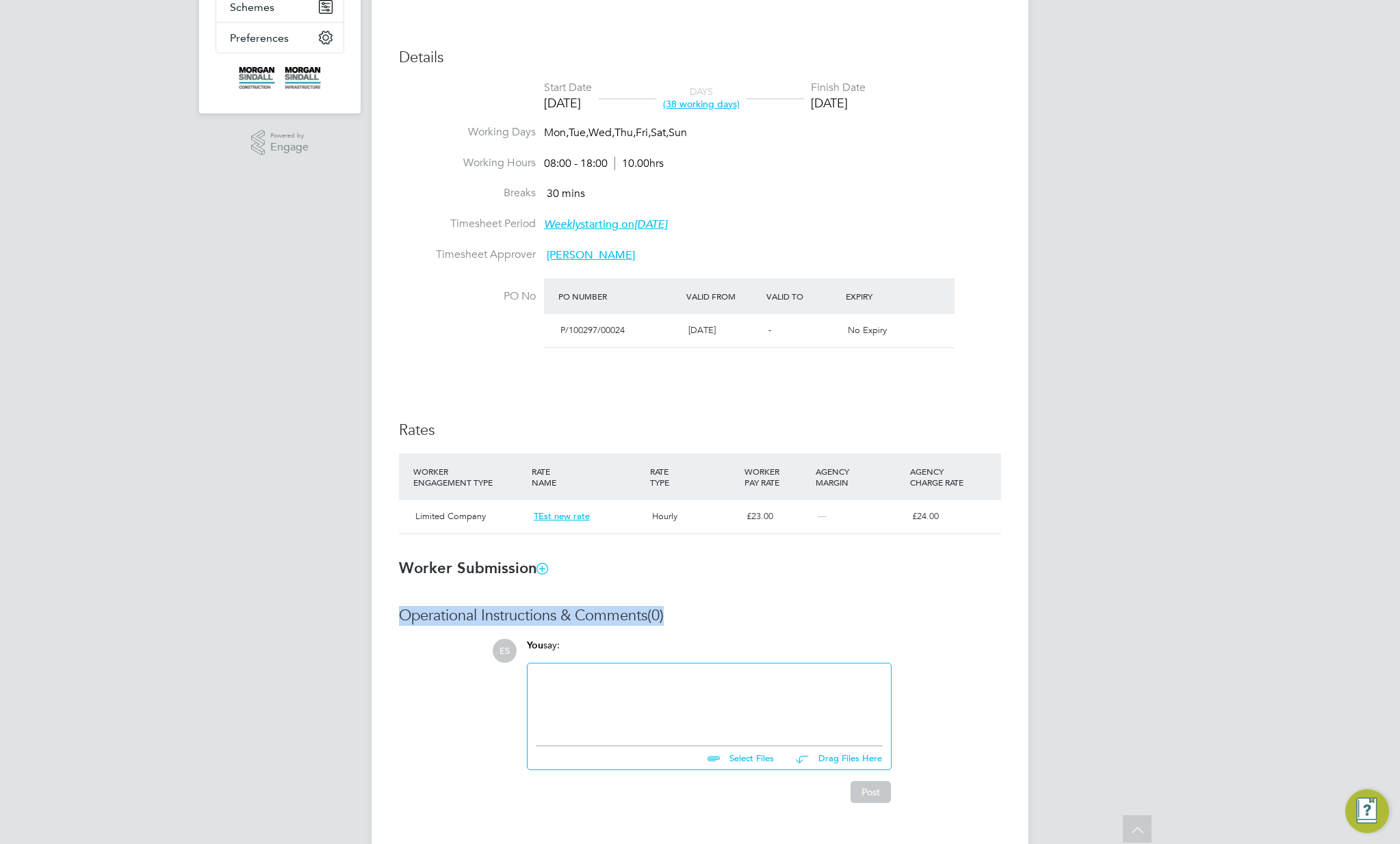
click at [927, 566] on h3 "Worker Submission" at bounding box center [700, 568] width 602 height 20
click at [545, 566] on icon at bounding box center [542, 568] width 10 height 10
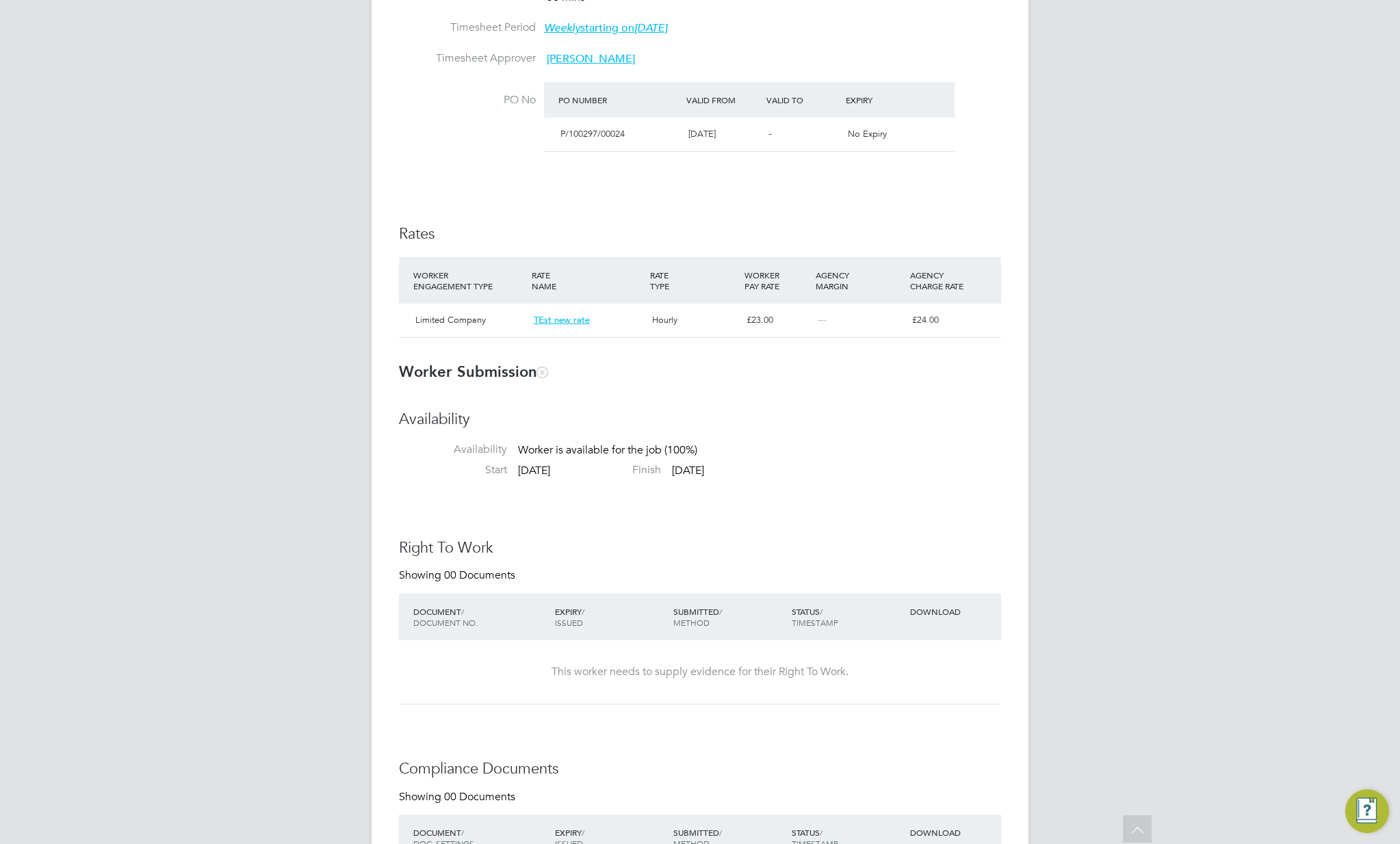
click at [786, 512] on div "Availability Availability Worker is available for the job (100%) Start 01 Aug 2…" at bounding box center [700, 834] width 602 height 848
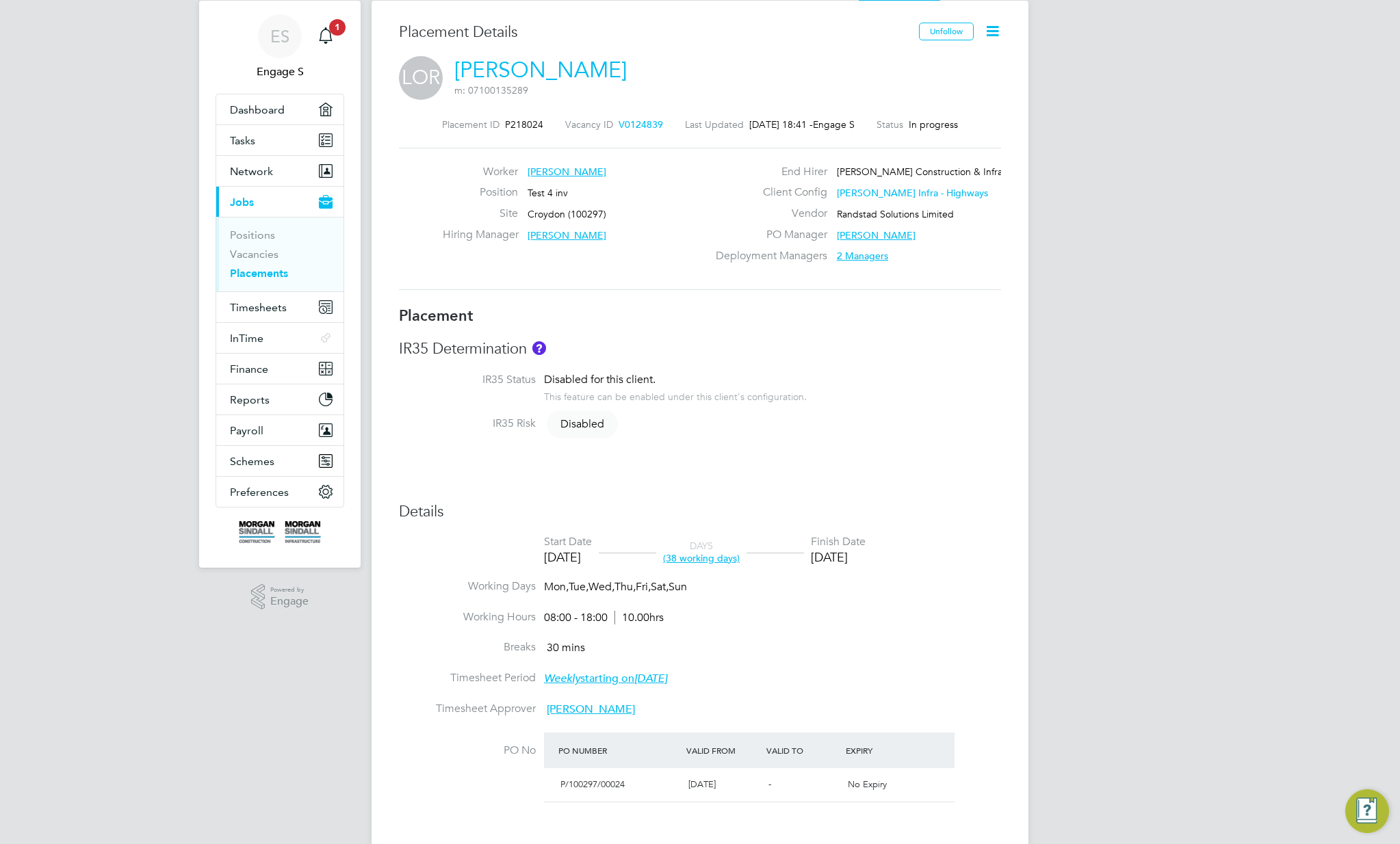
click at [796, 453] on div "Placement IR35 Determination IR35 Status Disabled for this client. This feature…" at bounding box center [700, 654] width 602 height 695
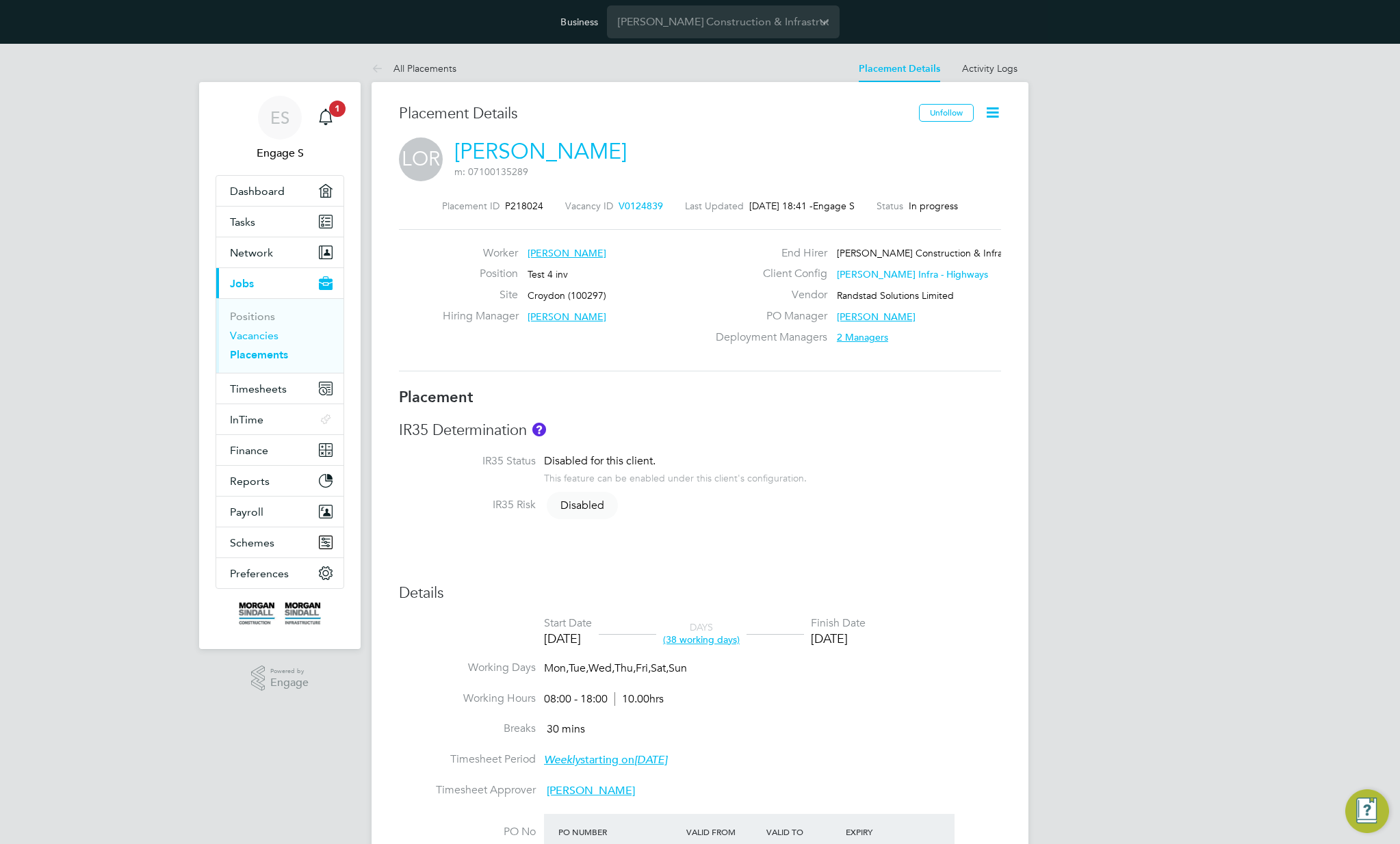
click at [250, 335] on link "Vacancies" at bounding box center [254, 335] width 49 height 13
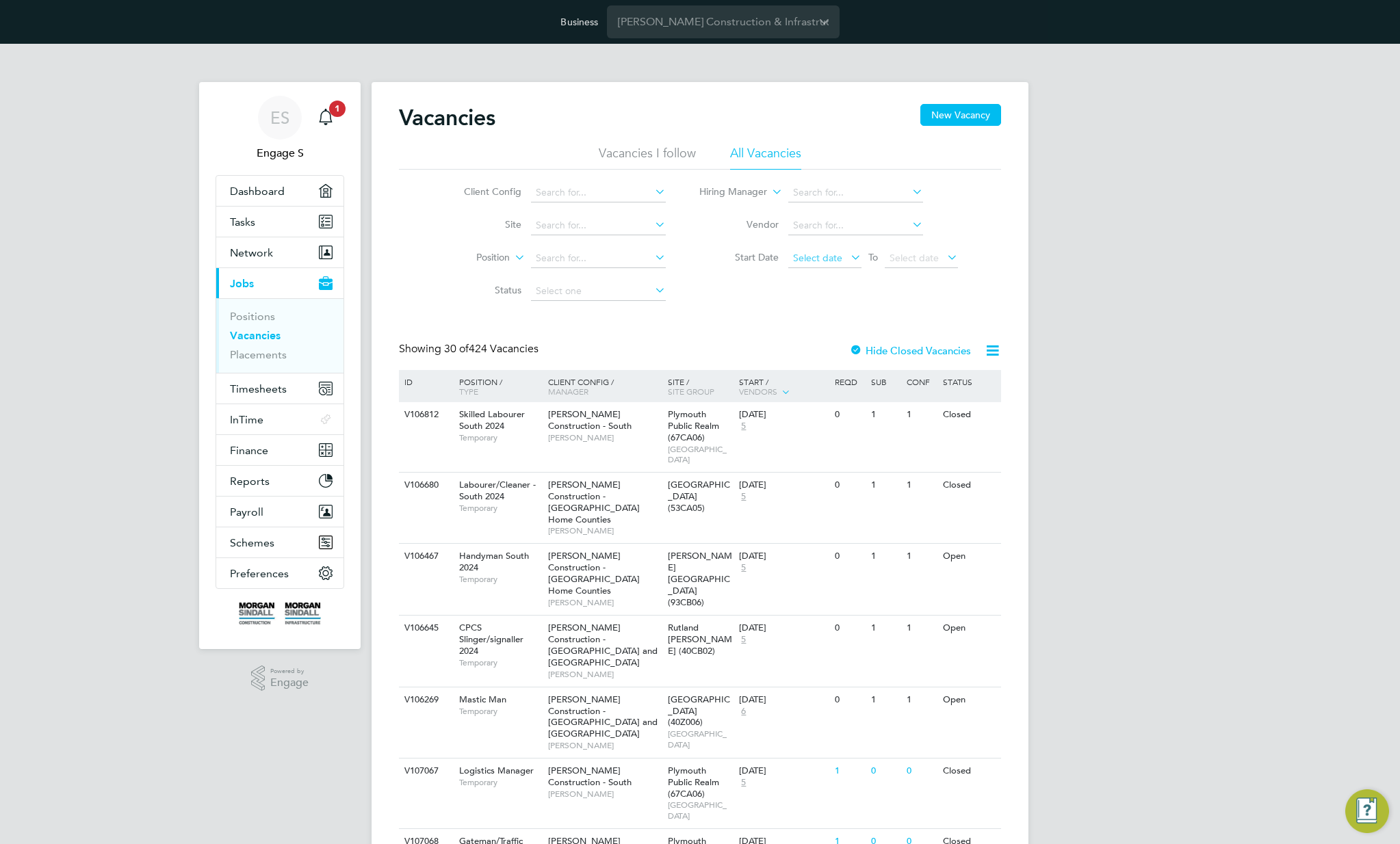
click at [820, 260] on span "Select date" at bounding box center [818, 257] width 50 height 12
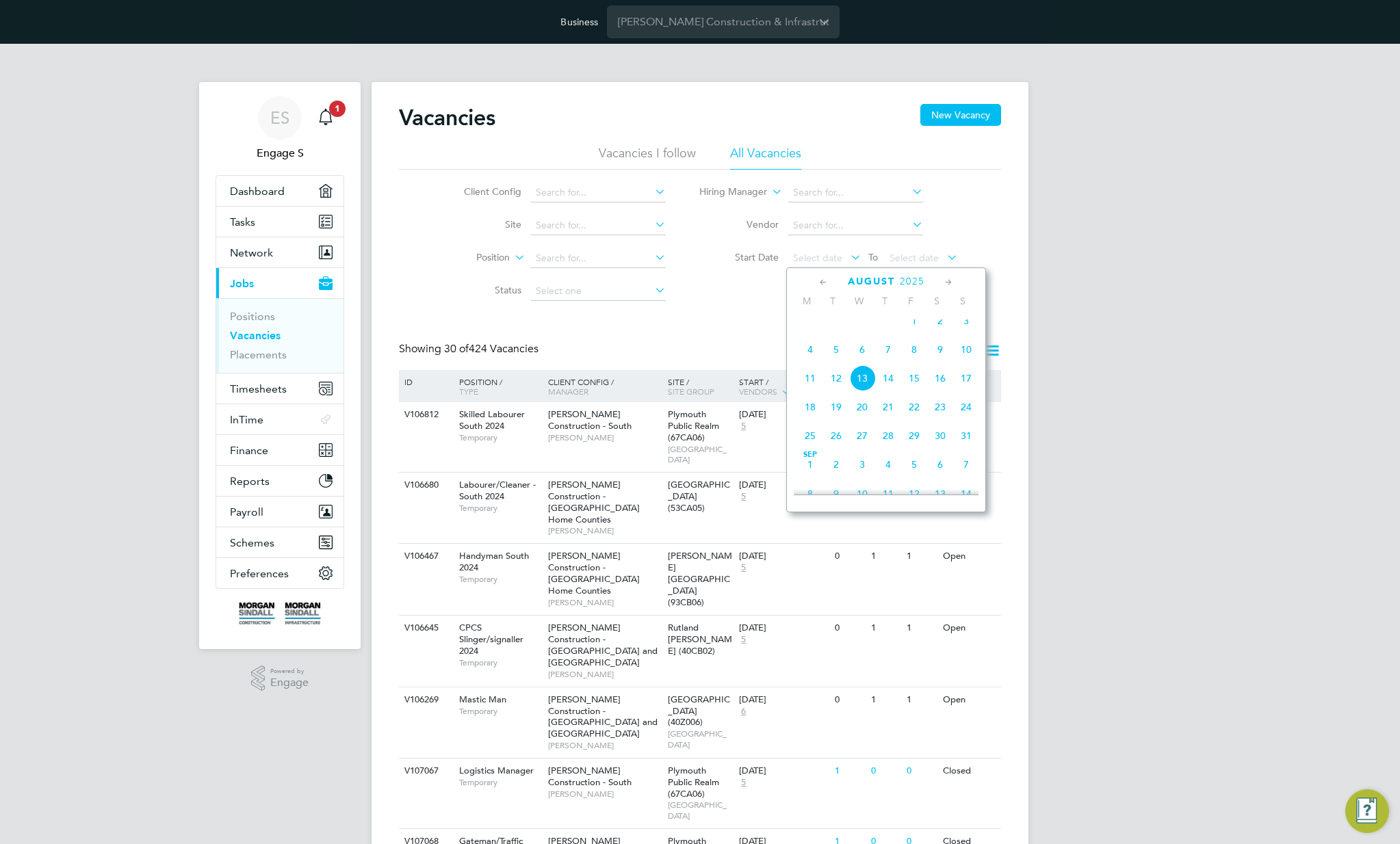
click at [923, 332] on span "Aug 1" at bounding box center [914, 321] width 26 height 26
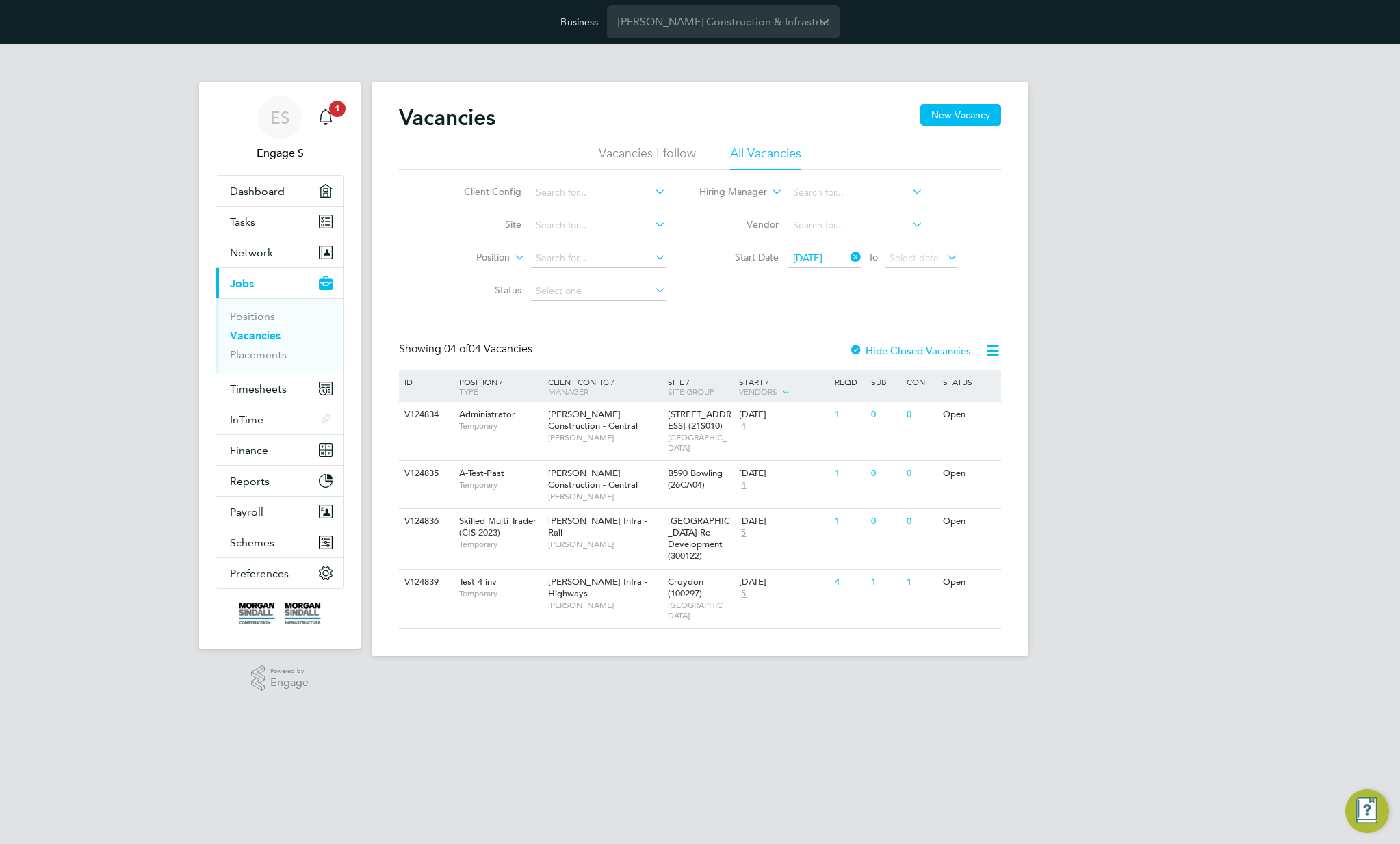
click at [994, 348] on icon at bounding box center [992, 350] width 17 height 17
click at [942, 383] on li "Download Vacancies Report" at bounding box center [930, 383] width 139 height 19
click at [820, 325] on div "Vacancies New Vacancy Vacancies I follow All Vacancies Client Config Site Posit…" at bounding box center [700, 367] width 602 height 525
click at [275, 254] on button "Network" at bounding box center [280, 252] width 128 height 30
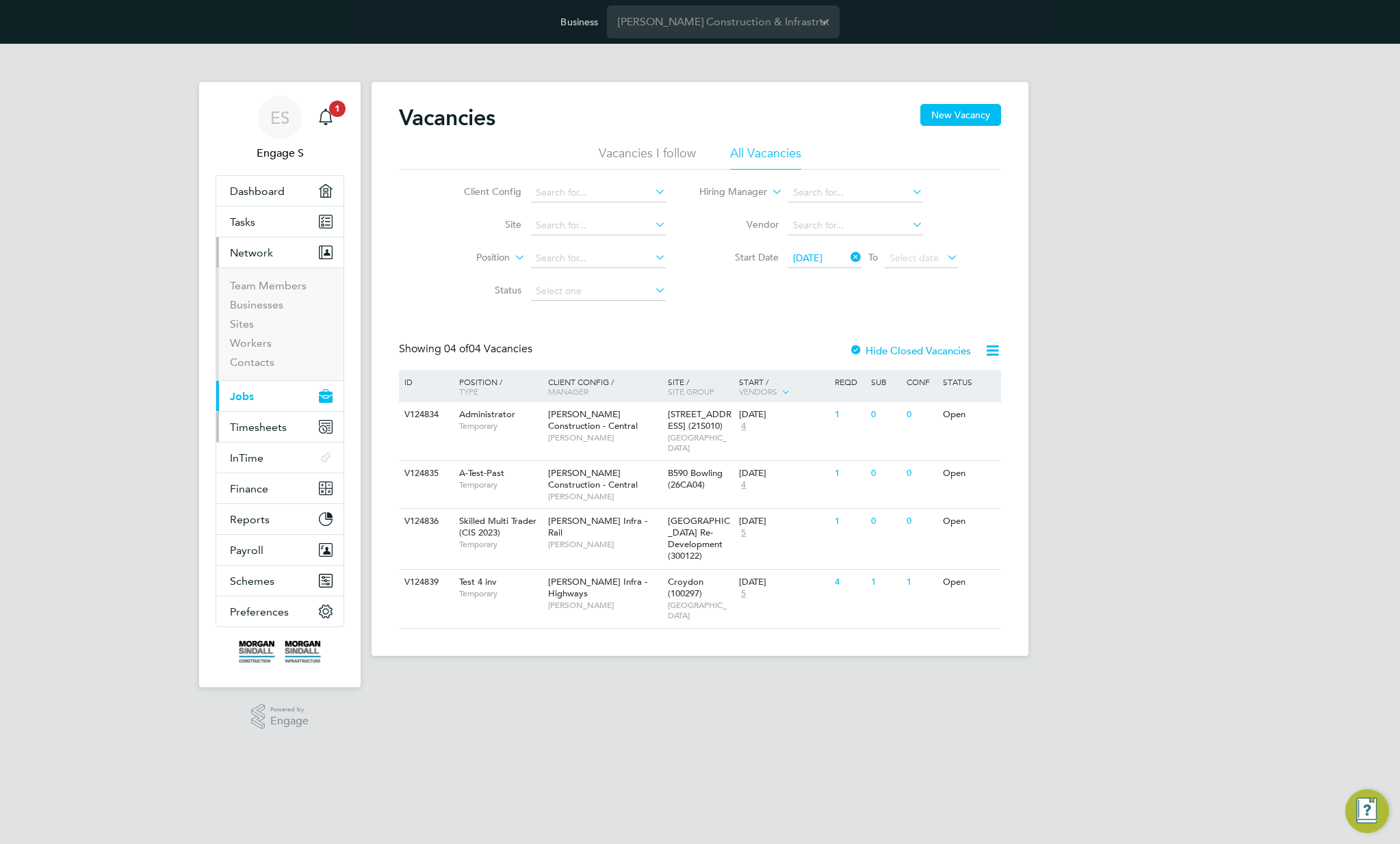
click at [265, 421] on span "Timesheets" at bounding box center [258, 427] width 57 height 13
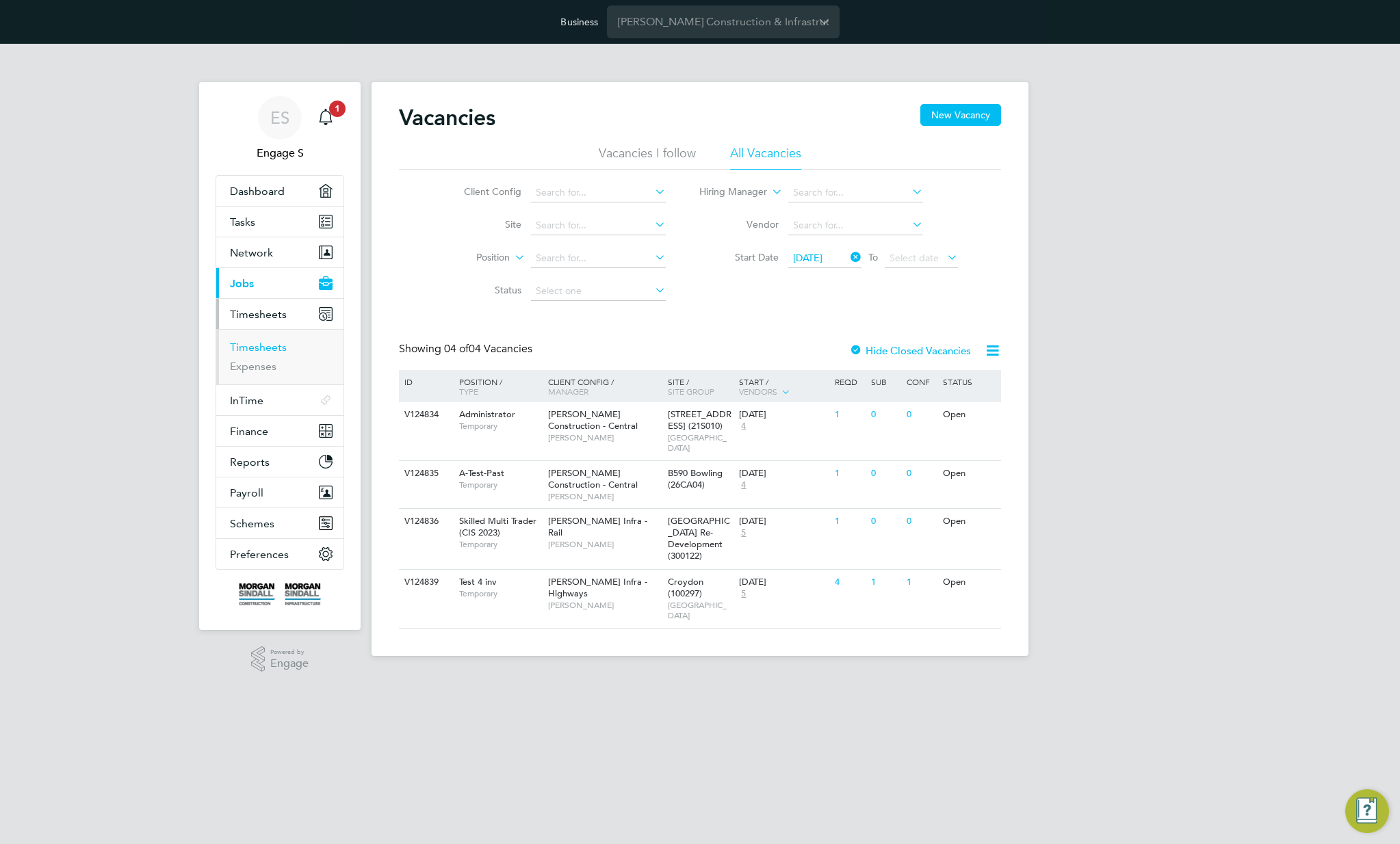
click at [250, 345] on link "Timesheets" at bounding box center [258, 347] width 57 height 13
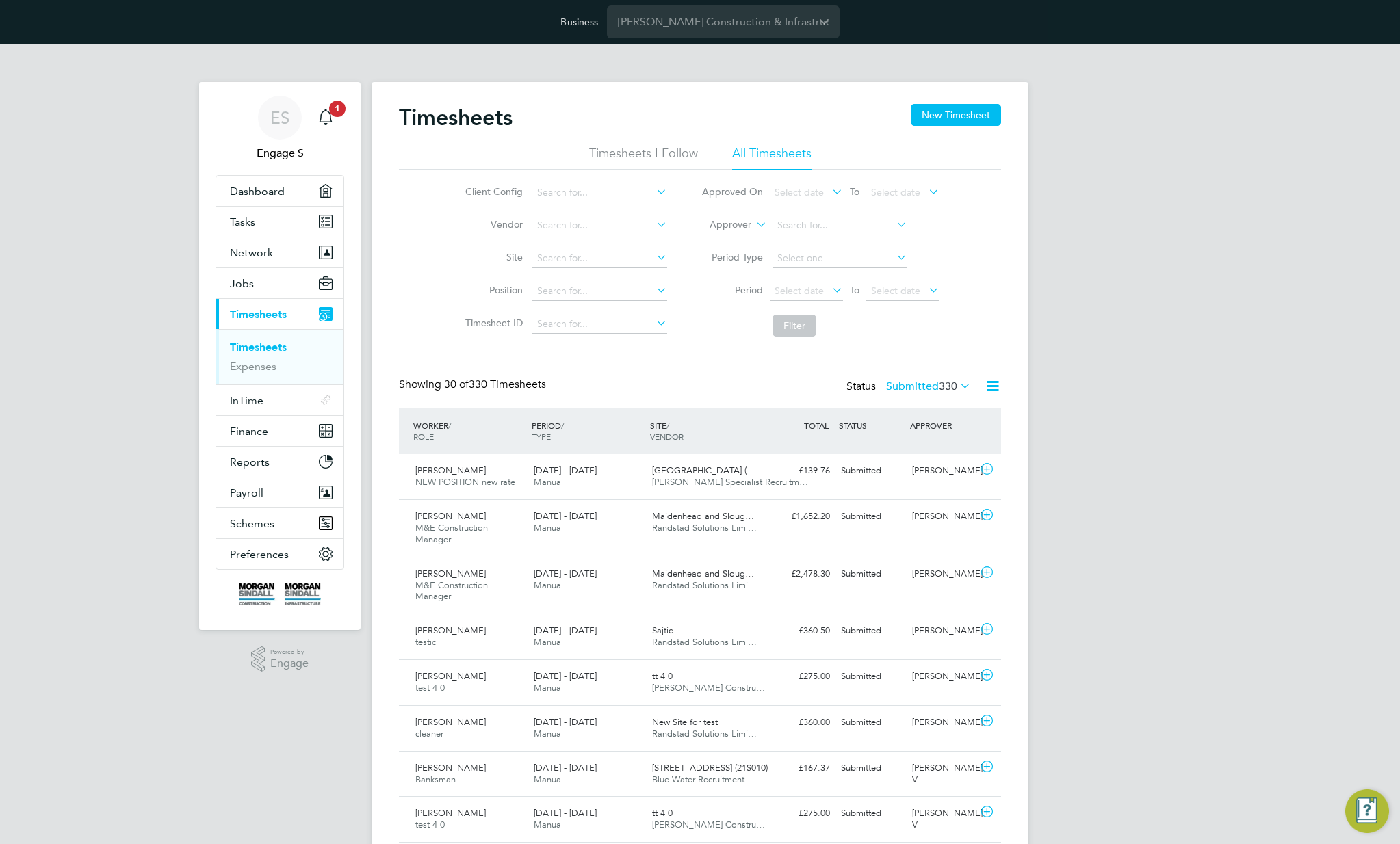
scroll to position [46, 119]
click at [994, 383] on icon at bounding box center [992, 386] width 17 height 17
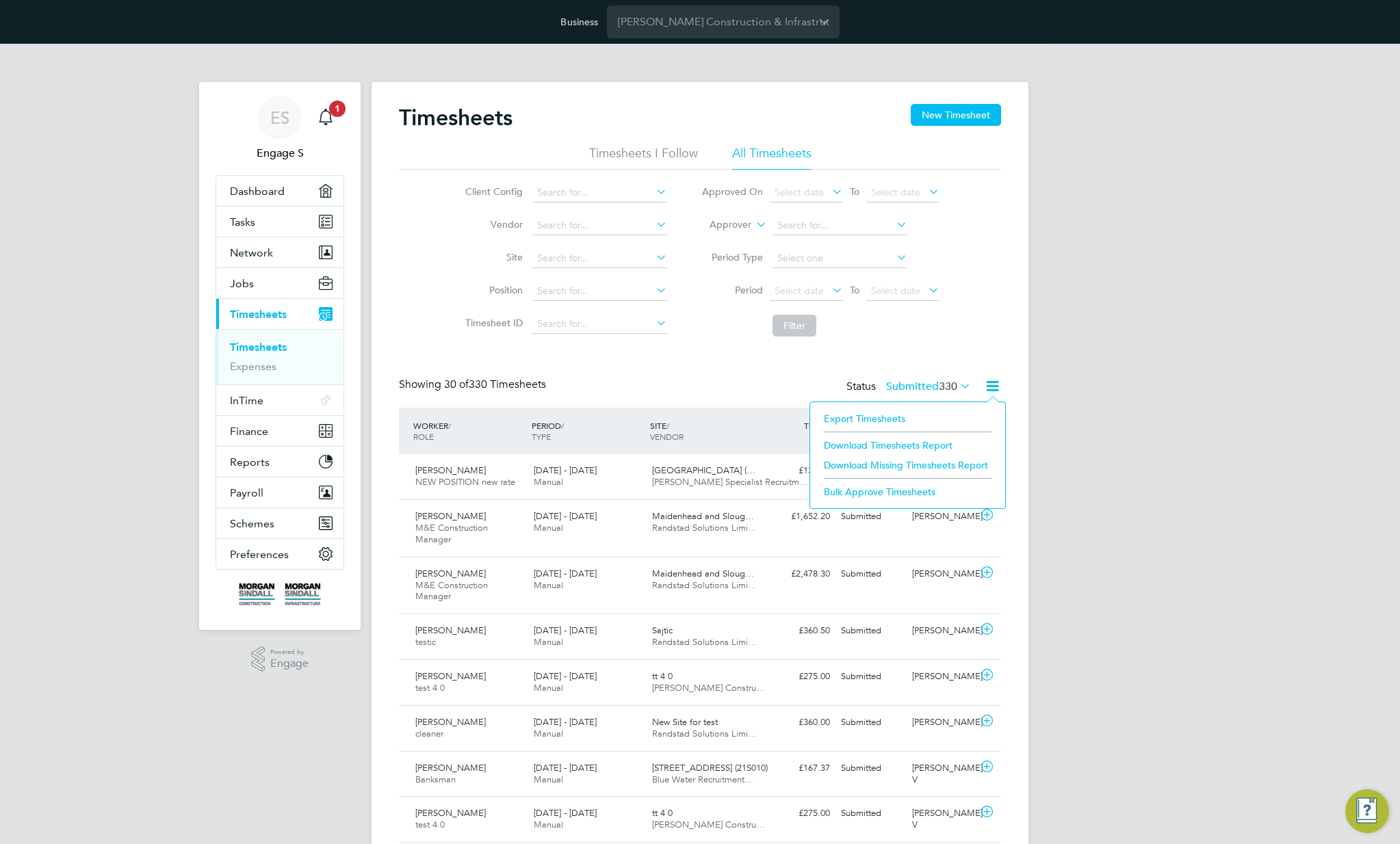
click at [879, 413] on li "Export Timesheets" at bounding box center [907, 418] width 182 height 19
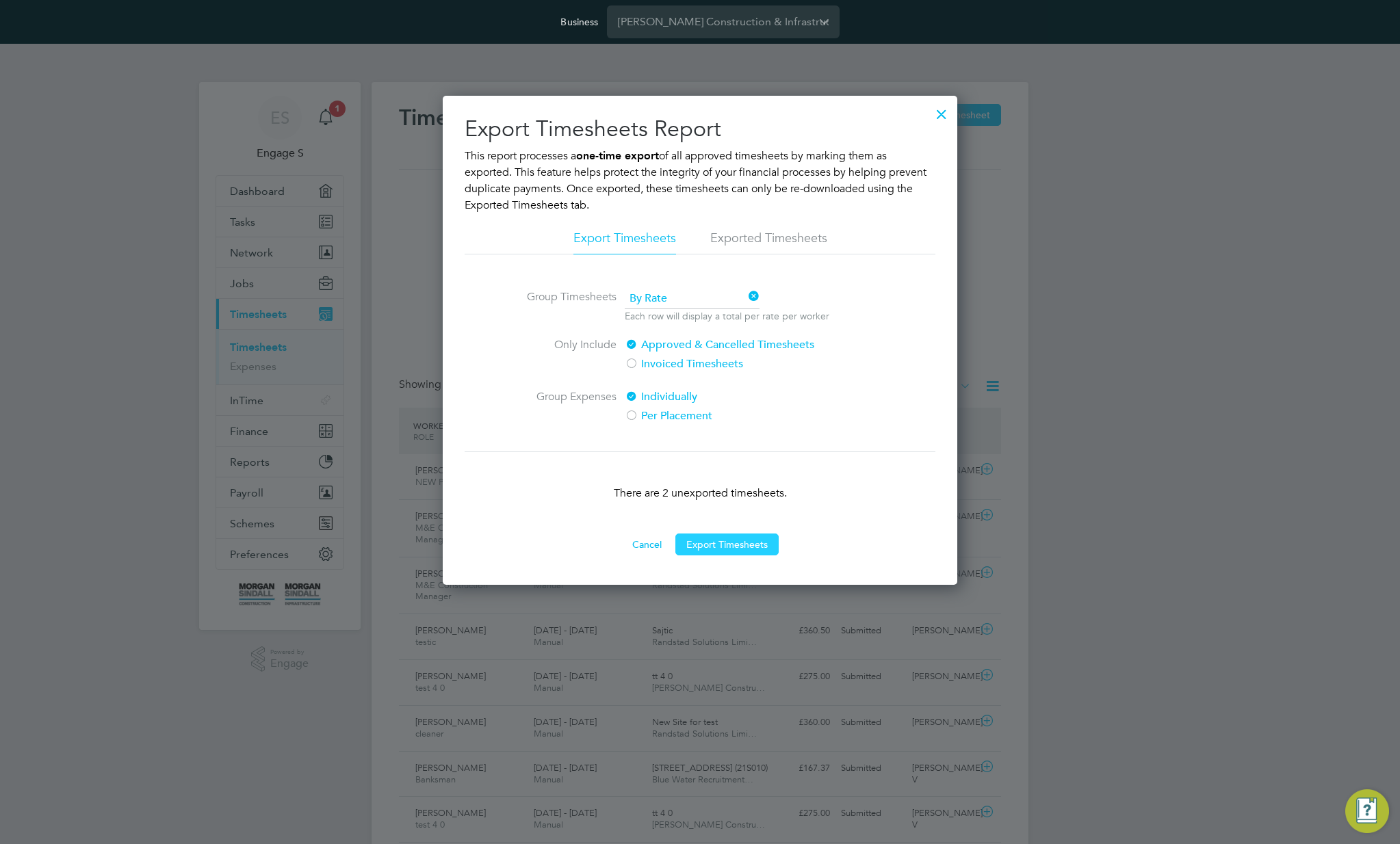
click at [740, 550] on button "Export Timesheets" at bounding box center [727, 544] width 104 height 22
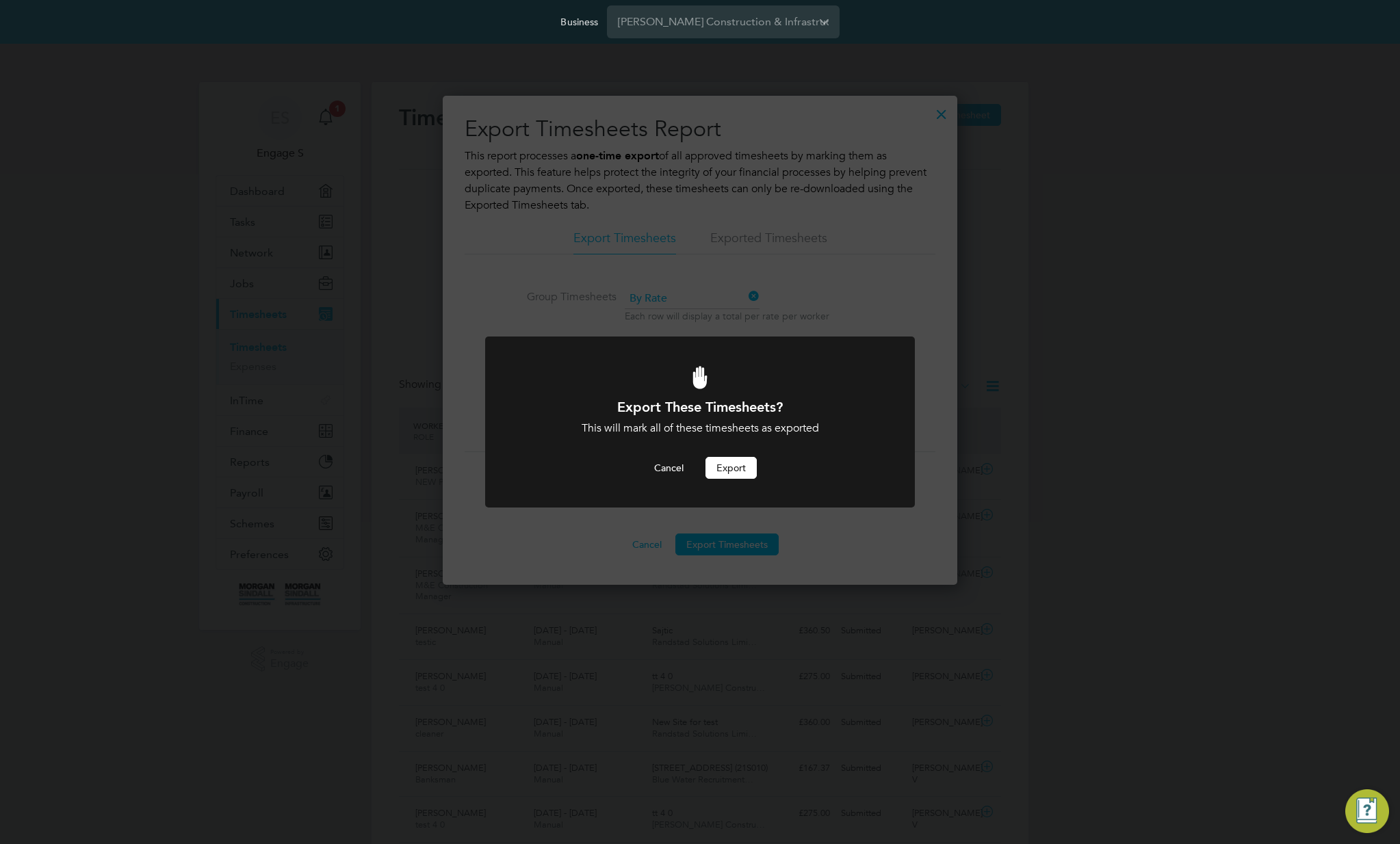
click at [726, 460] on button "Export" at bounding box center [731, 468] width 51 height 22
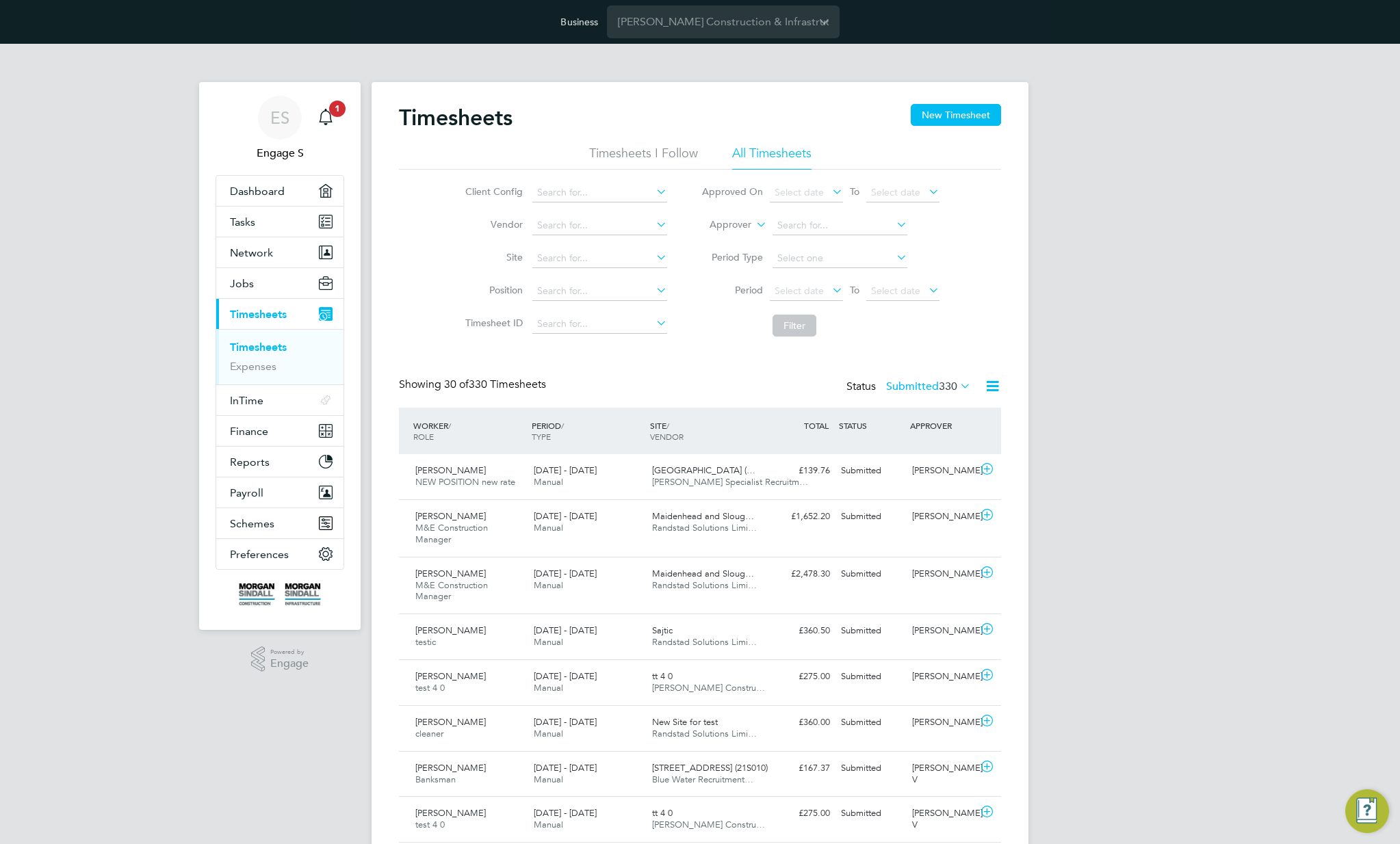
click at [928, 388] on label "Submitted 330" at bounding box center [928, 386] width 85 height 14
click at [901, 408] on li "All" at bounding box center [909, 410] width 63 height 19
click at [232, 286] on span "Jobs" at bounding box center [241, 284] width 24 height 13
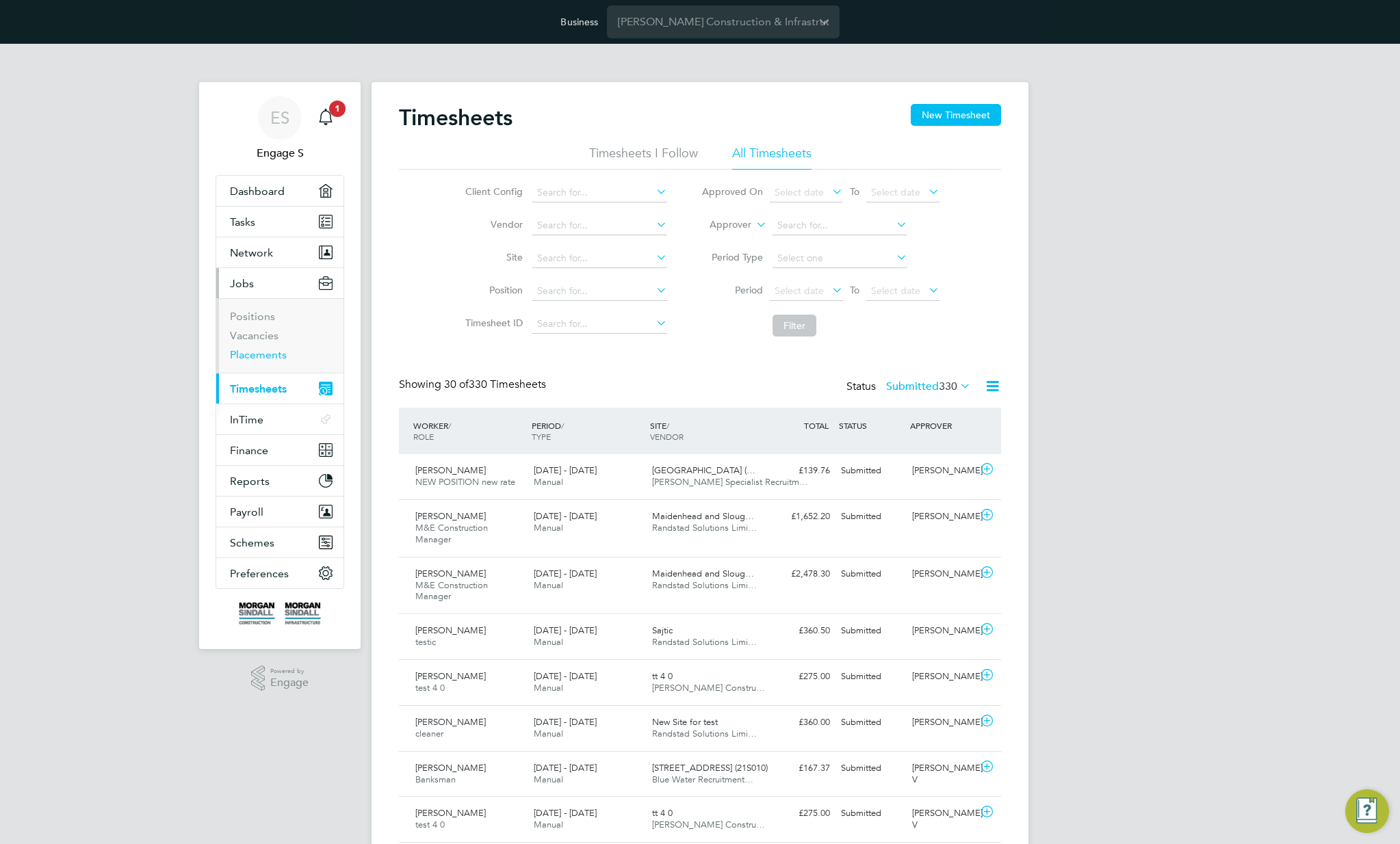
click at [247, 356] on link "Placements" at bounding box center [258, 355] width 57 height 13
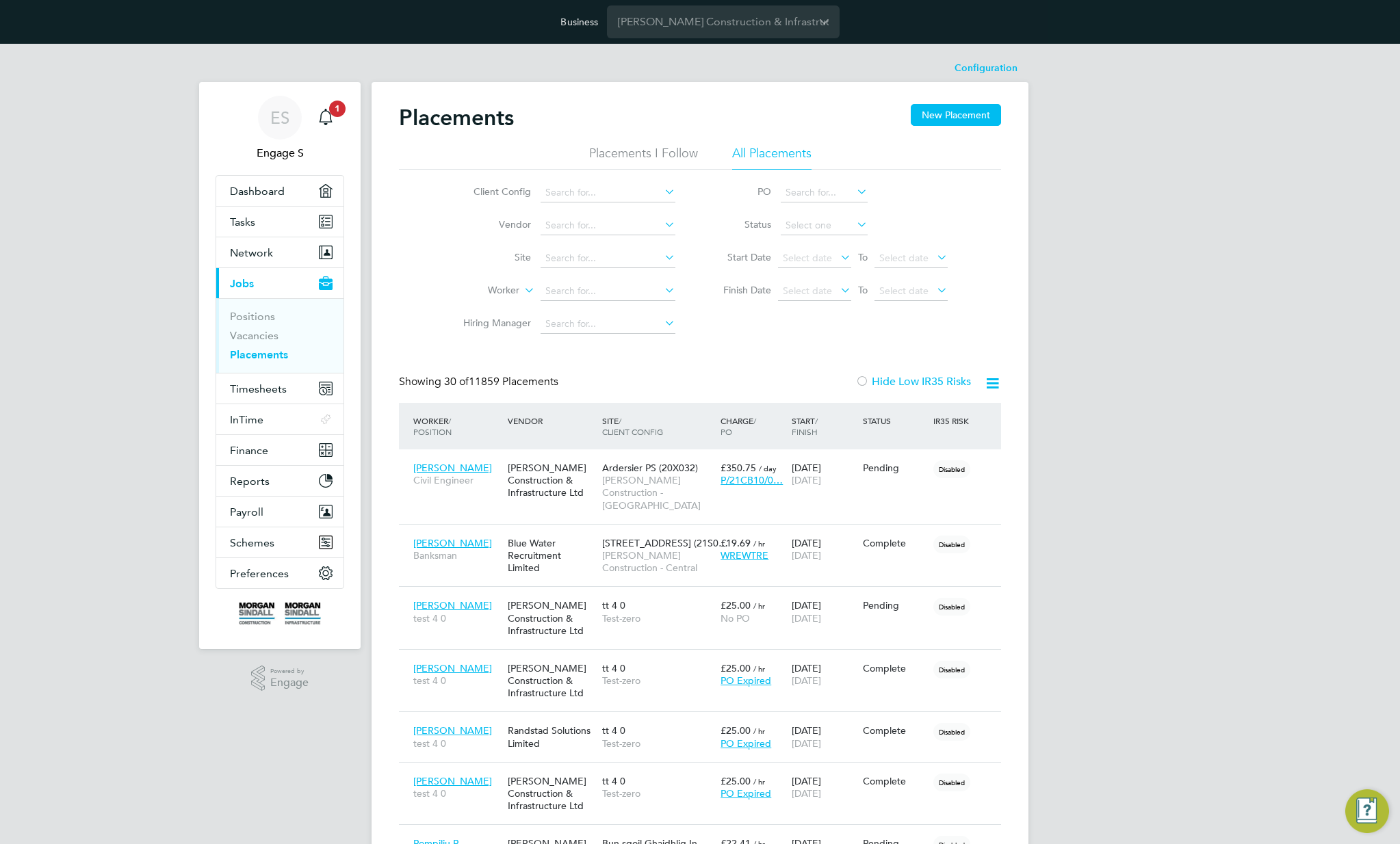
click at [755, 329] on div "Client Config Vendor Site Worker Hiring Manager PO Status Start Date Select dat…" at bounding box center [700, 255] width 602 height 171
click at [811, 259] on span "Select date" at bounding box center [807, 257] width 50 height 12
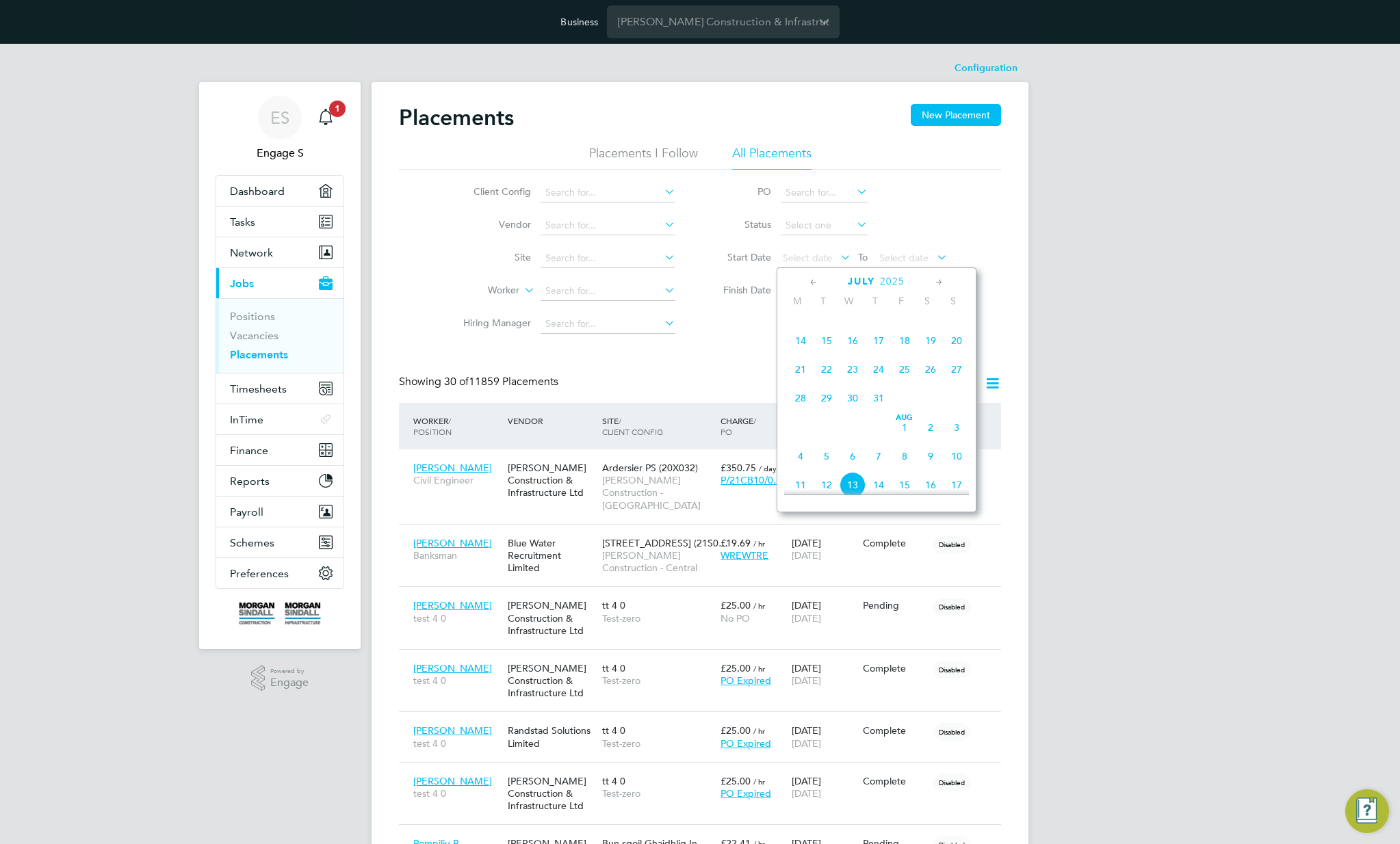
click at [796, 342] on span "14" at bounding box center [801, 340] width 26 height 26
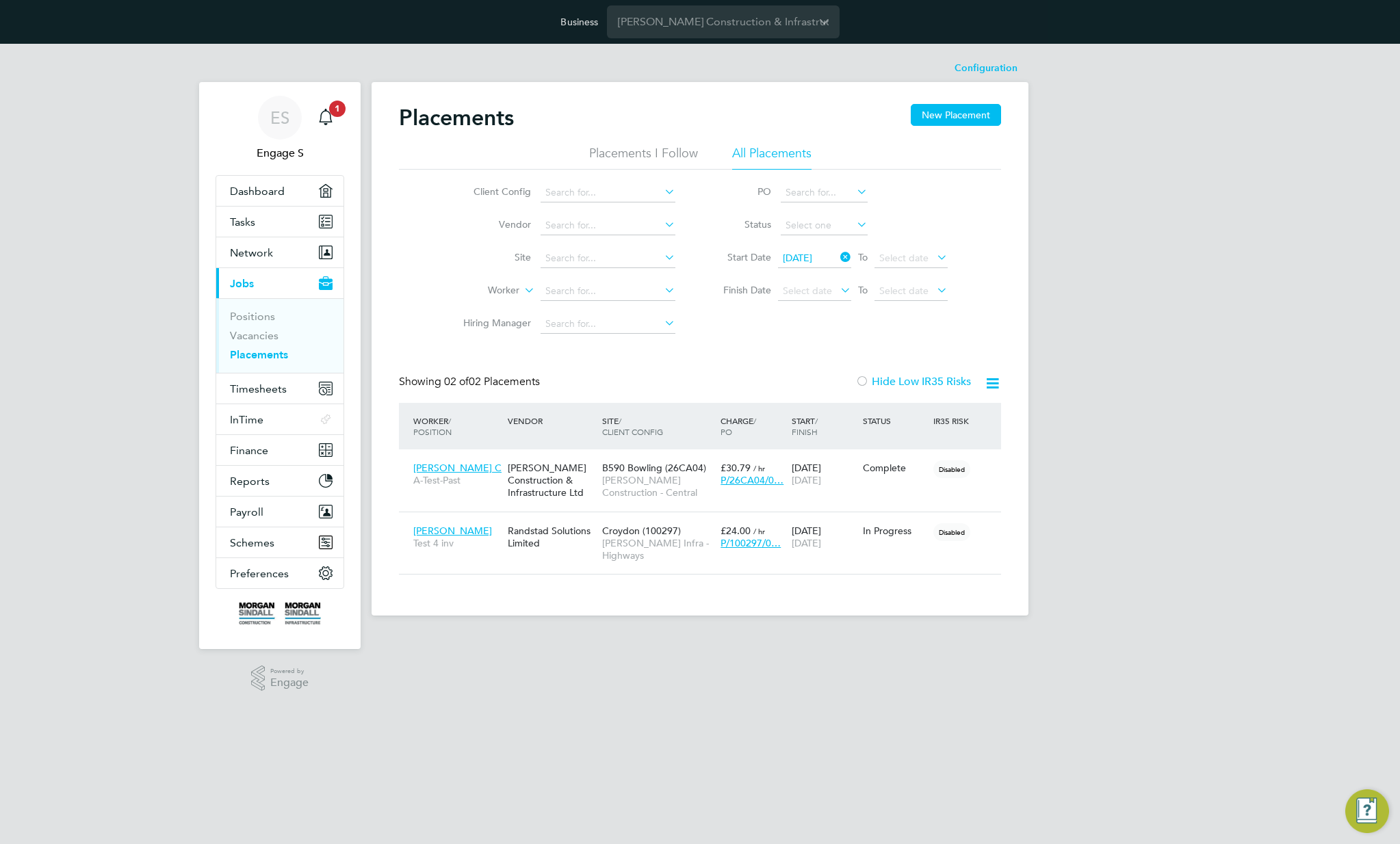
click at [993, 383] on icon at bounding box center [992, 383] width 17 height 17
click at [949, 413] on li "Download Placements Report" at bounding box center [925, 415] width 146 height 19
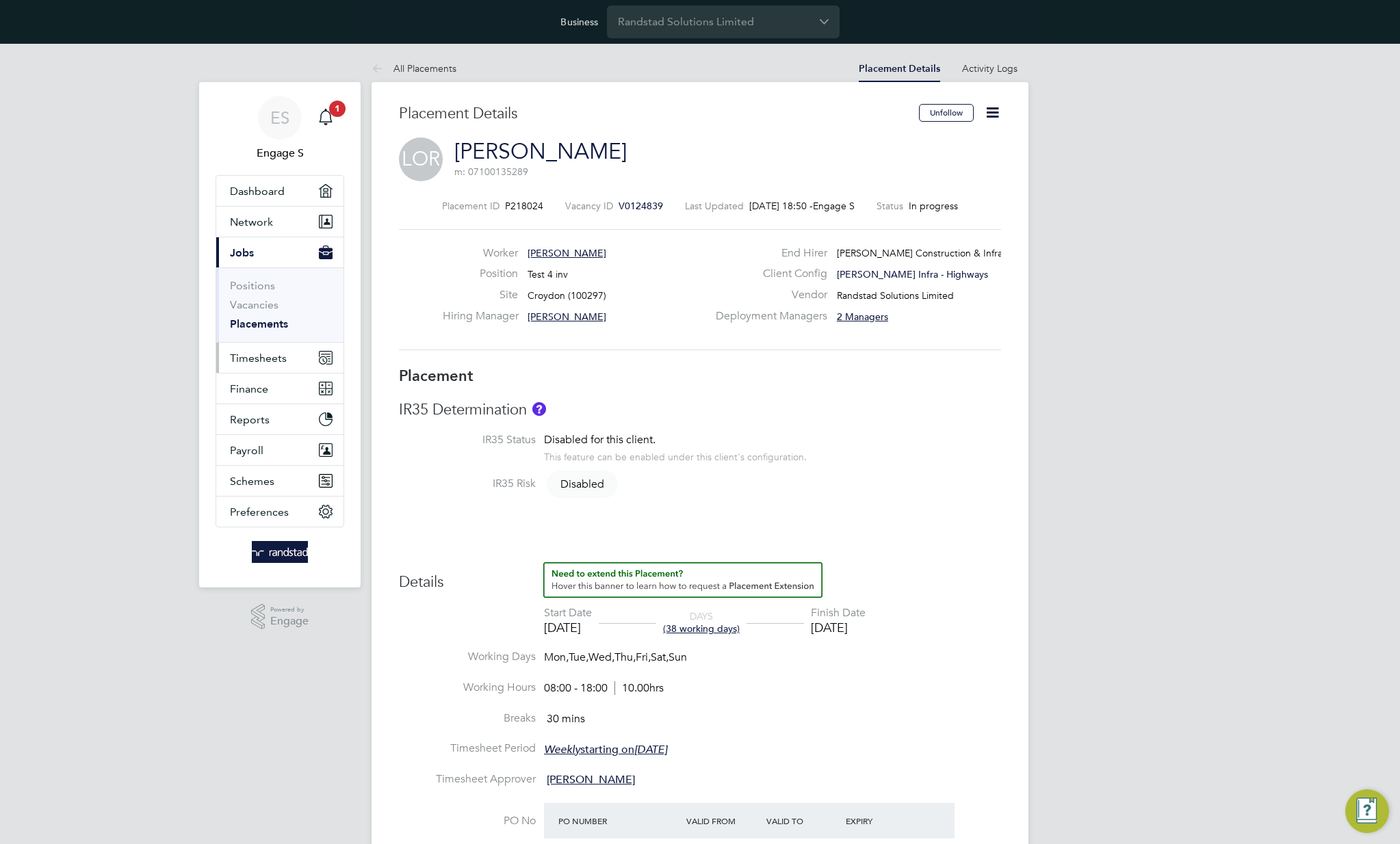
click at [273, 358] on span "Timesheets" at bounding box center [258, 358] width 57 height 13
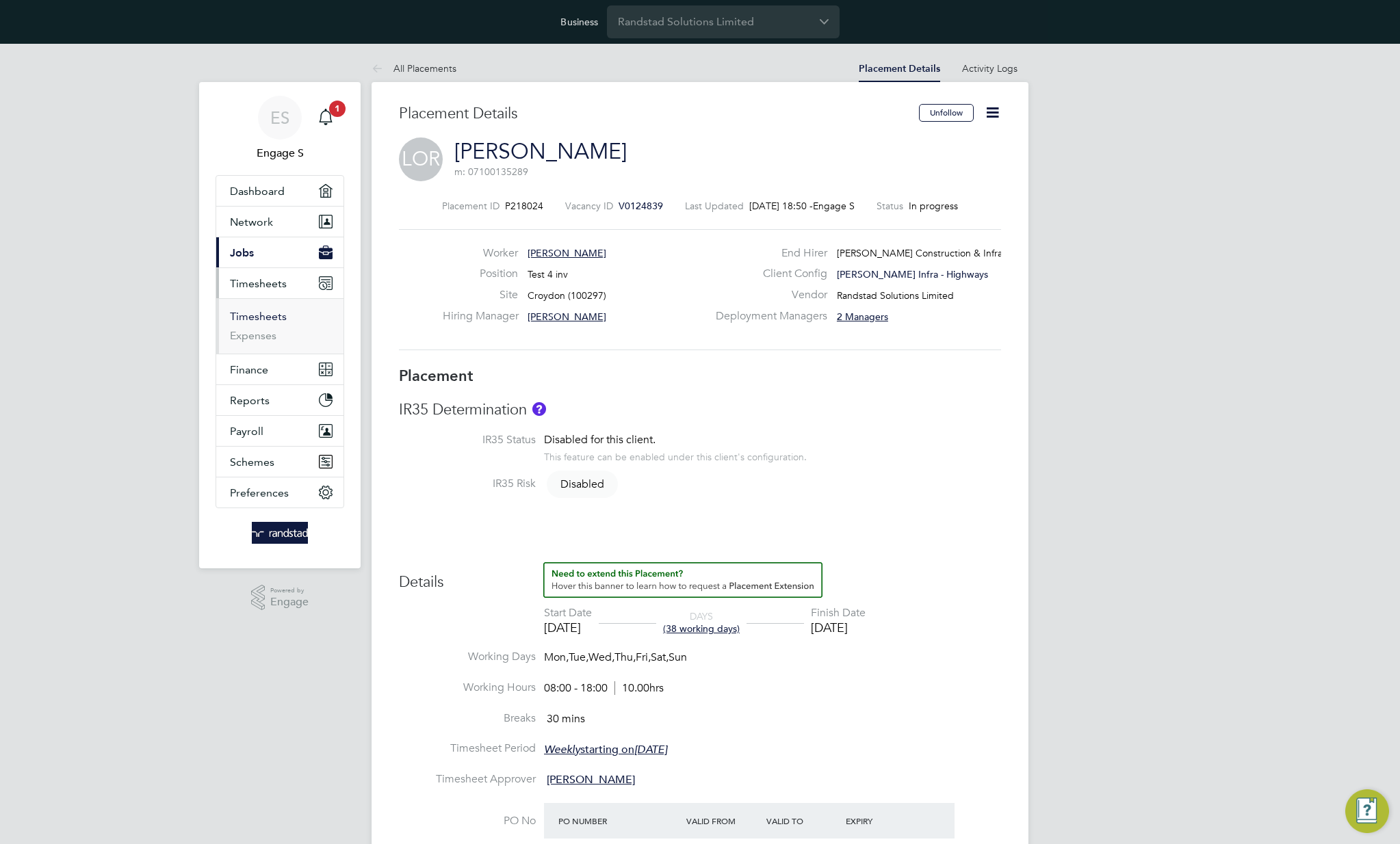
click at [260, 314] on link "Timesheets" at bounding box center [258, 316] width 57 height 13
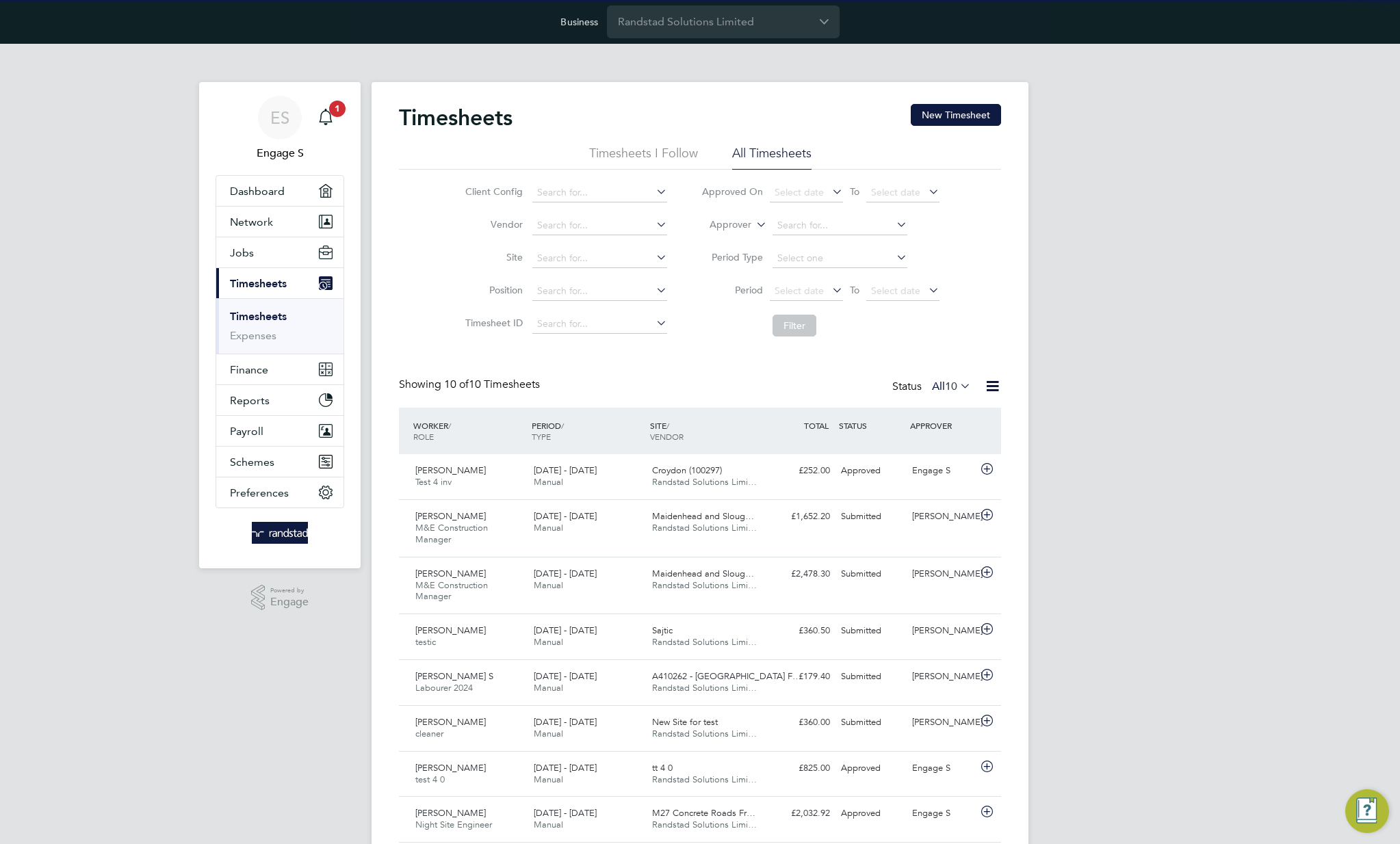
scroll to position [7, 7]
click at [995, 383] on icon at bounding box center [992, 386] width 17 height 17
click at [870, 416] on li "Export Timesheets" at bounding box center [907, 418] width 182 height 19
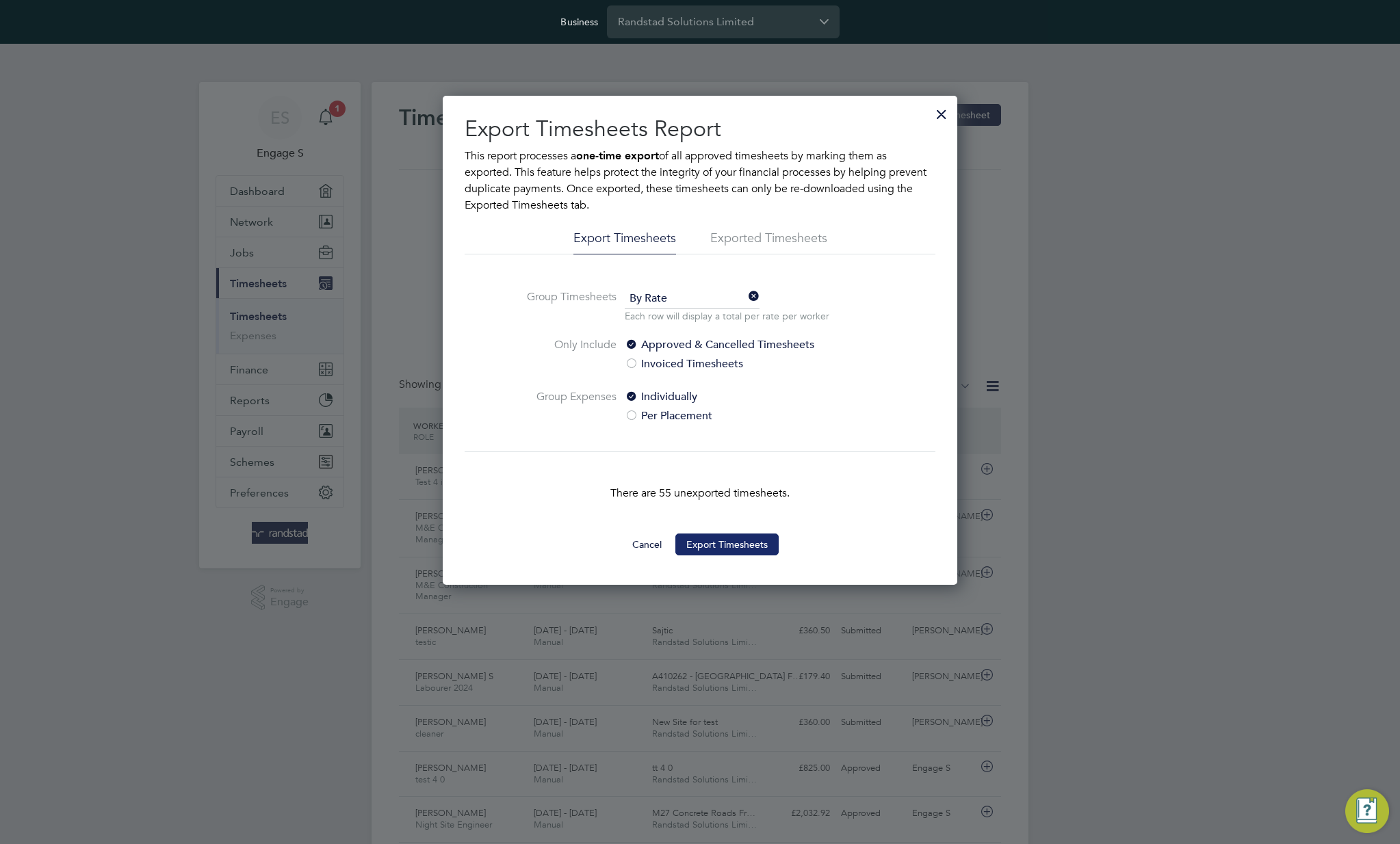
click at [705, 541] on button "Export Timesheets" at bounding box center [727, 544] width 104 height 22
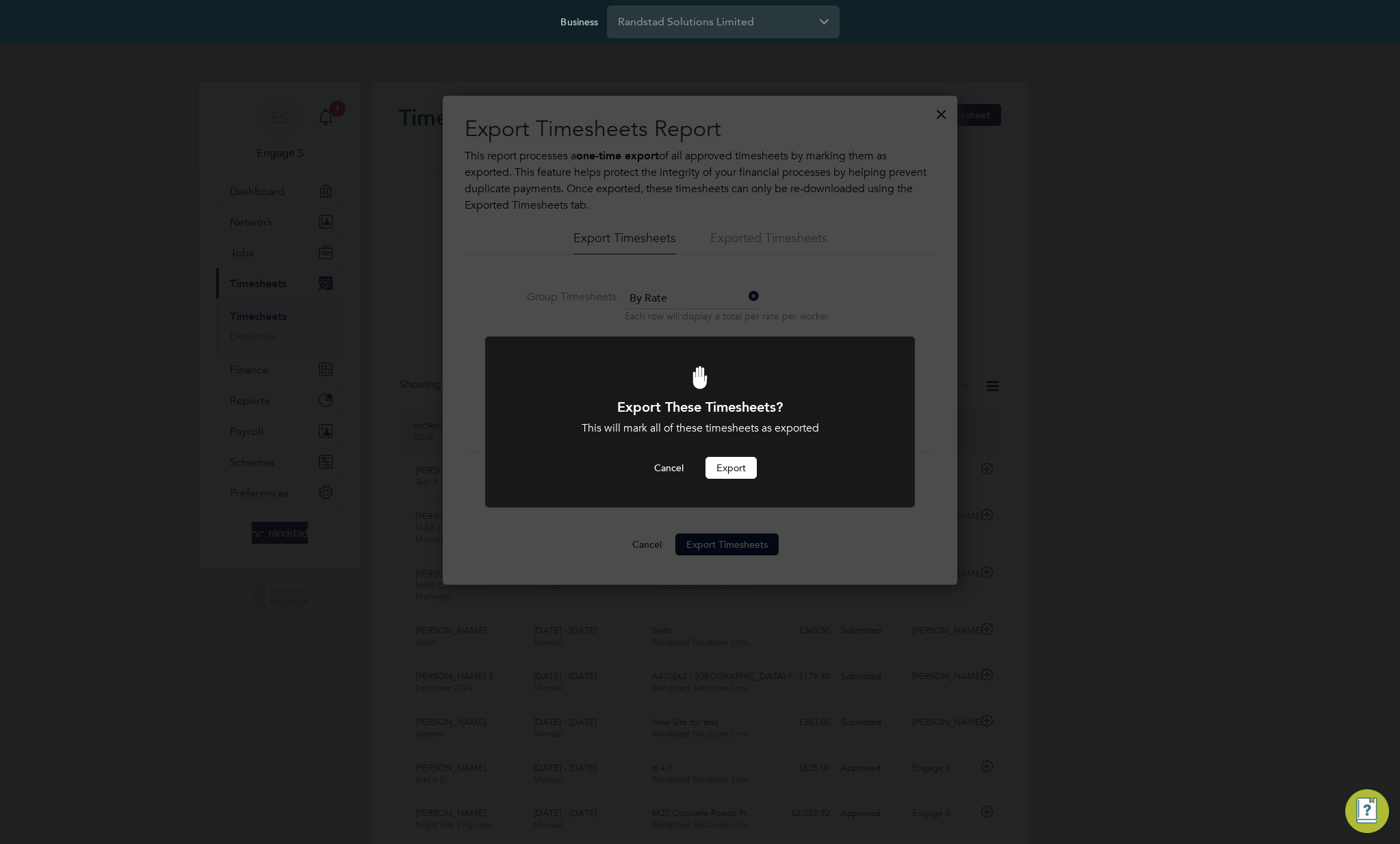
click at [734, 463] on button "Export" at bounding box center [731, 468] width 51 height 22
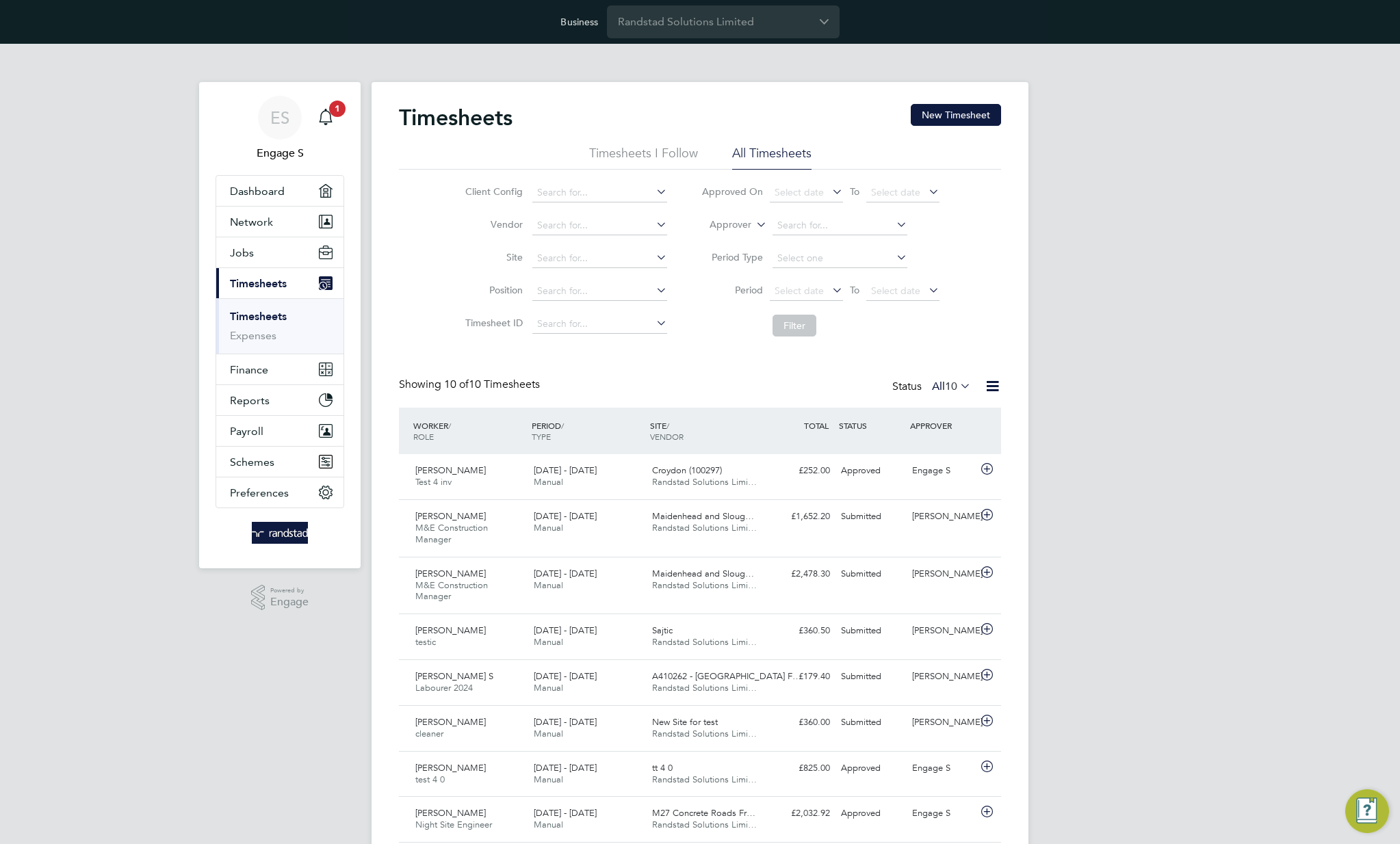
click at [999, 387] on icon at bounding box center [992, 386] width 17 height 17
click at [865, 416] on li "Export Timesheets" at bounding box center [907, 418] width 182 height 19
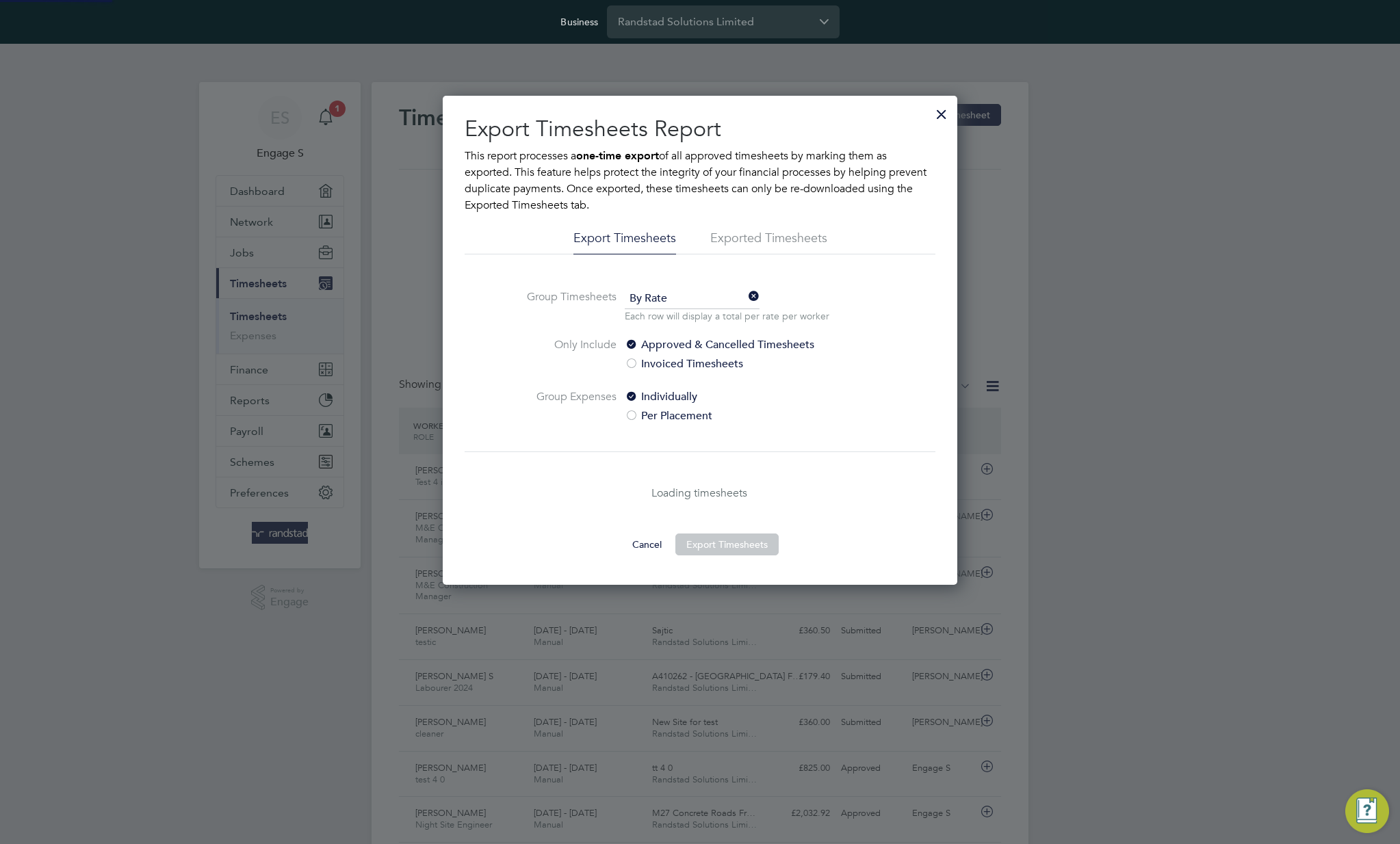
scroll to position [489, 516]
click at [778, 233] on li "Exported Timesheets" at bounding box center [769, 242] width 117 height 25
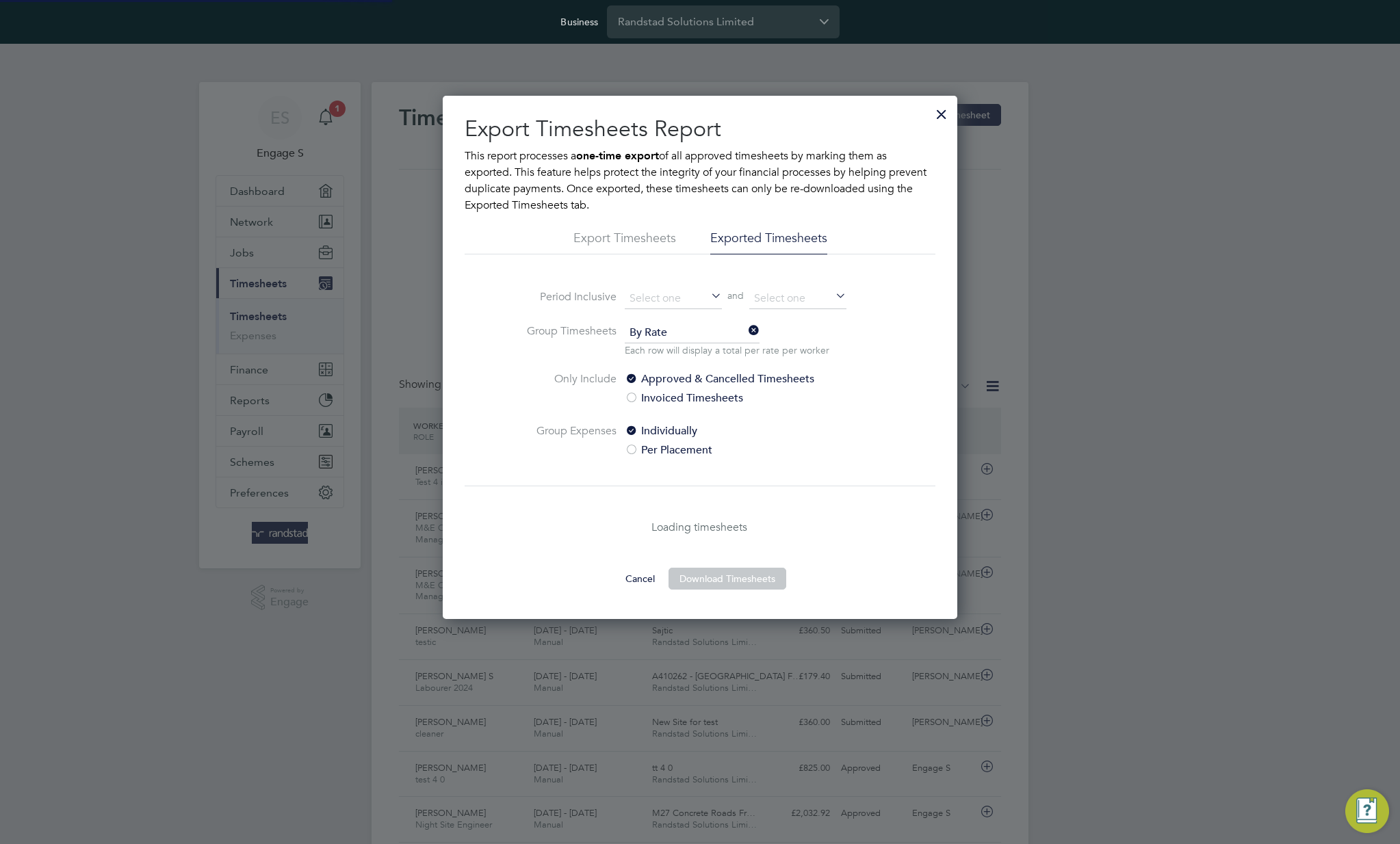
scroll to position [523, 516]
click at [686, 335] on span "By Rate" at bounding box center [692, 333] width 135 height 20
click at [666, 350] on li "By Rate" at bounding box center [692, 352] width 136 height 17
click at [667, 450] on label "Per Placement" at bounding box center [739, 450] width 229 height 17
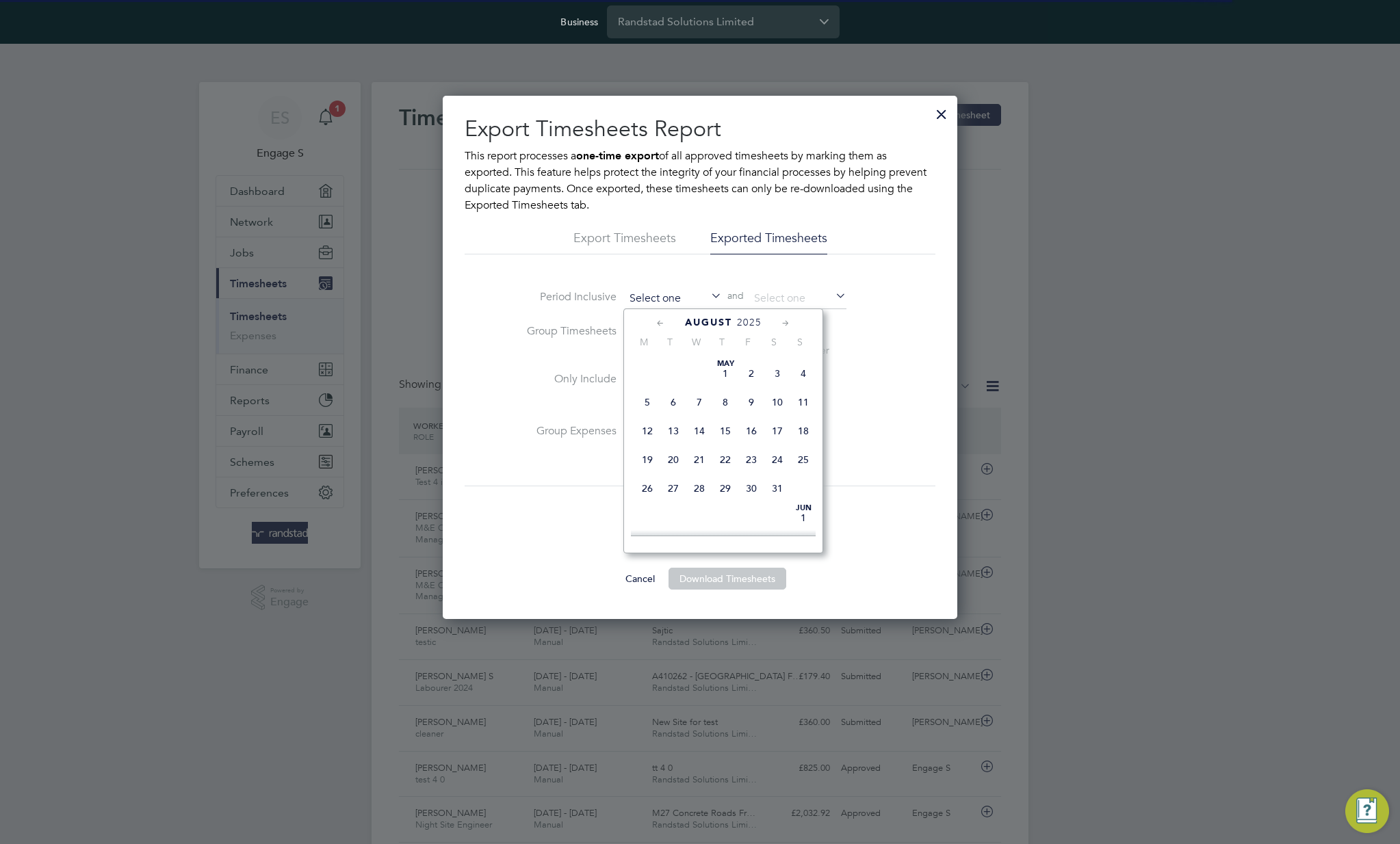
click at [666, 294] on input at bounding box center [673, 299] width 97 height 20
click at [699, 426] on span "13" at bounding box center [699, 419] width 26 height 26
type input "13 Aug 2025"
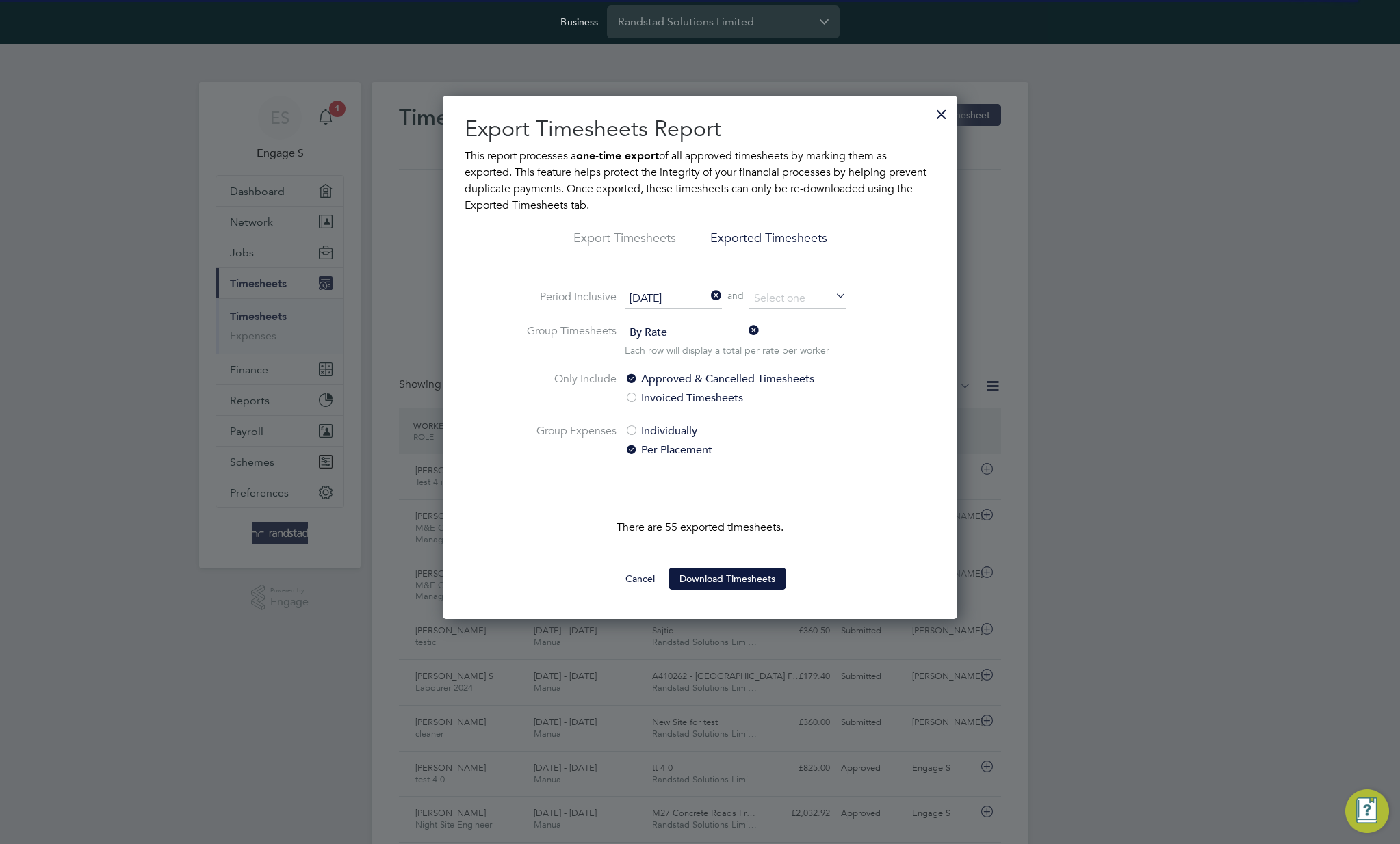
scroll to position [7, 7]
drag, startPoint x: 707, startPoint y: 575, endPoint x: 704, endPoint y: 584, distance: 9.5
click at [707, 577] on button "Download Timesheets" at bounding box center [727, 579] width 117 height 22
click at [940, 114] on div at bounding box center [941, 111] width 25 height 25
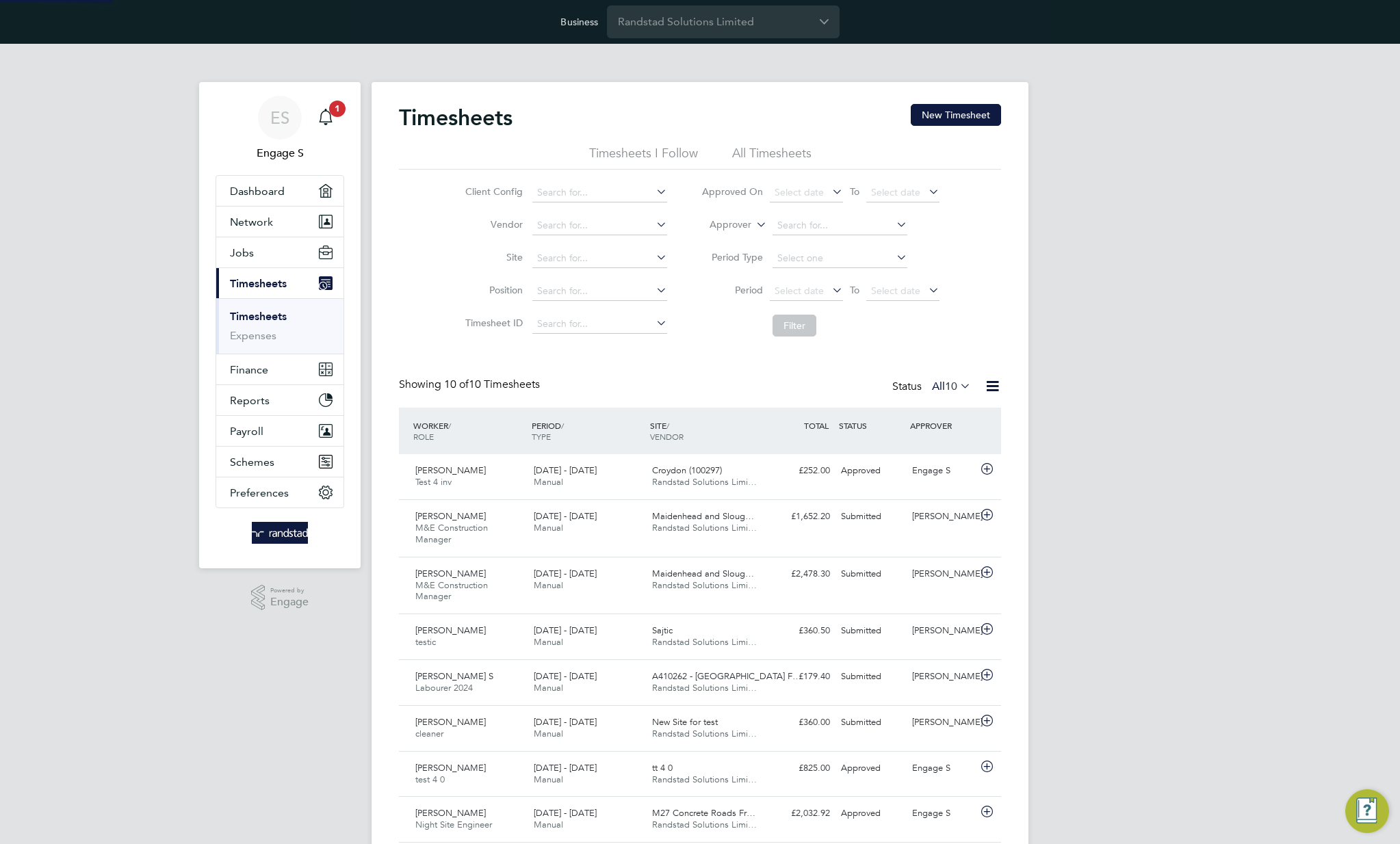
scroll to position [46, 119]
click at [689, 477] on span "Randstad Solutions Limi…" at bounding box center [704, 482] width 105 height 12
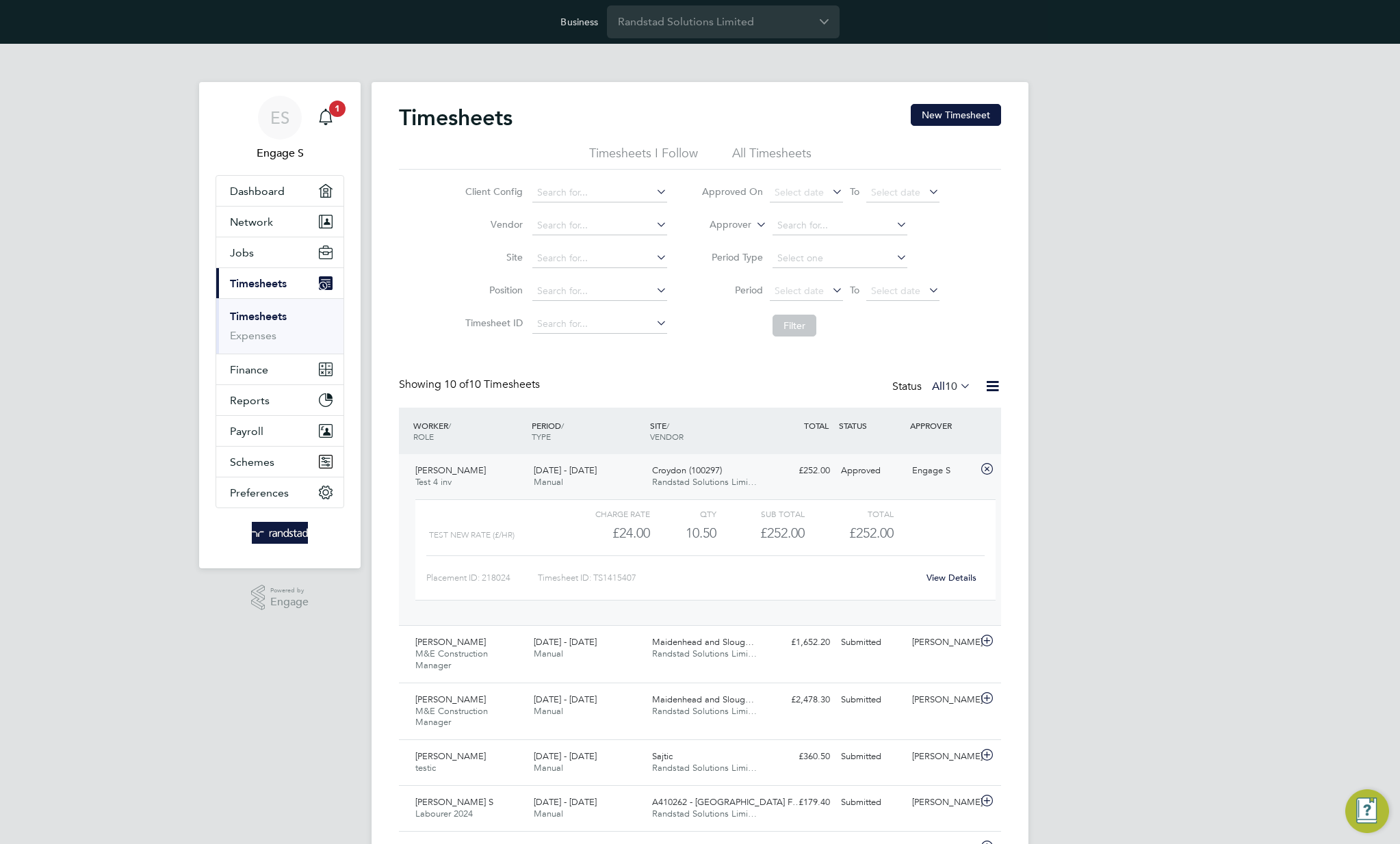
click at [946, 582] on link "View Details" at bounding box center [952, 577] width 50 height 12
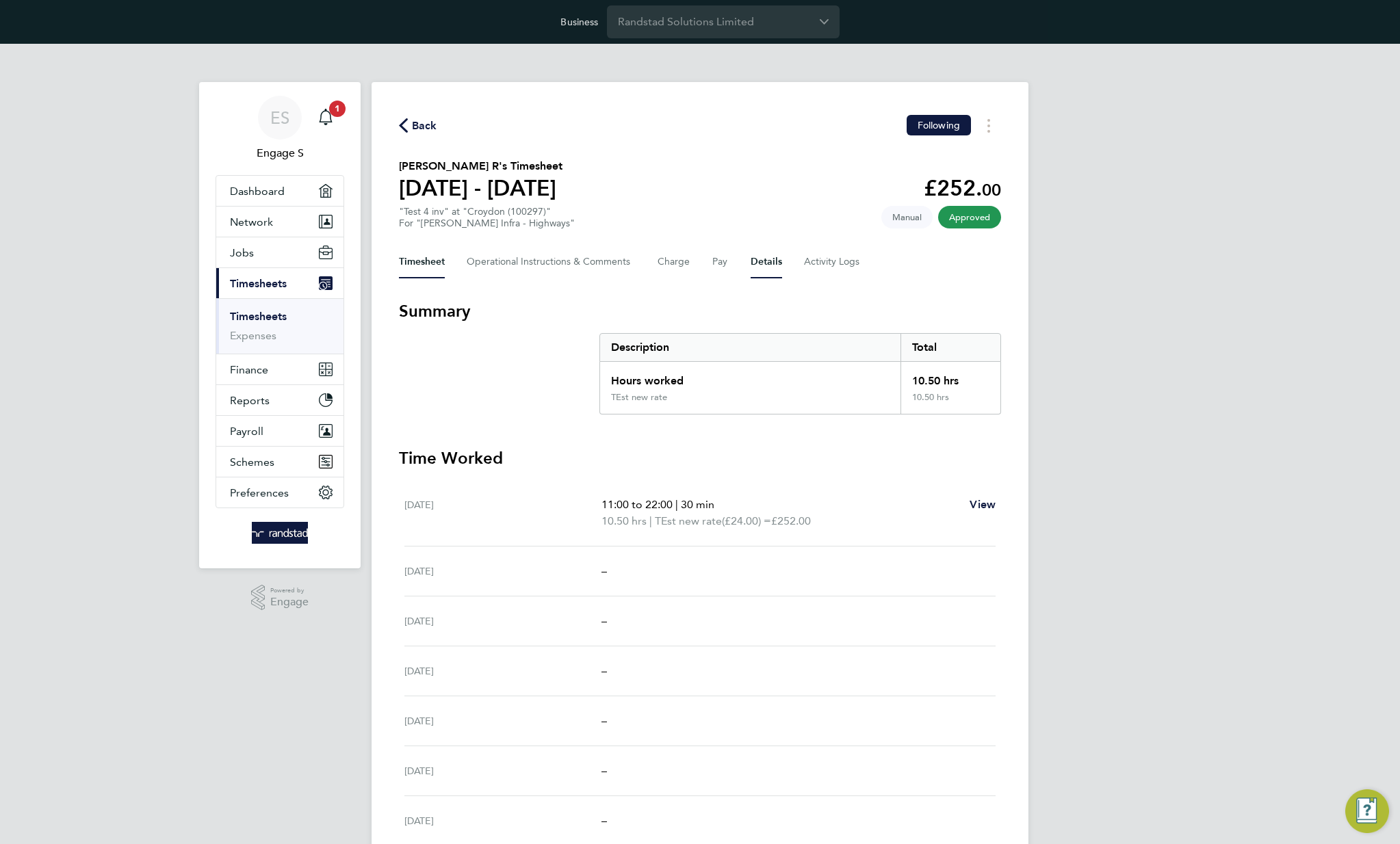
click at [758, 262] on button "Details" at bounding box center [766, 262] width 31 height 33
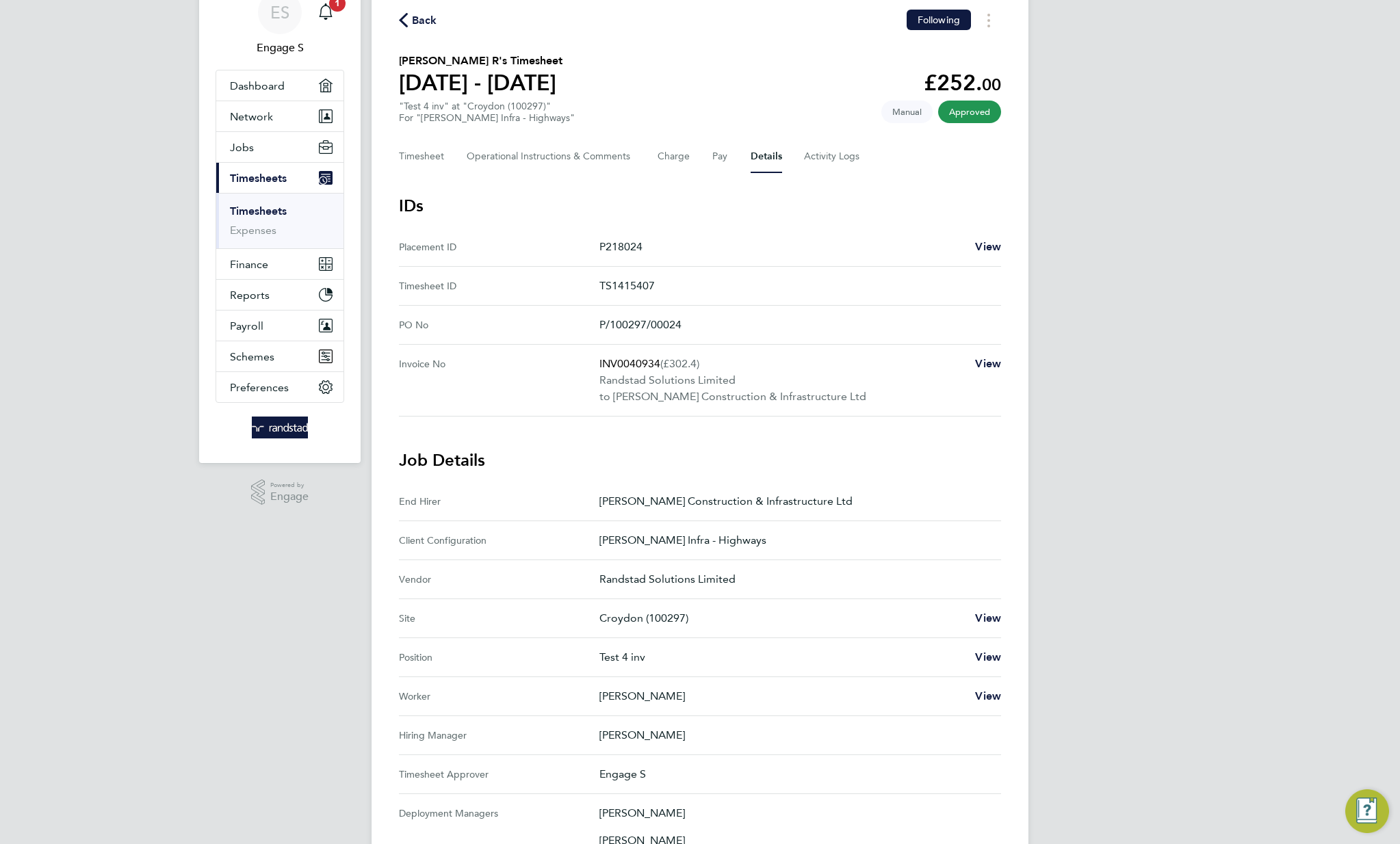
scroll to position [173, 0]
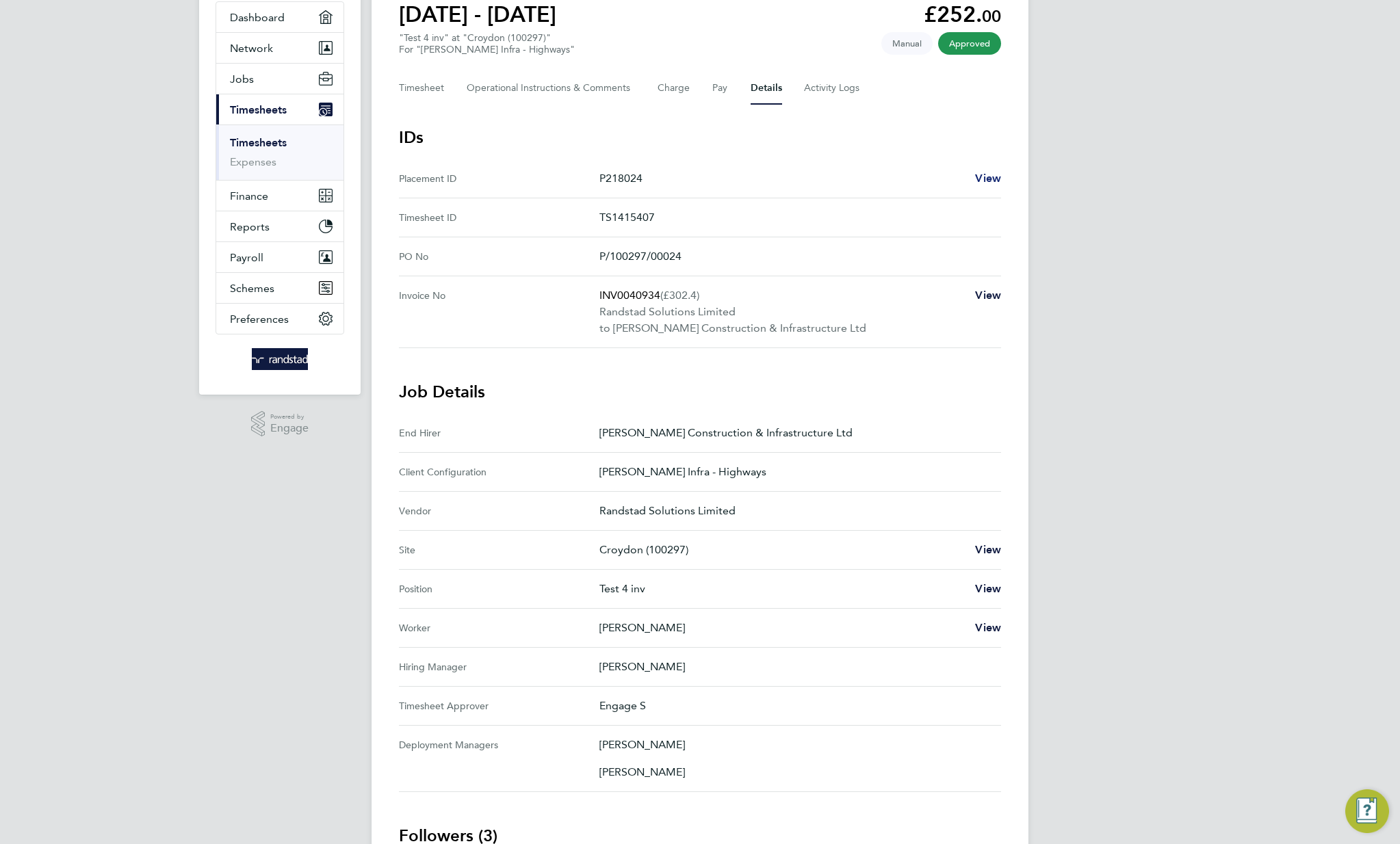
click at [992, 181] on span "View" at bounding box center [988, 179] width 26 height 13
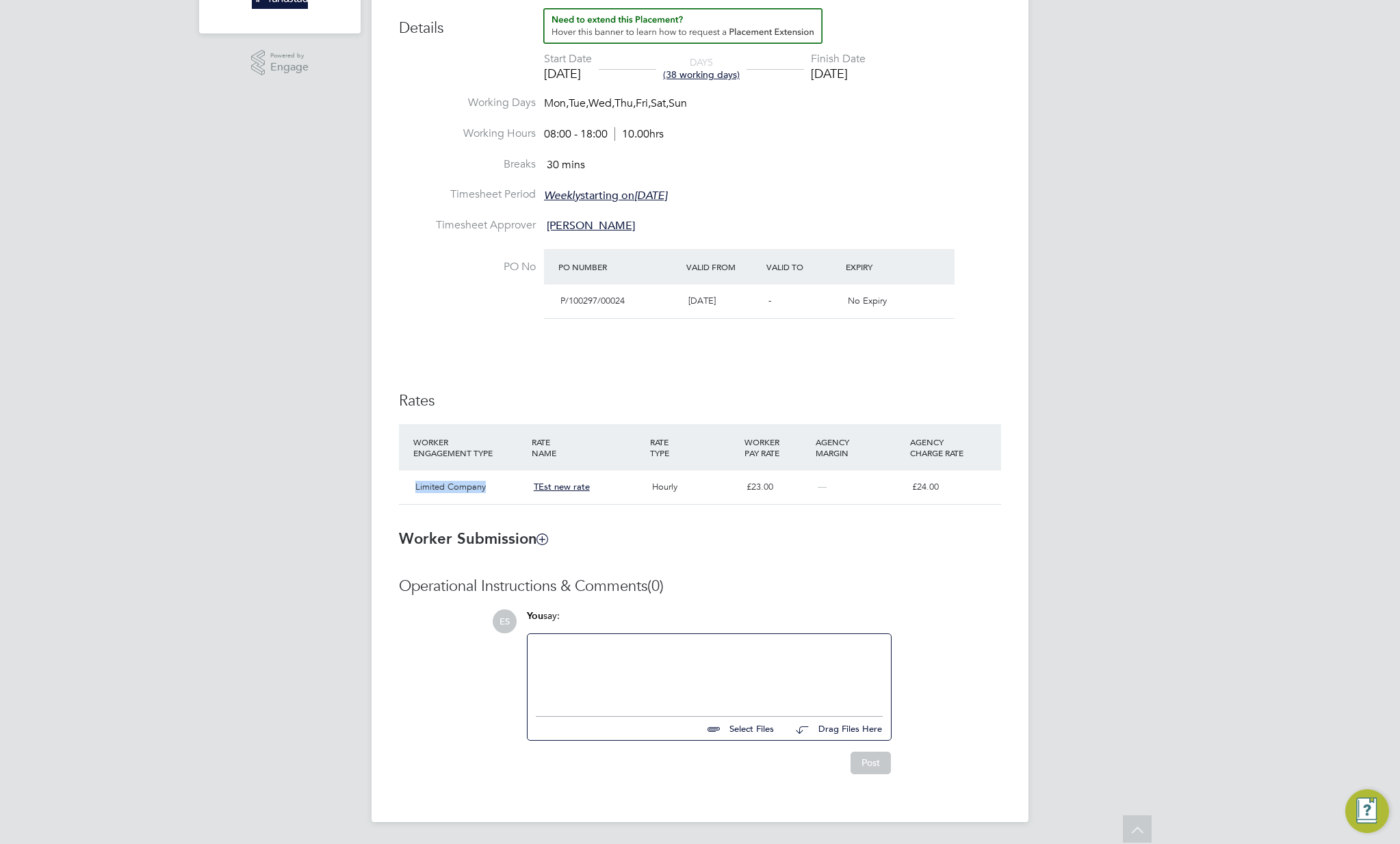
drag, startPoint x: 498, startPoint y: 491, endPoint x: 402, endPoint y: 480, distance: 96.6
click at [402, 480] on div "Limited Company TEst new rate Hourly £ 23.00 — £ 24.00" at bounding box center [700, 488] width 602 height 34
copy span "Limited Company"
